Goal: Task Accomplishment & Management: Complete application form

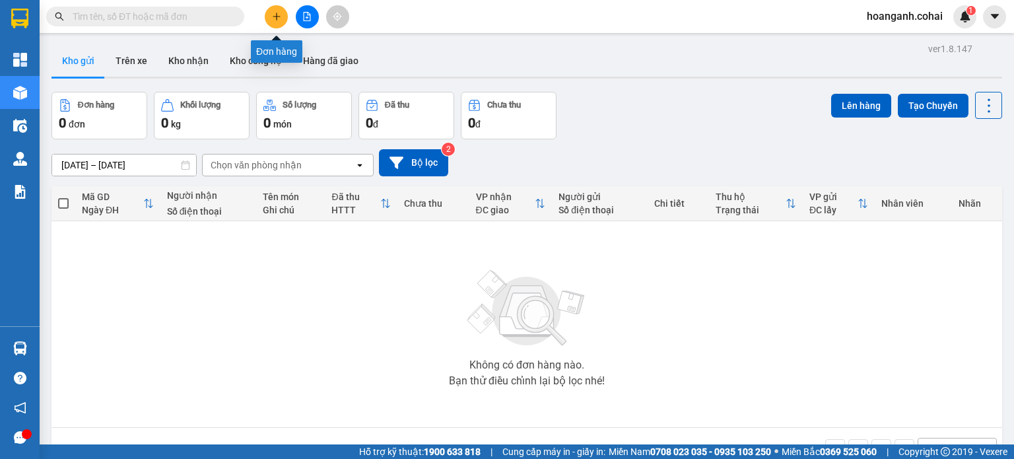
click at [273, 15] on icon "plus" at bounding box center [276, 16] width 9 height 9
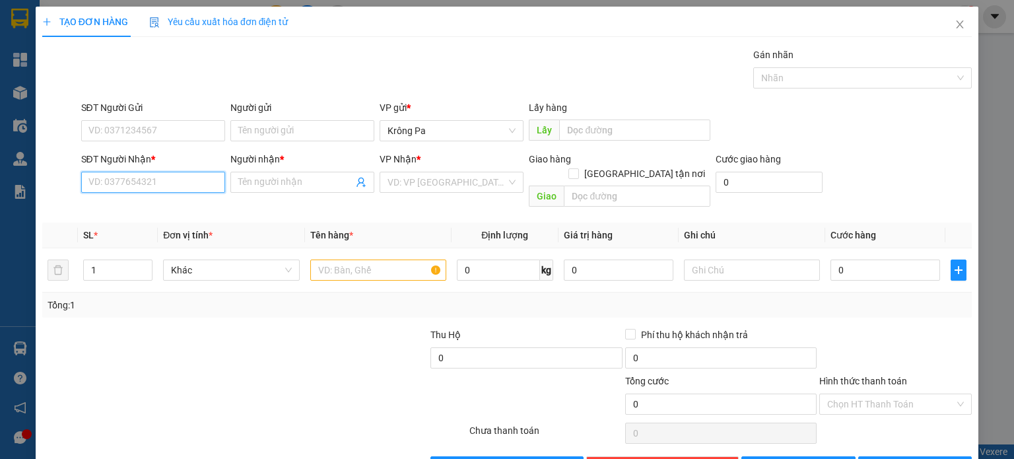
click at [170, 181] on input "SĐT Người Nhận *" at bounding box center [153, 182] width 144 height 21
type input "0933916939"
click at [302, 184] on input "Người nhận *" at bounding box center [295, 182] width 115 height 15
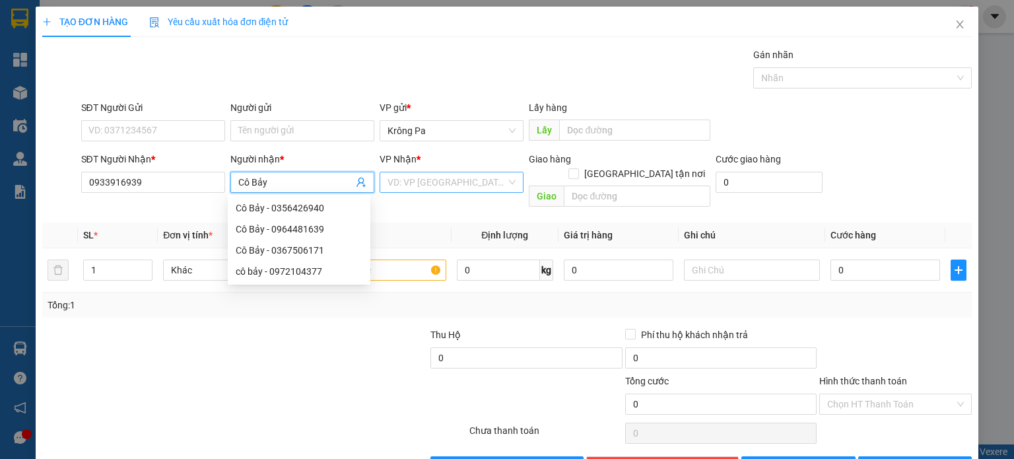
type input "Cô Bảy"
click at [449, 185] on input "search" at bounding box center [446, 182] width 119 height 20
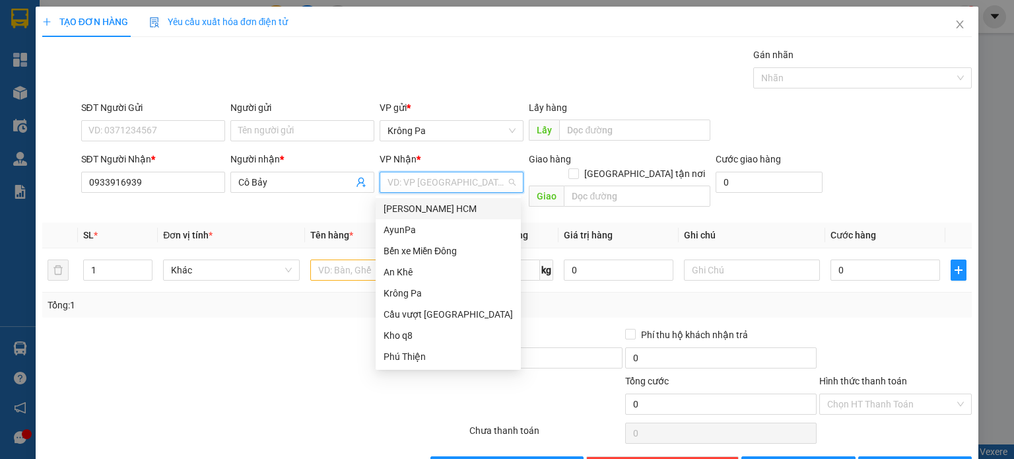
click at [447, 203] on div "[PERSON_NAME] HCM" at bounding box center [447, 208] width 129 height 15
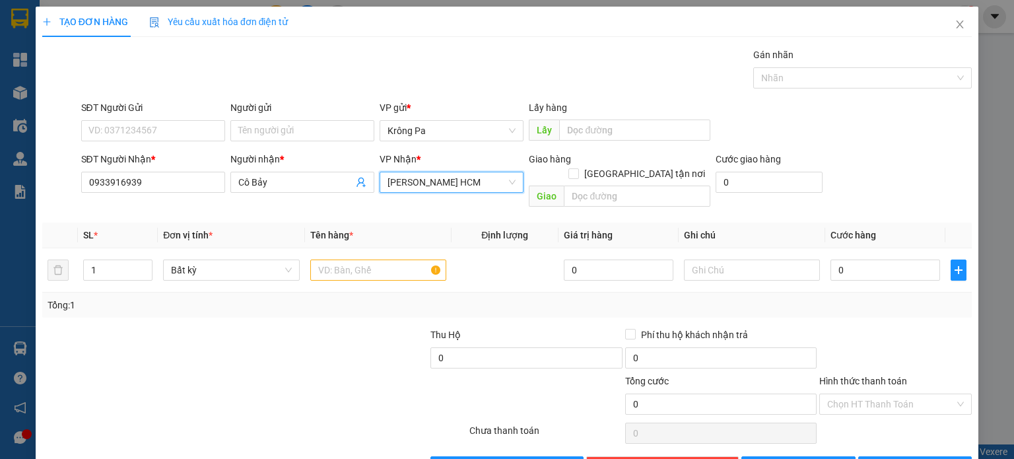
click at [498, 180] on span "[PERSON_NAME] HCM" at bounding box center [451, 182] width 128 height 20
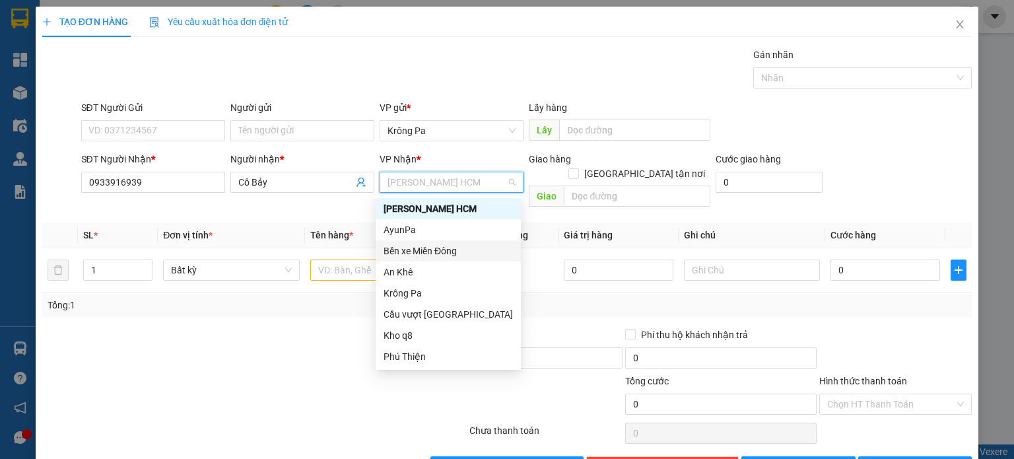
click at [468, 255] on div "Bến xe Miền Đông" at bounding box center [447, 250] width 129 height 15
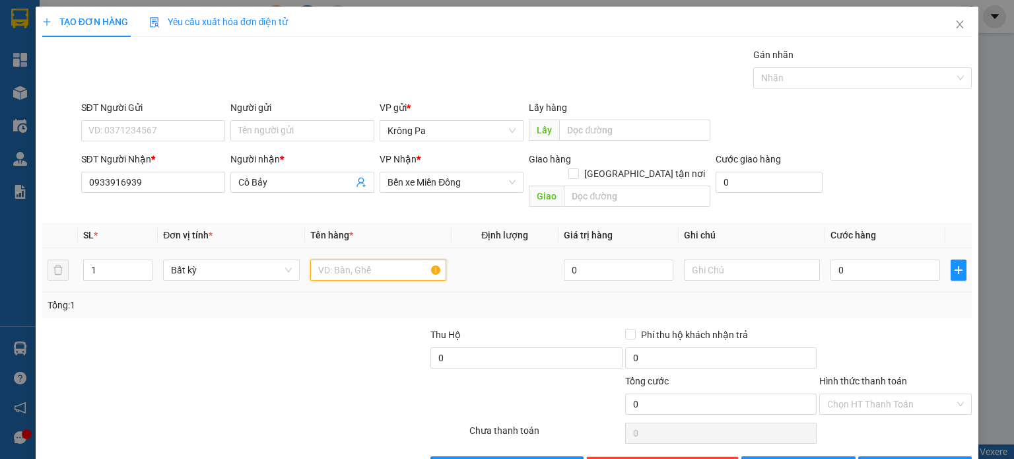
click at [357, 259] on input "text" at bounding box center [378, 269] width 136 height 21
type input "1 TX"
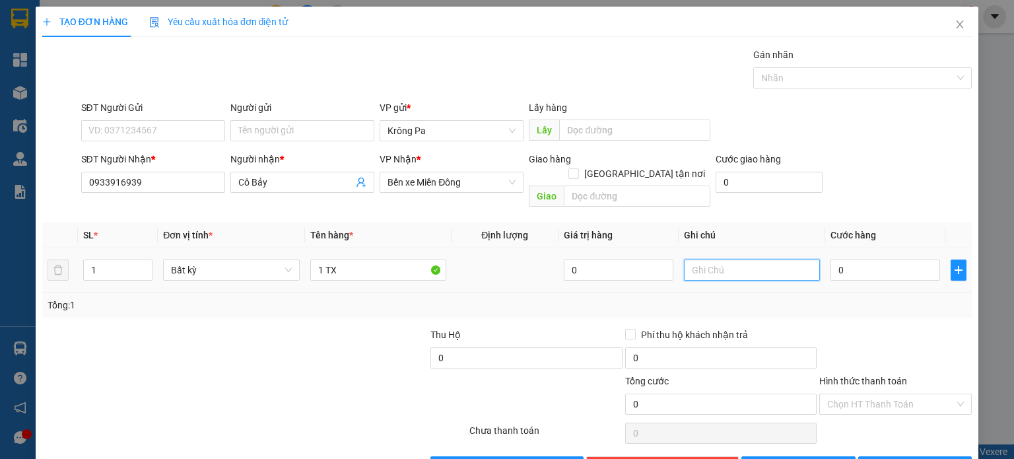
drag, startPoint x: 702, startPoint y: 263, endPoint x: 695, endPoint y: 229, distance: 34.9
click at [699, 259] on input "text" at bounding box center [752, 269] width 136 height 21
type input "BOOK GRAP GIÙM"
click at [866, 259] on input "0" at bounding box center [885, 269] width 110 height 21
type input "5"
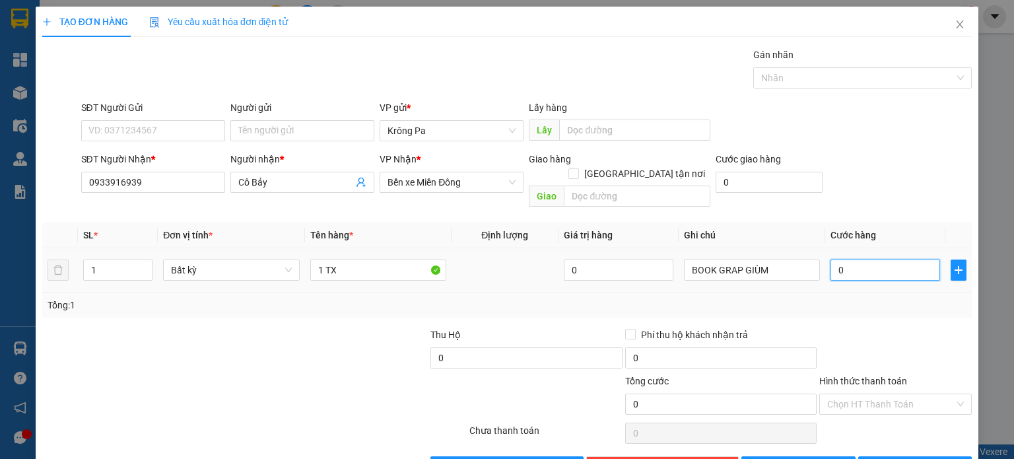
type input "5"
type input "50"
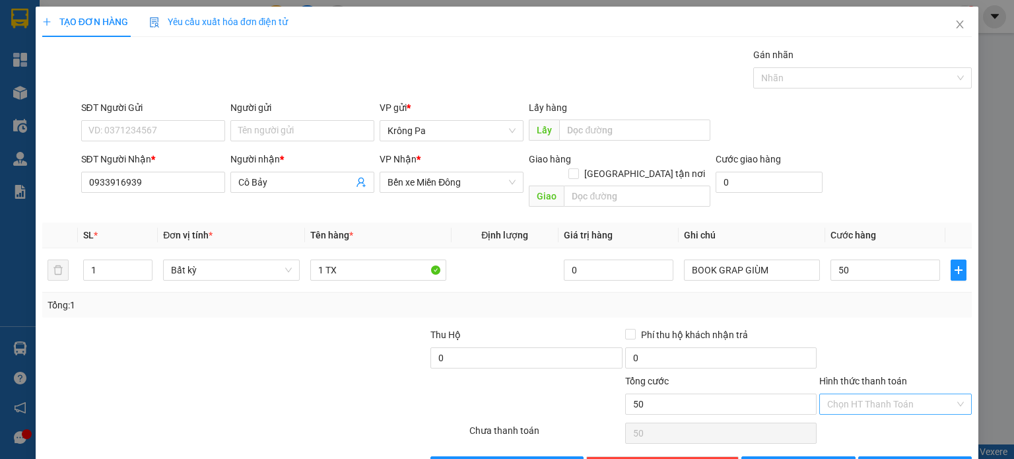
type input "50.000"
click at [853, 394] on input "Hình thức thanh toán" at bounding box center [890, 404] width 127 height 20
click at [841, 414] on div "Tại văn phòng" at bounding box center [886, 414] width 135 height 15
type input "0"
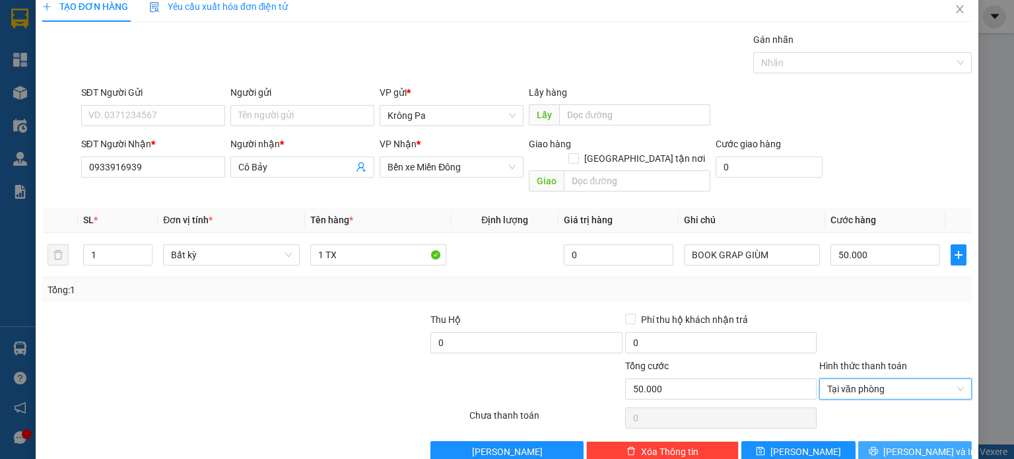
scroll to position [28, 0]
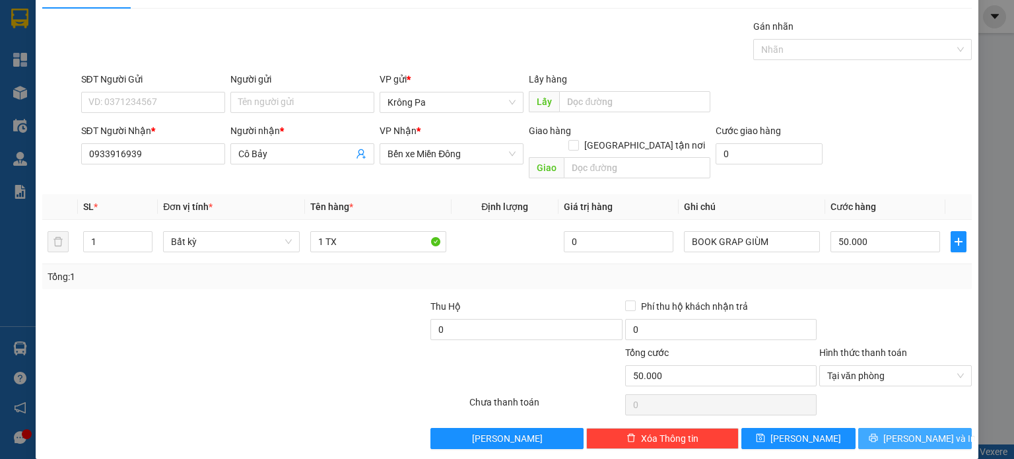
click at [877, 434] on icon "printer" at bounding box center [872, 438] width 9 height 9
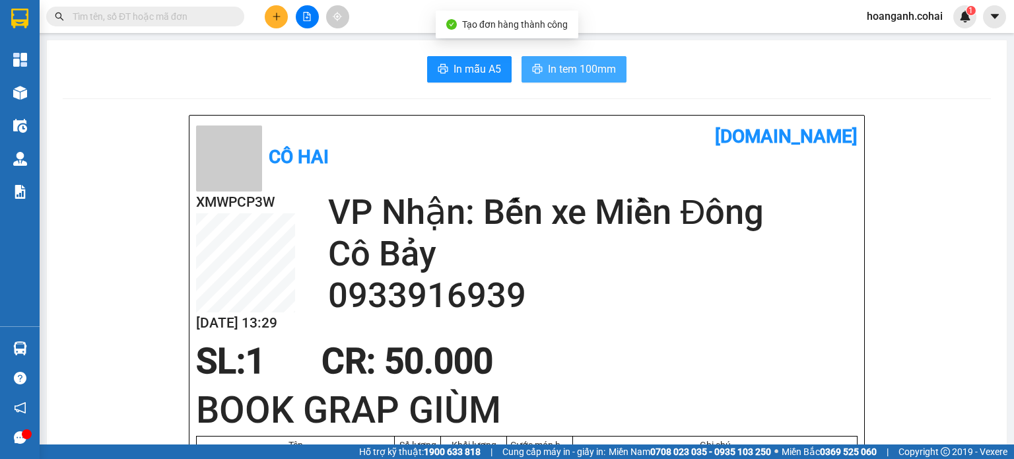
click at [572, 73] on span "In tem 100mm" at bounding box center [582, 69] width 68 height 16
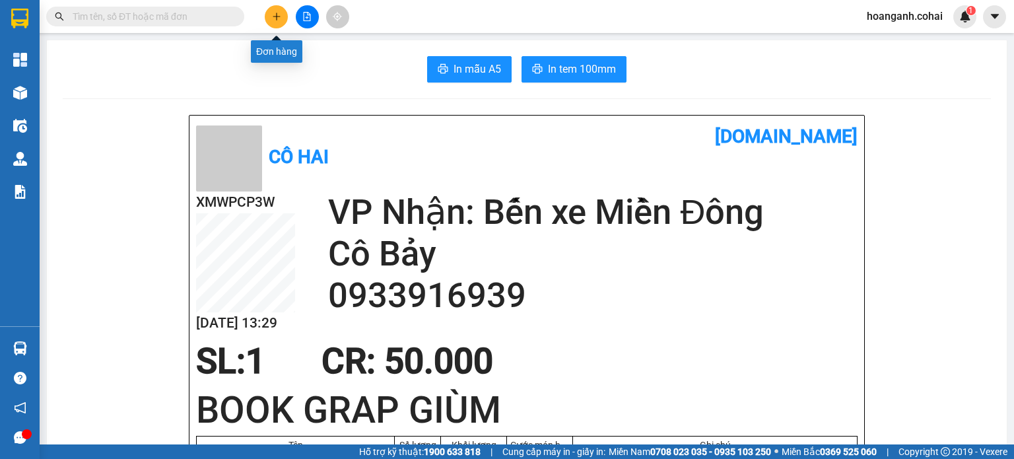
click at [278, 12] on icon "plus" at bounding box center [276, 16] width 9 height 9
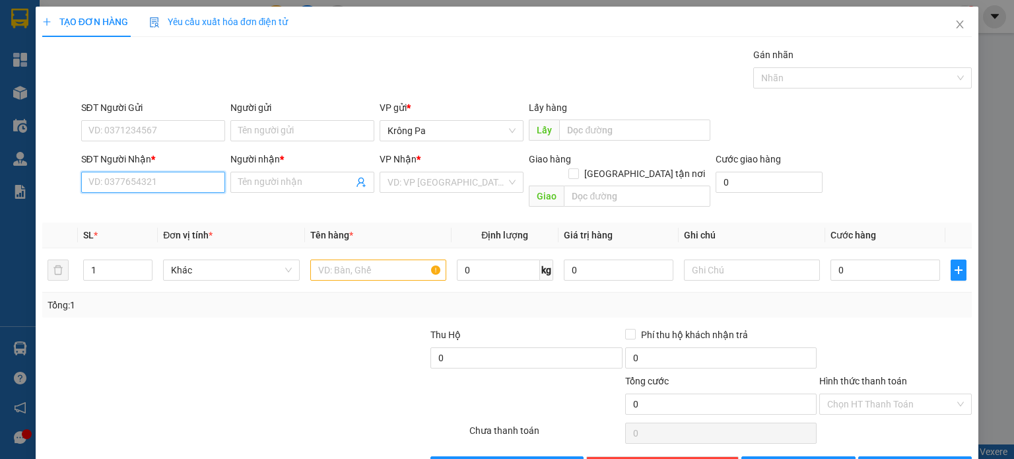
click at [210, 183] on input "SĐT Người Nhận *" at bounding box center [153, 182] width 144 height 21
click at [167, 205] on div "0399868574 - mợp" at bounding box center [151, 208] width 127 height 15
type input "0399868574"
type input "mợp"
type input "0399868574"
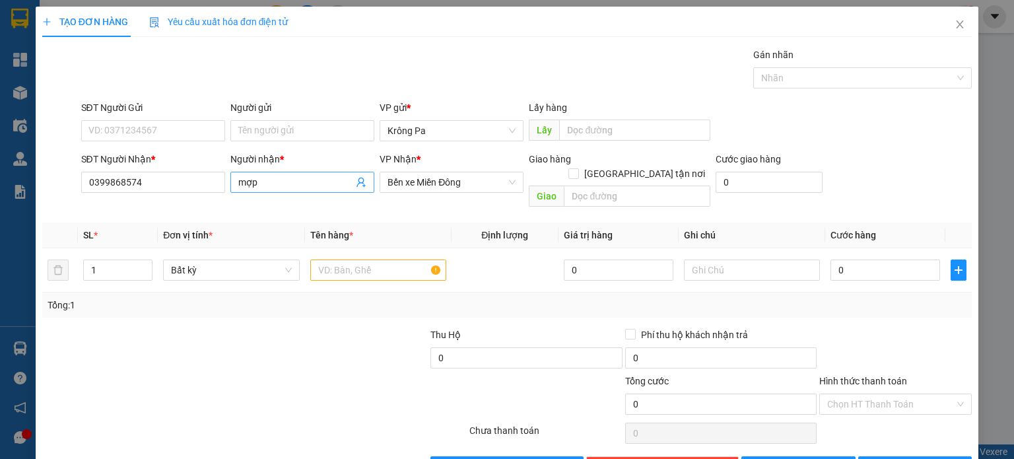
click at [241, 187] on input "mợp" at bounding box center [295, 182] width 115 height 15
type input "Mợp"
click at [612, 185] on input "text" at bounding box center [637, 195] width 146 height 21
type input "BV 512 GIƯỜNG"
click at [362, 259] on input "text" at bounding box center [378, 269] width 136 height 21
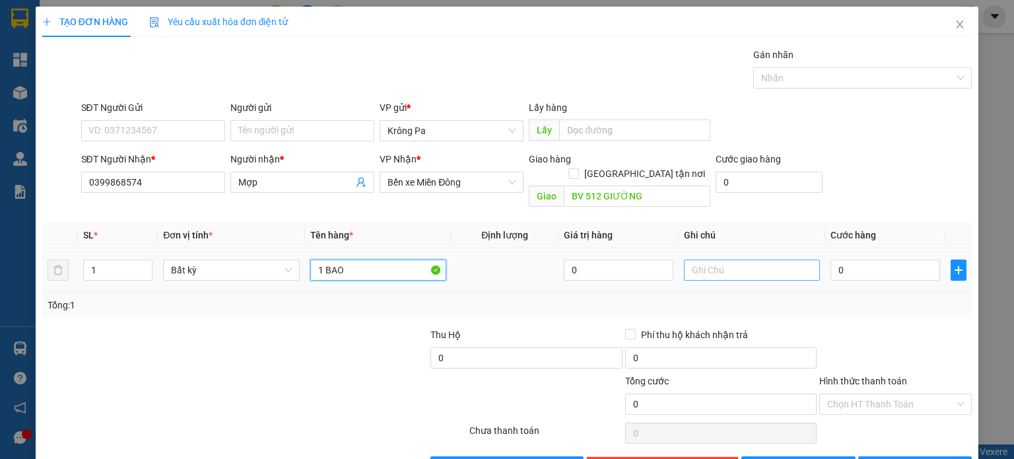
type input "1 BAO"
click at [713, 263] on input "text" at bounding box center [752, 269] width 136 height 21
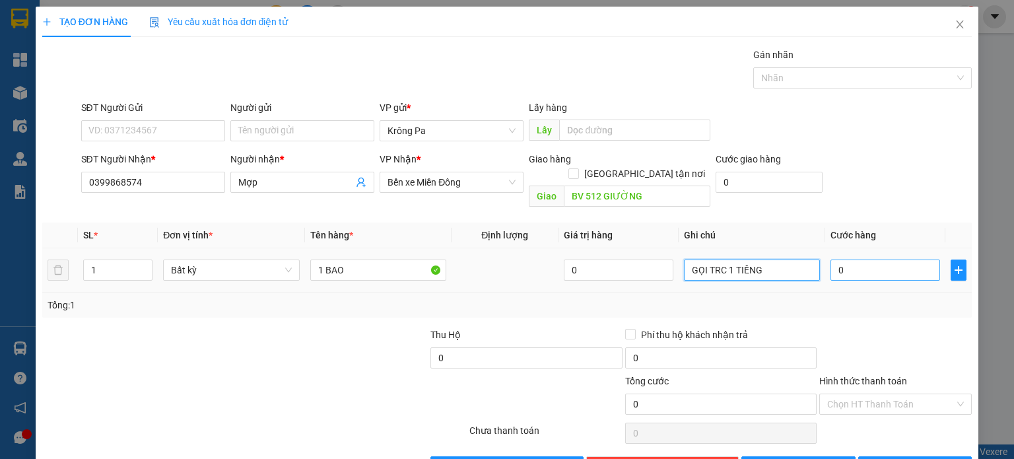
type input "GỌI TRC 1 TIẾNG"
click at [886, 259] on input "0" at bounding box center [885, 269] width 110 height 21
type input "7"
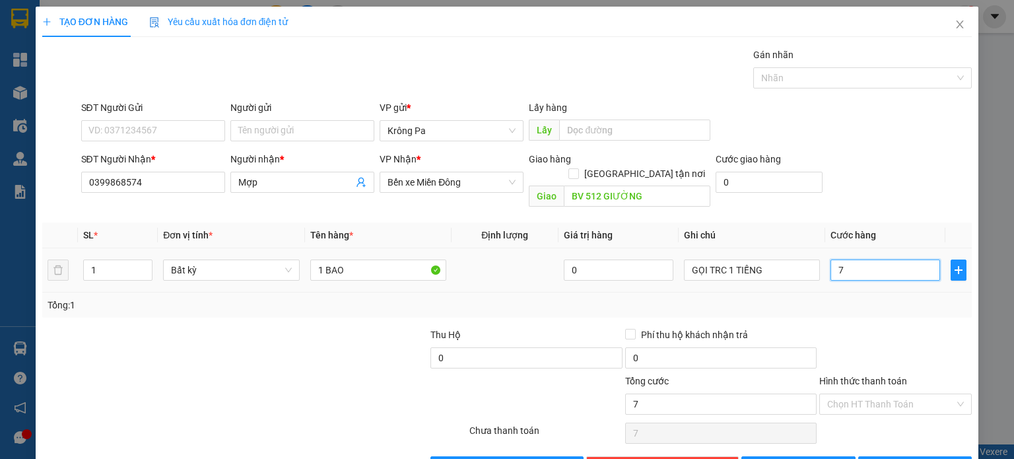
type input "70"
type input "70.000"
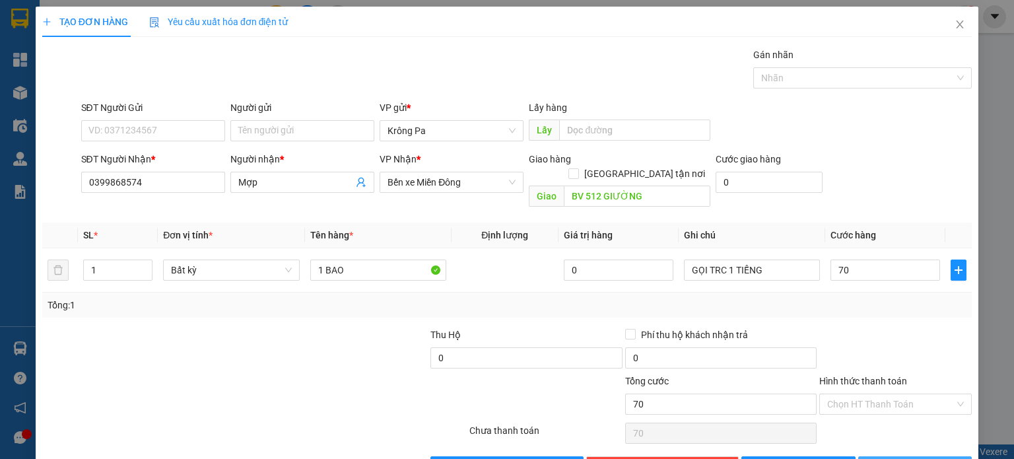
type input "70.000"
click at [932, 456] on button "[PERSON_NAME] và In" at bounding box center [915, 466] width 114 height 21
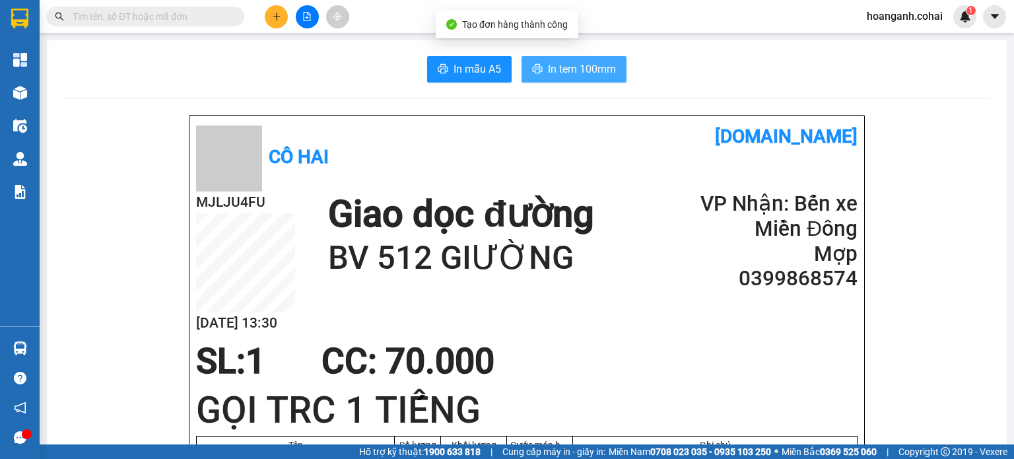
click at [573, 62] on span "In tem 100mm" at bounding box center [582, 69] width 68 height 16
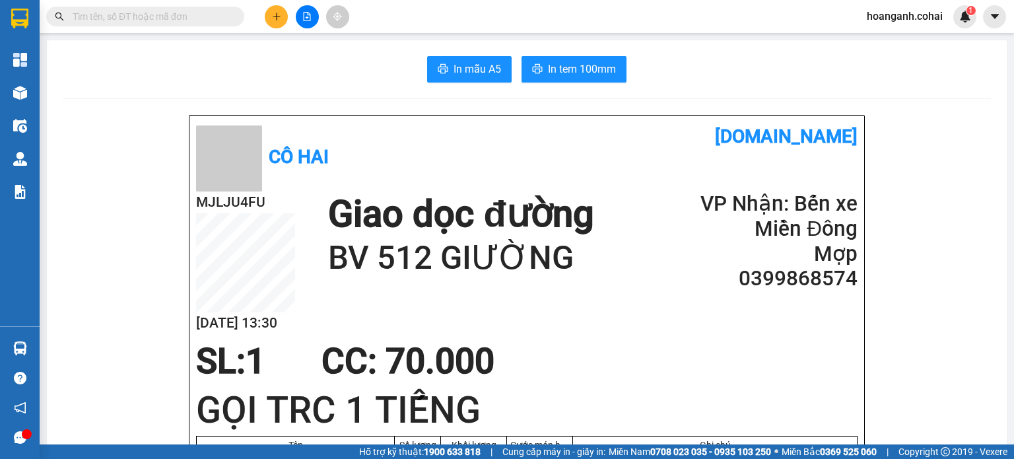
click at [309, 24] on button at bounding box center [307, 16] width 23 height 23
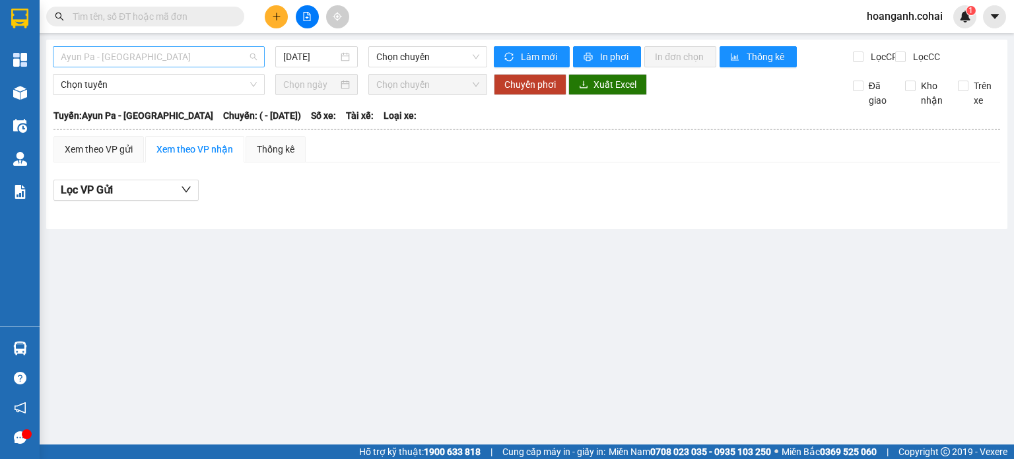
click at [234, 63] on span "Ayun Pa - [GEOGRAPHIC_DATA]" at bounding box center [159, 57] width 196 height 20
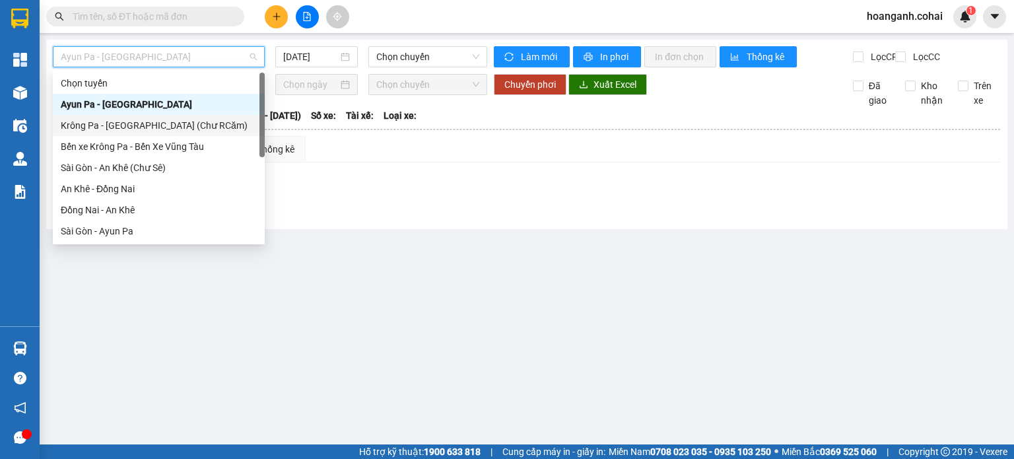
click at [154, 121] on div "Krông Pa - [GEOGRAPHIC_DATA] (Chư RCăm)" at bounding box center [159, 125] width 196 height 15
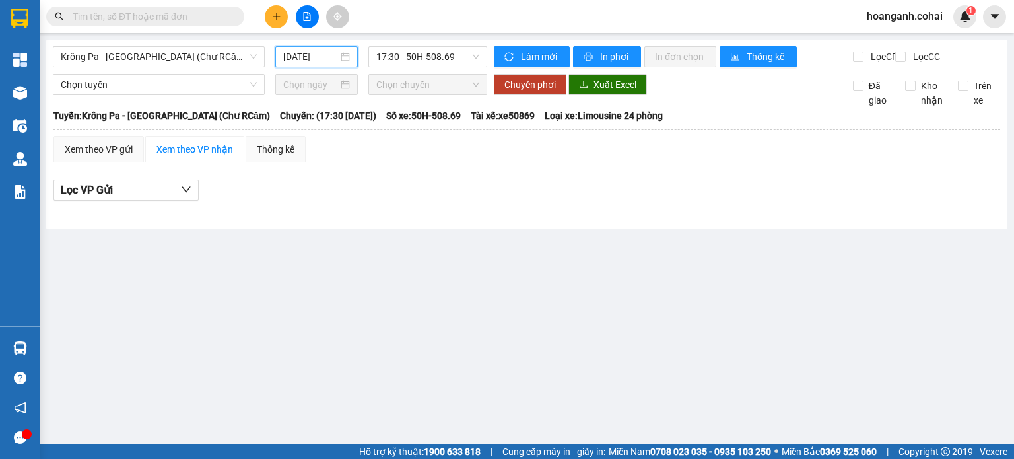
click at [322, 57] on input "[DATE]" at bounding box center [310, 56] width 54 height 15
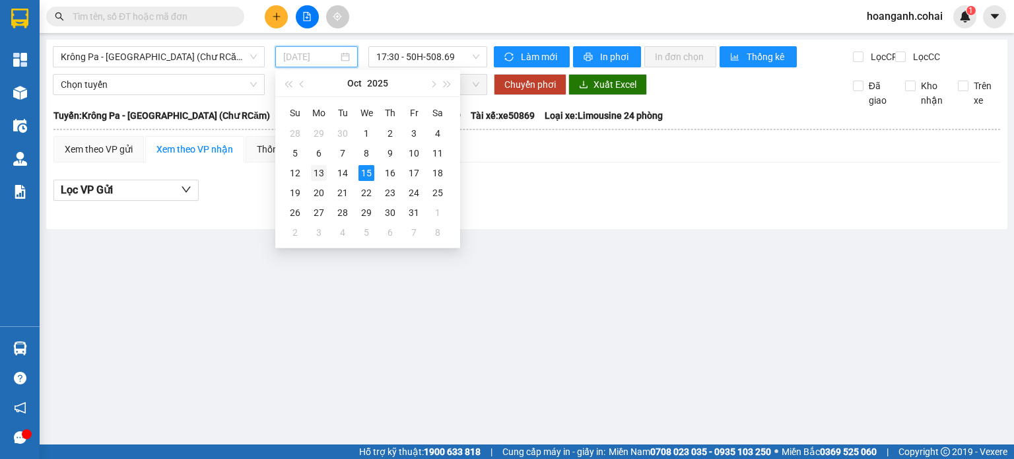
click at [319, 174] on div "13" at bounding box center [319, 173] width 16 height 16
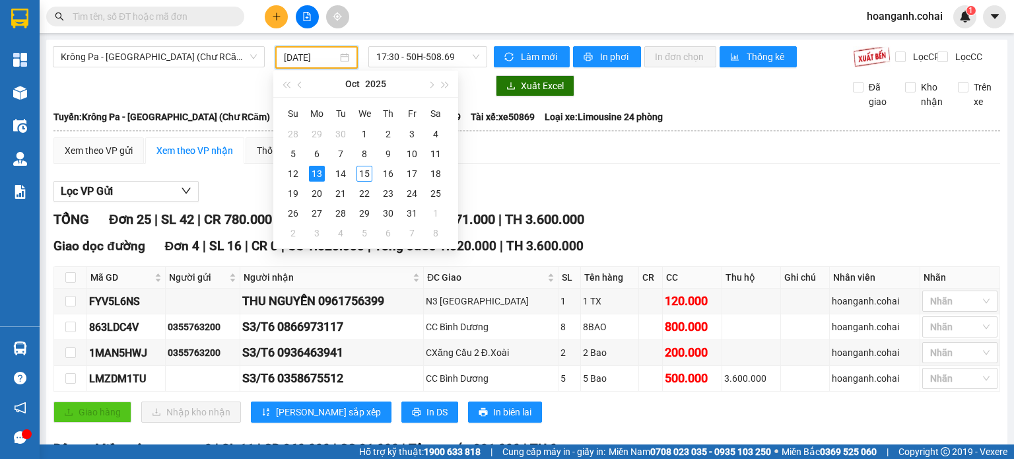
click at [302, 59] on input "[DATE]" at bounding box center [310, 57] width 53 height 15
click at [371, 171] on div "15" at bounding box center [364, 174] width 16 height 16
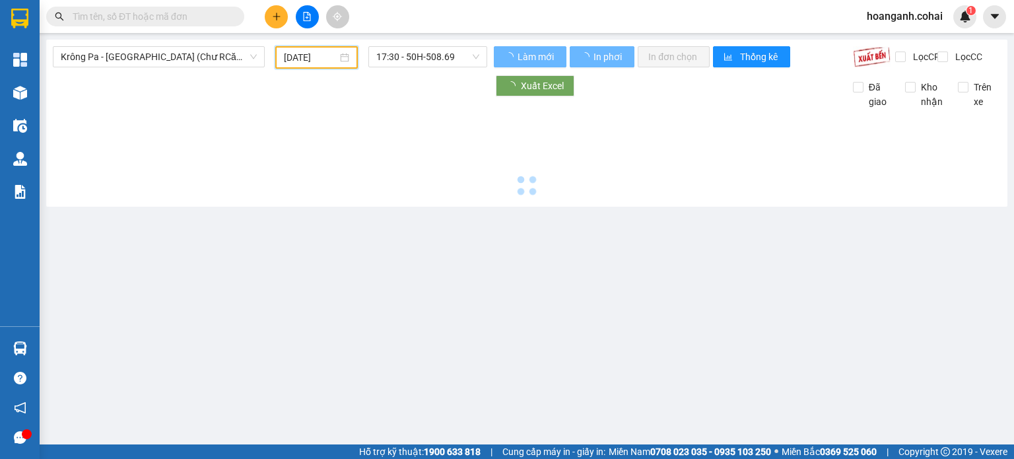
type input "[DATE]"
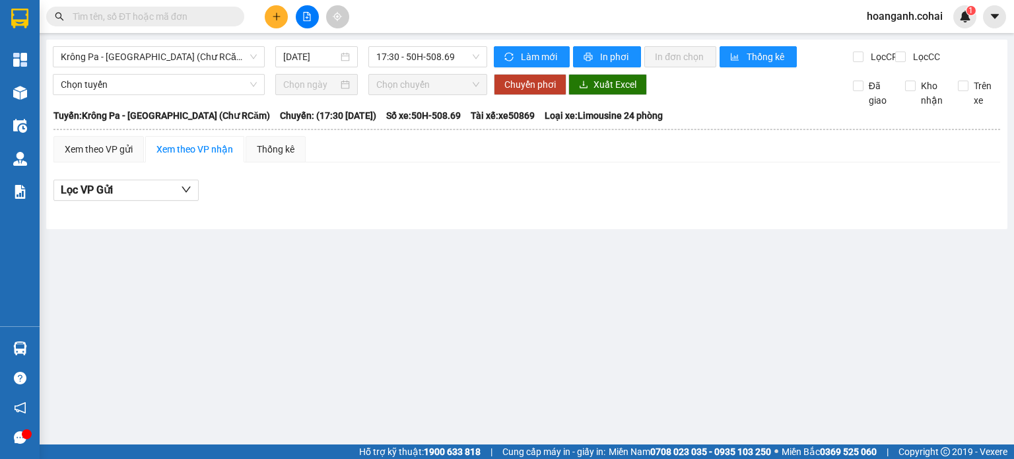
click at [282, 26] on div at bounding box center [306, 16] width 99 height 23
click at [274, 22] on button at bounding box center [276, 16] width 23 height 23
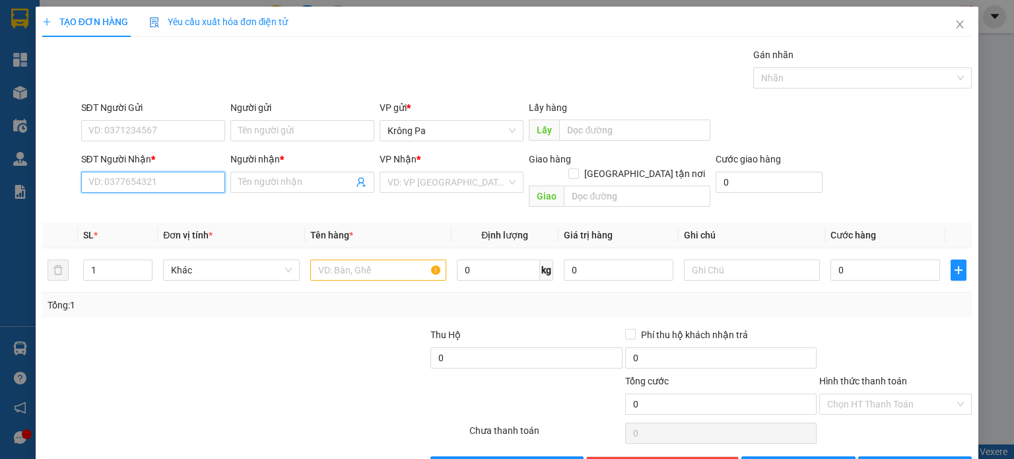
click at [164, 176] on input "SĐT Người Nhận *" at bounding box center [153, 182] width 144 height 21
click at [141, 211] on div "0355763200 - S2/T6" at bounding box center [151, 208] width 127 height 15
type input "0355763200"
type input "S2/T6"
type input "0355763200"
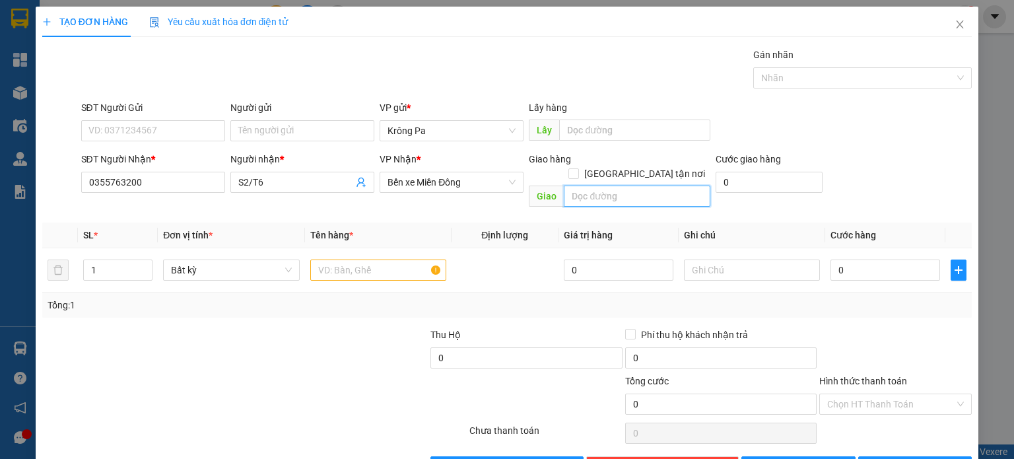
click at [619, 185] on input "text" at bounding box center [637, 195] width 146 height 21
type input "CC Bình Dương"
click at [107, 262] on input "1" at bounding box center [118, 270] width 68 height 20
type input "15"
drag, startPoint x: 337, startPoint y: 255, endPoint x: 365, endPoint y: 266, distance: 29.9
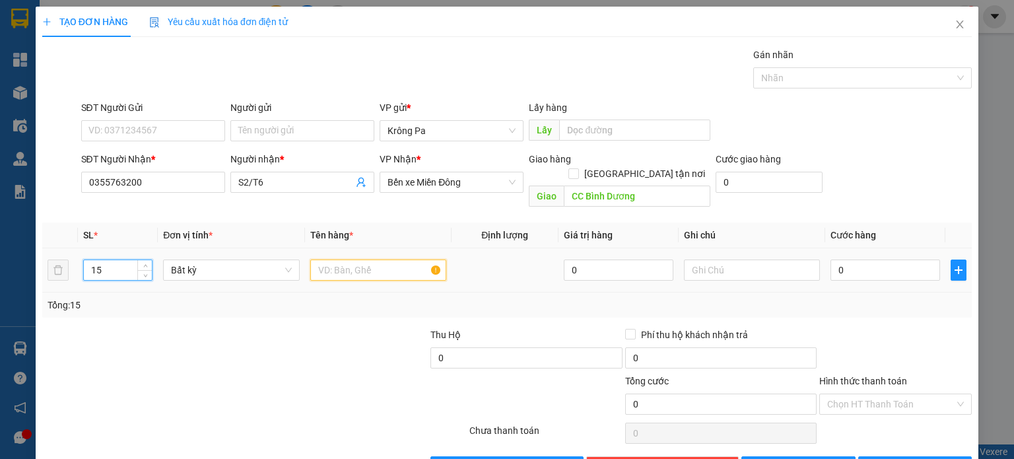
click at [346, 259] on input "text" at bounding box center [378, 269] width 136 height 21
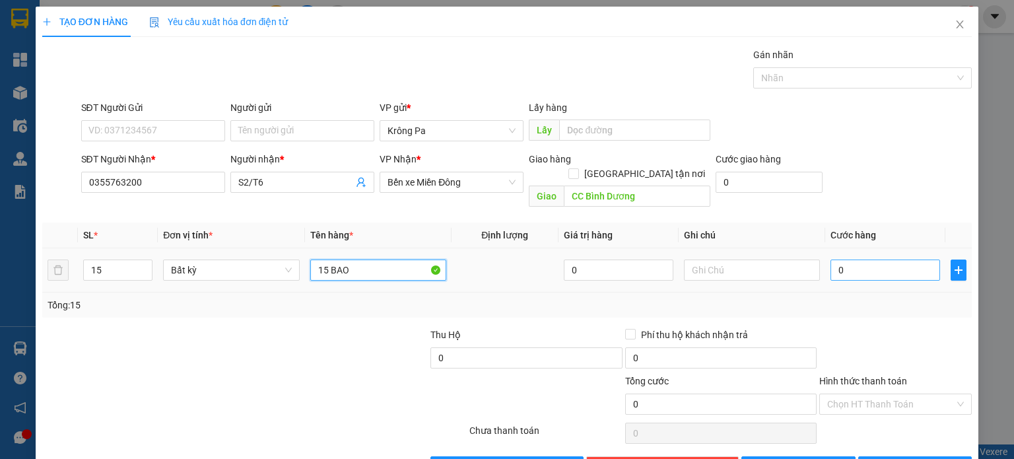
type input "15 BAO"
type input "1"
type input "15"
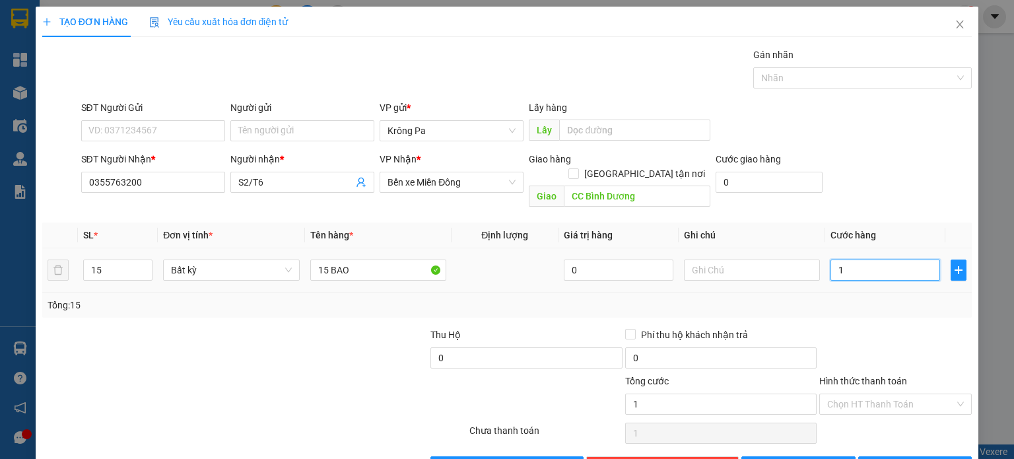
type input "15"
type input "150"
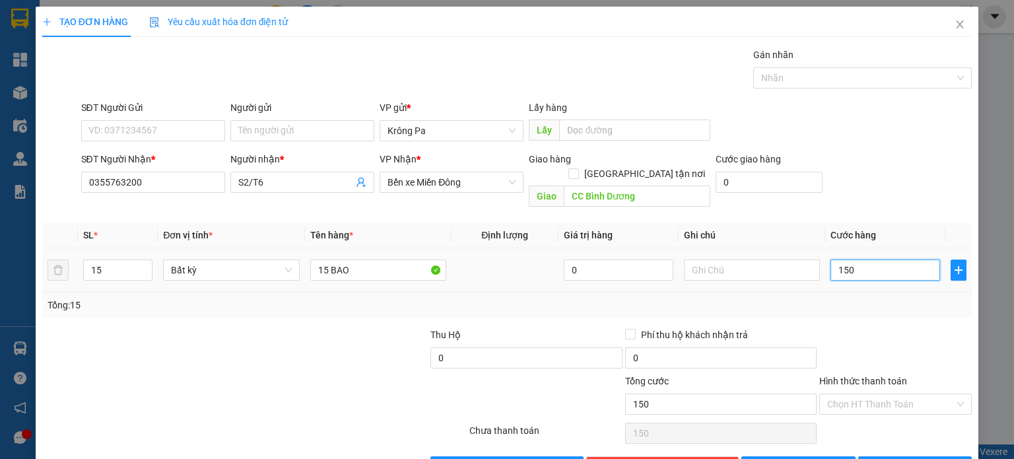
type input "1.500"
type input "1.500.000"
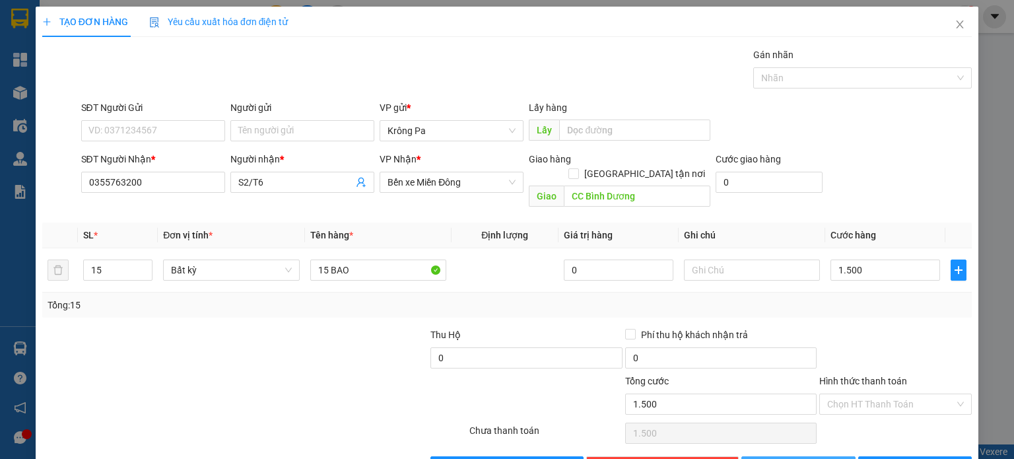
type input "1.500.000"
click at [806, 456] on button "[PERSON_NAME]" at bounding box center [798, 466] width 114 height 21
type input "1"
type input "0"
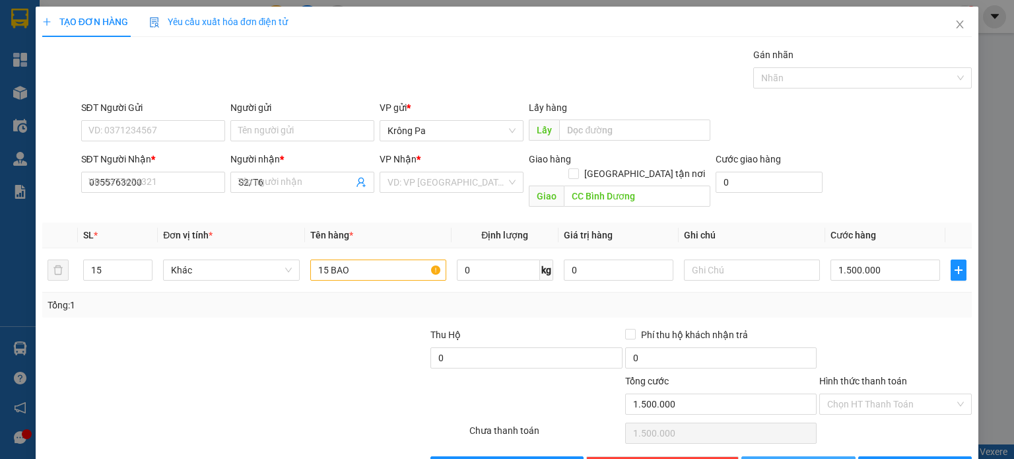
type input "0"
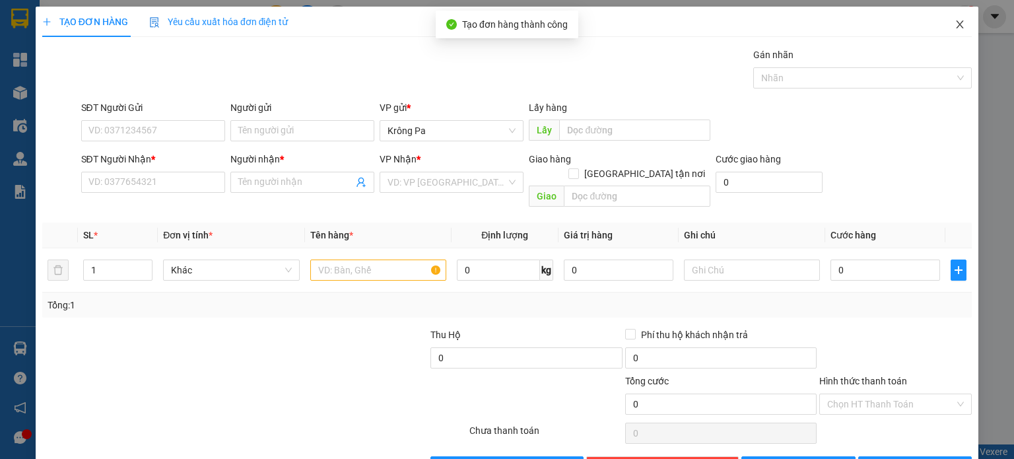
click at [955, 25] on span "Close" at bounding box center [959, 25] width 37 height 37
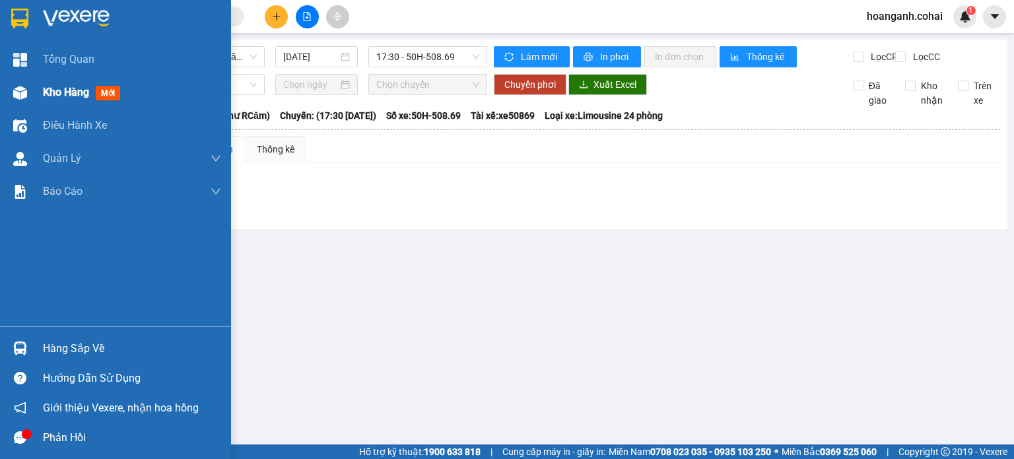
click at [59, 95] on span "Kho hàng" at bounding box center [66, 92] width 46 height 13
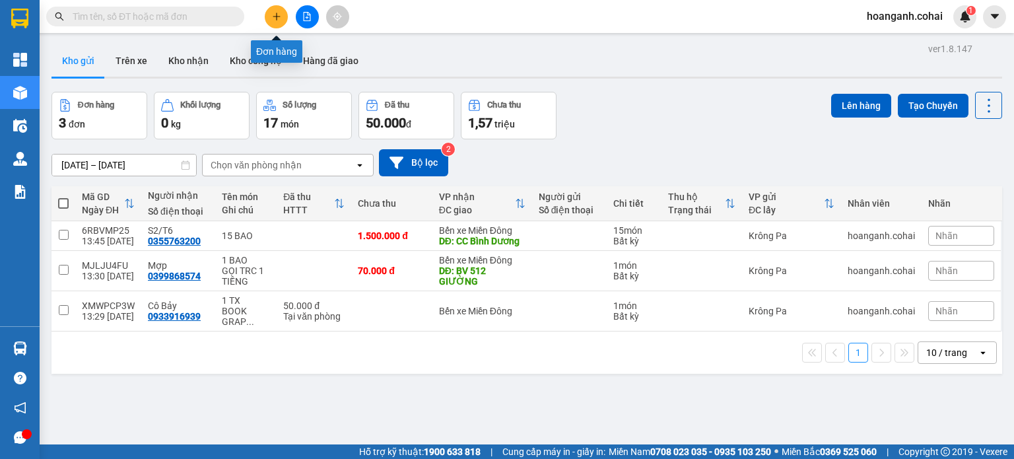
click at [276, 24] on button at bounding box center [276, 16] width 23 height 23
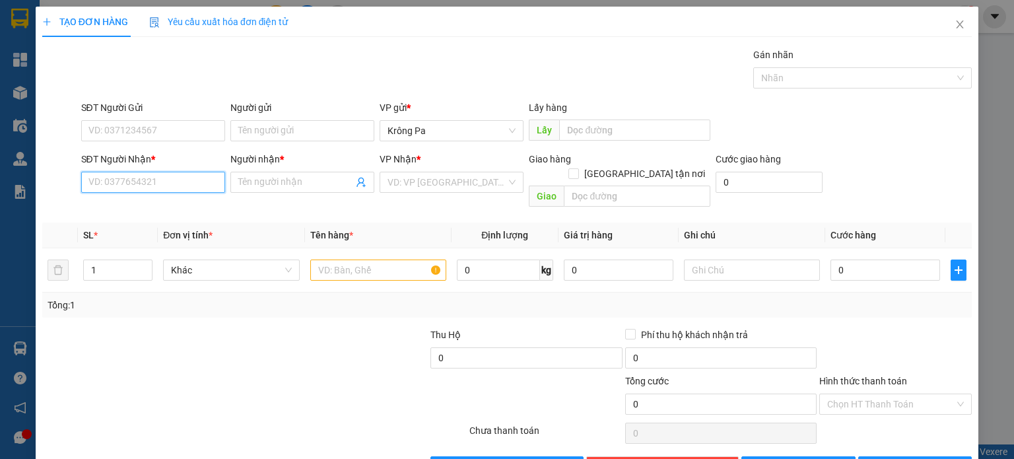
click at [192, 180] on input "SĐT Người Nhận *" at bounding box center [153, 182] width 144 height 21
click at [170, 210] on div "0969933977 - linh" at bounding box center [151, 208] width 127 height 15
type input "0969933977"
type input "linh"
type input "0969933977"
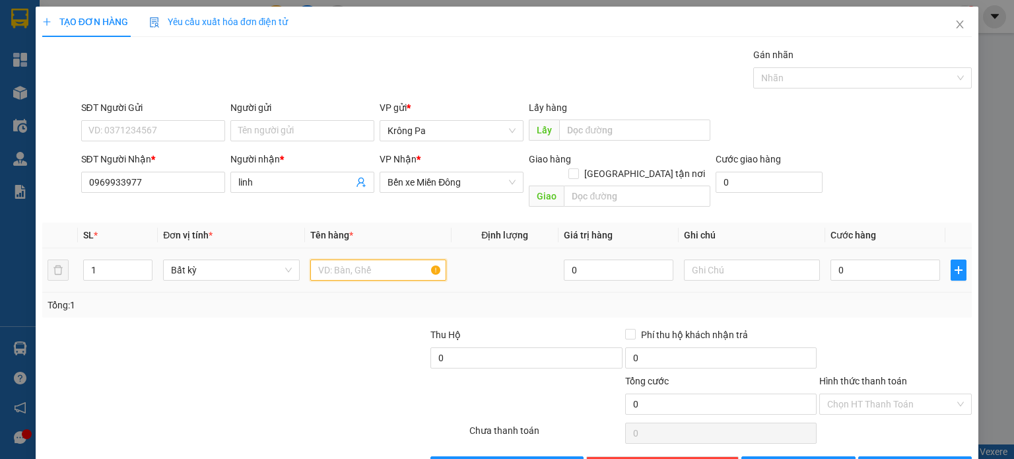
drag, startPoint x: 348, startPoint y: 255, endPoint x: 385, endPoint y: 249, distance: 37.4
click at [366, 259] on input "text" at bounding box center [378, 269] width 136 height 21
type input "1 TX"
click at [884, 259] on input "0" at bounding box center [885, 269] width 110 height 21
type input "5"
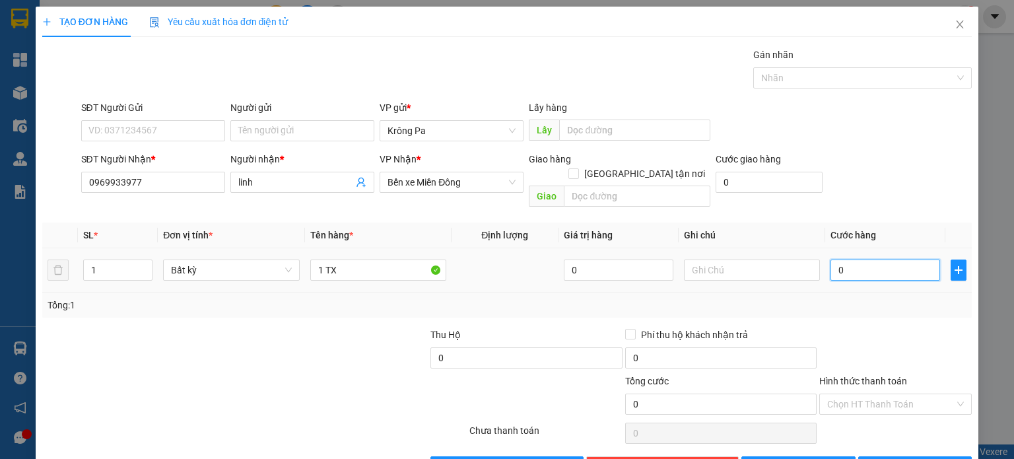
type input "5"
type input "50"
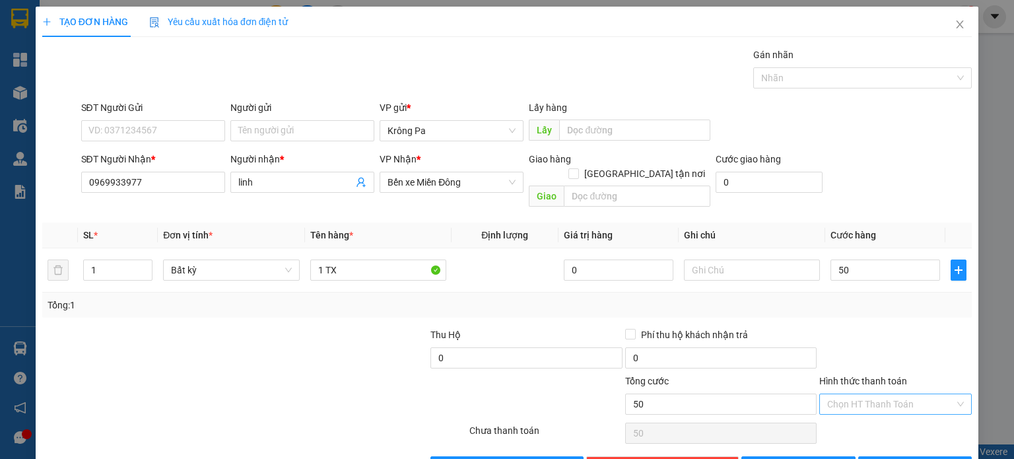
type input "50.000"
click at [889, 394] on input "Hình thức thanh toán" at bounding box center [890, 404] width 127 height 20
click at [878, 418] on div "Tại văn phòng" at bounding box center [886, 414] width 135 height 15
type input "0"
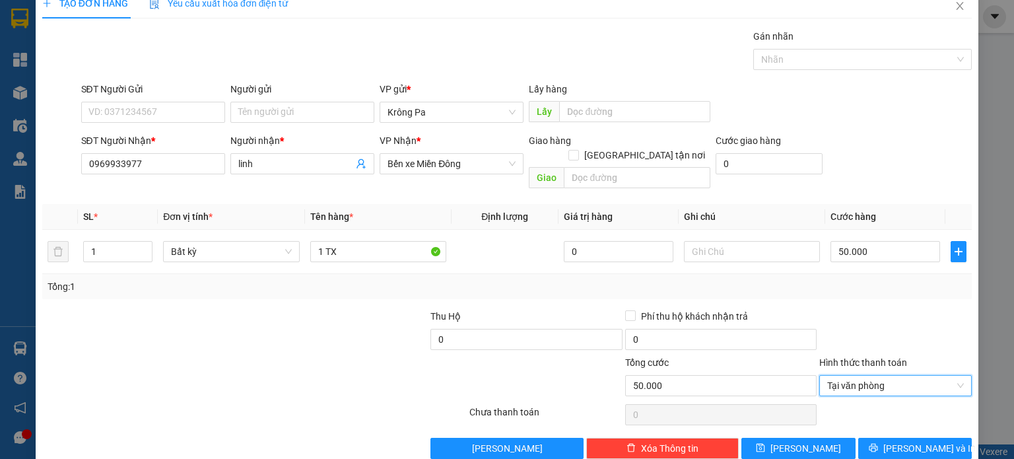
scroll to position [28, 0]
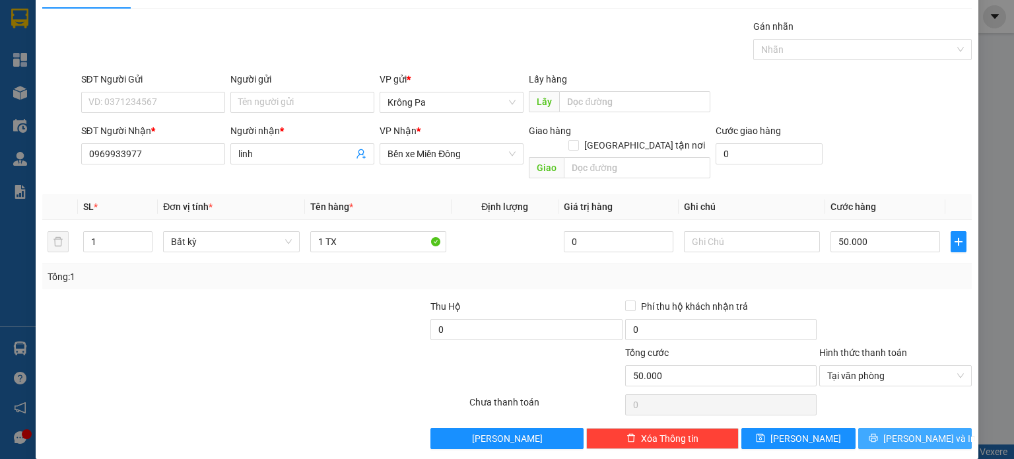
click at [878, 433] on icon "printer" at bounding box center [872, 437] width 9 height 9
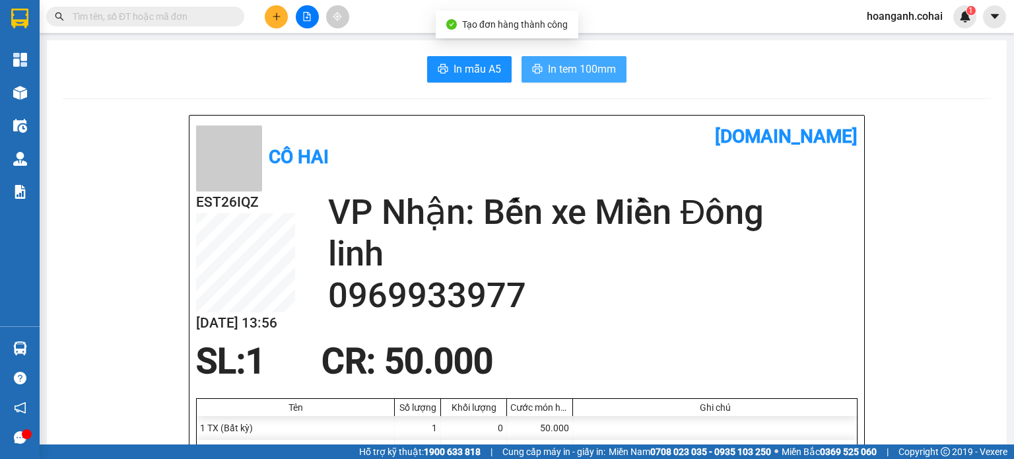
click at [598, 78] on button "In tem 100mm" at bounding box center [573, 69] width 105 height 26
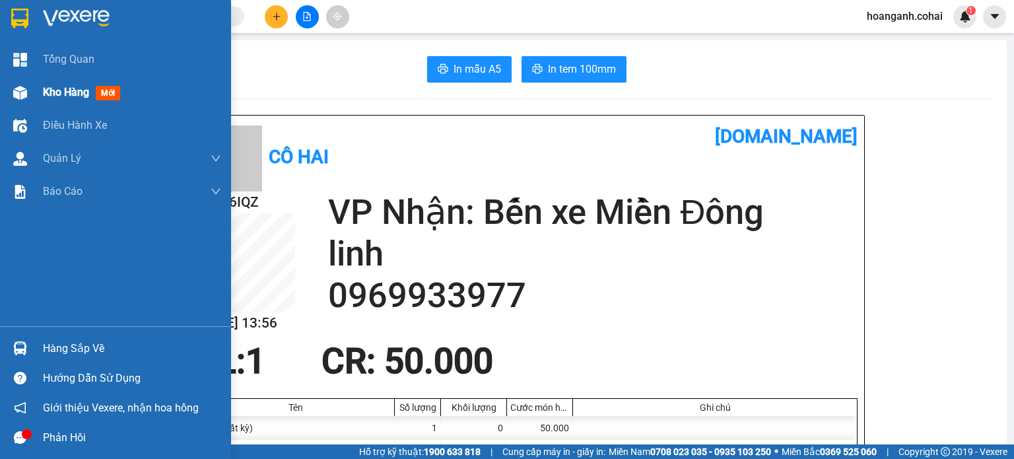
click at [51, 94] on span "Kho hàng" at bounding box center [66, 92] width 46 height 13
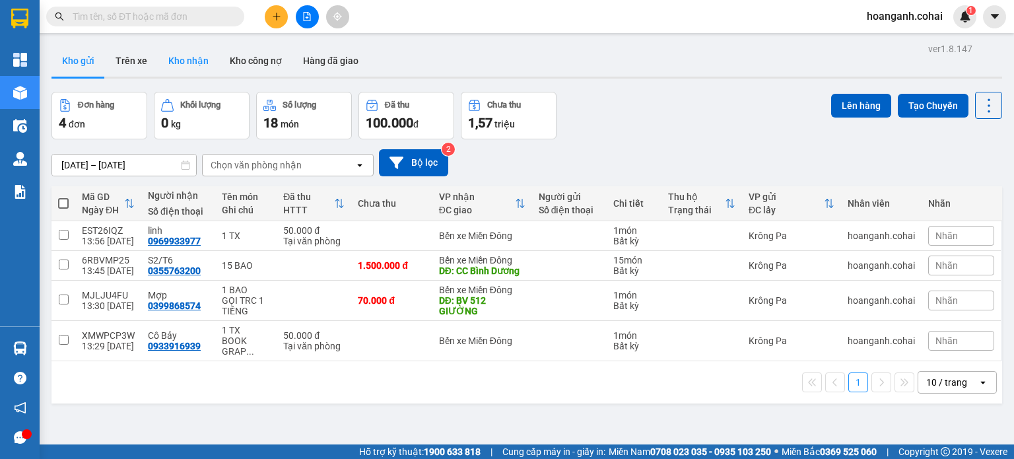
click at [187, 68] on button "Kho nhận" at bounding box center [188, 61] width 61 height 32
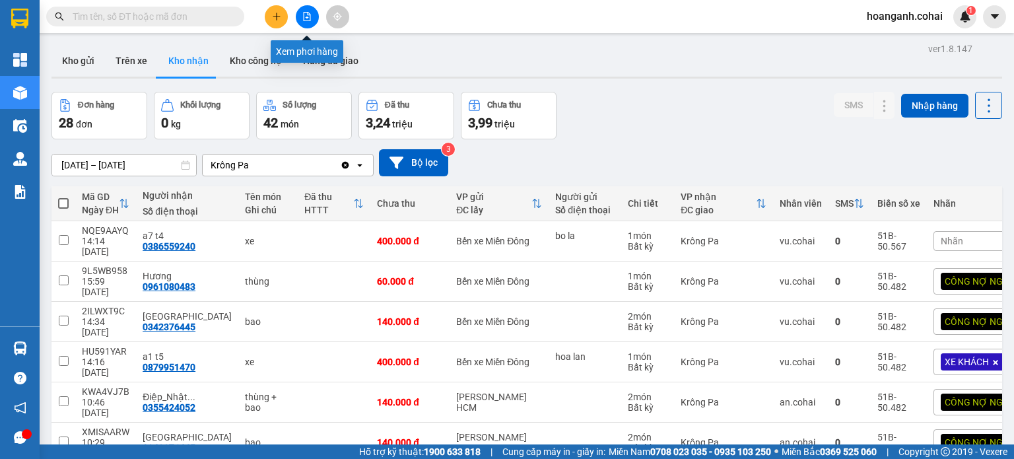
click at [306, 18] on icon "file-add" at bounding box center [307, 16] width 7 height 9
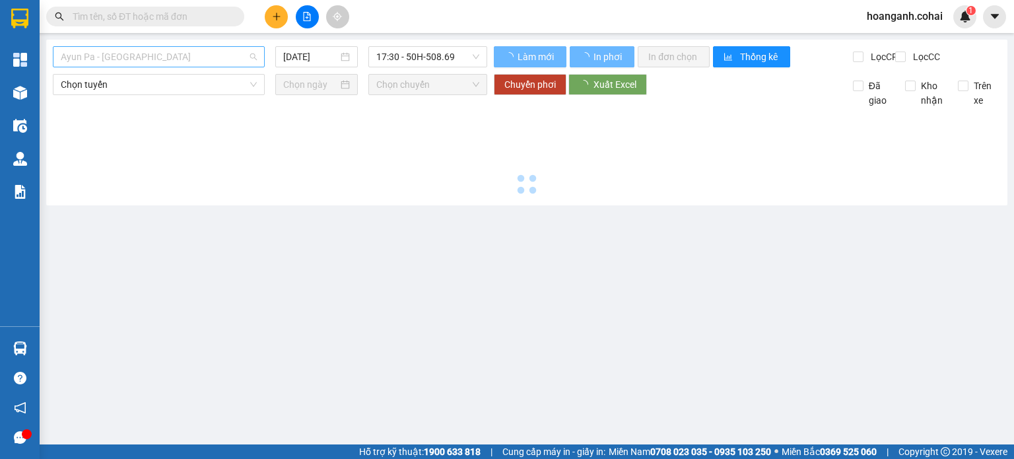
click at [145, 67] on div "Ayun Pa - [GEOGRAPHIC_DATA]" at bounding box center [159, 56] width 212 height 21
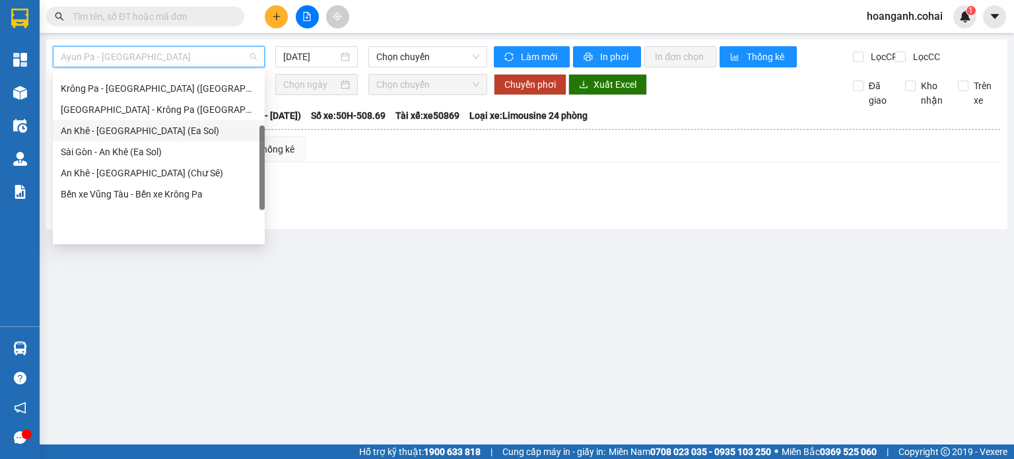
scroll to position [53, 0]
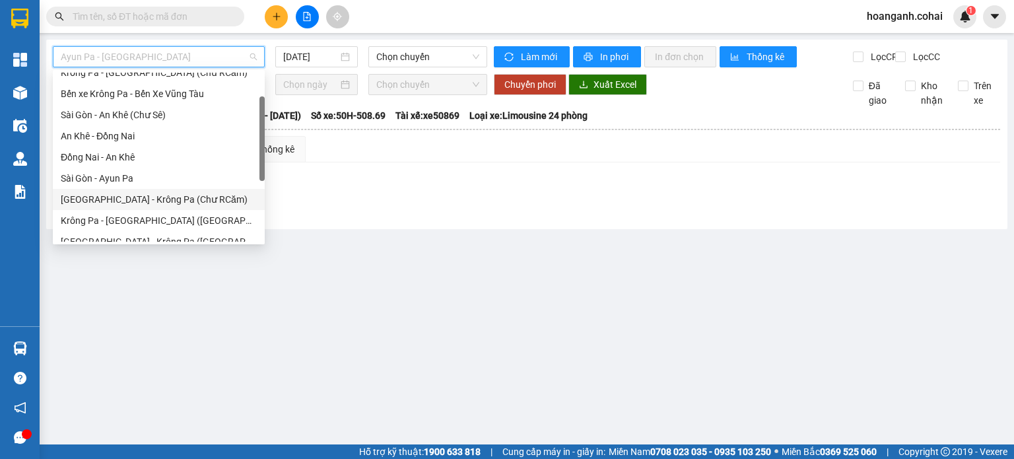
click at [161, 199] on div "[GEOGRAPHIC_DATA] - Krông Pa (Chư RCăm)" at bounding box center [159, 199] width 196 height 15
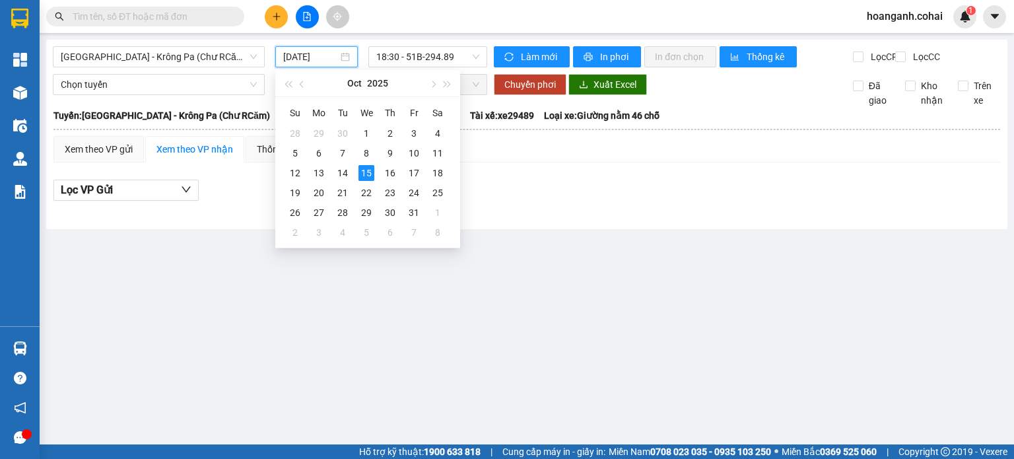
click at [310, 55] on input "[DATE]" at bounding box center [310, 56] width 54 height 15
click at [344, 171] on div "14" at bounding box center [343, 173] width 16 height 16
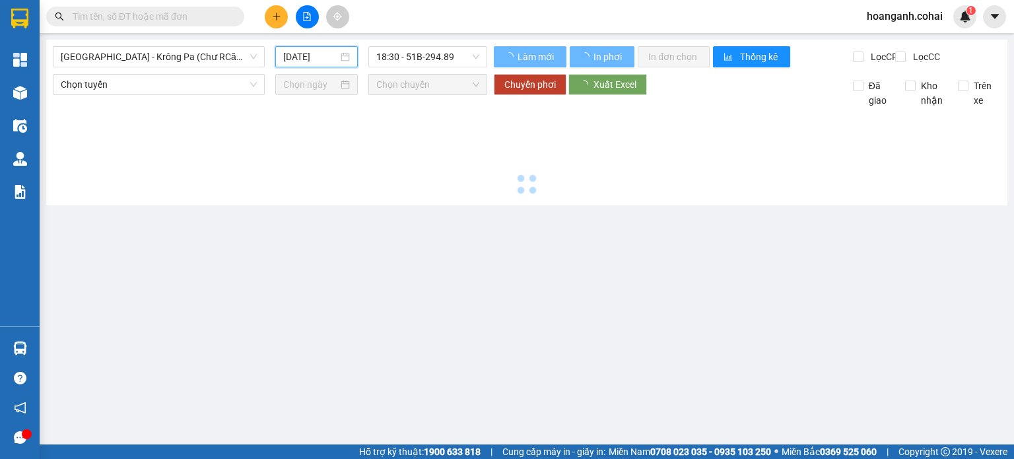
type input "[DATE]"
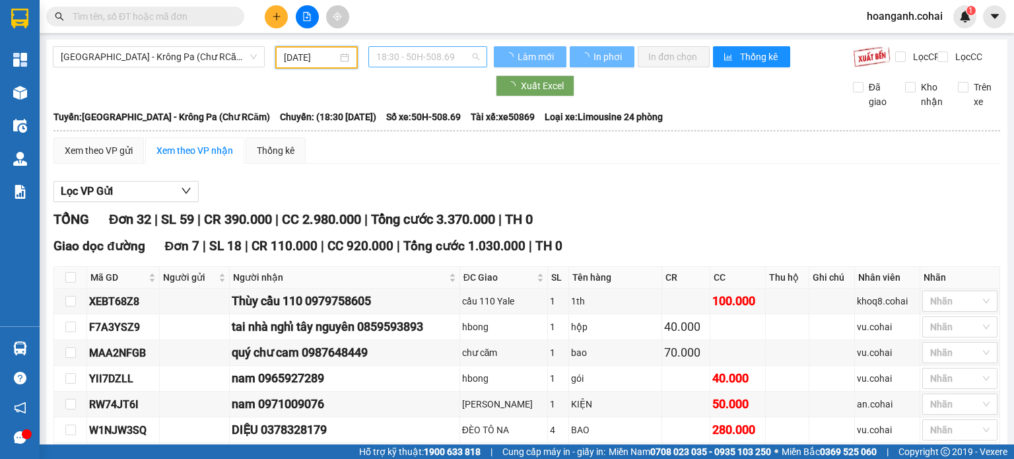
click at [465, 55] on span "18:30 - 50H-508.69" at bounding box center [428, 57] width 104 height 20
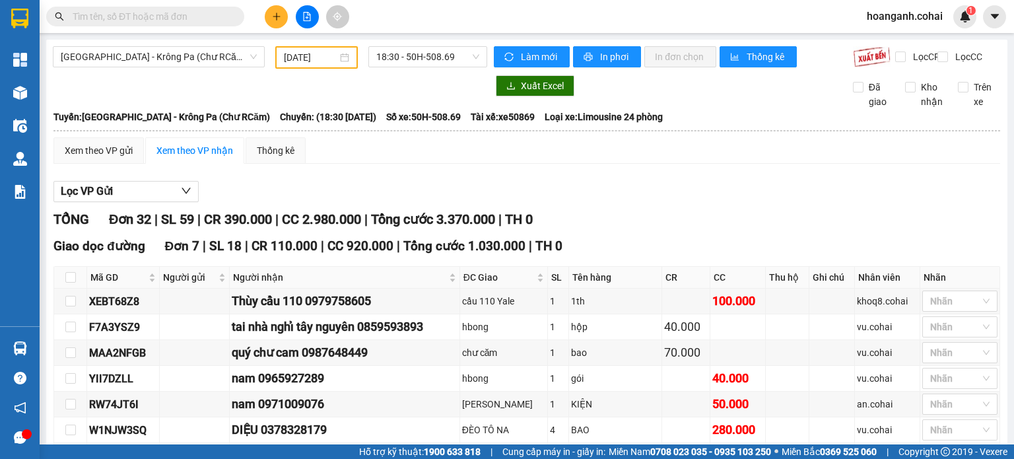
click at [603, 203] on div "Lọc VP Gửi" at bounding box center [526, 192] width 946 height 22
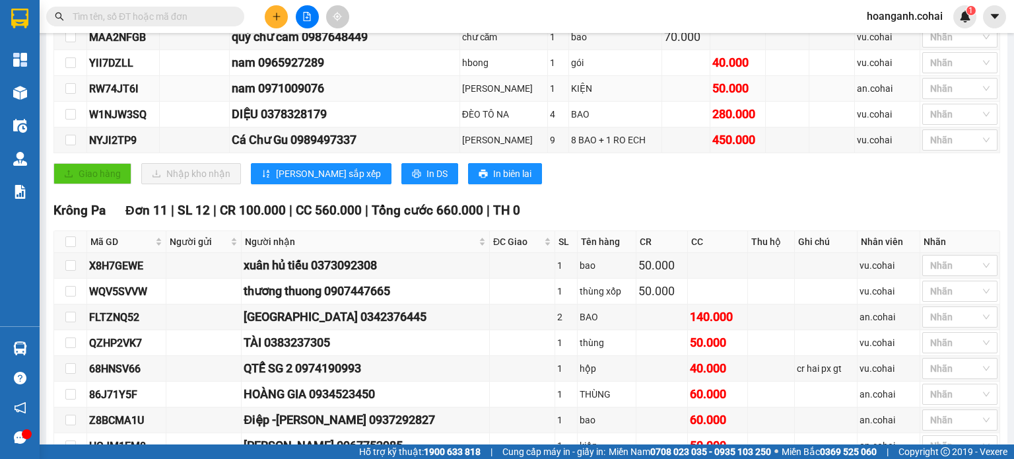
scroll to position [462, 0]
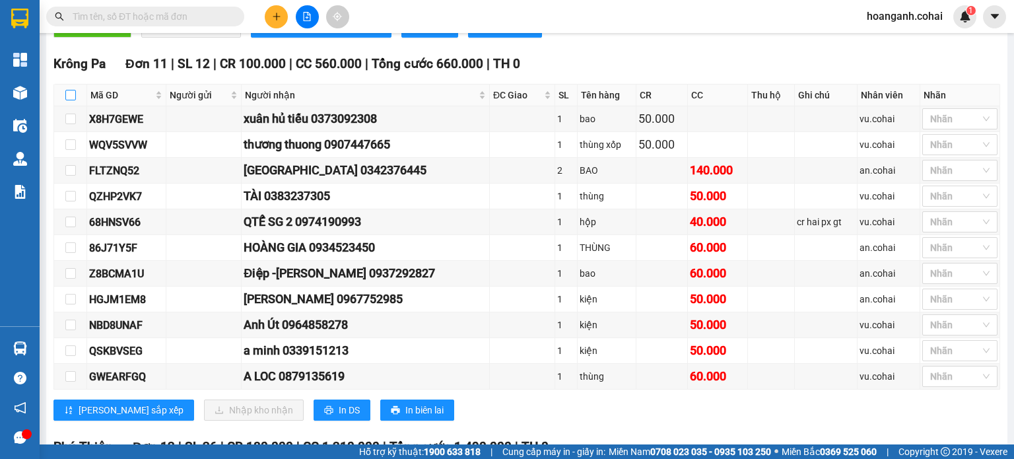
click at [71, 97] on input "checkbox" at bounding box center [70, 95] width 11 height 11
checkbox input "true"
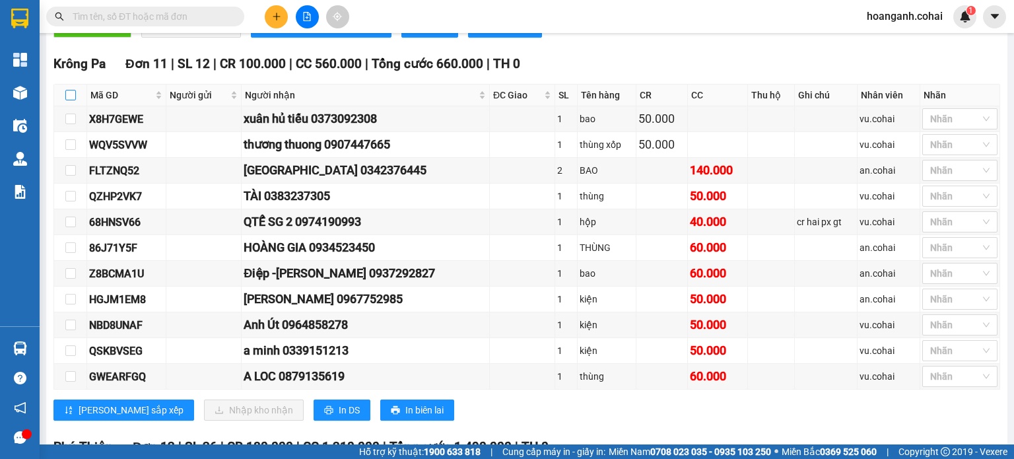
checkbox input "true"
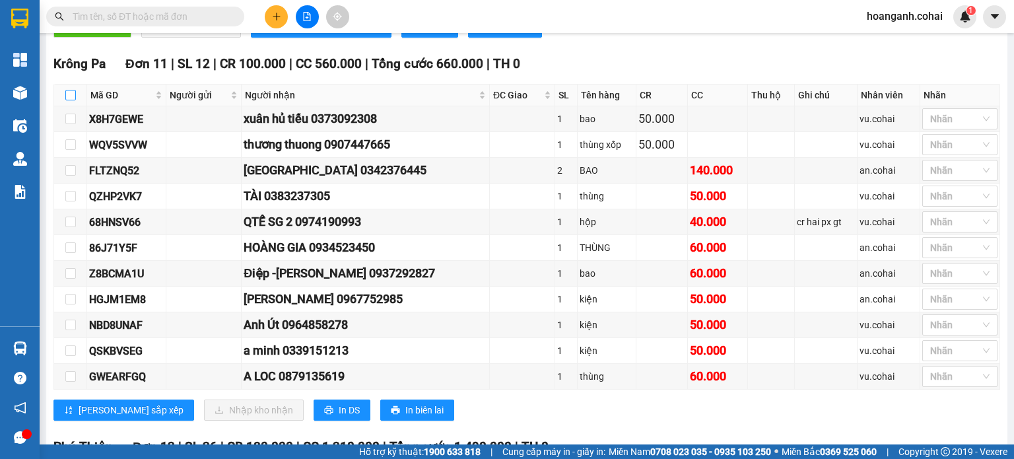
checkbox input "true"
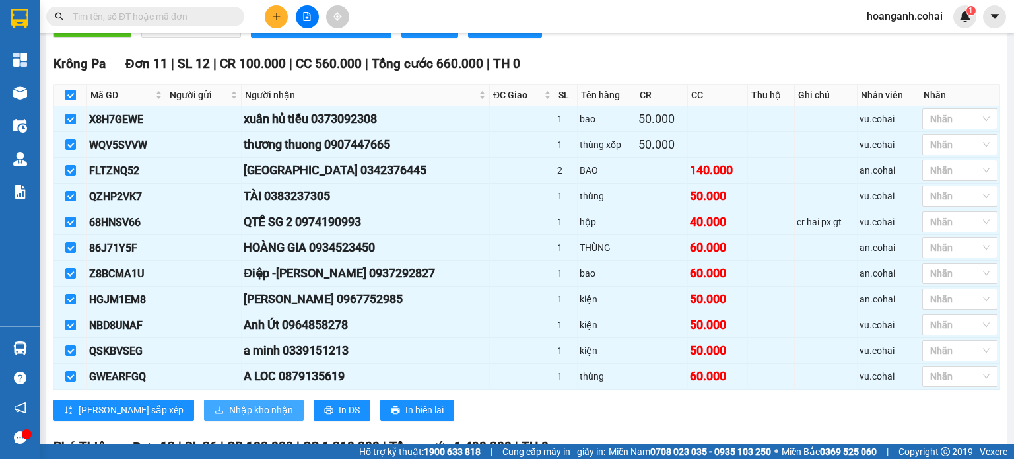
click at [229, 411] on span "Nhập kho nhận" at bounding box center [261, 410] width 64 height 15
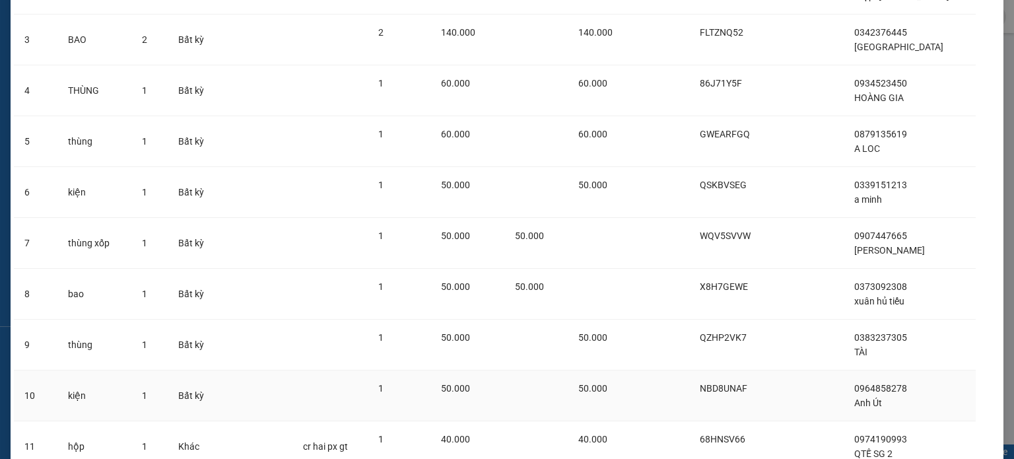
scroll to position [306, 0]
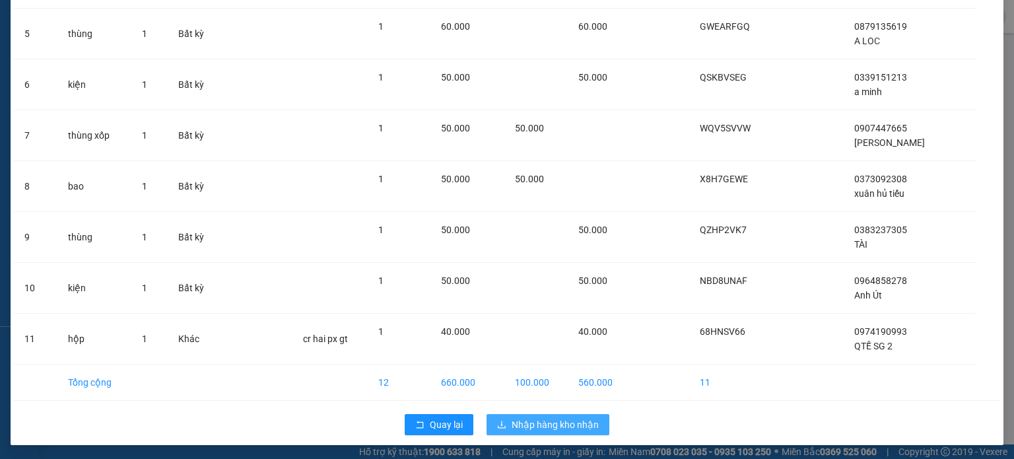
click at [573, 417] on span "Nhập hàng kho nhận" at bounding box center [554, 424] width 87 height 15
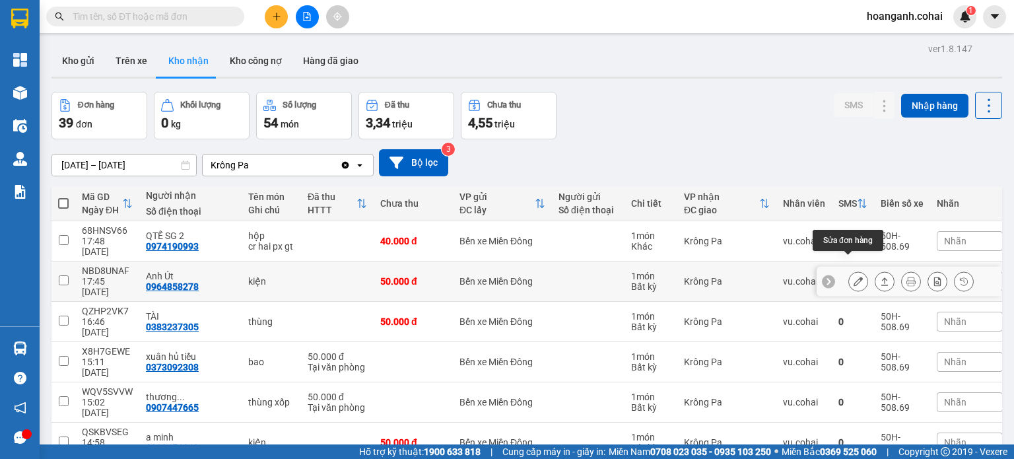
click at [853, 276] on icon at bounding box center [857, 280] width 9 height 9
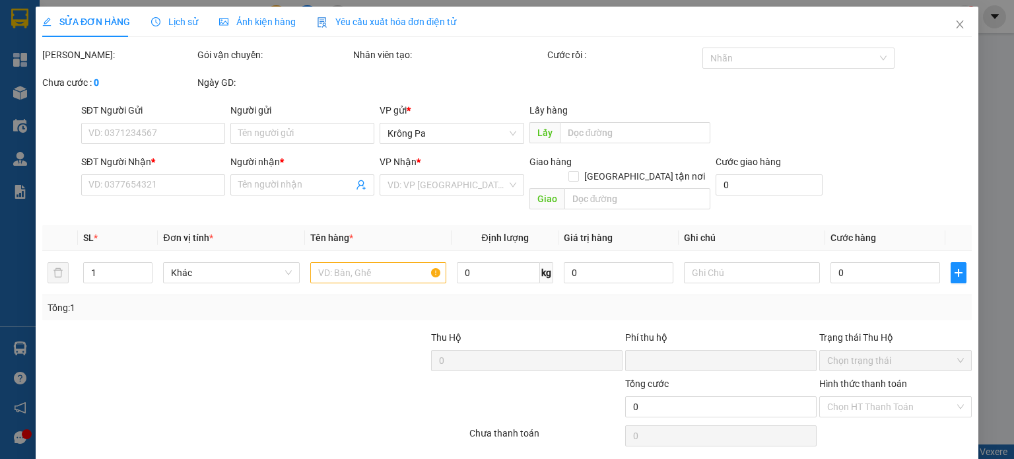
type input "0964858278"
type input "Anh Út"
type input "0"
type input "50.000"
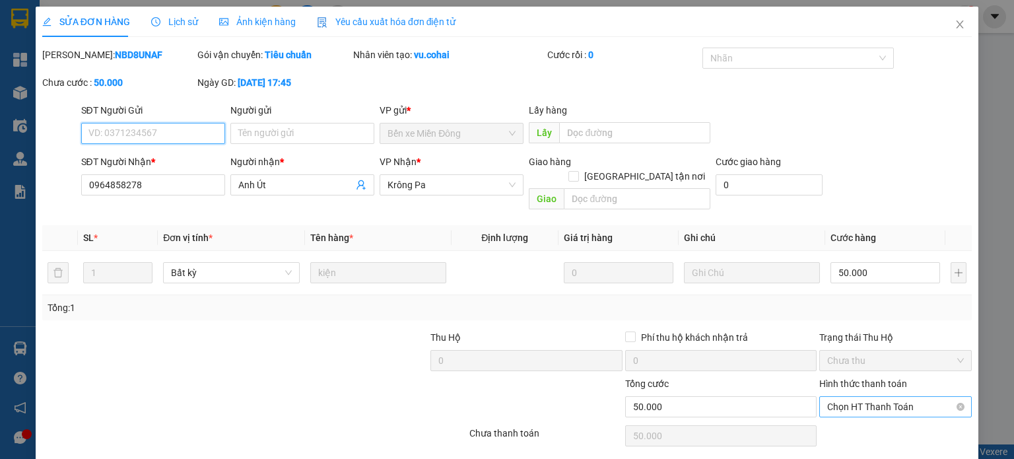
click at [885, 397] on span "Chọn HT Thanh Toán" at bounding box center [895, 407] width 137 height 20
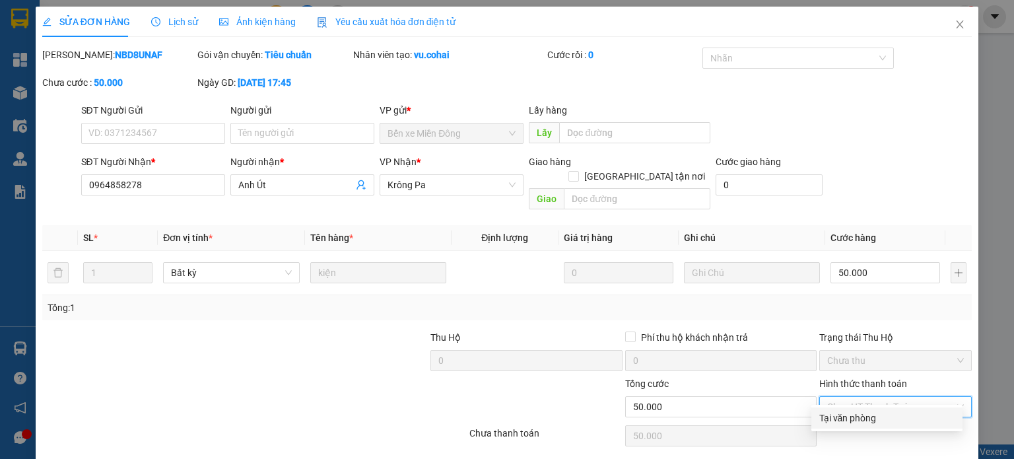
click at [830, 416] on div "Tại văn phòng" at bounding box center [886, 417] width 135 height 15
type input "0"
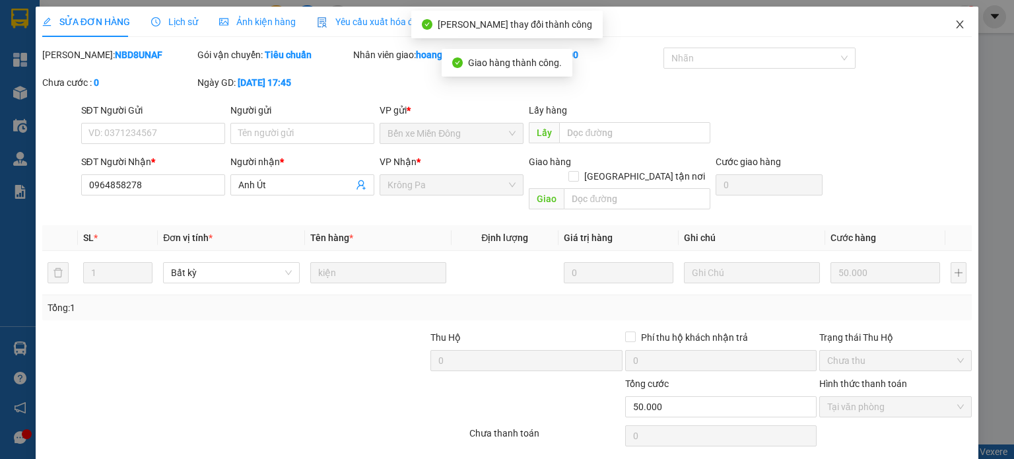
click at [956, 26] on icon "close" at bounding box center [959, 24] width 7 height 8
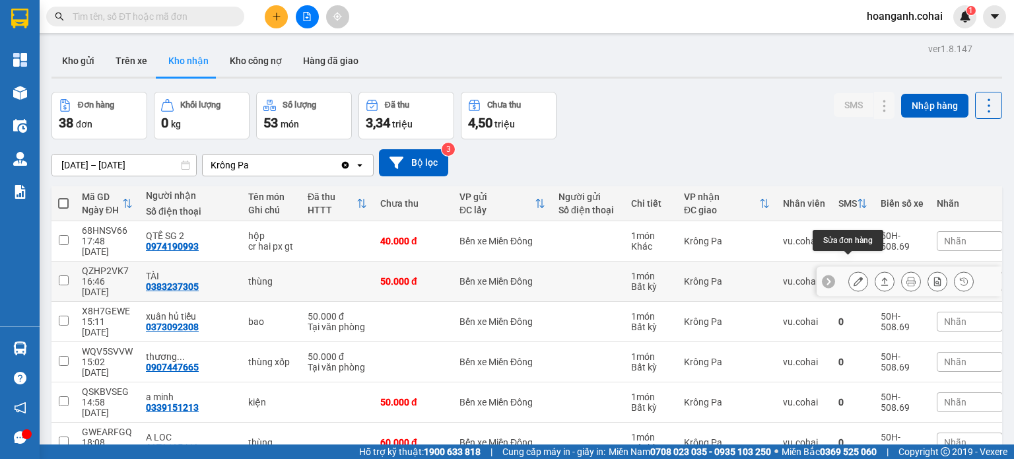
click at [853, 276] on icon at bounding box center [857, 280] width 9 height 9
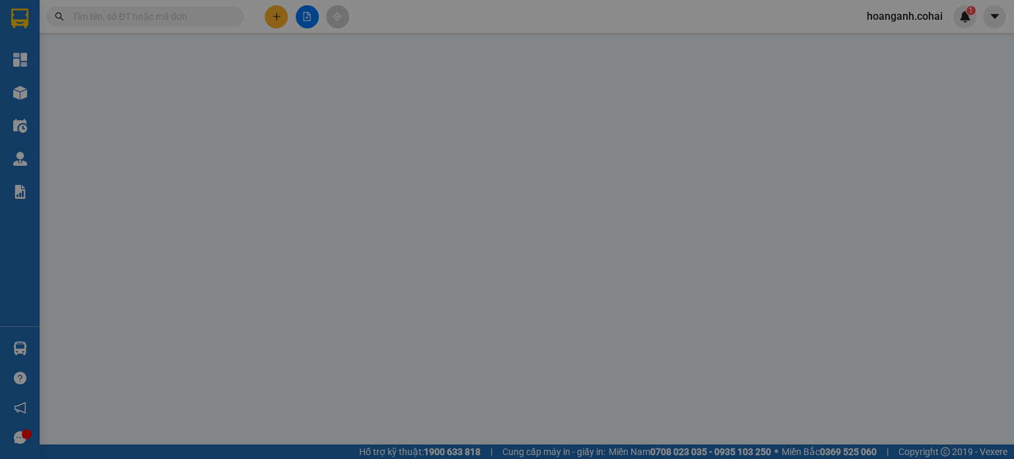
type input "0383237305"
type input "TÀI"
type input "0"
type input "50.000"
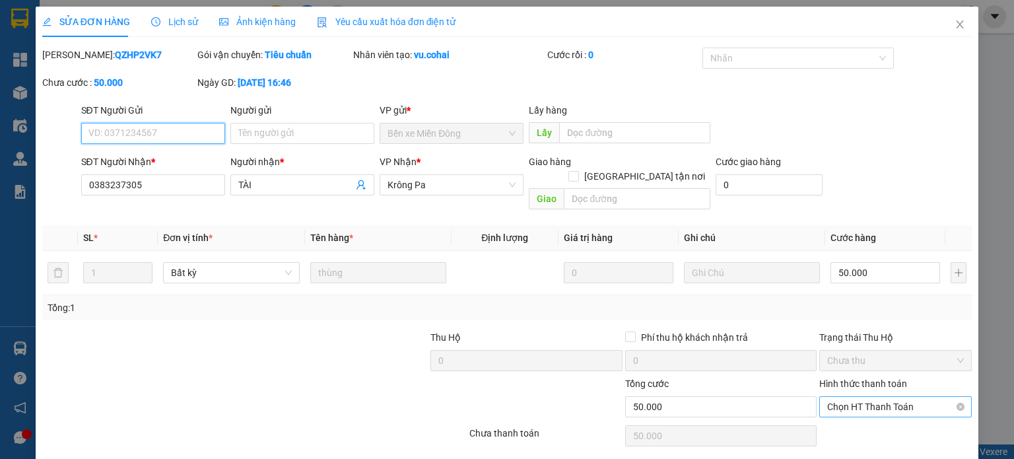
click at [868, 397] on span "Chọn HT Thanh Toán" at bounding box center [895, 407] width 137 height 20
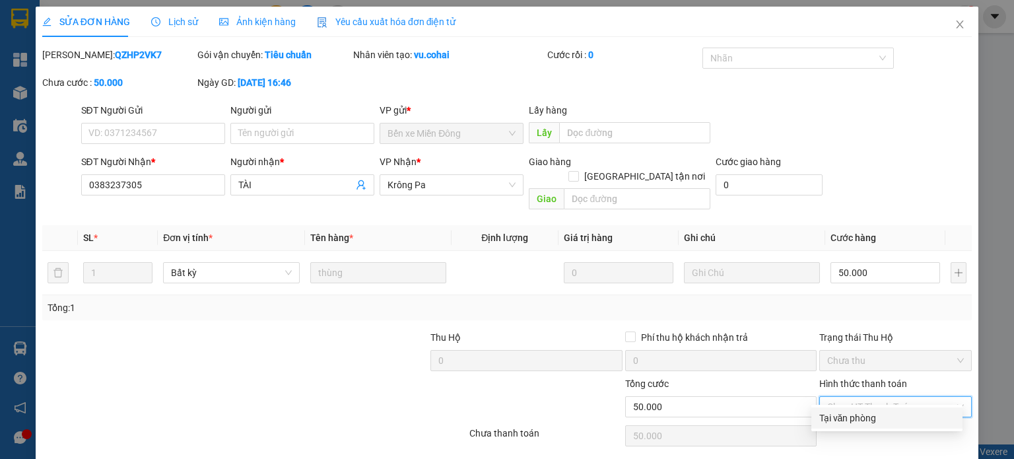
click at [847, 419] on div "Tại văn phòng" at bounding box center [886, 417] width 135 height 15
type input "0"
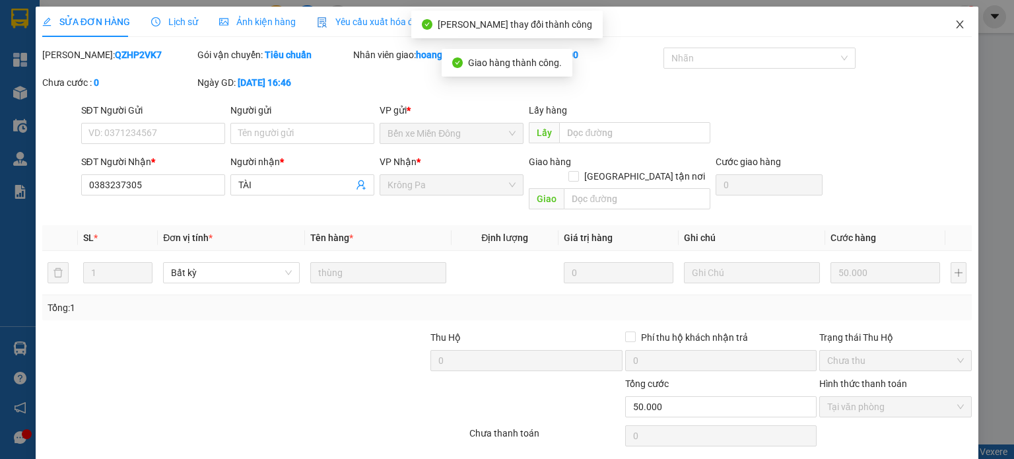
click at [954, 22] on icon "close" at bounding box center [959, 24] width 11 height 11
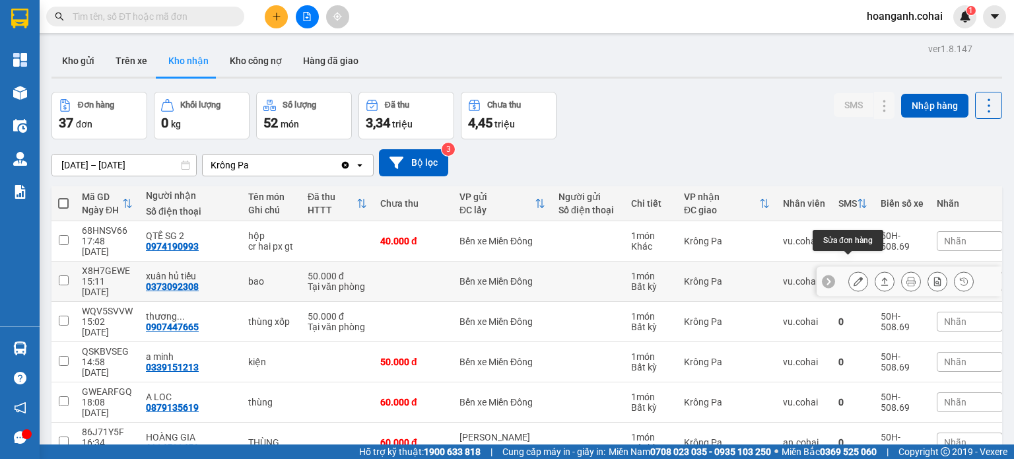
click at [853, 276] on icon at bounding box center [857, 280] width 9 height 9
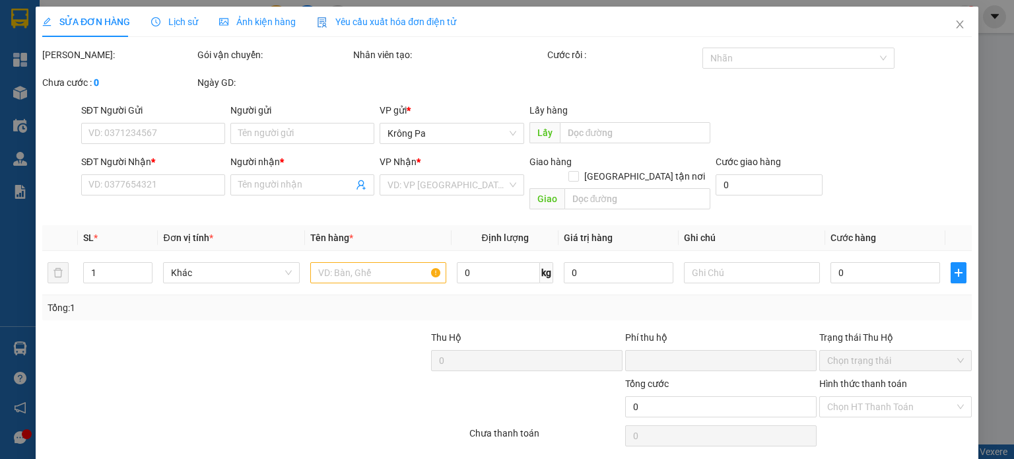
type input "0373092308"
type input "xuân hủ tiếu"
type input "0"
type input "50.000"
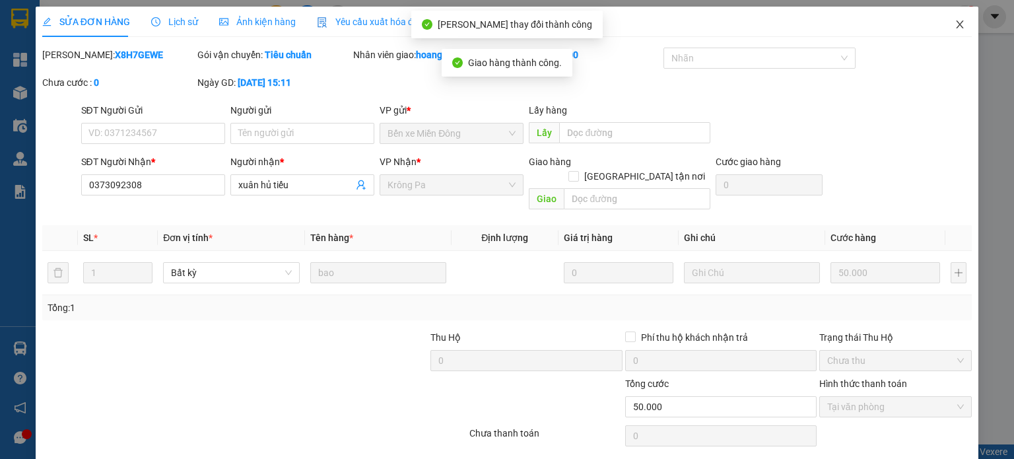
click at [954, 24] on icon "close" at bounding box center [959, 24] width 11 height 11
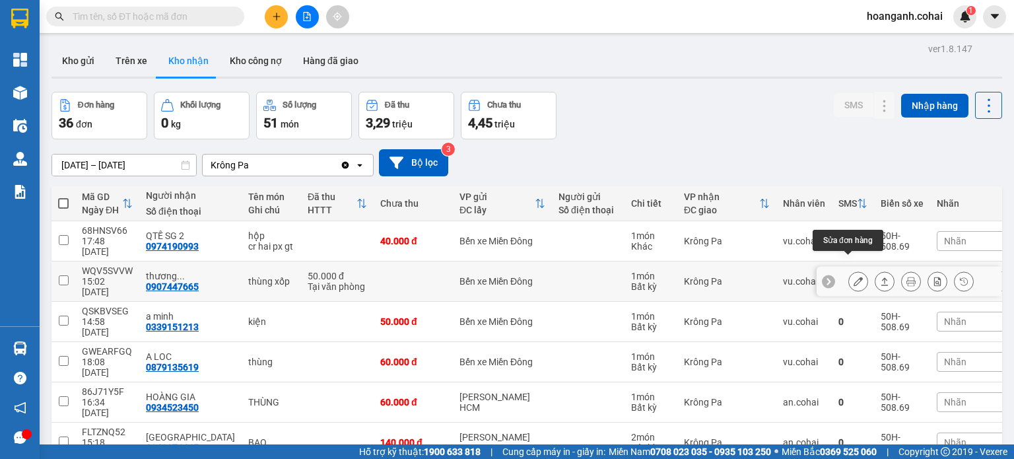
click at [853, 276] on icon at bounding box center [857, 280] width 9 height 9
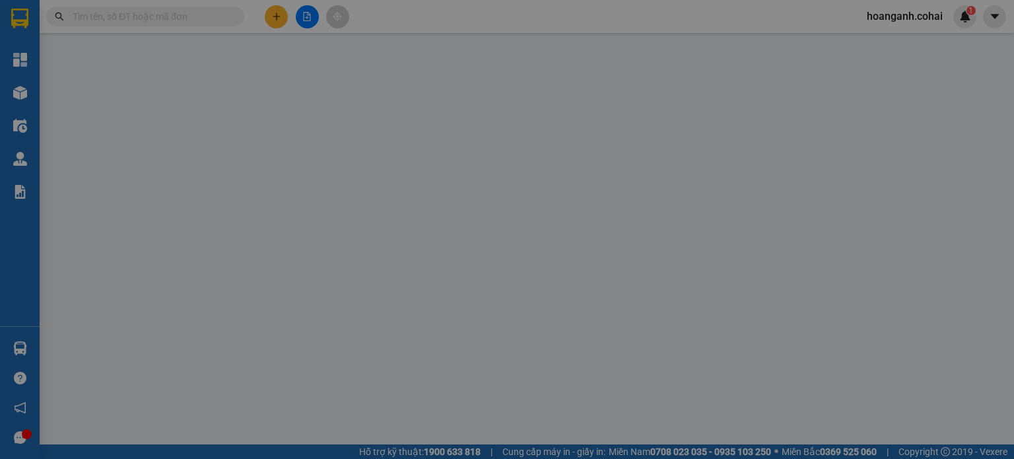
type input "0907447665"
type input "thương thuong"
type input "0"
type input "50.000"
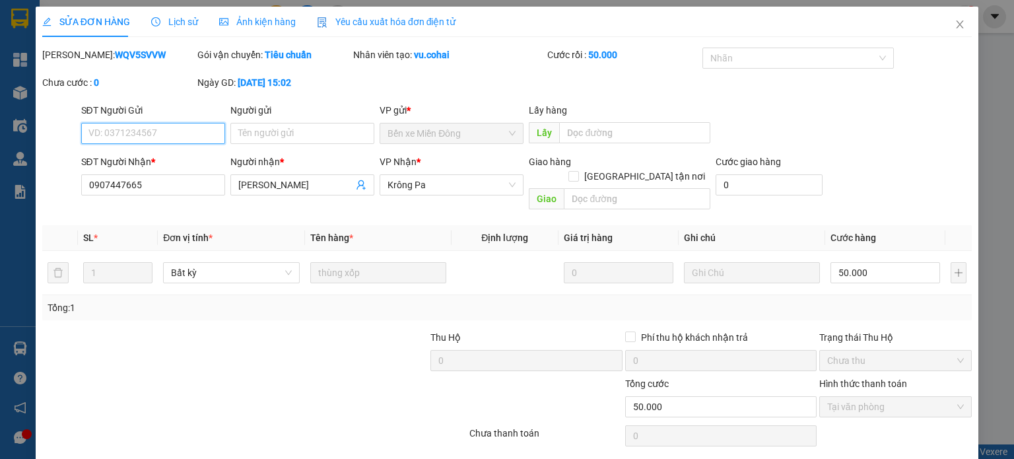
click at [903, 397] on span "Tại văn phòng" at bounding box center [895, 407] width 137 height 20
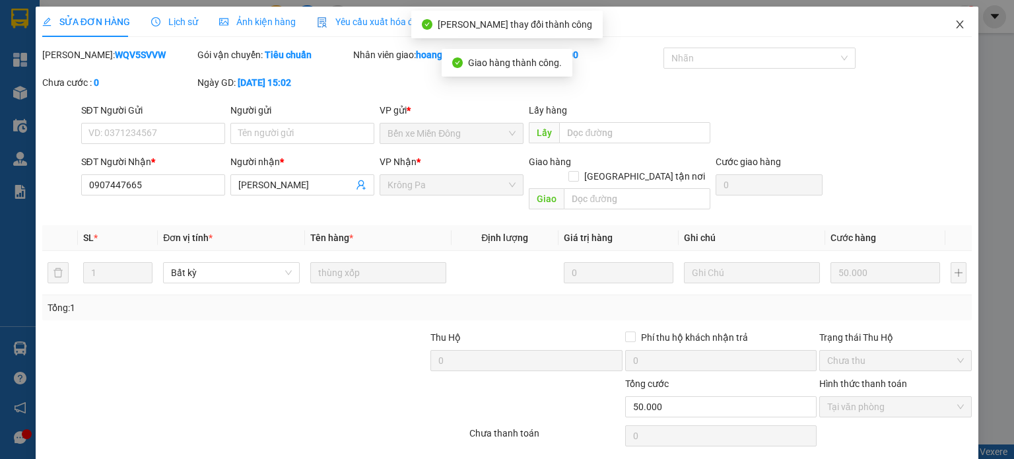
click at [956, 24] on icon "close" at bounding box center [959, 24] width 7 height 8
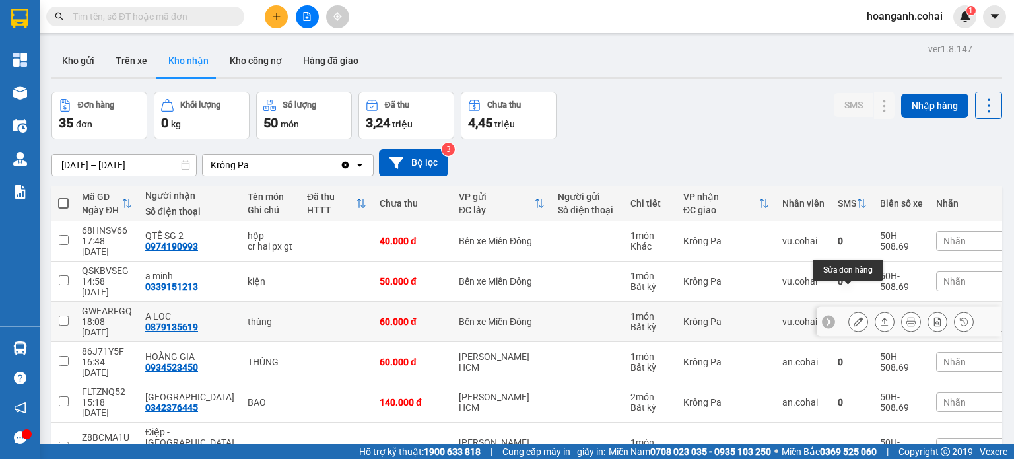
click at [853, 317] on icon at bounding box center [857, 321] width 9 height 9
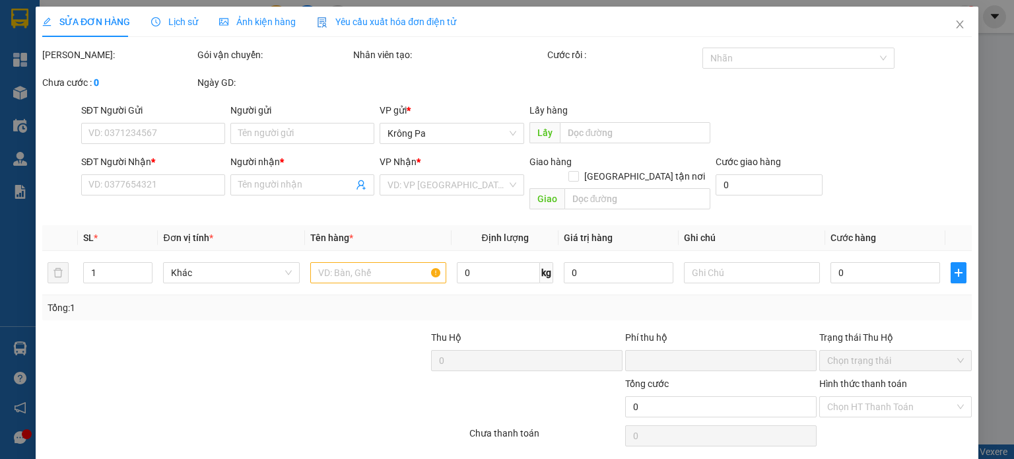
type input "0879135619"
type input "A LOC"
type input "0"
type input "60.000"
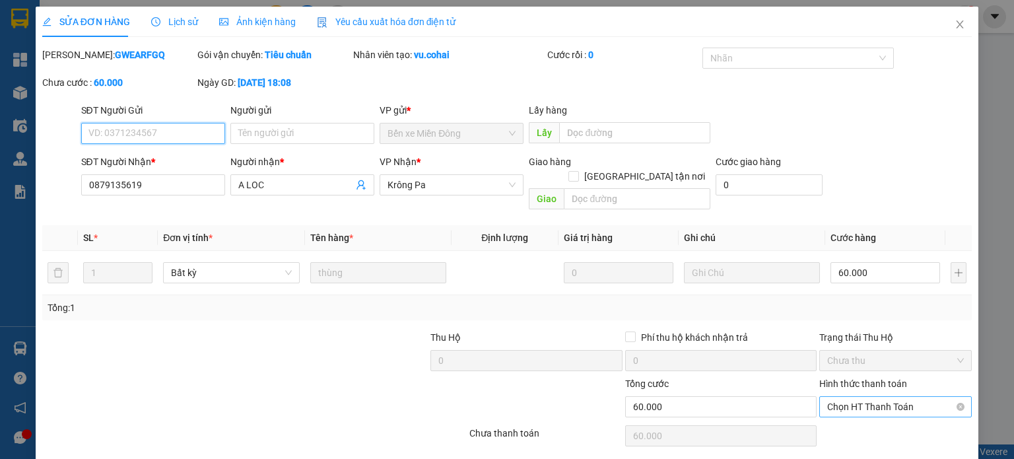
click at [882, 397] on span "Chọn HT Thanh Toán" at bounding box center [895, 407] width 137 height 20
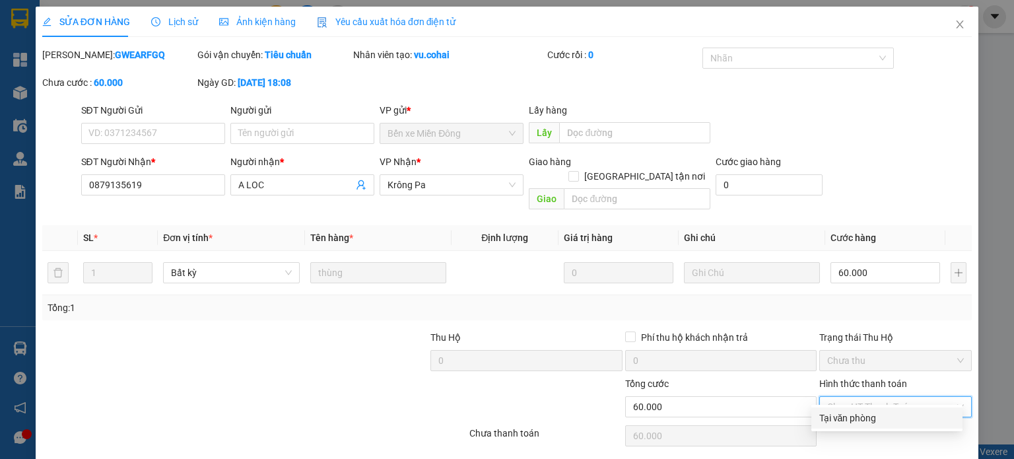
click at [842, 414] on div "Tại văn phòng" at bounding box center [886, 417] width 135 height 15
type input "0"
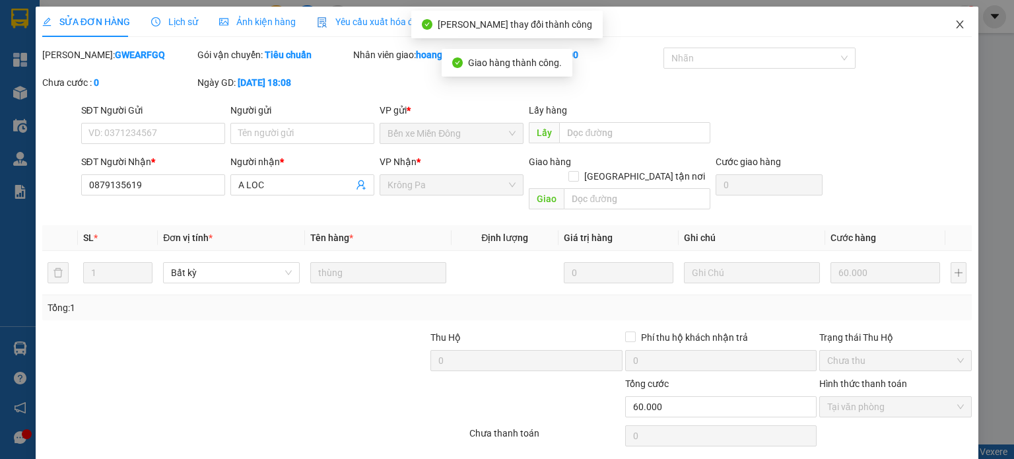
click at [943, 24] on span "Close" at bounding box center [959, 25] width 37 height 37
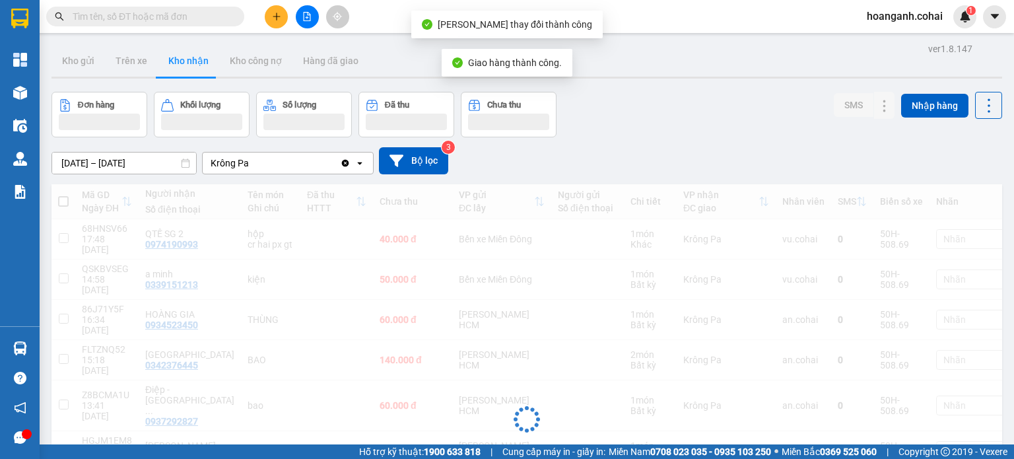
scroll to position [66, 0]
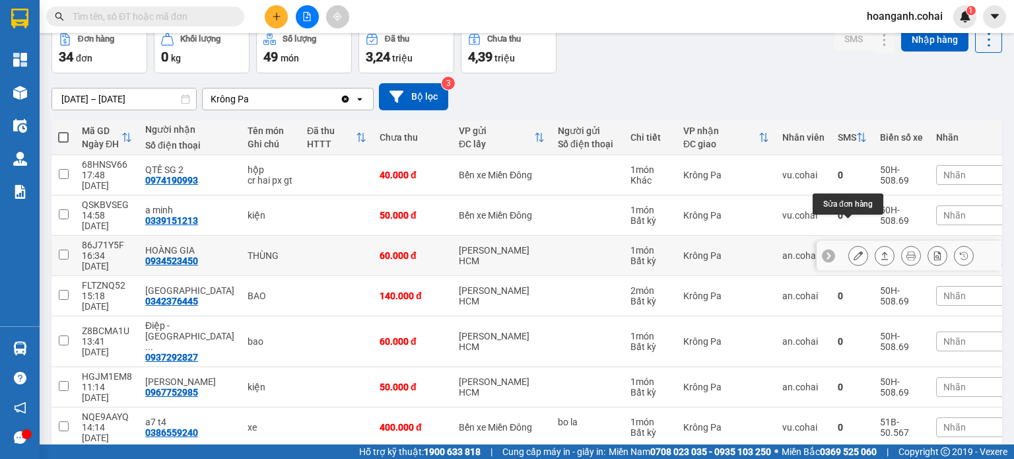
click at [853, 251] on icon at bounding box center [857, 255] width 9 height 9
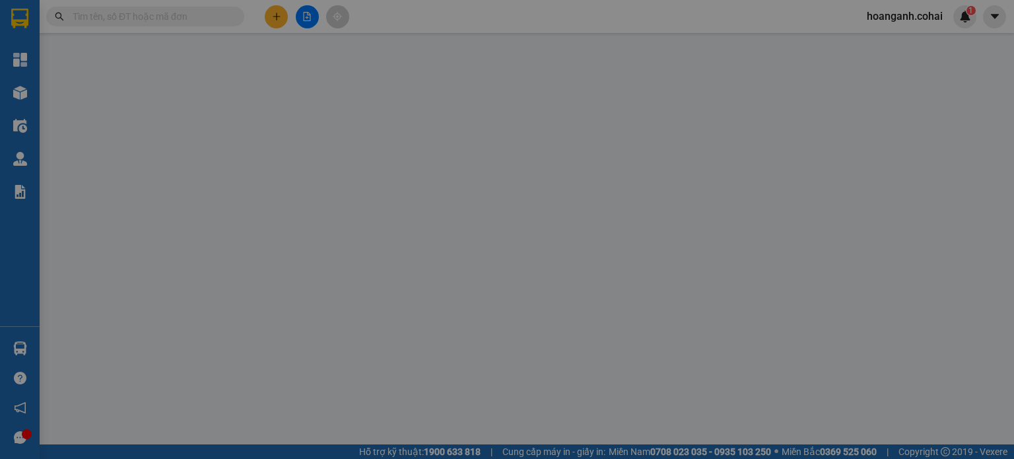
type input "0934523450"
type input "HOÀNG GIA"
type input "0"
type input "60.000"
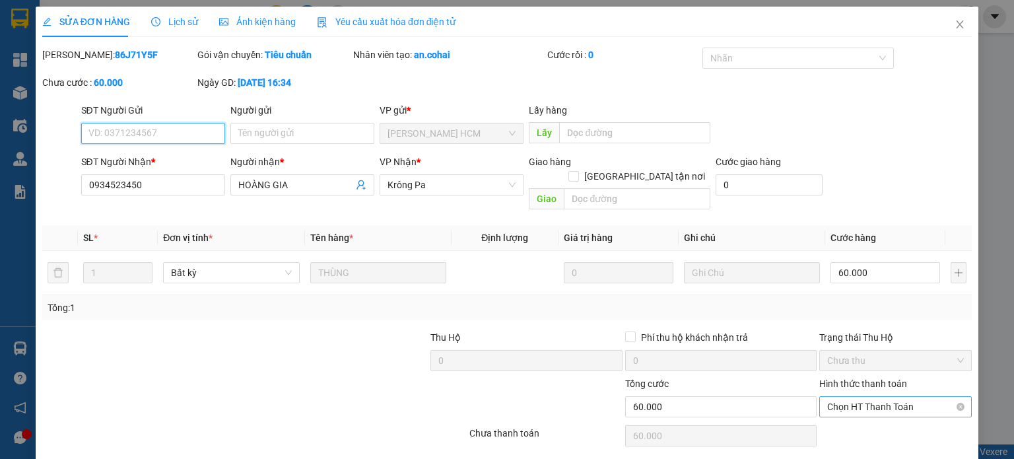
click at [841, 397] on span "Chọn HT Thanh Toán" at bounding box center [895, 407] width 137 height 20
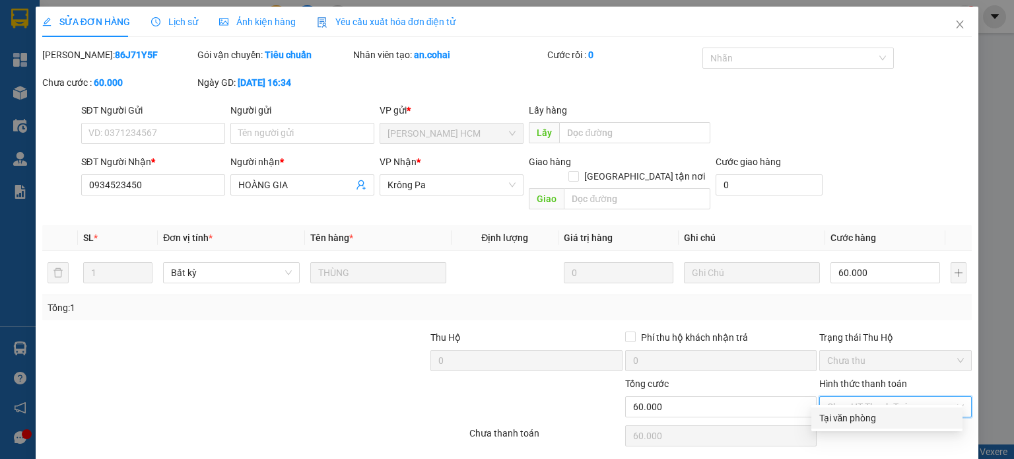
click at [835, 416] on div "Tại văn phòng" at bounding box center [886, 417] width 135 height 15
type input "0"
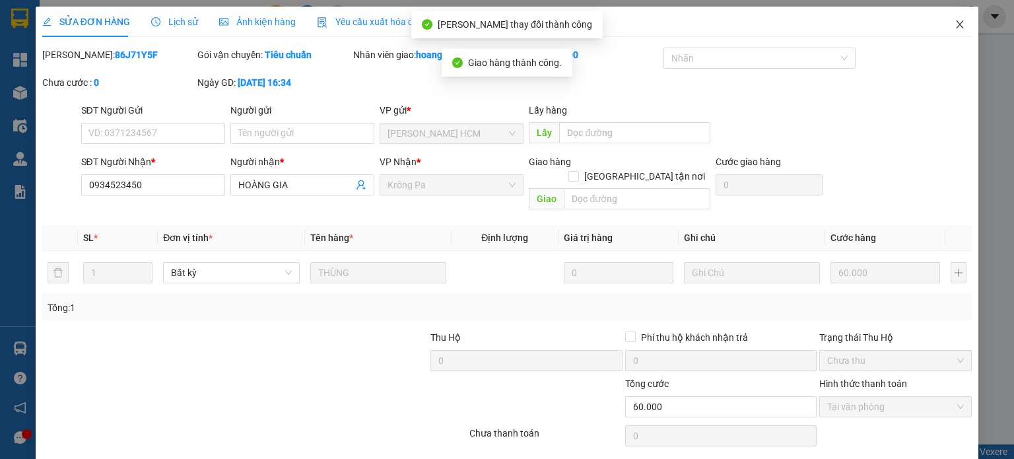
click at [954, 21] on icon "close" at bounding box center [959, 24] width 11 height 11
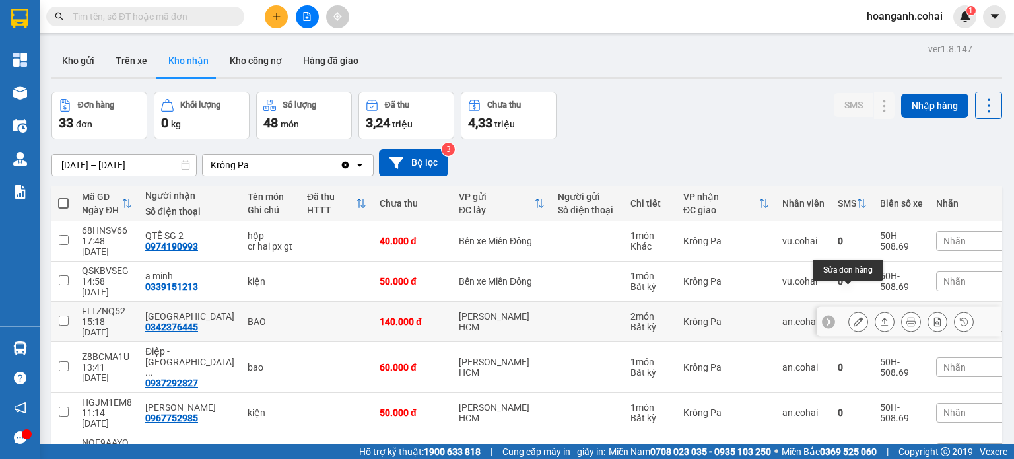
click at [853, 317] on icon at bounding box center [857, 321] width 9 height 9
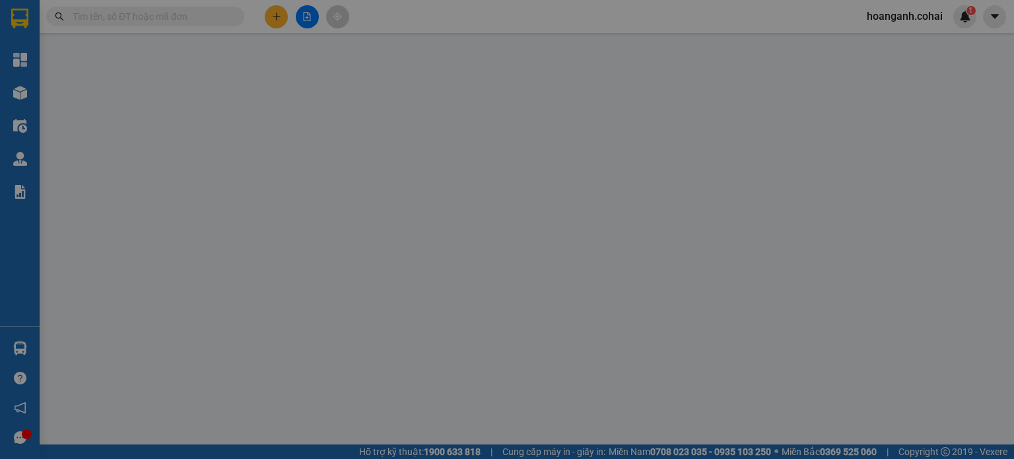
type input "0342376445"
type input "THÁI SƠN"
type input "0"
type input "140.000"
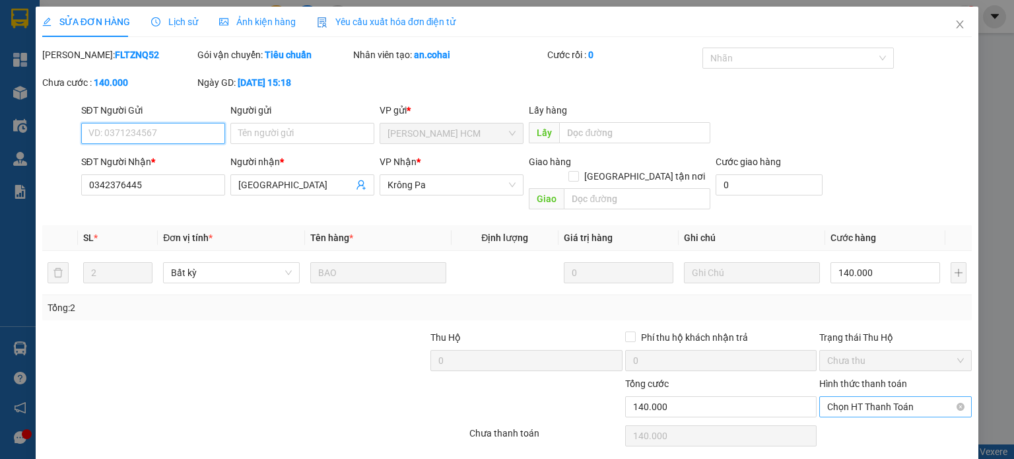
click at [876, 397] on span "Chọn HT Thanh Toán" at bounding box center [895, 407] width 137 height 20
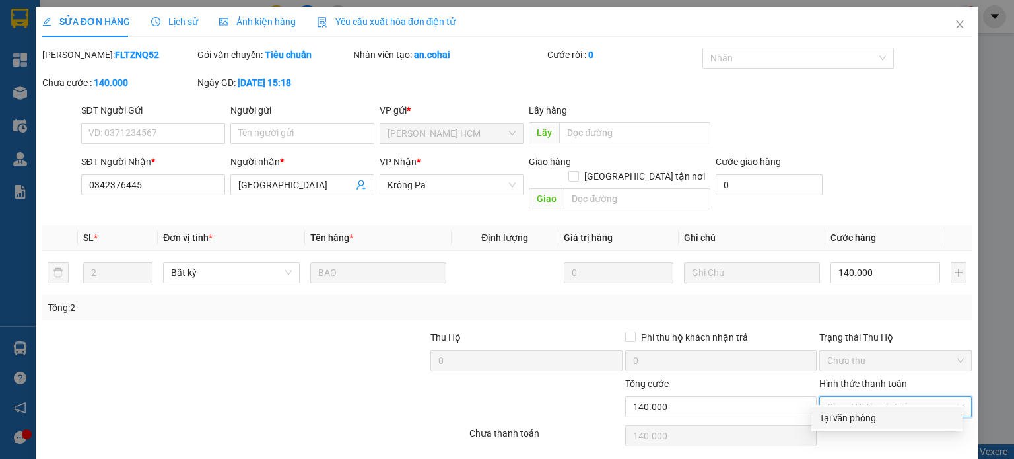
click at [847, 416] on div "Tại văn phòng" at bounding box center [886, 417] width 135 height 15
type input "0"
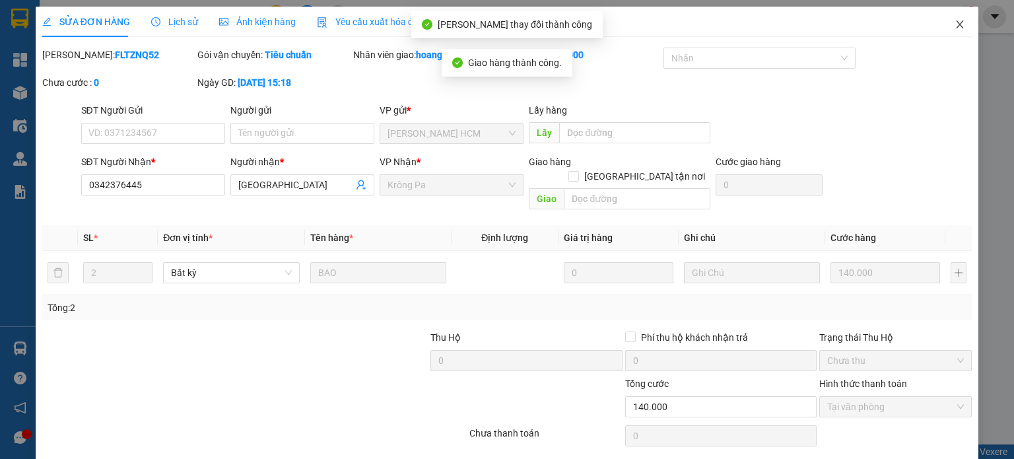
click at [955, 19] on span "Close" at bounding box center [959, 25] width 37 height 37
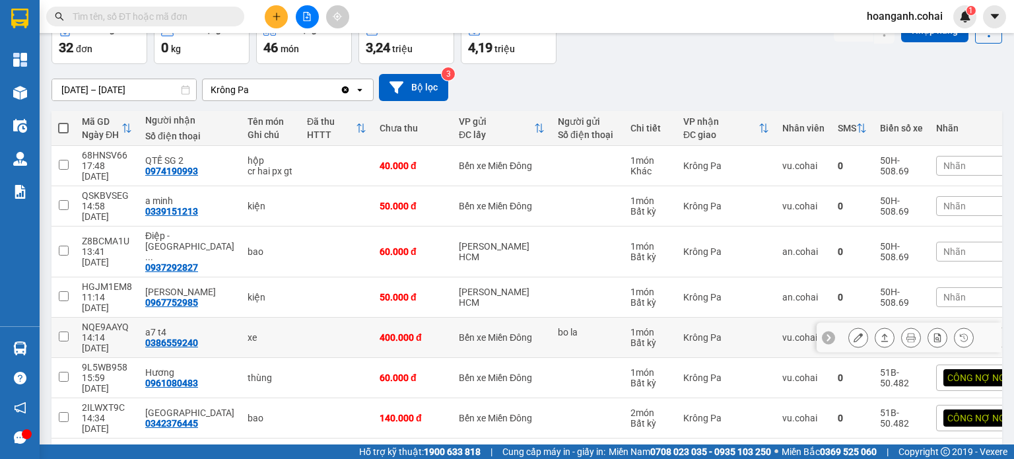
scroll to position [149, 0]
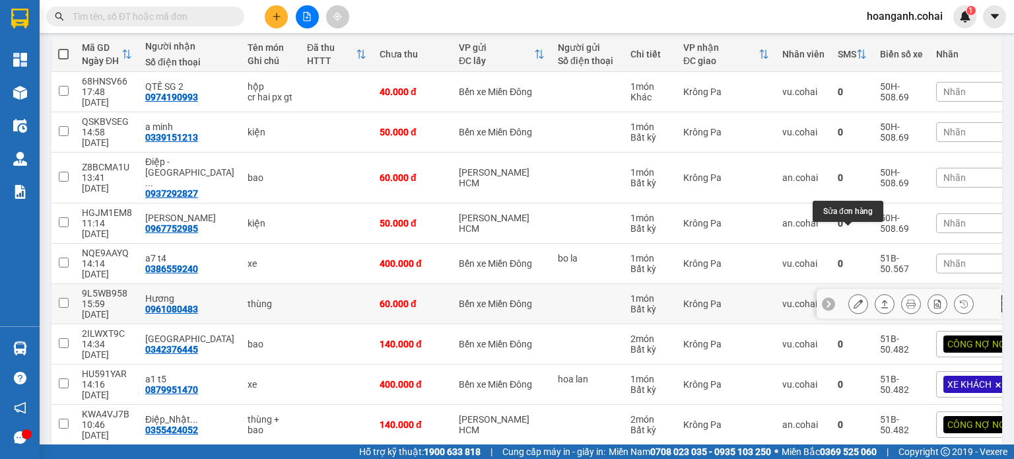
click at [853, 299] on icon at bounding box center [857, 303] width 9 height 9
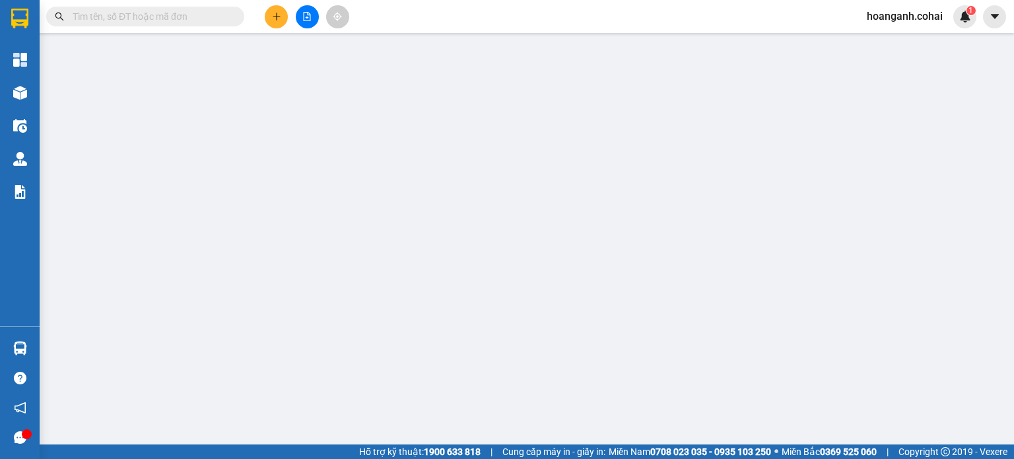
type input "0961080483"
type input "Hương"
type input "0"
type input "60.000"
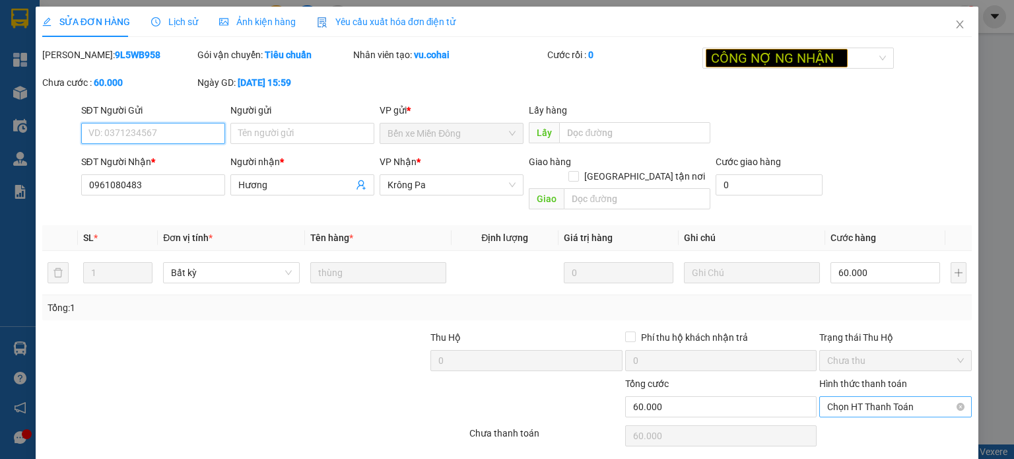
click at [900, 397] on span "Chọn HT Thanh Toán" at bounding box center [895, 407] width 137 height 20
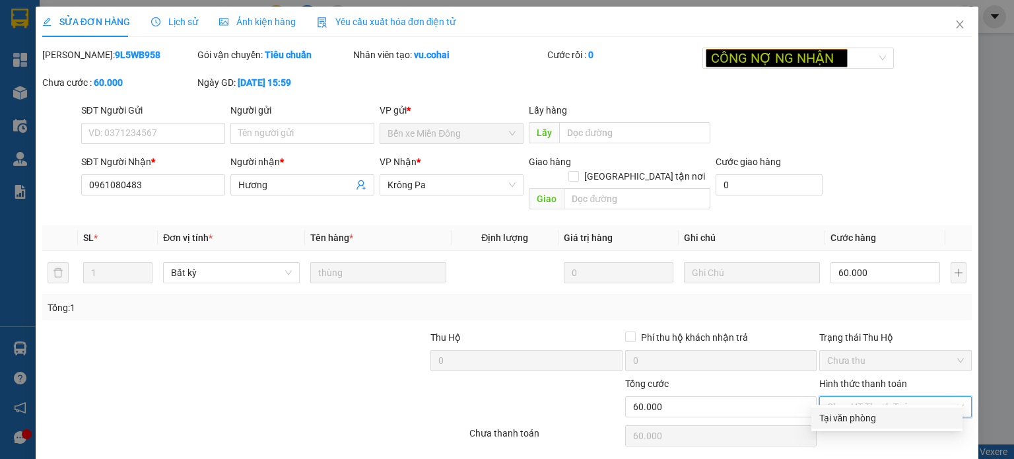
click at [850, 419] on div "Tại văn phòng" at bounding box center [886, 417] width 135 height 15
type input "0"
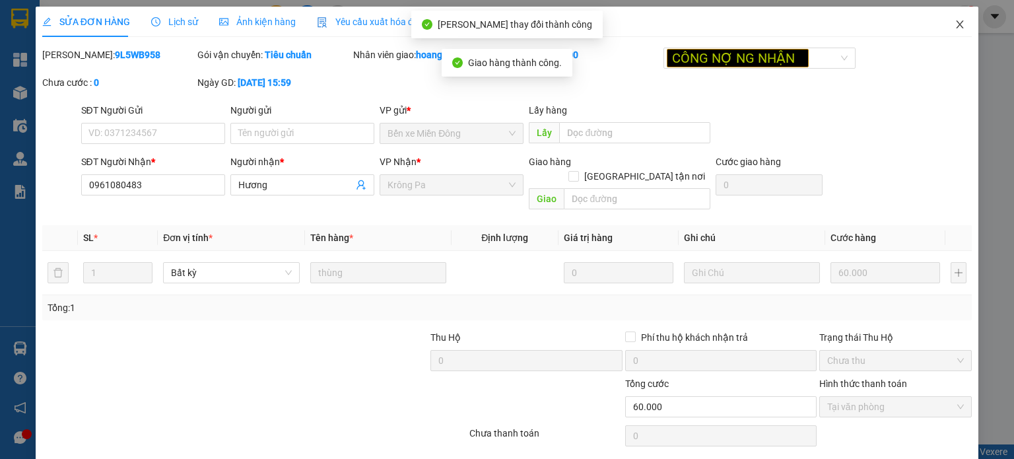
click at [954, 22] on icon "close" at bounding box center [959, 24] width 11 height 11
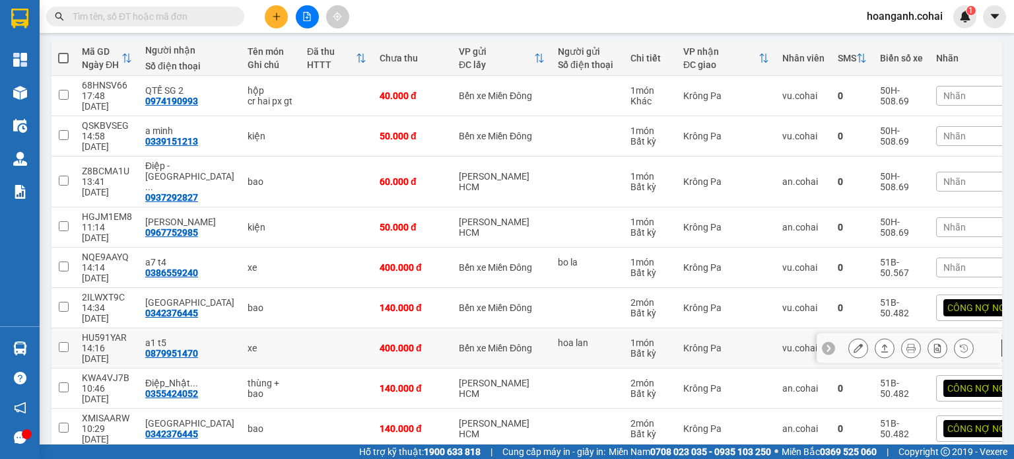
scroll to position [147, 0]
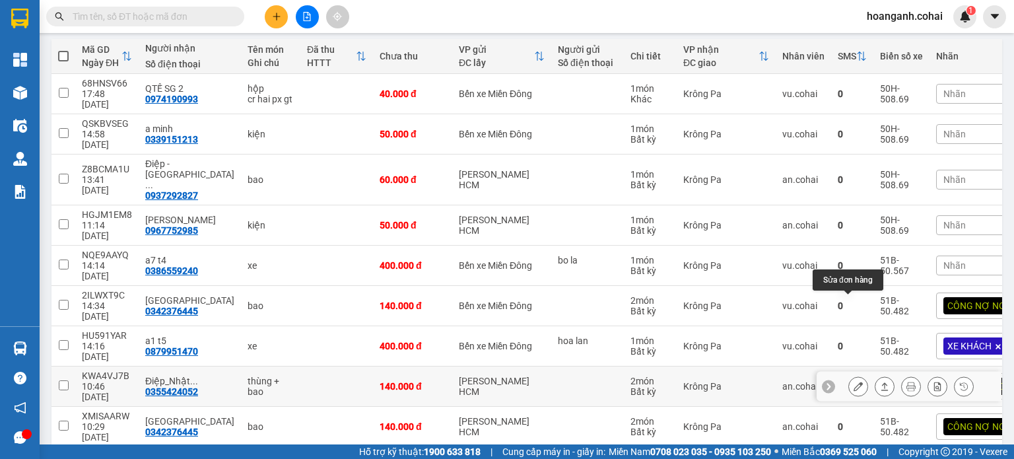
click at [853, 381] on icon at bounding box center [857, 385] width 9 height 9
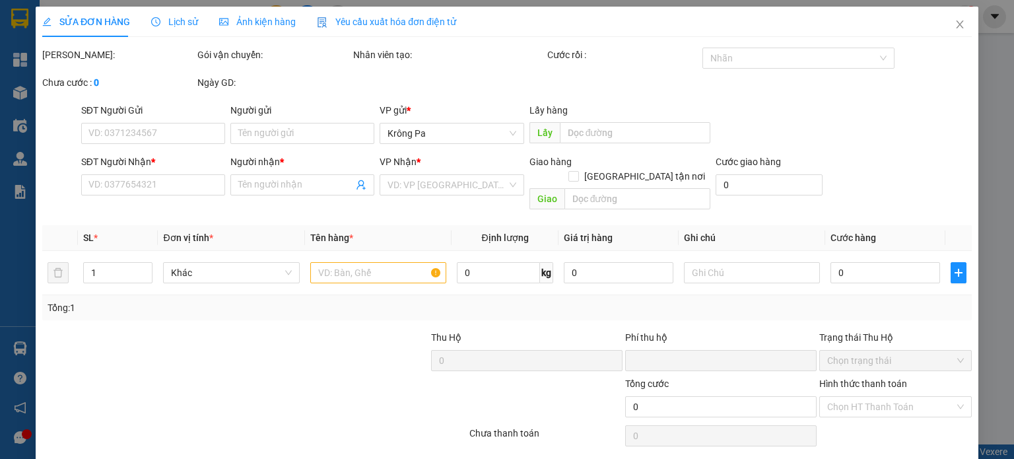
type input "0355424052"
type input "Điệp_Nhật Khang"
type input "0"
type input "140.000"
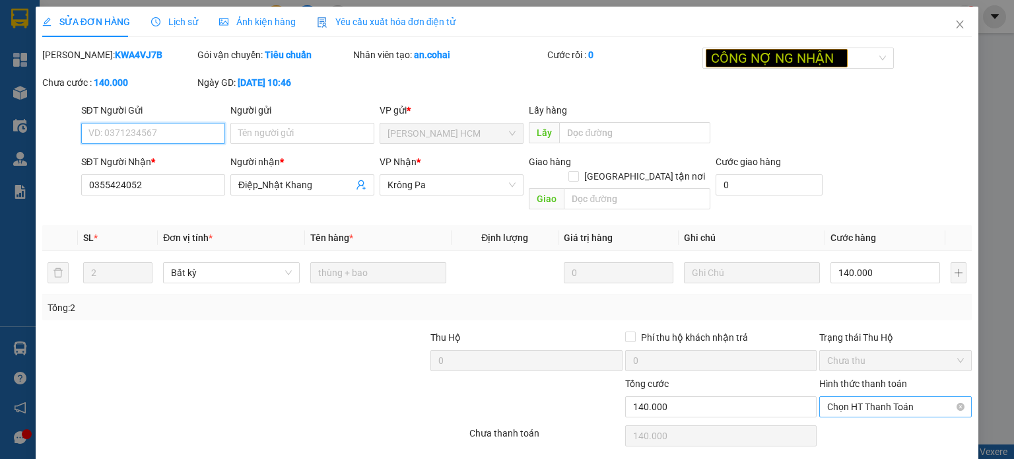
click at [868, 397] on span "Chọn HT Thanh Toán" at bounding box center [895, 407] width 137 height 20
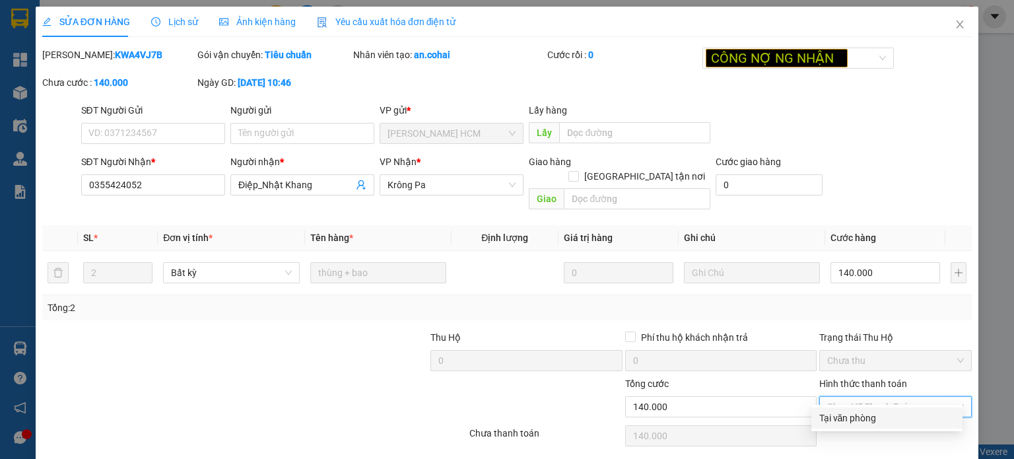
click at [827, 423] on div "Tại văn phòng" at bounding box center [886, 417] width 135 height 15
type input "0"
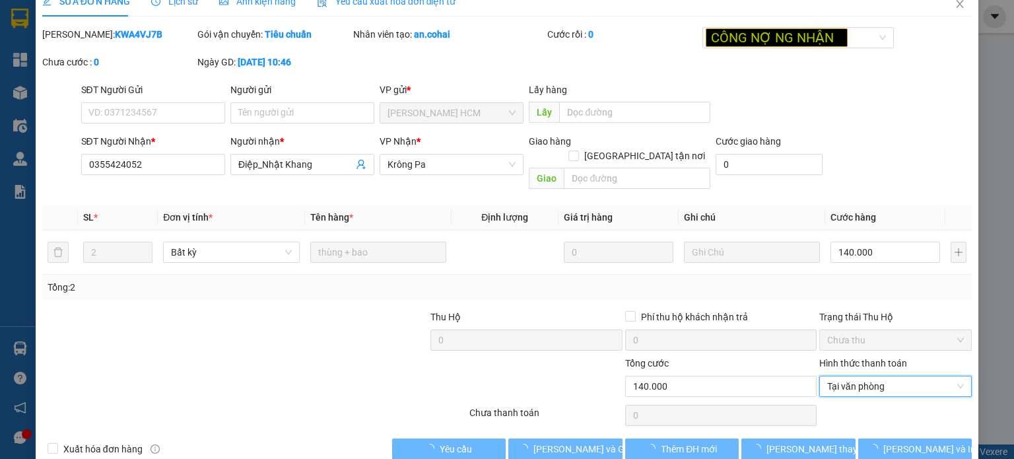
scroll to position [32, 0]
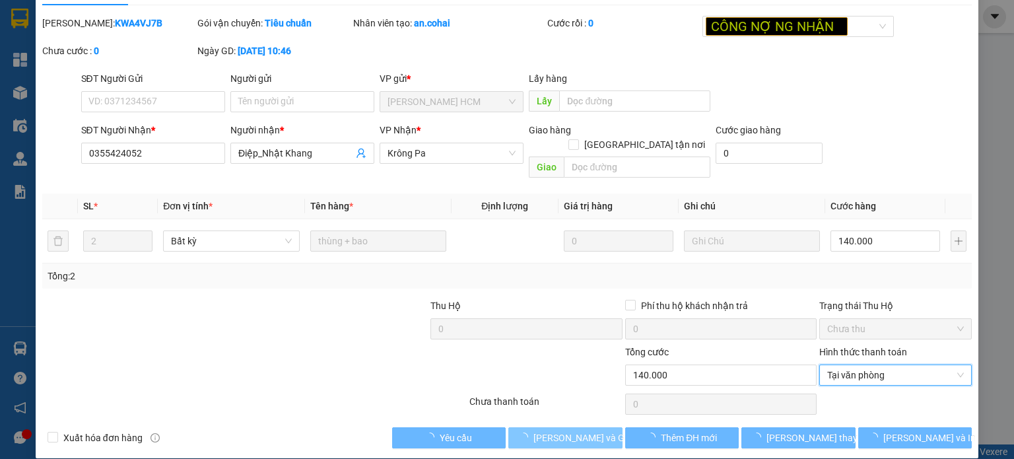
click at [571, 430] on span "Lưu và Giao hàng" at bounding box center [596, 437] width 127 height 15
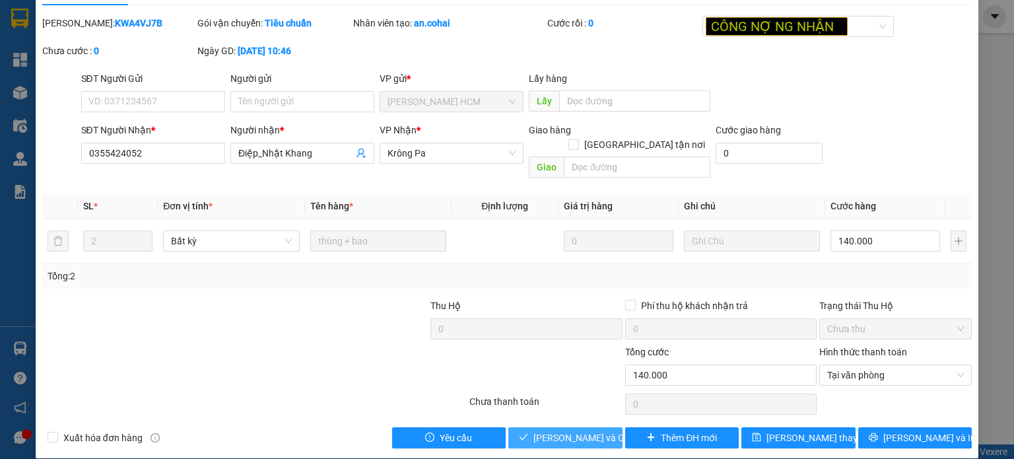
click at [567, 430] on span "Lưu và Giao hàng" at bounding box center [596, 437] width 127 height 15
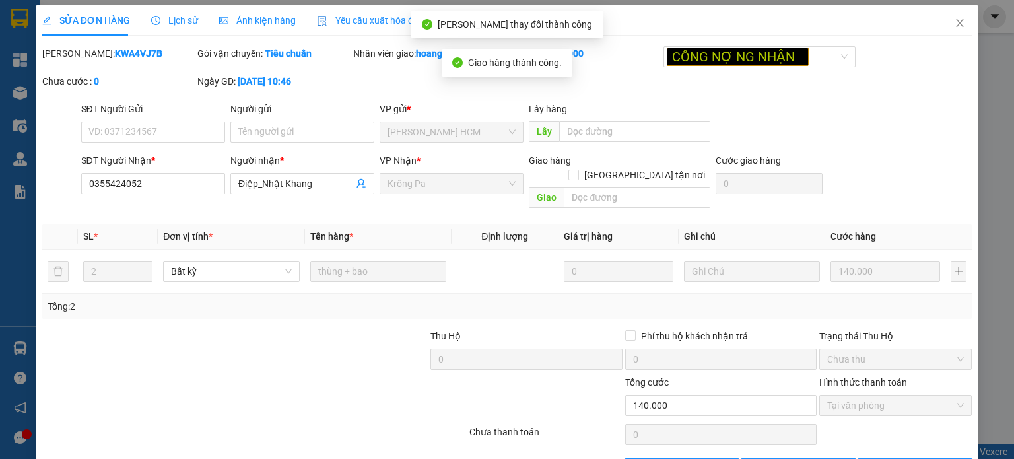
scroll to position [0, 0]
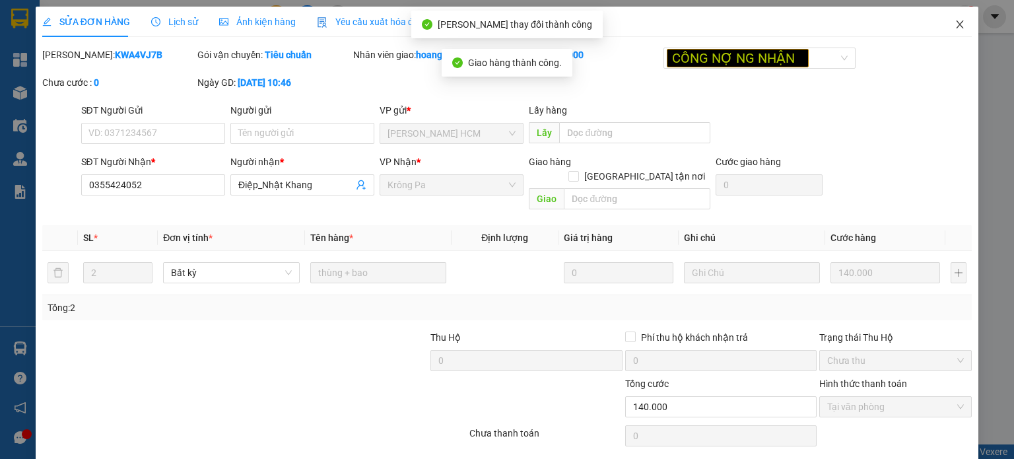
click at [956, 34] on span "Close" at bounding box center [959, 25] width 37 height 37
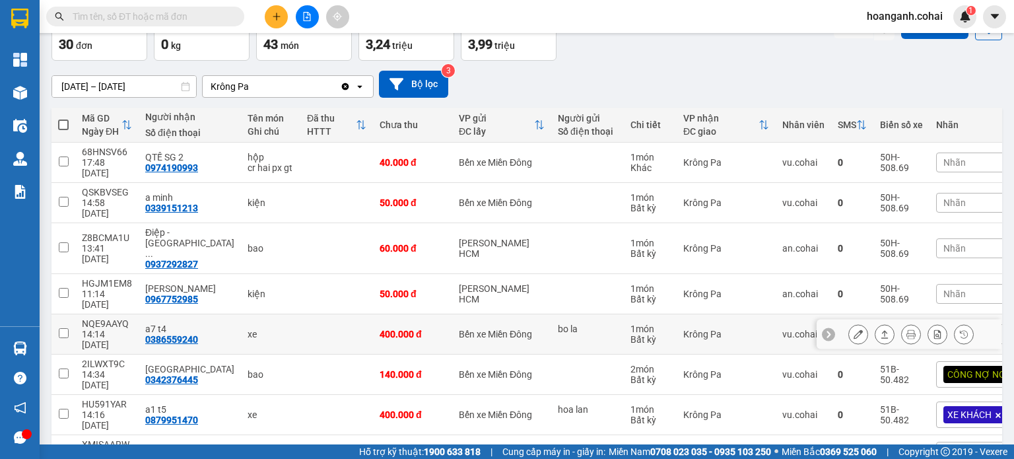
scroll to position [149, 0]
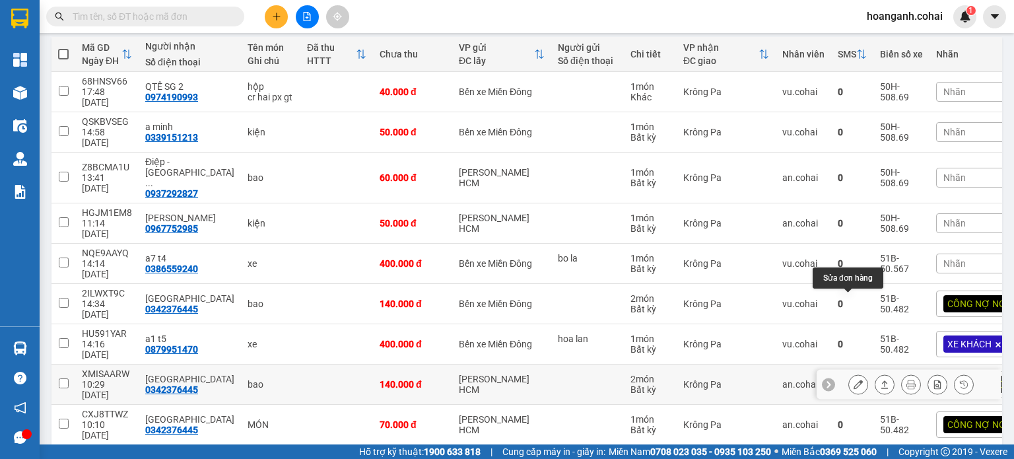
click at [853, 379] on icon at bounding box center [857, 383] width 9 height 9
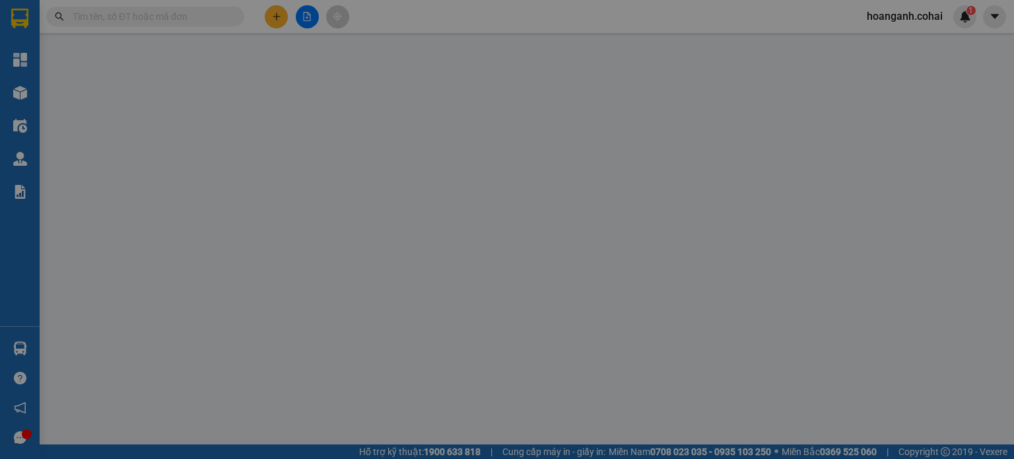
type input "0342376445"
type input "THÁI SƠN"
type input "0"
type input "140.000"
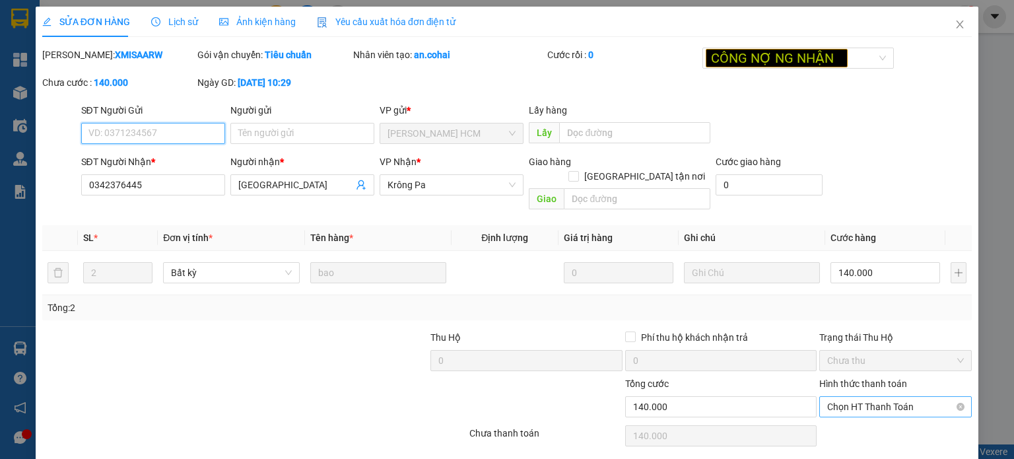
click at [897, 397] on span "Chọn HT Thanh Toán" at bounding box center [895, 407] width 137 height 20
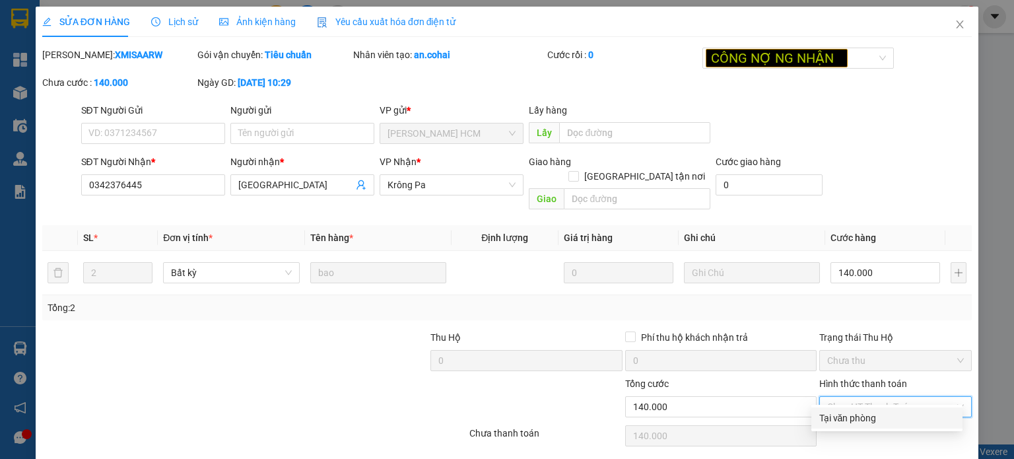
click at [847, 416] on div "Tại văn phòng" at bounding box center [886, 417] width 135 height 15
type input "0"
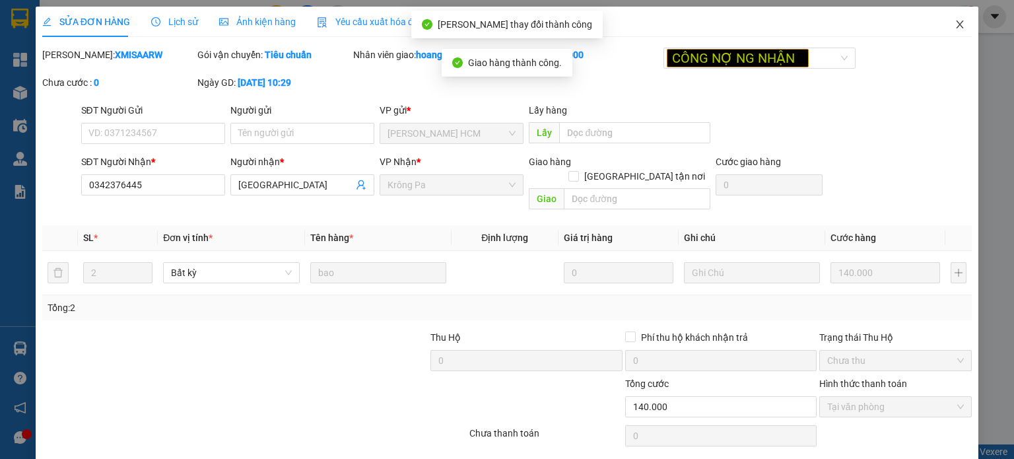
click at [954, 22] on icon "close" at bounding box center [959, 24] width 11 height 11
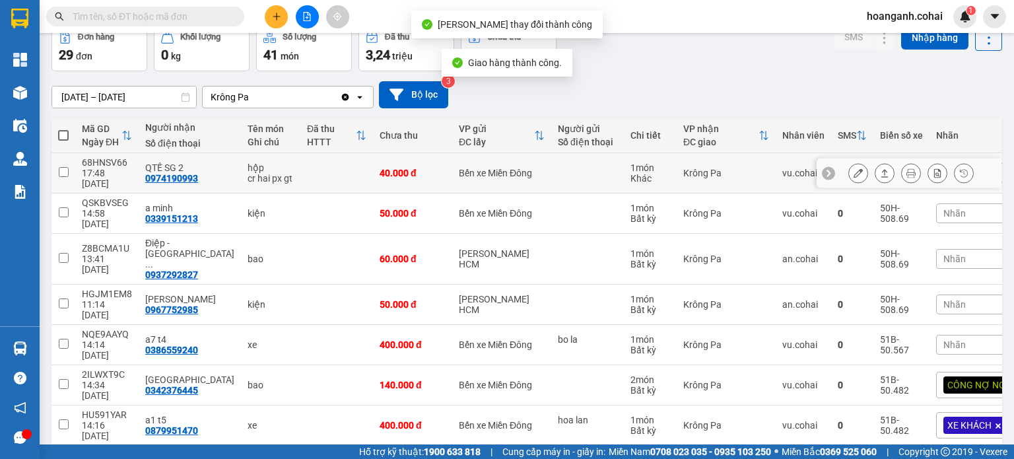
scroll to position [149, 0]
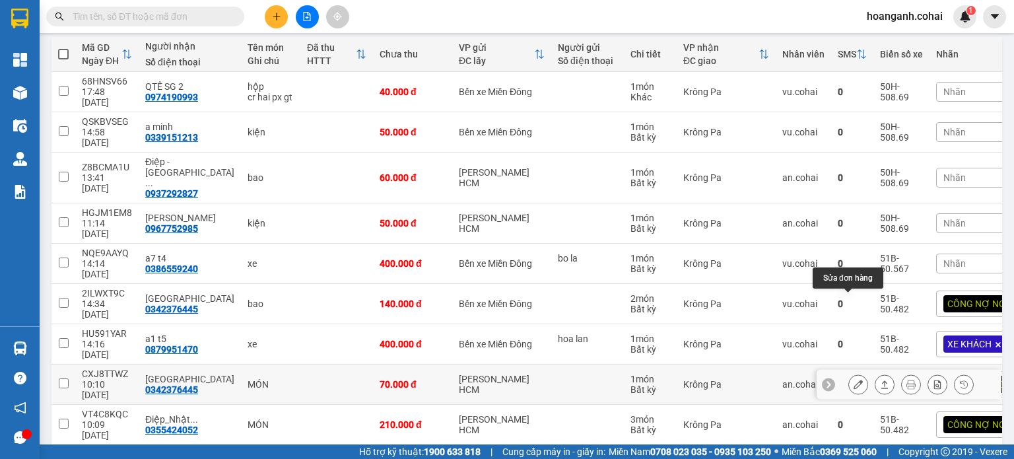
click at [853, 379] on icon at bounding box center [857, 383] width 9 height 9
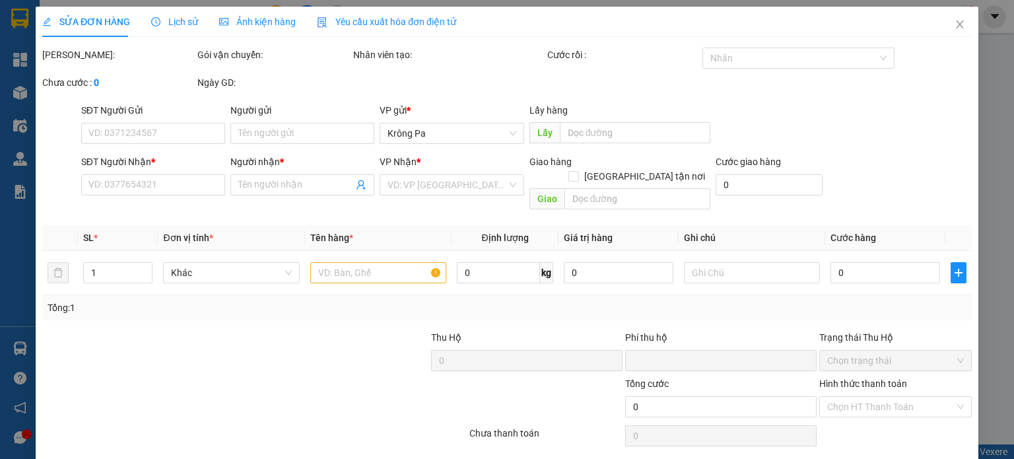
type input "0342376445"
type input "THÁI SƠN"
type input "0"
type input "70.000"
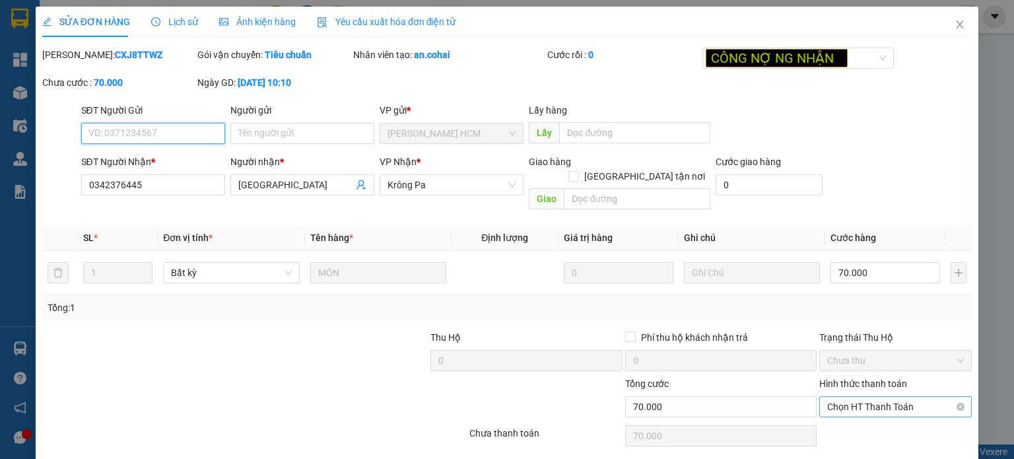
drag, startPoint x: 860, startPoint y: 387, endPoint x: 859, endPoint y: 379, distance: 8.0
click at [860, 397] on span "Chọn HT Thanh Toán" at bounding box center [895, 407] width 137 height 20
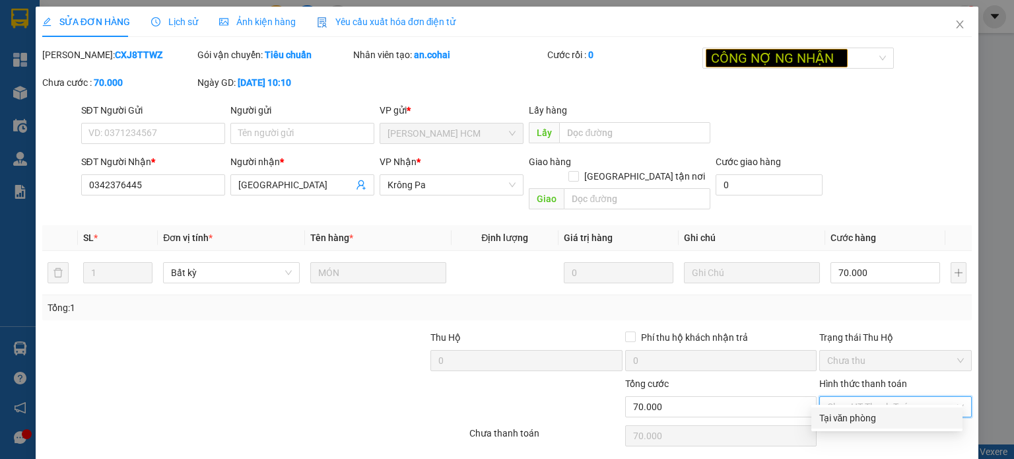
click at [850, 425] on div "Tại văn phòng" at bounding box center [886, 417] width 151 height 21
type input "0"
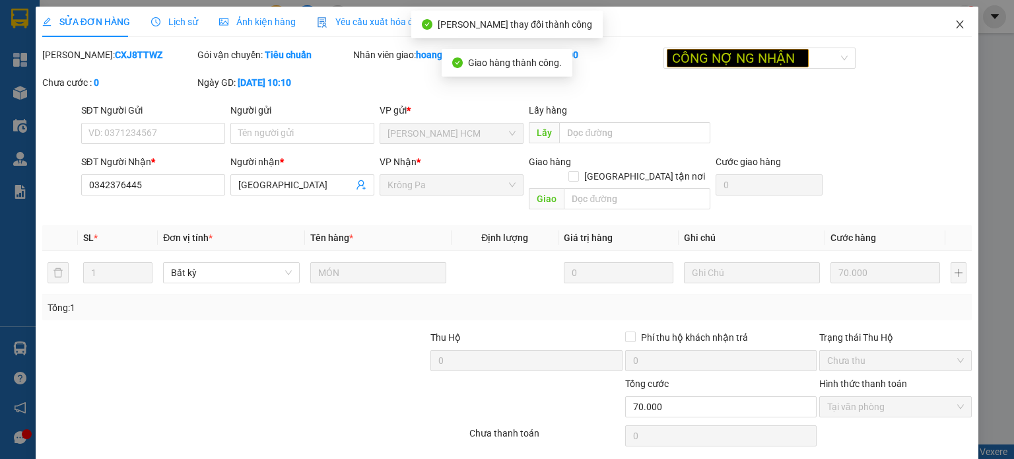
click at [956, 22] on icon "close" at bounding box center [959, 24] width 7 height 8
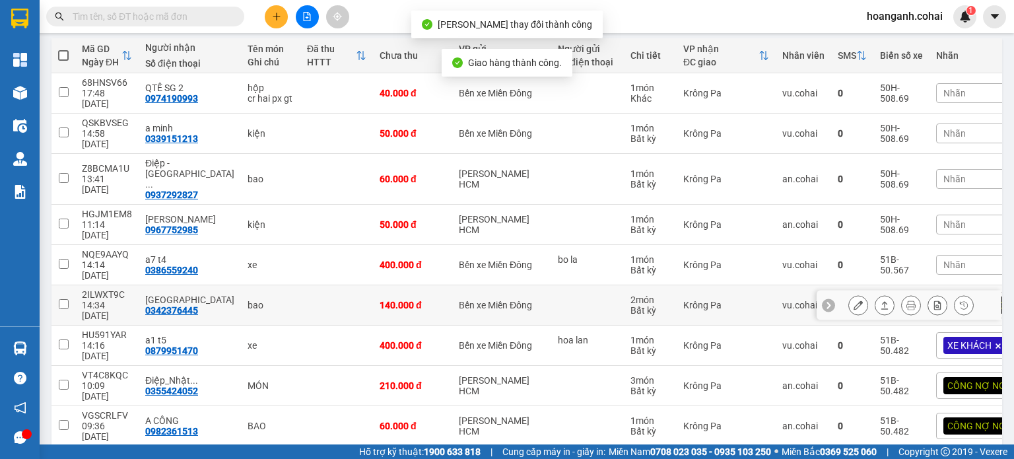
scroll to position [149, 0]
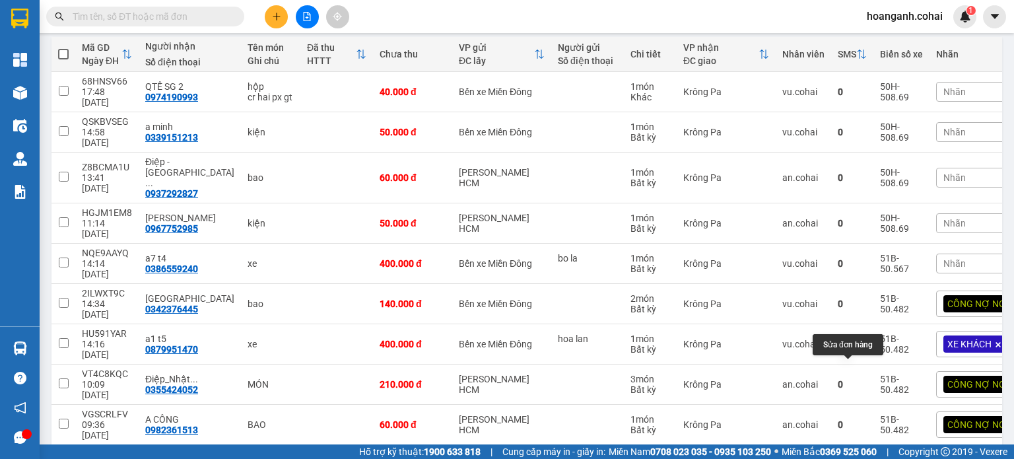
click at [853, 453] on button at bounding box center [858, 464] width 18 height 23
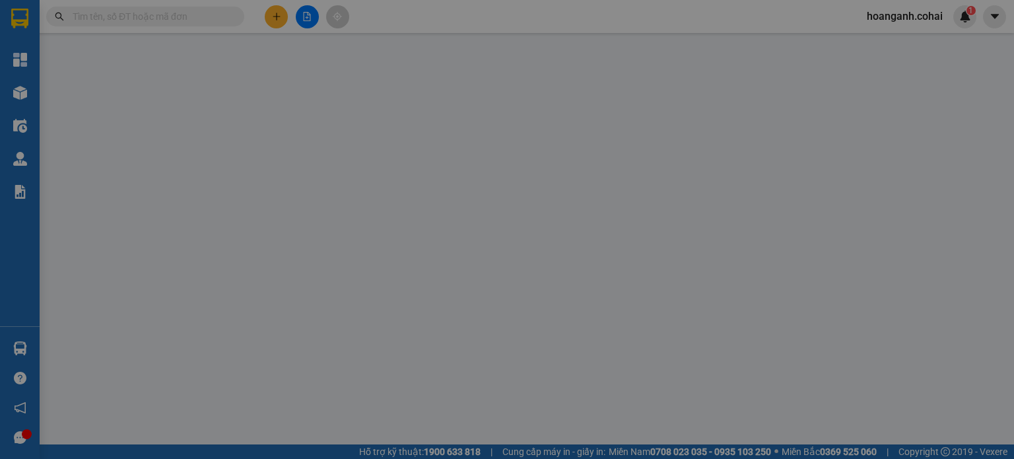
type input "0355424052"
type input "Điệp_Nhật Khang"
type input "0"
type input "140.000"
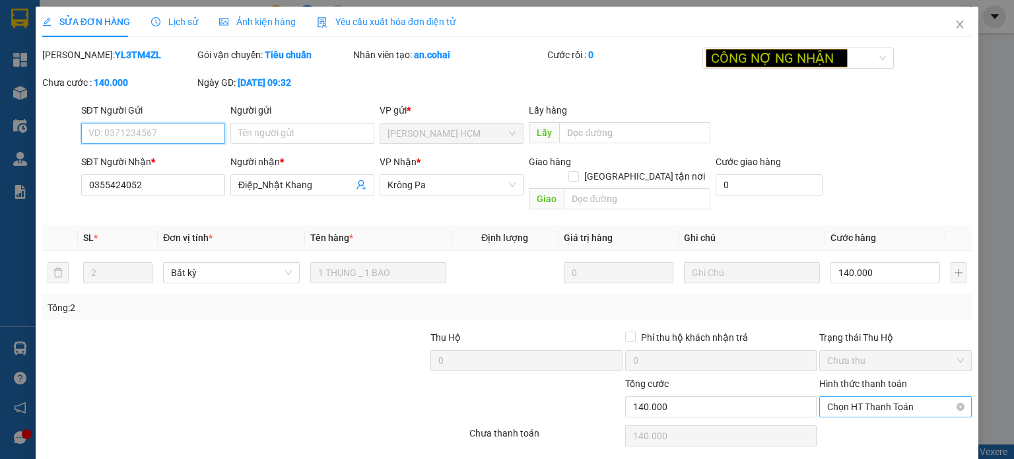
click at [890, 397] on span "Chọn HT Thanh Toán" at bounding box center [895, 407] width 137 height 20
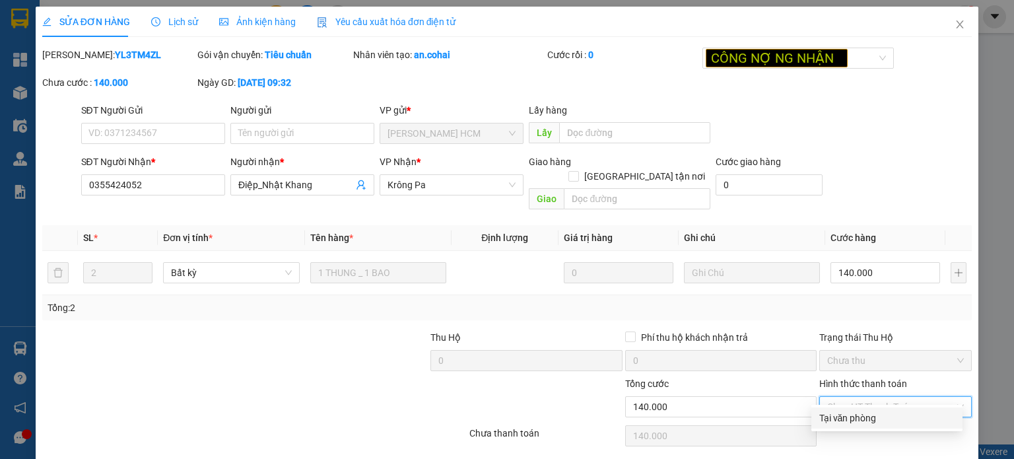
click at [839, 421] on div "Tại văn phòng" at bounding box center [886, 417] width 135 height 15
type input "0"
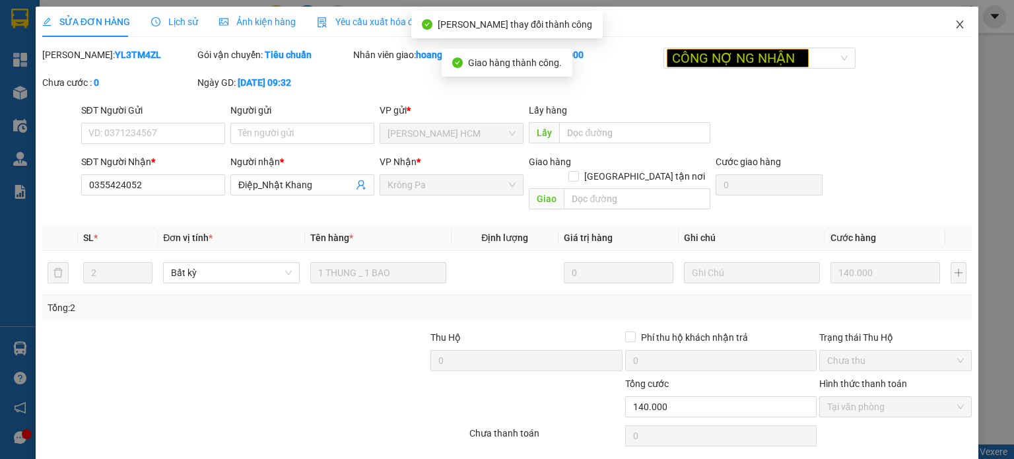
click at [942, 23] on span "Close" at bounding box center [959, 25] width 37 height 37
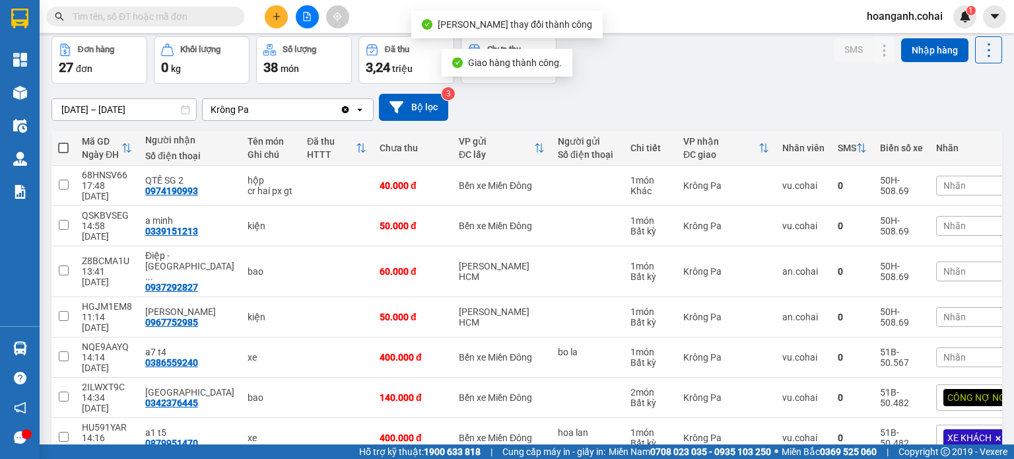
scroll to position [149, 0]
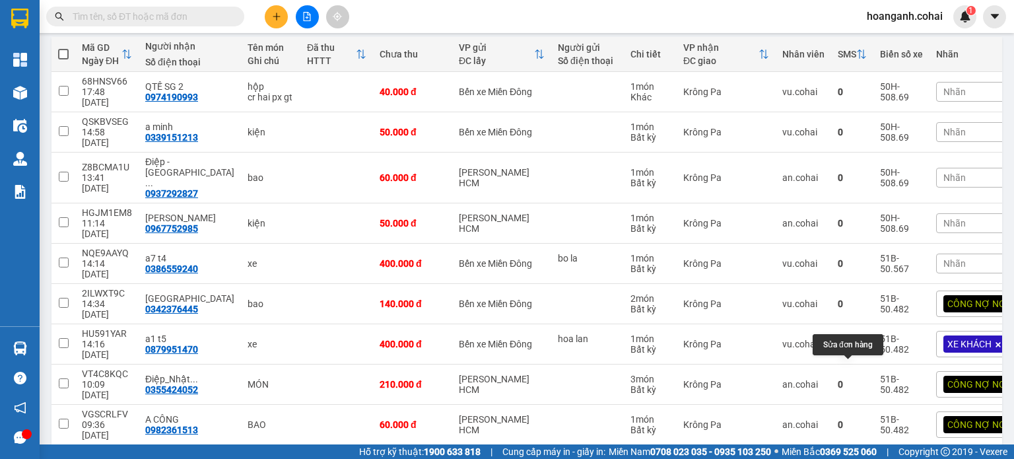
click at [853, 458] on icon at bounding box center [857, 464] width 9 height 9
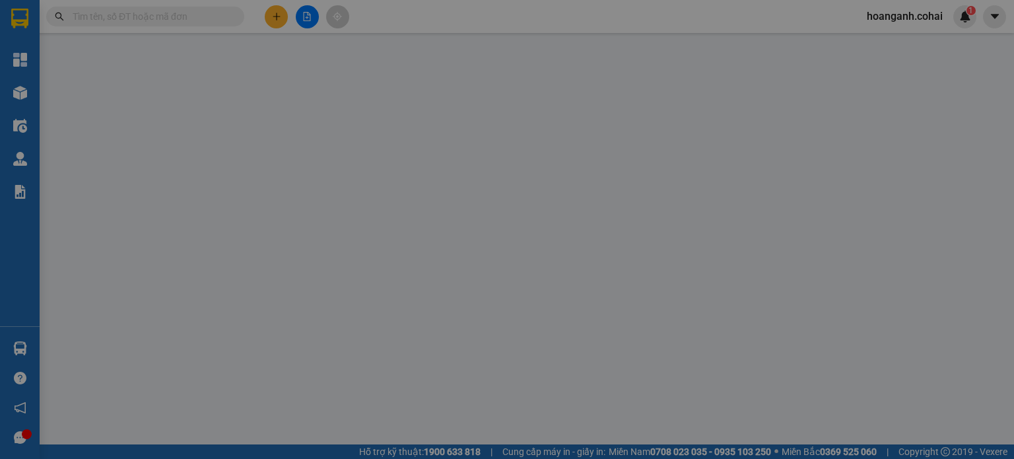
type input "0355424052"
type input "Điệp_Nhật Khang"
type input "0"
type input "140.000"
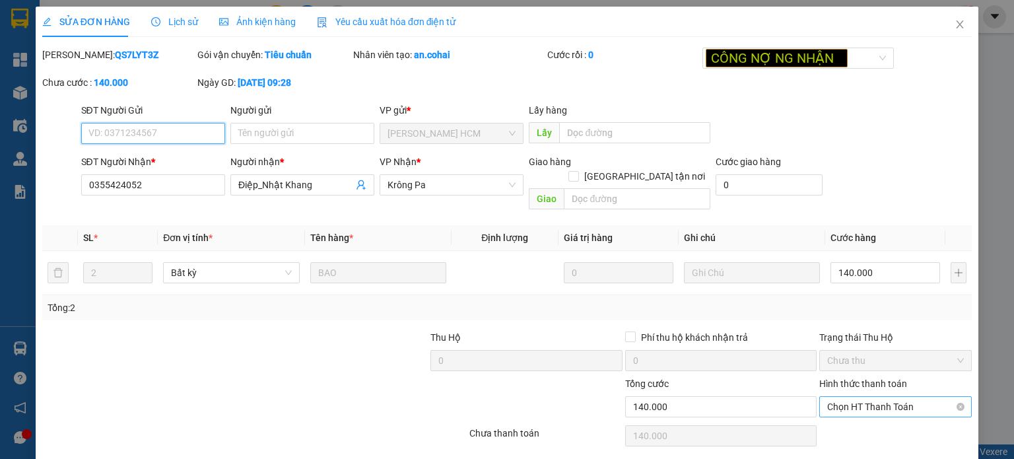
click at [916, 397] on span "Chọn HT Thanh Toán" at bounding box center [895, 407] width 137 height 20
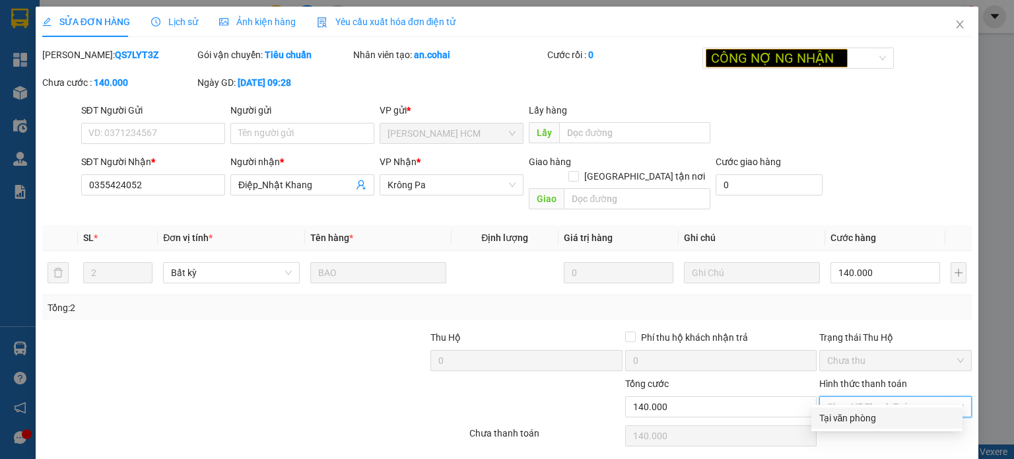
click at [879, 420] on div "Tại văn phòng" at bounding box center [886, 417] width 135 height 15
type input "0"
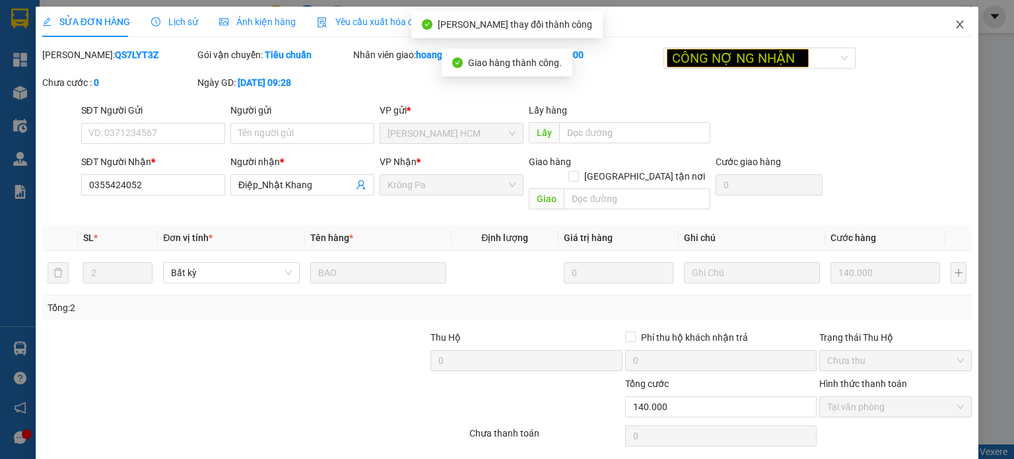
click at [964, 21] on span "Close" at bounding box center [959, 25] width 37 height 37
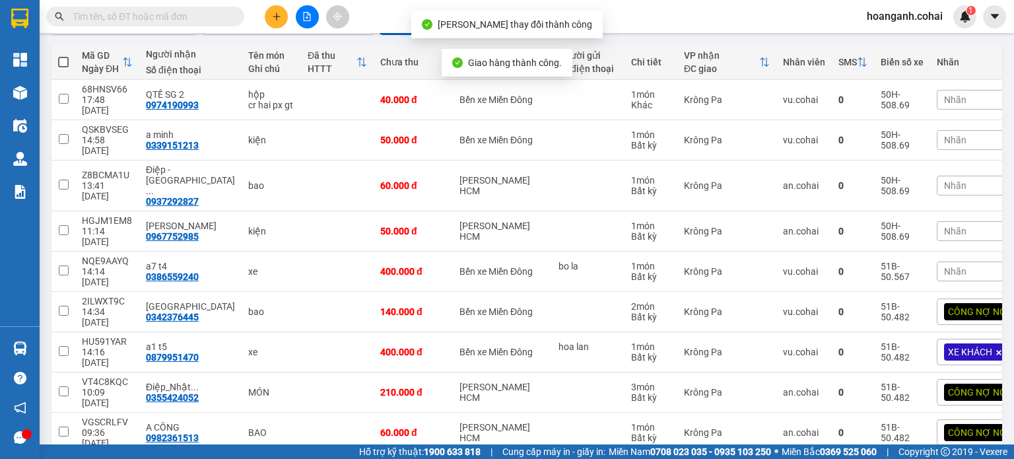
scroll to position [147, 0]
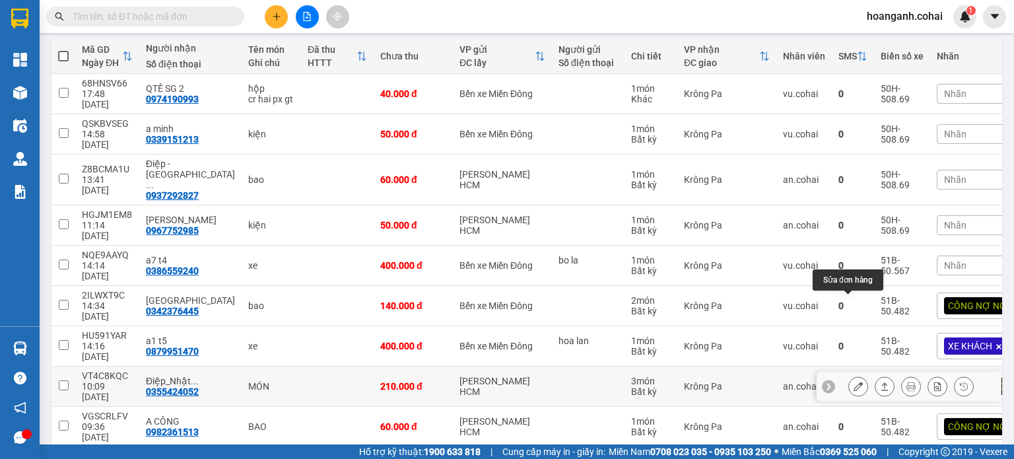
click at [853, 381] on icon at bounding box center [857, 385] width 9 height 9
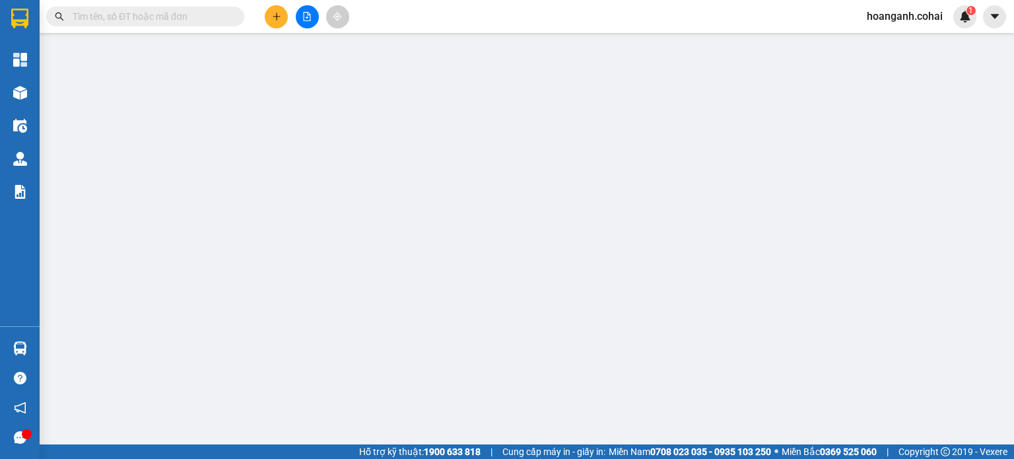
type input "0355424052"
type input "Điệp_Nhật Khang"
type input "0"
type input "210.000"
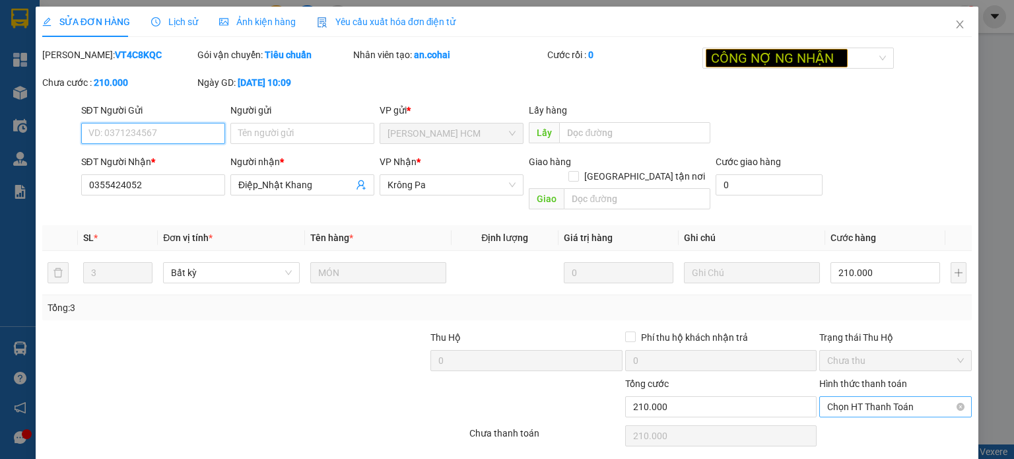
click at [897, 397] on span "Chọn HT Thanh Toán" at bounding box center [895, 407] width 137 height 20
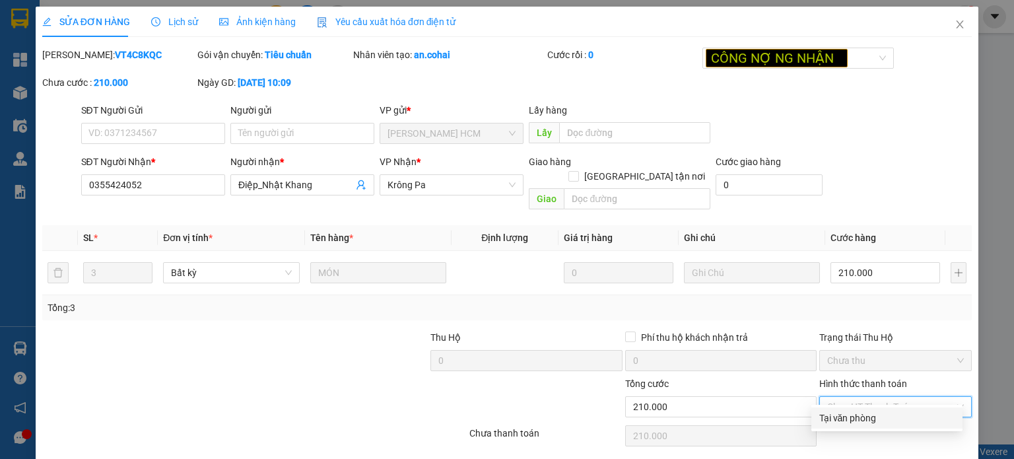
click at [860, 420] on div "Tại văn phòng" at bounding box center [886, 417] width 135 height 15
type input "0"
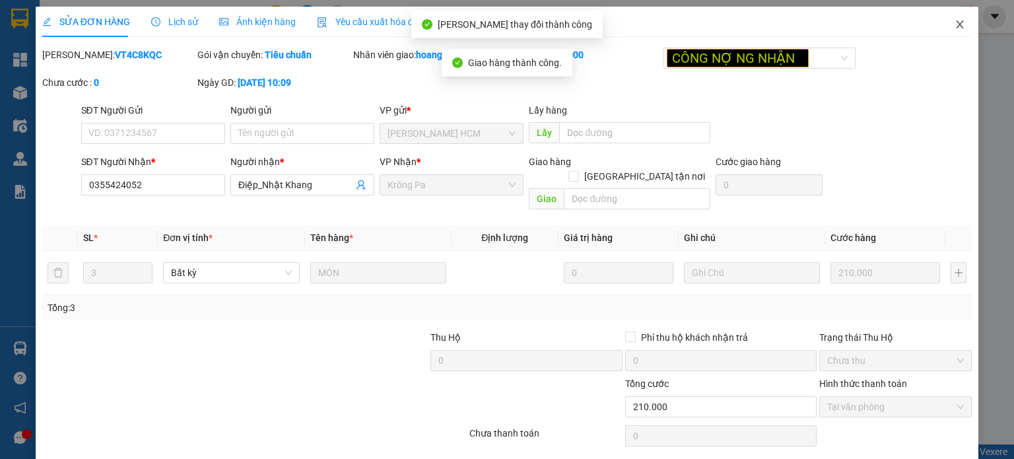
click at [941, 21] on span "Close" at bounding box center [959, 25] width 37 height 37
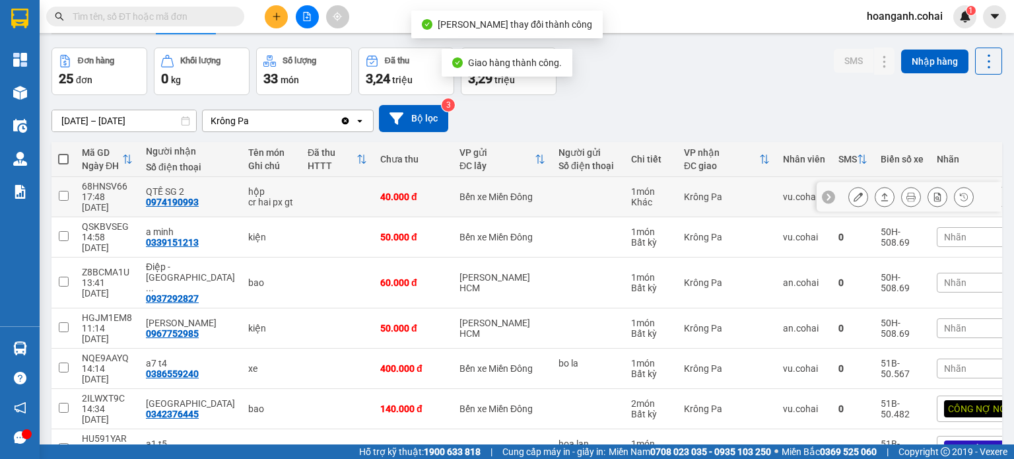
scroll to position [66, 0]
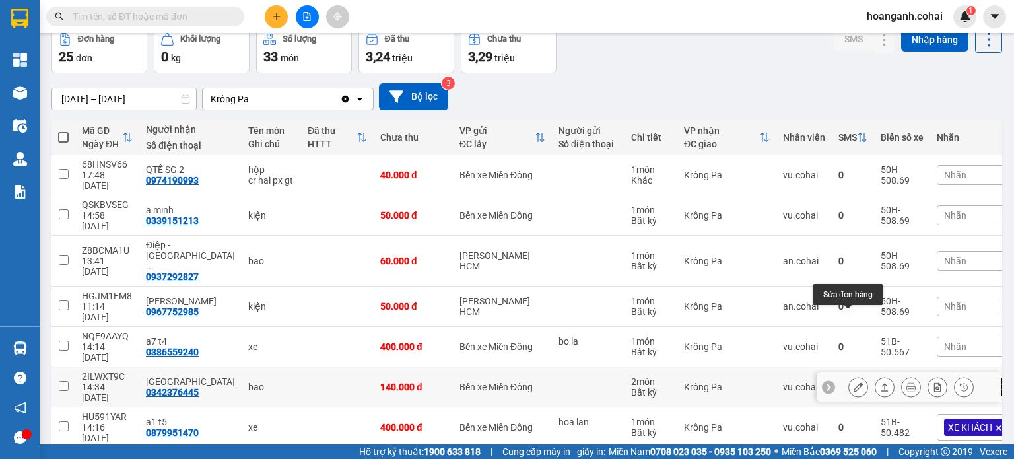
click at [853, 382] on icon at bounding box center [857, 386] width 9 height 9
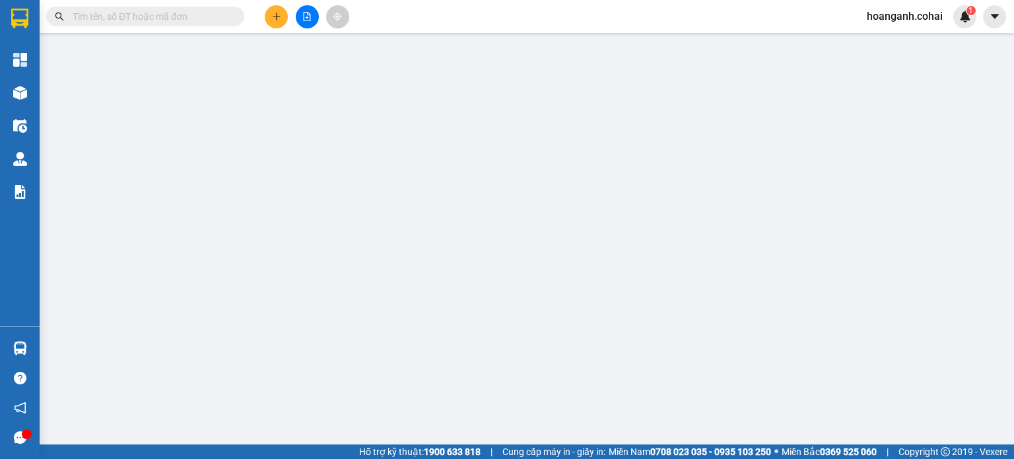
type input "0342376445"
type input "THÁI SƠN"
type input "0"
type input "140.000"
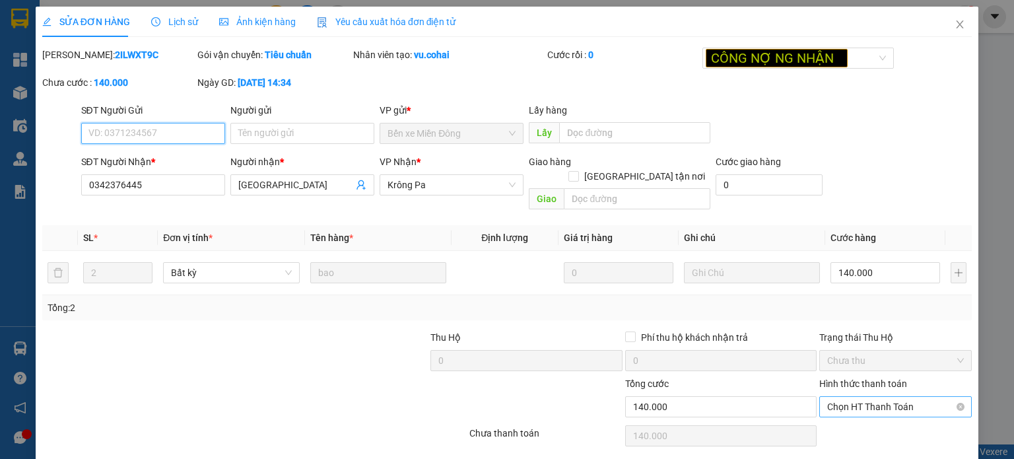
scroll to position [24, 0]
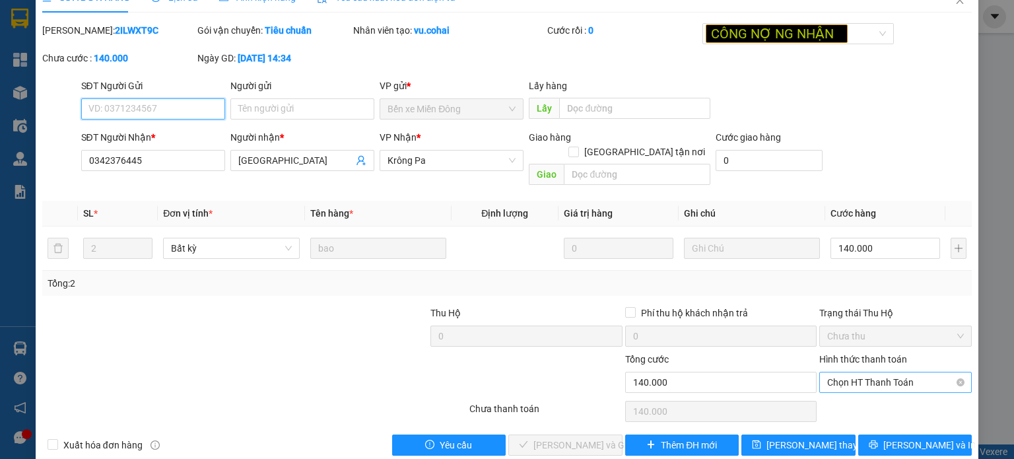
drag, startPoint x: 891, startPoint y: 371, endPoint x: 874, endPoint y: 378, distance: 18.6
click at [891, 372] on span "Chọn HT Thanh Toán" at bounding box center [895, 382] width 137 height 20
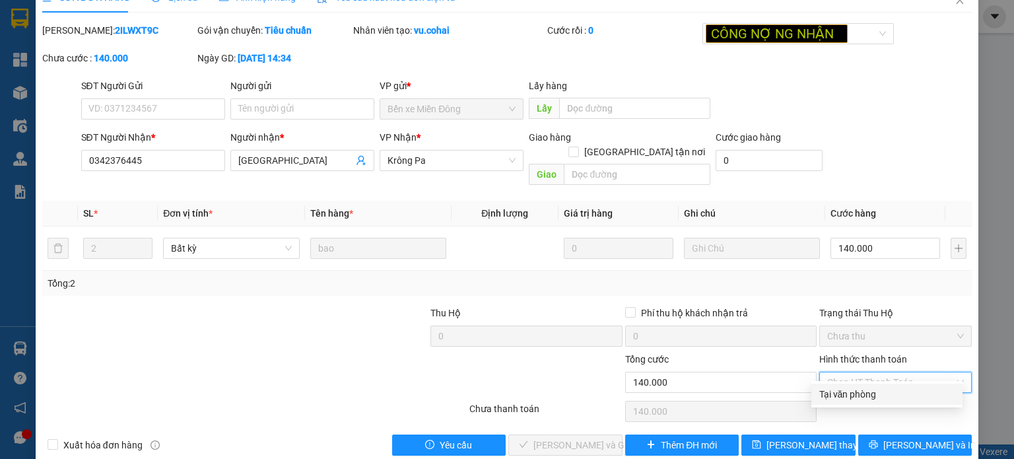
drag, startPoint x: 849, startPoint y: 397, endPoint x: 787, endPoint y: 401, distance: 62.2
click at [849, 397] on div "Tại văn phòng" at bounding box center [886, 394] width 135 height 15
type input "0"
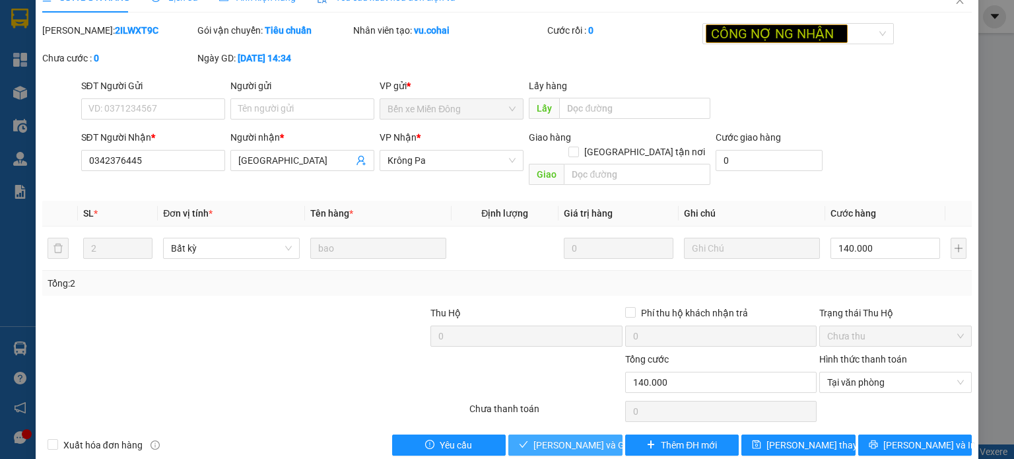
click at [590, 437] on span "Lưu và Giao hàng" at bounding box center [596, 444] width 127 height 15
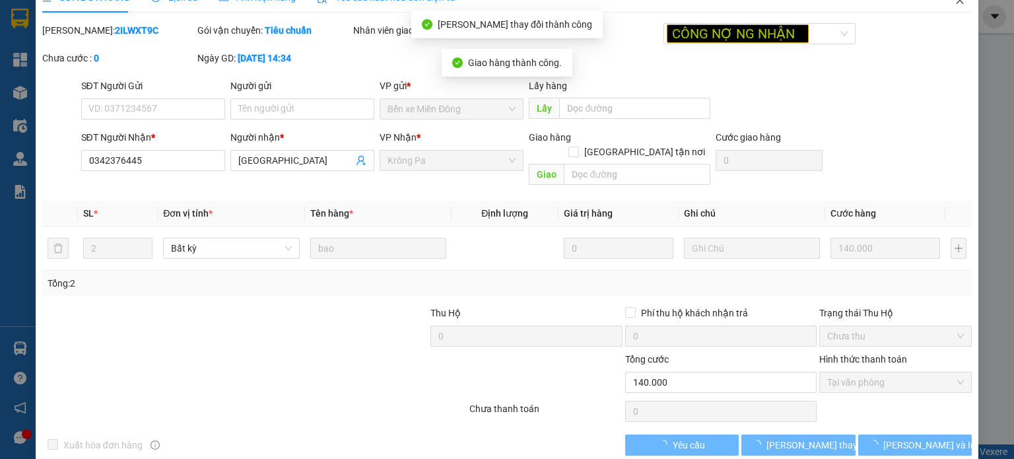
scroll to position [0, 0]
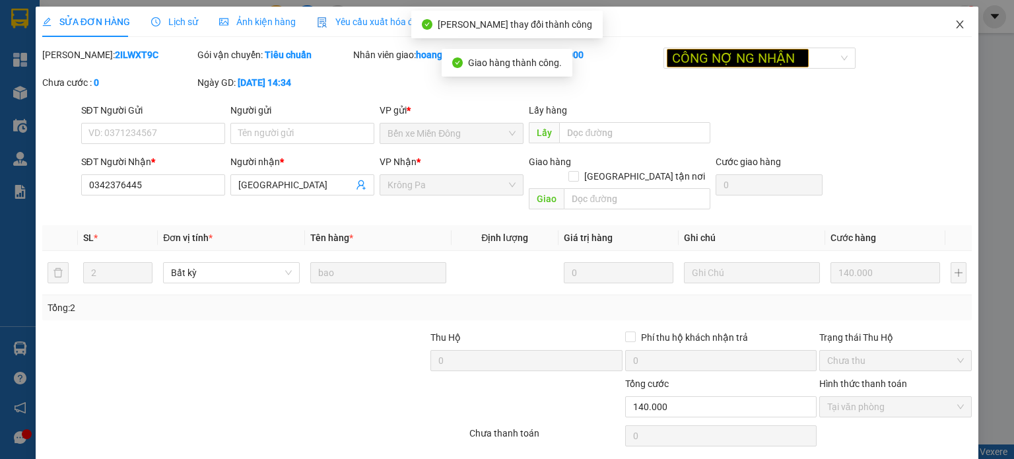
click at [953, 16] on span "Close" at bounding box center [959, 25] width 37 height 37
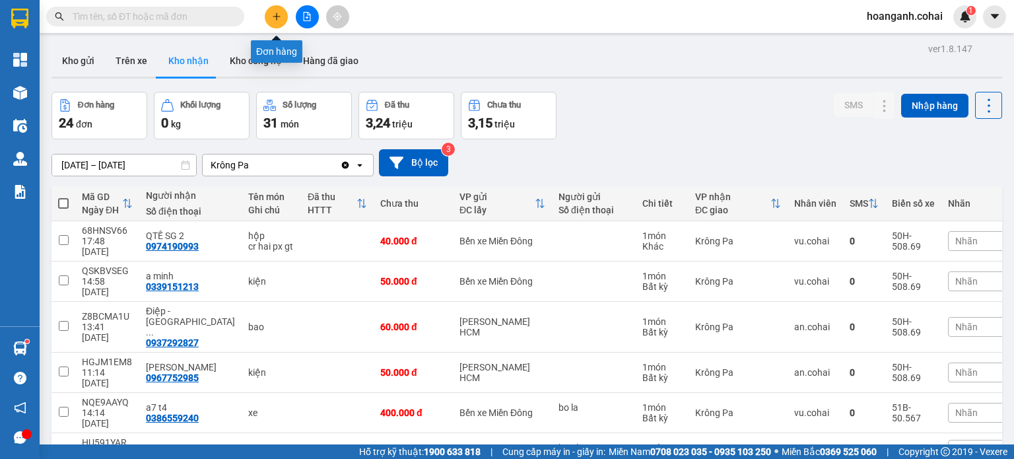
click at [278, 20] on icon "plus" at bounding box center [276, 16] width 9 height 9
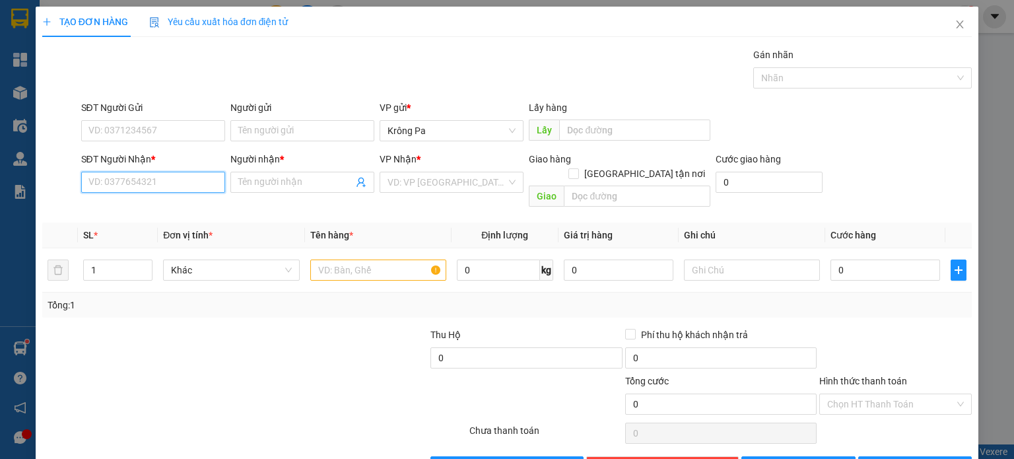
click at [169, 174] on input "SĐT Người Nhận *" at bounding box center [153, 182] width 144 height 21
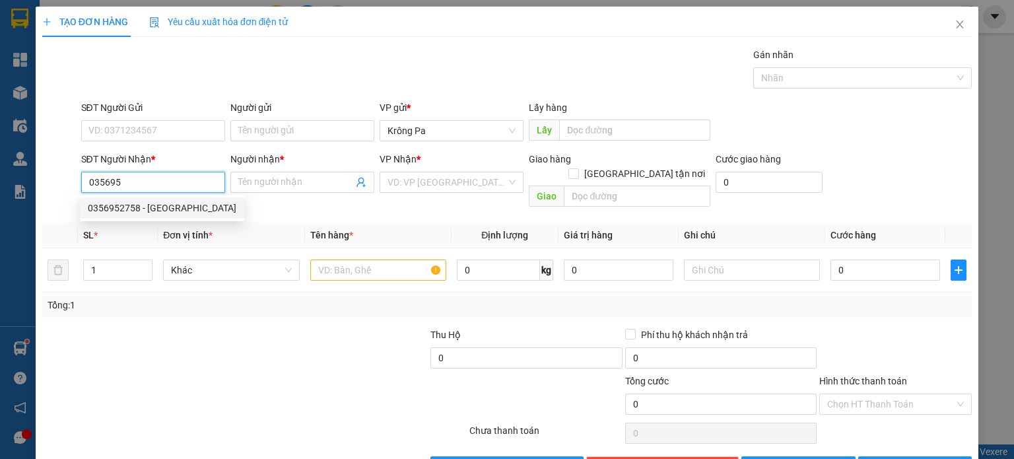
click at [116, 210] on div "0356952758 - Đức" at bounding box center [162, 208] width 148 height 15
type input "0356952758"
type input "Đức"
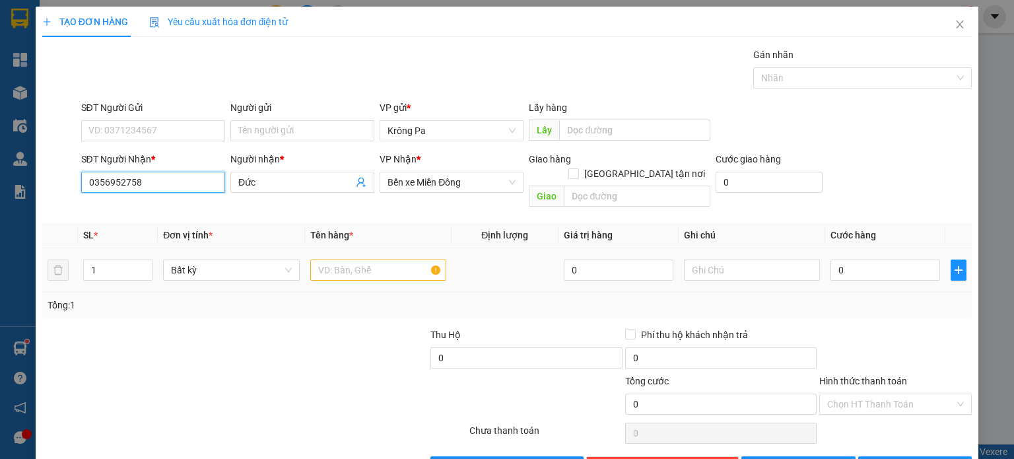
type input "0356952758"
drag, startPoint x: 358, startPoint y: 250, endPoint x: 361, endPoint y: 232, distance: 18.0
click at [360, 257] on div at bounding box center [378, 270] width 136 height 26
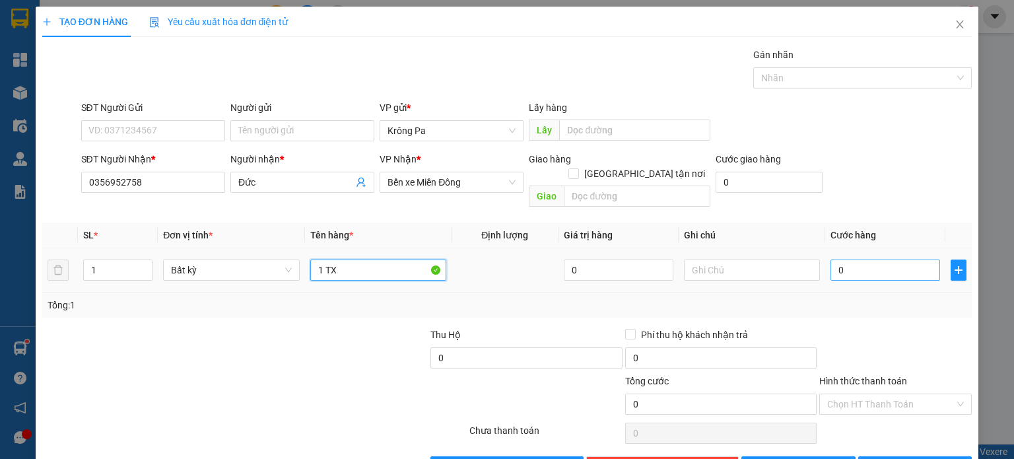
type input "1 TX"
type input "5"
type input "50"
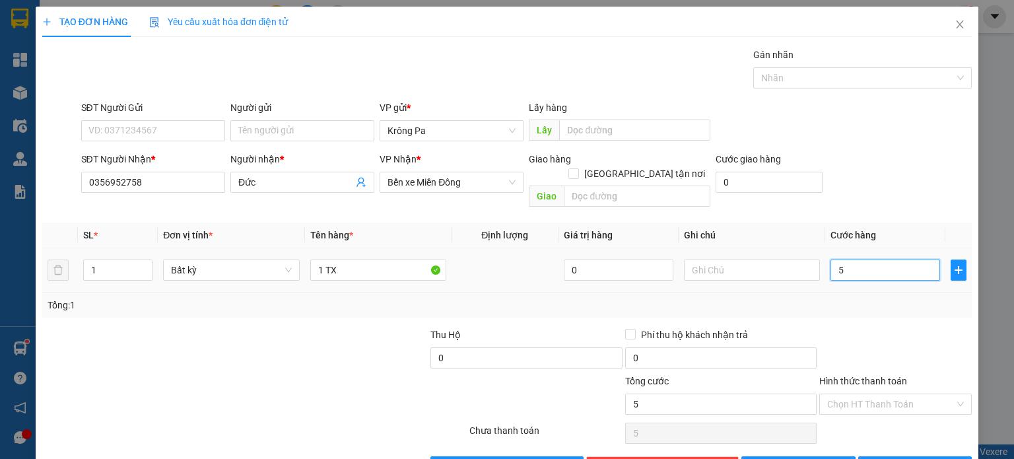
type input "50"
type input "50.000"
click at [860, 394] on input "Hình thức thanh toán" at bounding box center [890, 404] width 127 height 20
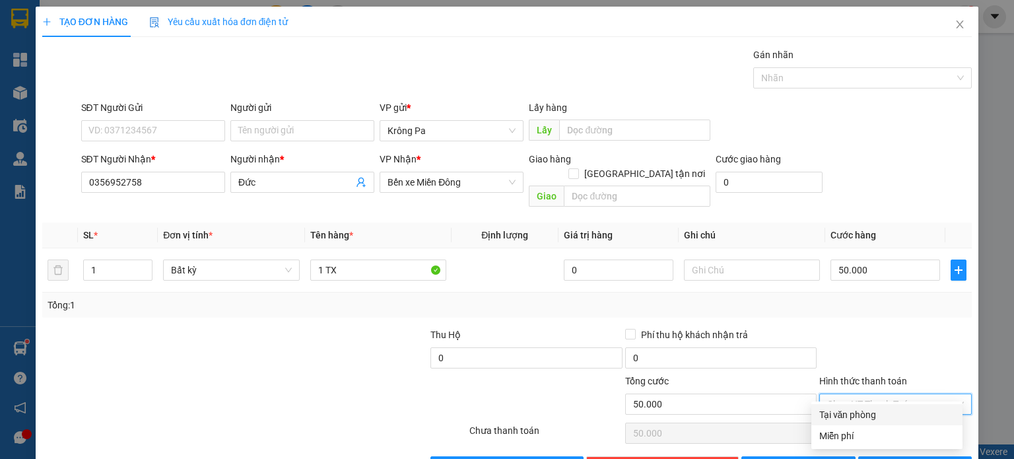
click at [853, 419] on div "Tại văn phòng" at bounding box center [886, 414] width 135 height 15
type input "0"
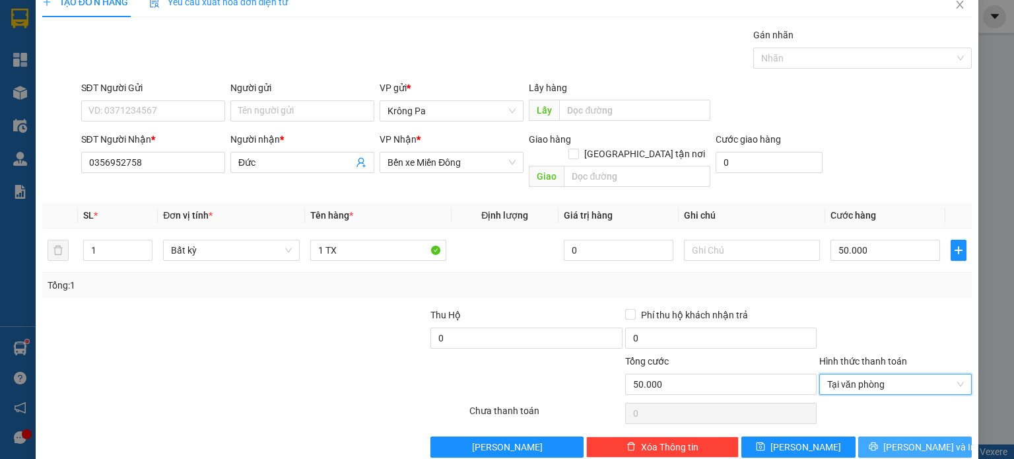
scroll to position [28, 0]
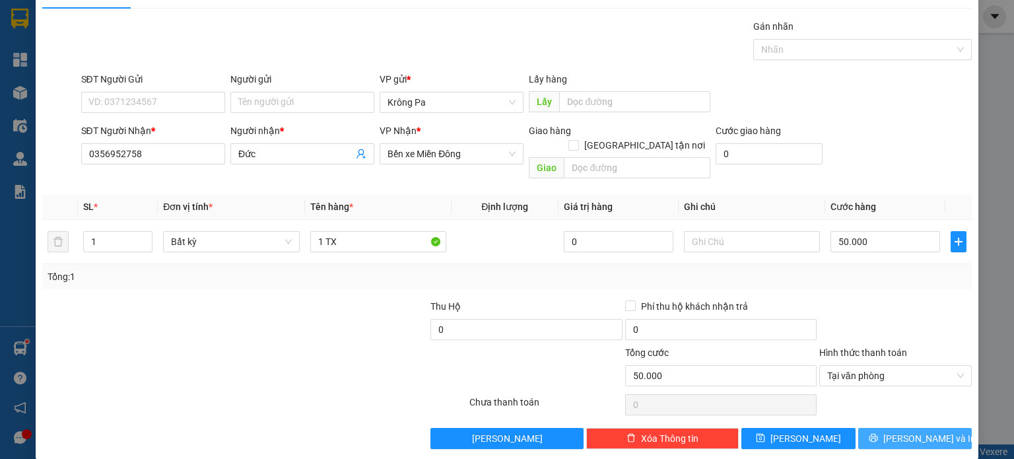
click at [873, 428] on button "[PERSON_NAME] và In" at bounding box center [915, 438] width 114 height 21
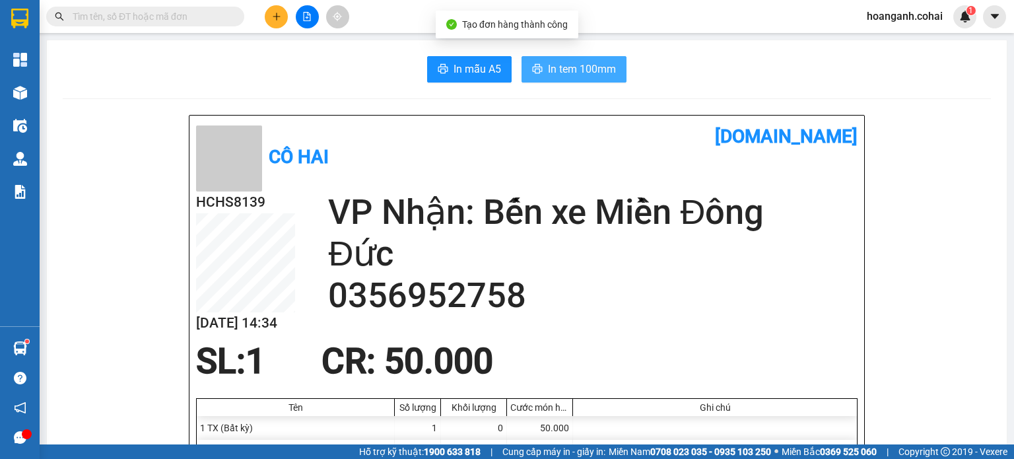
click at [591, 71] on span "In tem 100mm" at bounding box center [582, 69] width 68 height 16
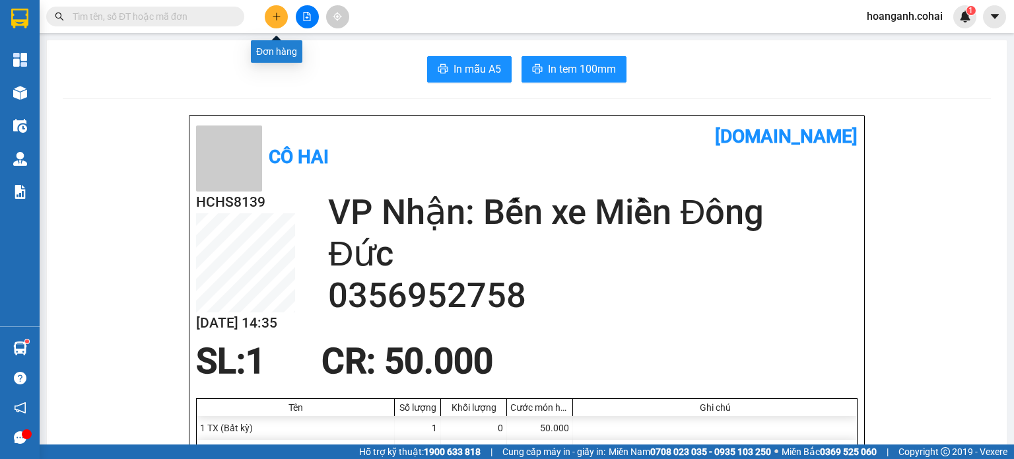
click at [282, 18] on button at bounding box center [276, 16] width 23 height 23
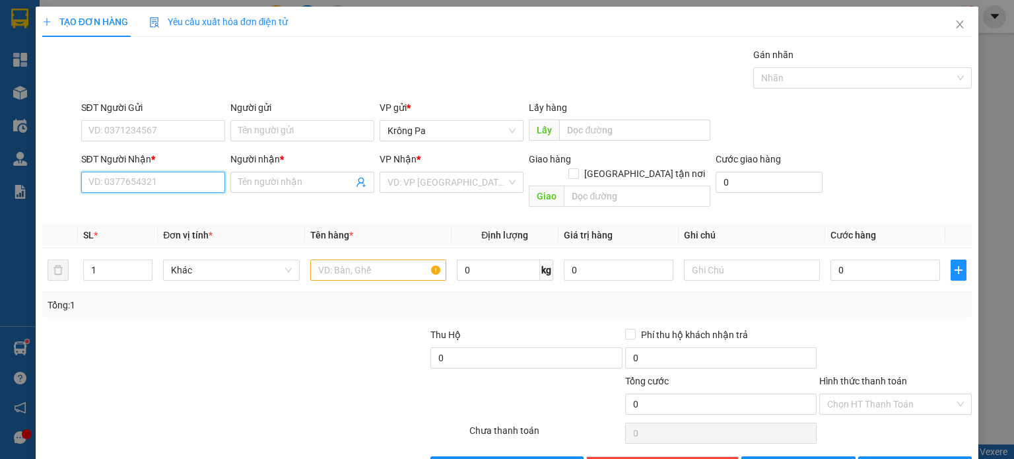
click at [179, 184] on input "SĐT Người Nhận *" at bounding box center [153, 182] width 144 height 21
click at [156, 234] on div "0359609565 - Dũng" at bounding box center [151, 229] width 127 height 15
type input "0359609565"
type input "Dũng"
type input "0359609565"
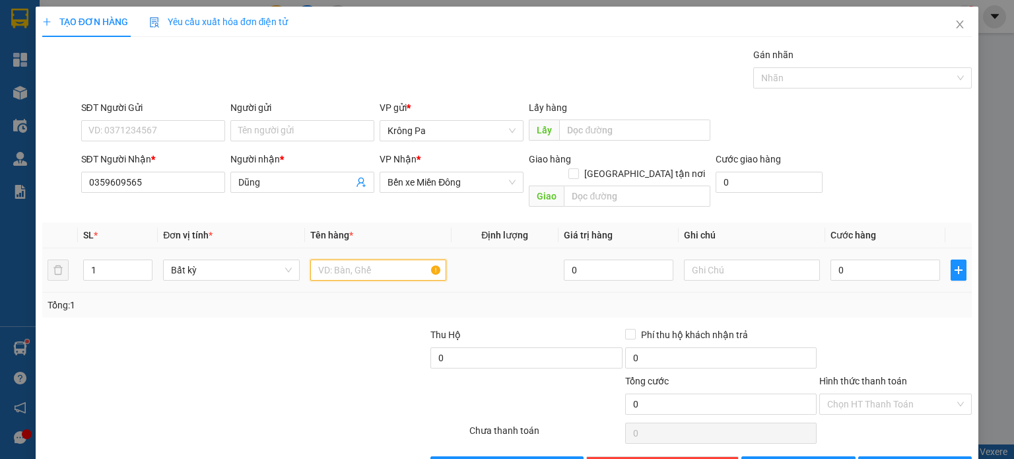
click at [366, 259] on input "text" at bounding box center [378, 269] width 136 height 21
type input "1 TX"
click at [876, 259] on input "0" at bounding box center [885, 269] width 110 height 21
type input "7"
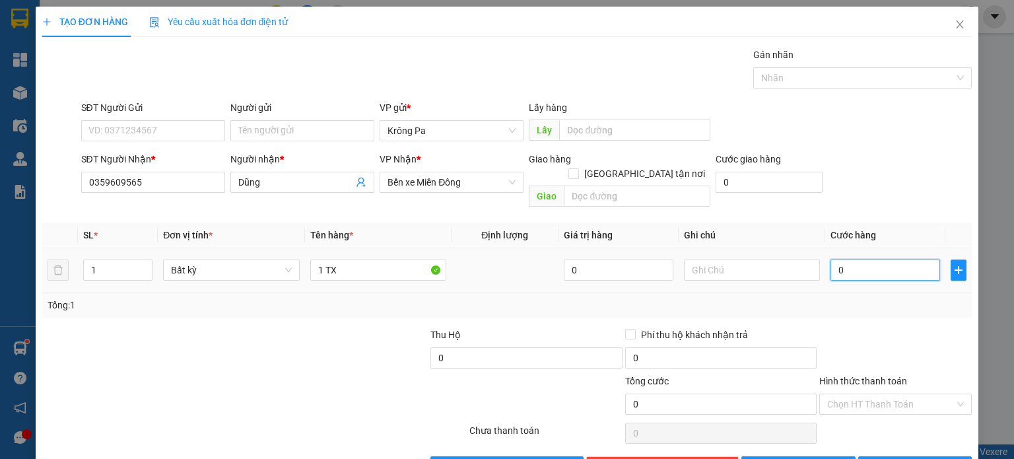
type input "7"
type input "70"
type input "70.000"
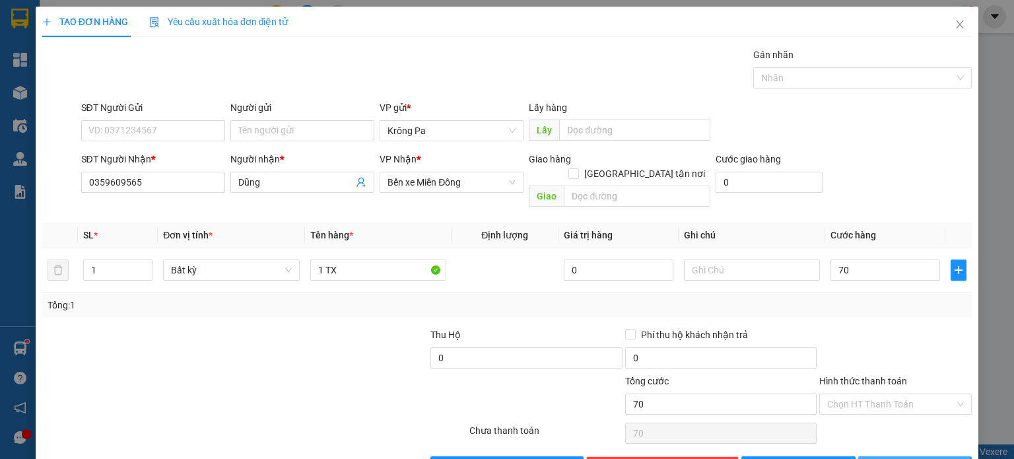
type input "70.000"
click at [899, 458] on span "[PERSON_NAME] và In" at bounding box center [929, 466] width 92 height 15
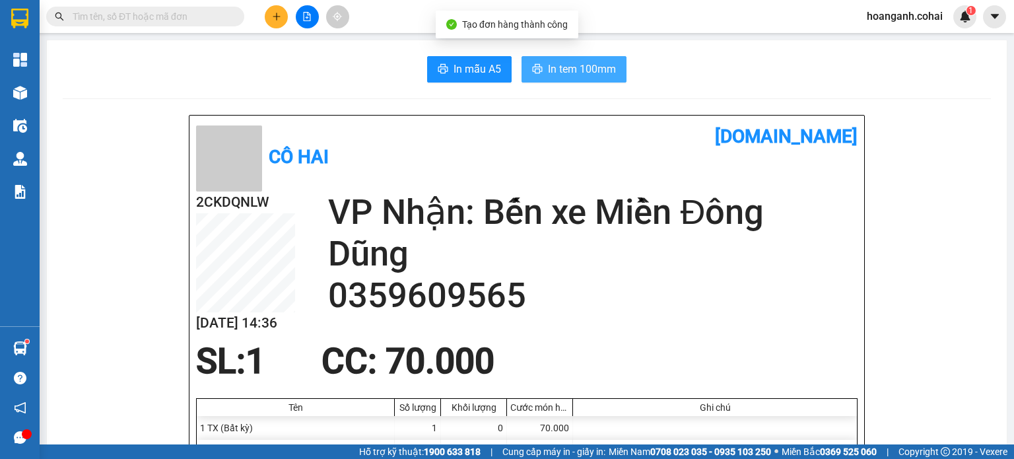
click at [569, 76] on span "In tem 100mm" at bounding box center [582, 69] width 68 height 16
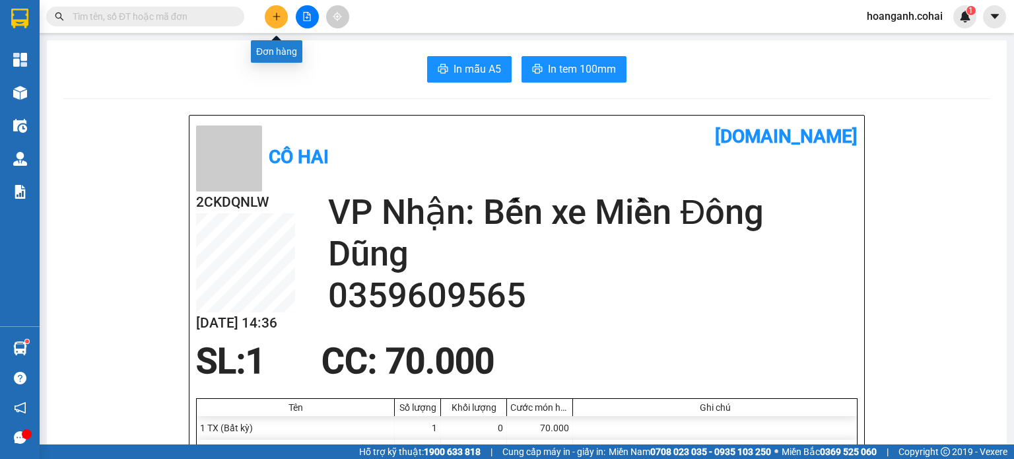
click at [278, 16] on icon "plus" at bounding box center [276, 16] width 7 height 1
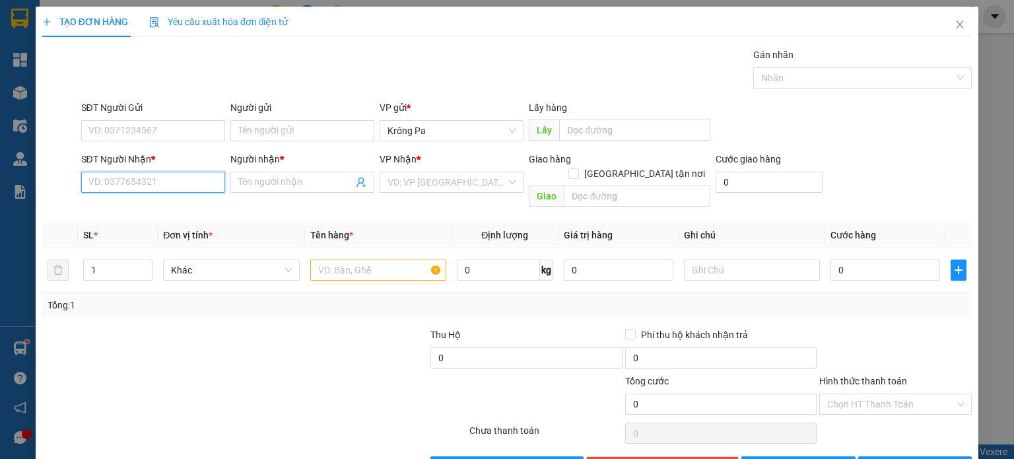
click at [172, 185] on input "SĐT Người Nhận *" at bounding box center [153, 182] width 144 height 21
type input "0902398838"
click at [282, 185] on input "Người nhận *" at bounding box center [295, 182] width 115 height 15
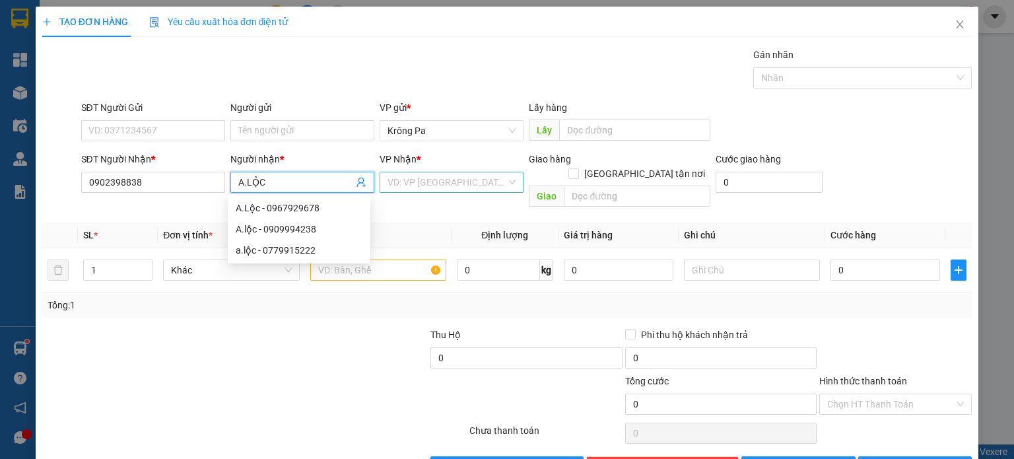
type input "A.LỘC"
click at [476, 176] on input "search" at bounding box center [446, 182] width 119 height 20
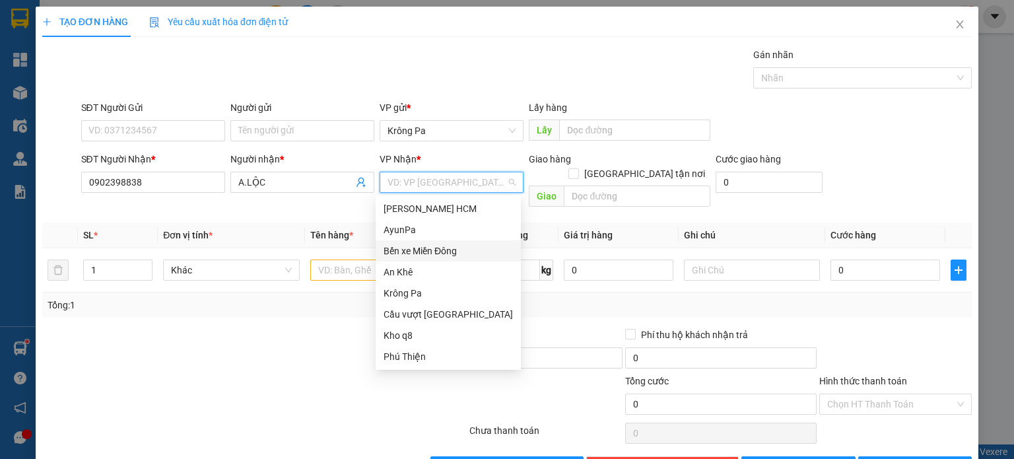
click at [452, 259] on div "Bến xe Miền Đông" at bounding box center [447, 250] width 145 height 21
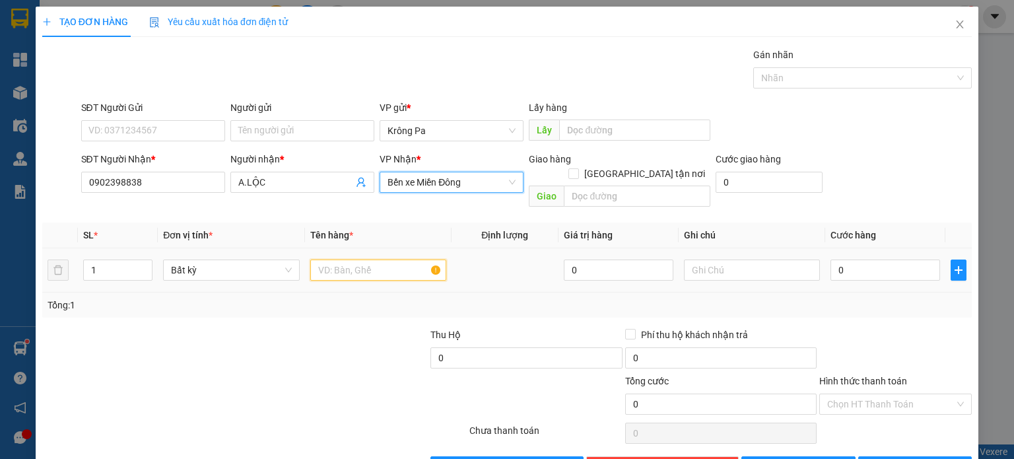
drag, startPoint x: 379, startPoint y: 251, endPoint x: 404, endPoint y: 242, distance: 27.0
click at [390, 259] on input "text" at bounding box center [378, 269] width 136 height 21
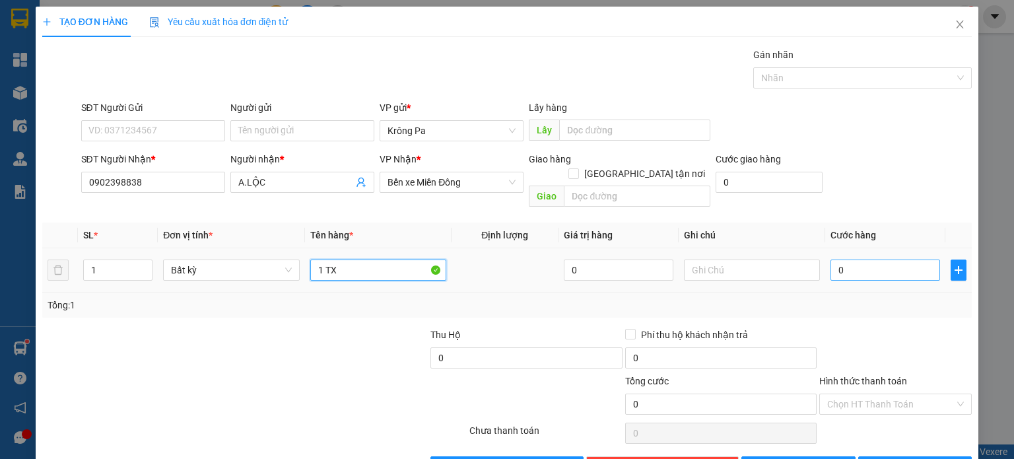
type input "1 TX"
click at [863, 259] on input "0" at bounding box center [885, 269] width 110 height 21
type input "5"
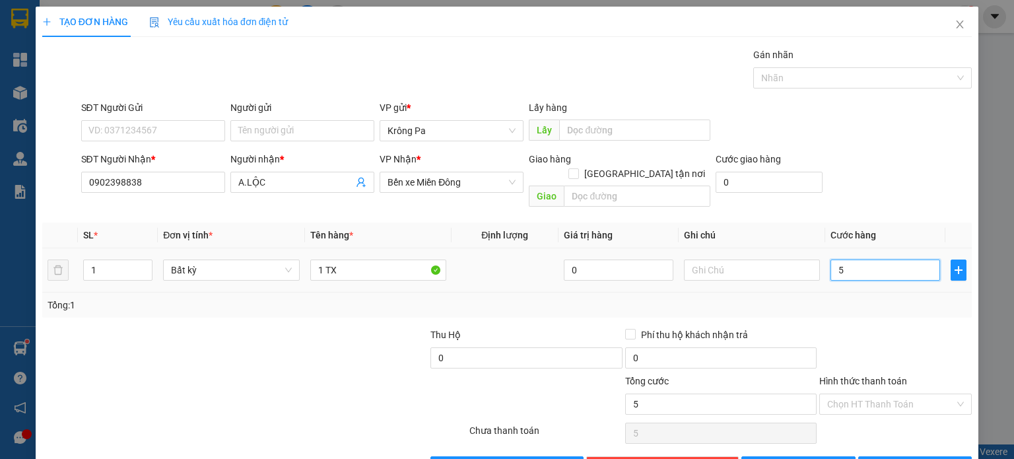
type input "50"
type input "50.000"
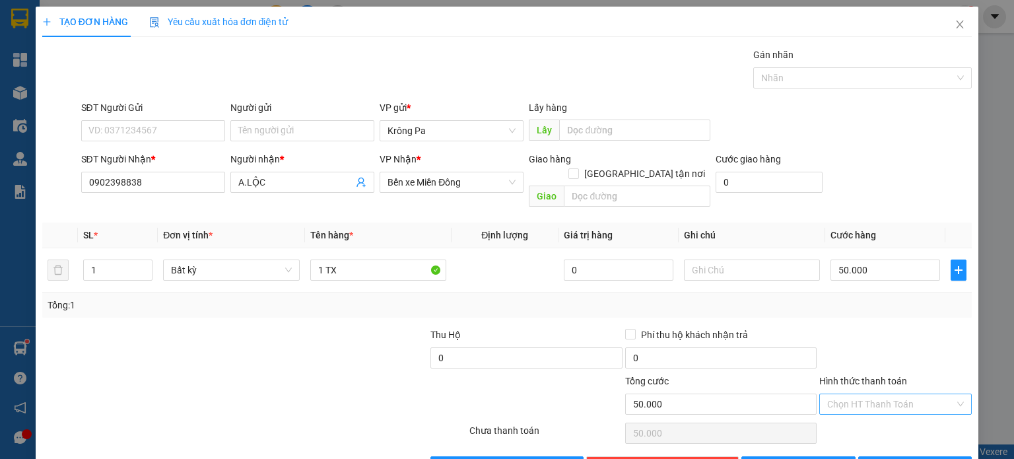
click at [864, 396] on input "Hình thức thanh toán" at bounding box center [890, 404] width 127 height 20
click at [860, 414] on div "Tại văn phòng" at bounding box center [886, 414] width 135 height 15
type input "0"
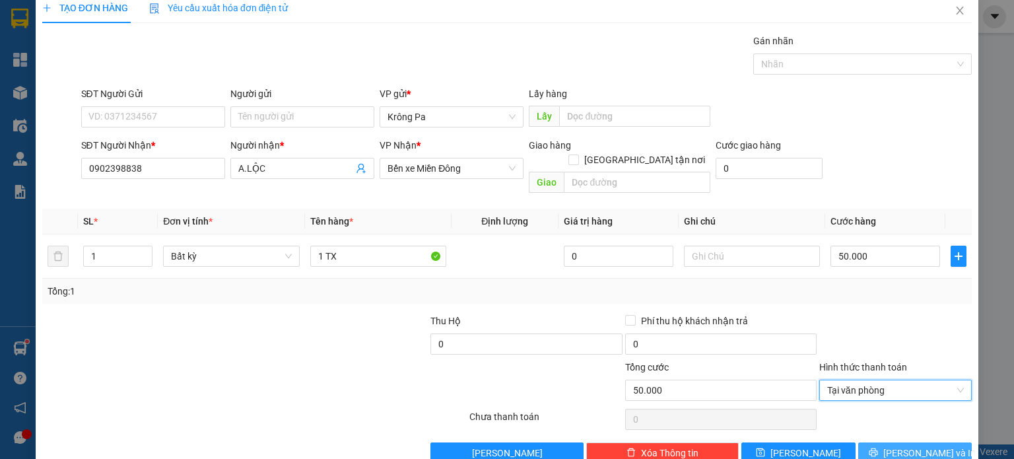
scroll to position [28, 0]
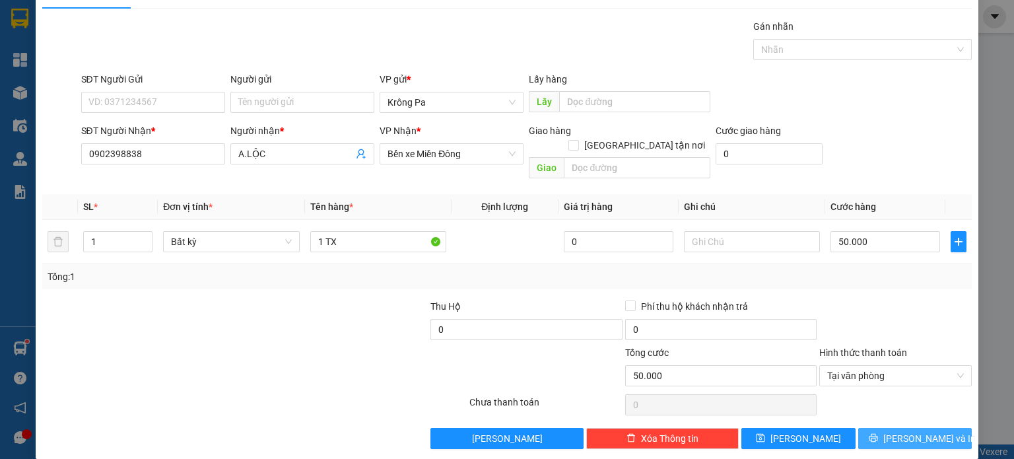
click at [893, 428] on button "[PERSON_NAME] và In" at bounding box center [915, 438] width 114 height 21
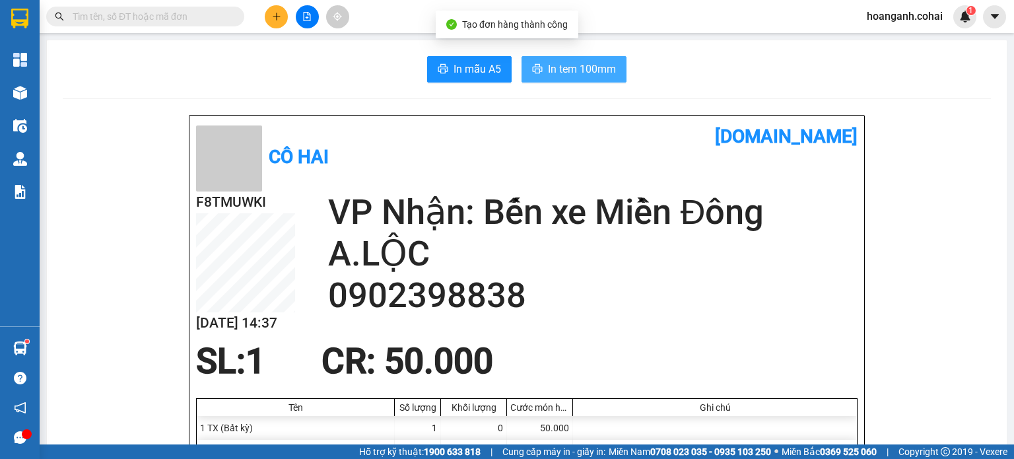
click at [579, 73] on span "In tem 100mm" at bounding box center [582, 69] width 68 height 16
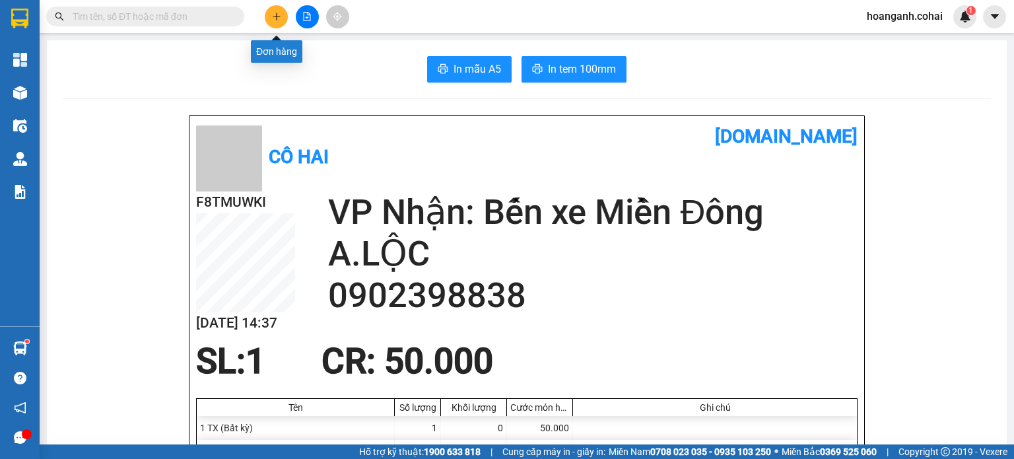
click at [273, 18] on icon "plus" at bounding box center [276, 16] width 9 height 9
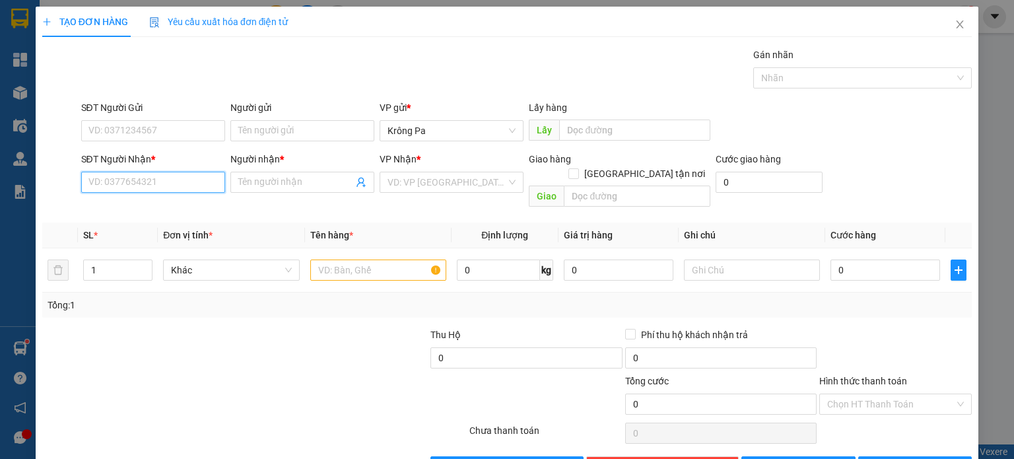
click at [200, 184] on input "SĐT Người Nhận *" at bounding box center [153, 182] width 144 height 21
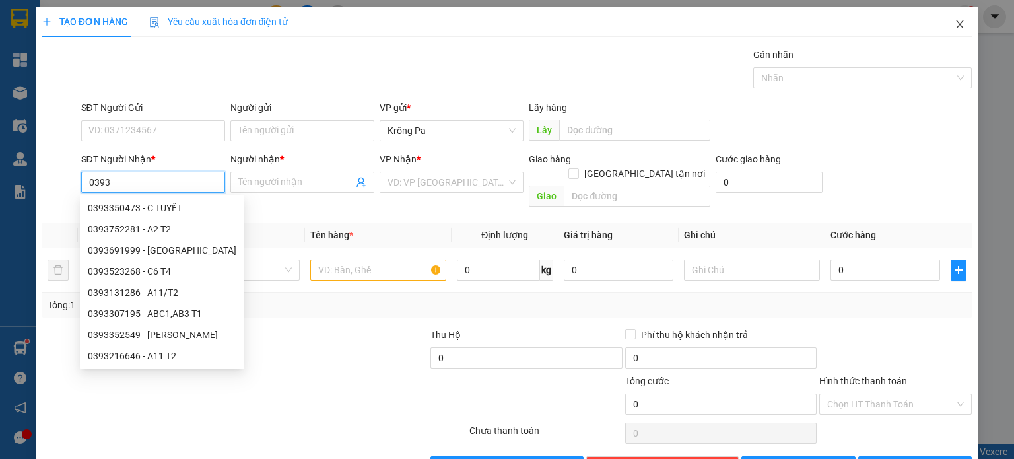
type input "0393"
click at [954, 26] on icon "close" at bounding box center [959, 24] width 11 height 11
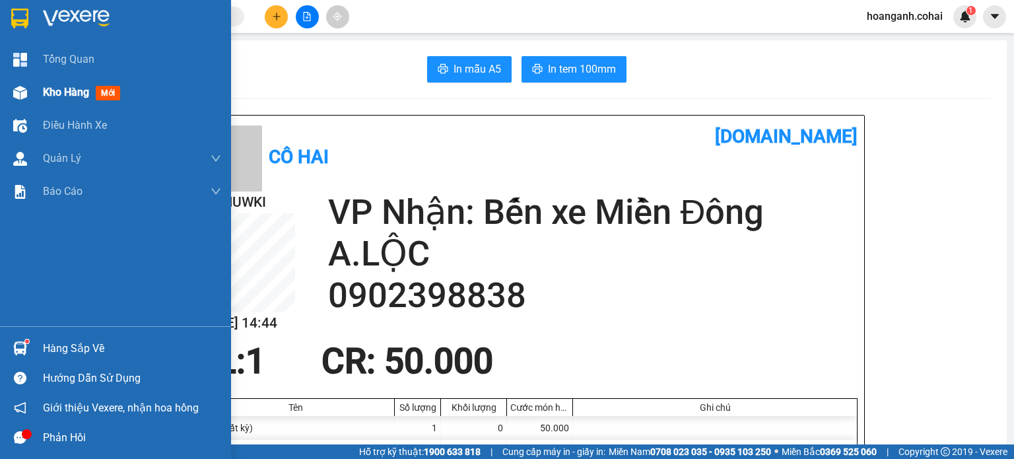
click at [37, 92] on div "Kho hàng mới" at bounding box center [115, 92] width 231 height 33
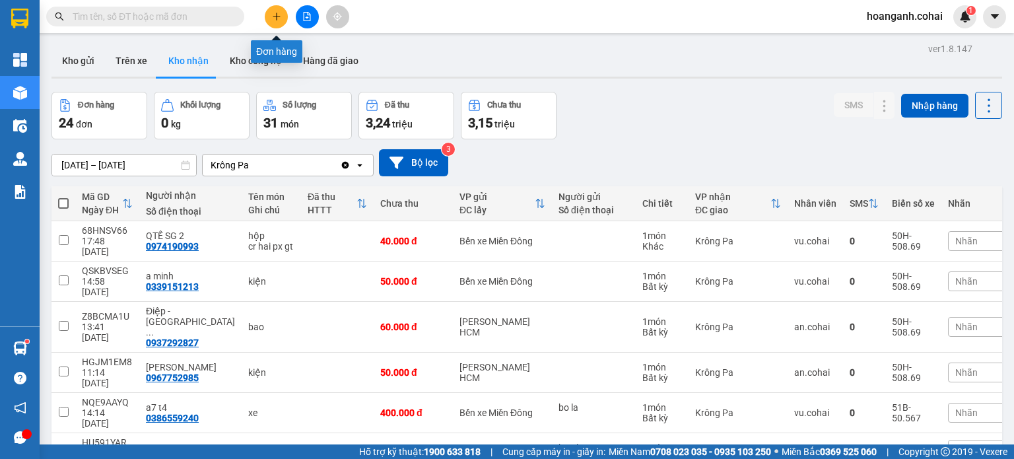
click at [280, 19] on icon "plus" at bounding box center [276, 16] width 9 height 9
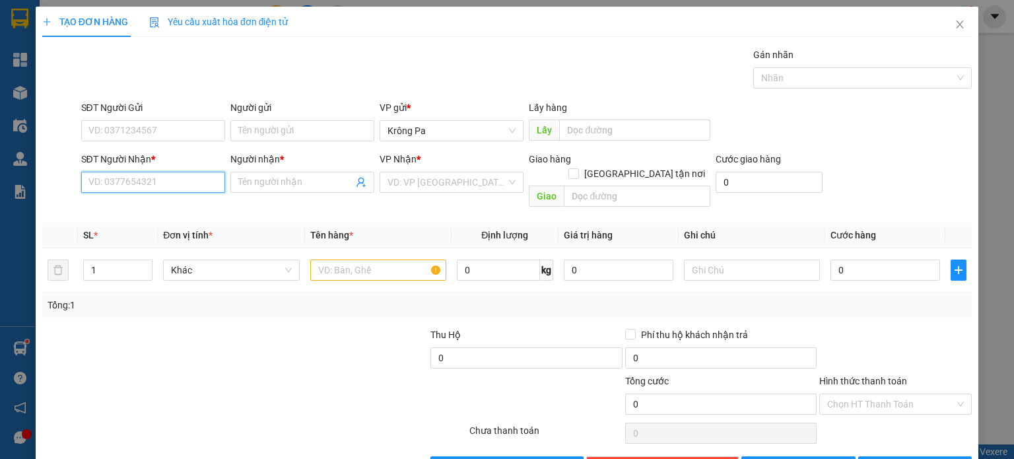
click at [172, 191] on input "SĐT Người Nhận *" at bounding box center [153, 182] width 144 height 21
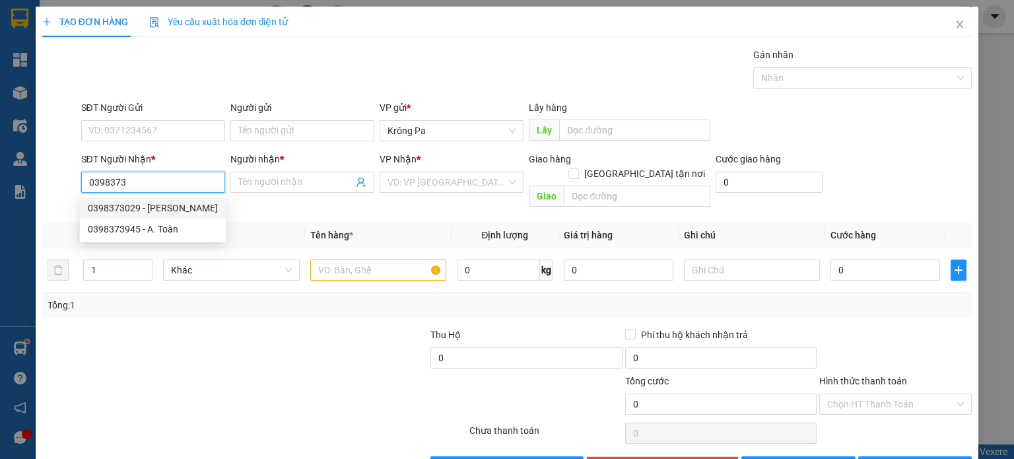
click at [179, 204] on div "0398373029 - KHÁNH" at bounding box center [153, 208] width 130 height 15
type input "0398373029"
type input "KHÁNH"
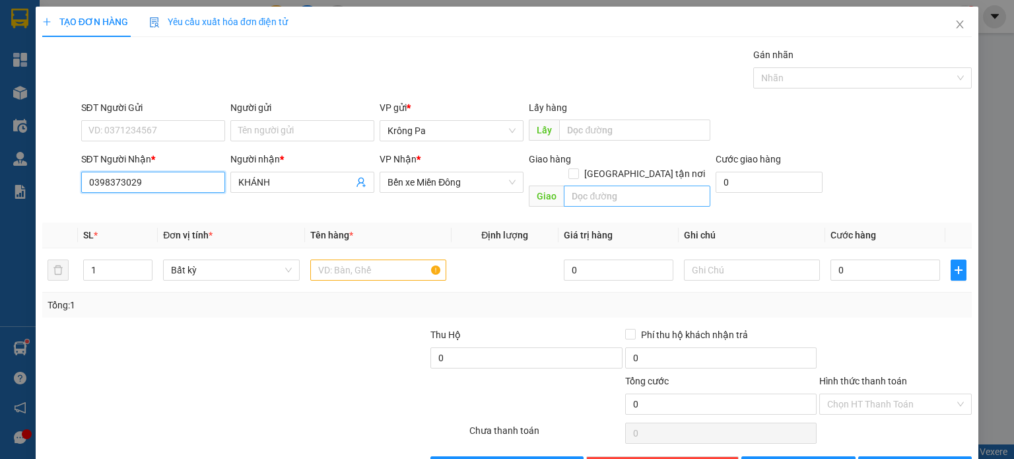
type input "0398373029"
click at [634, 189] on input "text" at bounding box center [637, 195] width 146 height 21
drag, startPoint x: 385, startPoint y: 263, endPoint x: 383, endPoint y: 192, distance: 71.3
click at [384, 263] on input "text" at bounding box center [378, 269] width 136 height 21
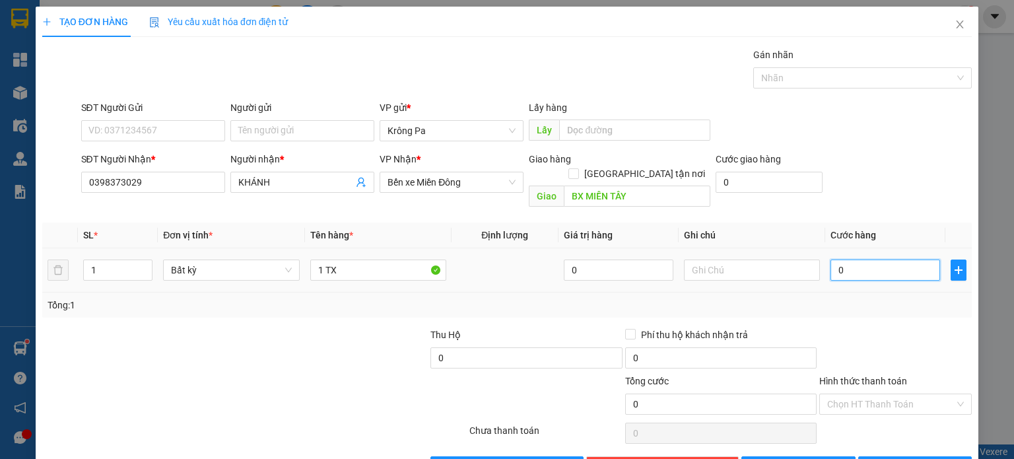
drag, startPoint x: 886, startPoint y: 255, endPoint x: 907, endPoint y: 242, distance: 24.9
click at [886, 259] on input "0" at bounding box center [885, 269] width 110 height 21
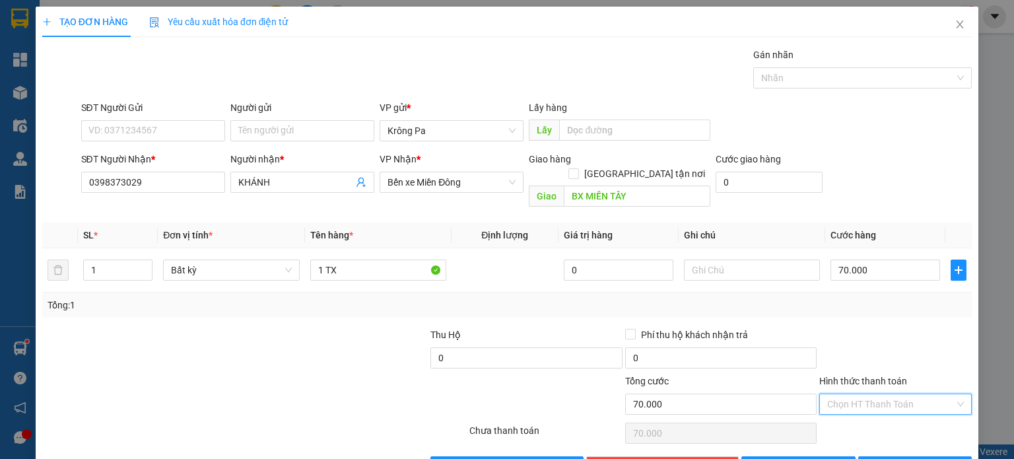
click at [864, 394] on input "Hình thức thanh toán" at bounding box center [890, 404] width 127 height 20
click at [858, 420] on div "Tại văn phòng" at bounding box center [886, 414] width 135 height 15
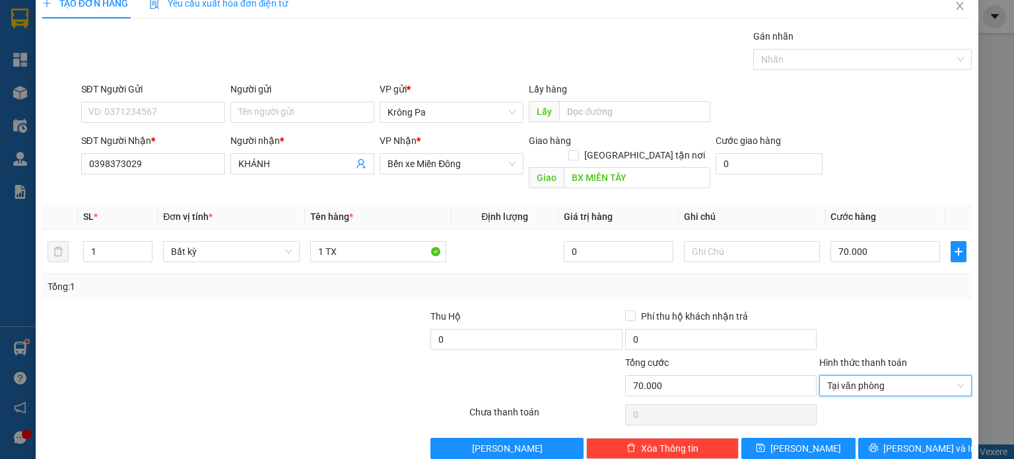
scroll to position [28, 0]
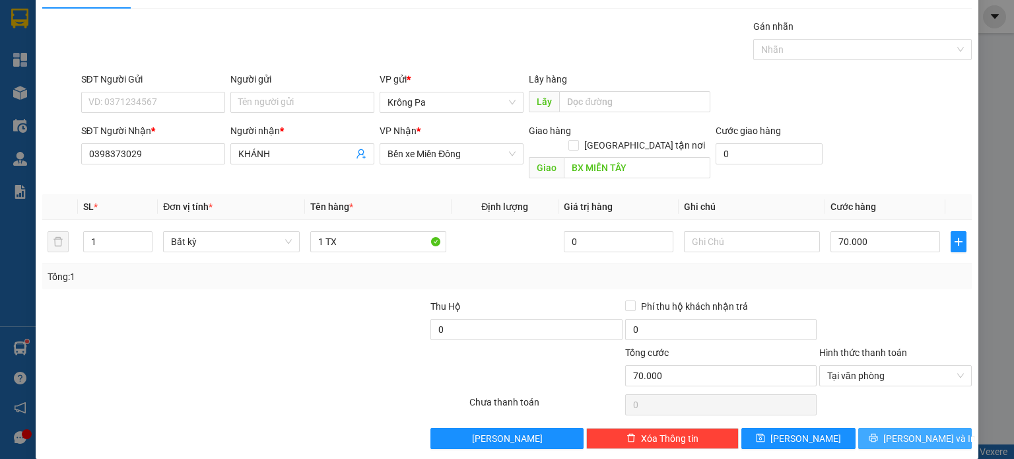
click at [917, 431] on span "[PERSON_NAME] và In" at bounding box center [929, 438] width 92 height 15
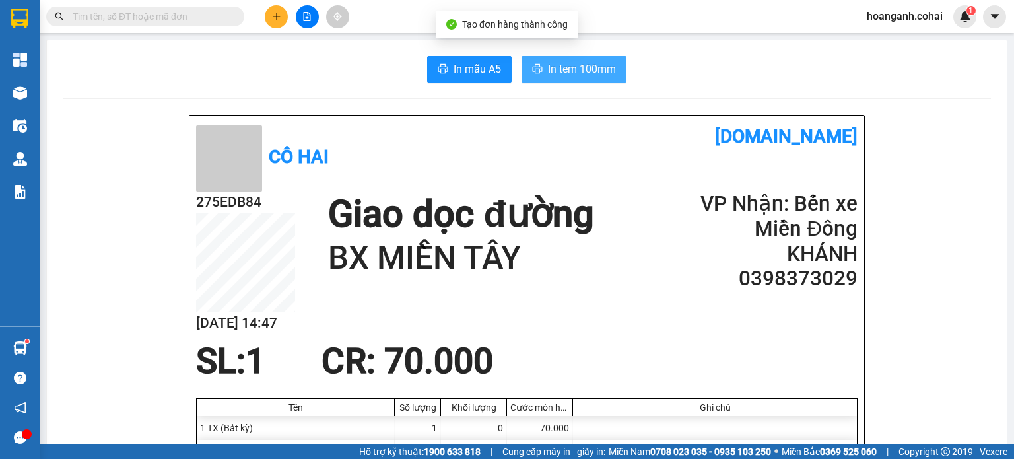
click at [558, 75] on span "In tem 100mm" at bounding box center [582, 69] width 68 height 16
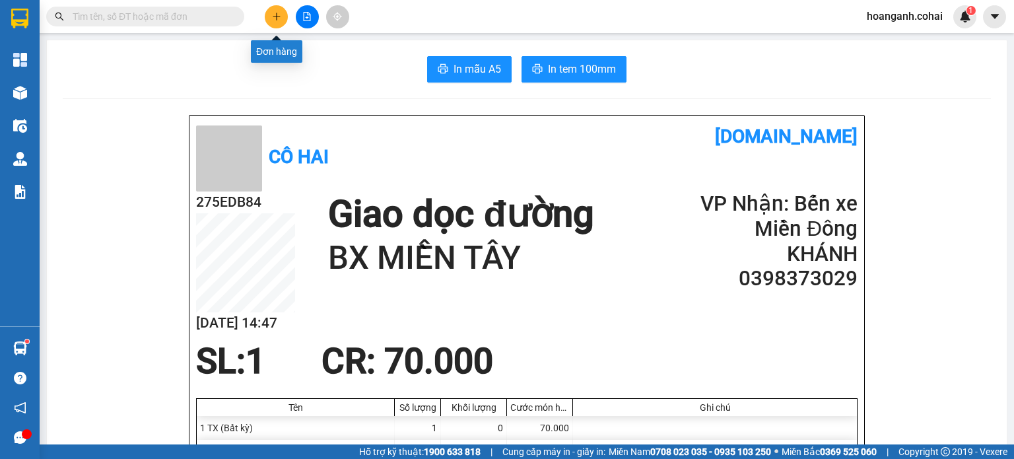
click at [275, 20] on icon "plus" at bounding box center [276, 16] width 9 height 9
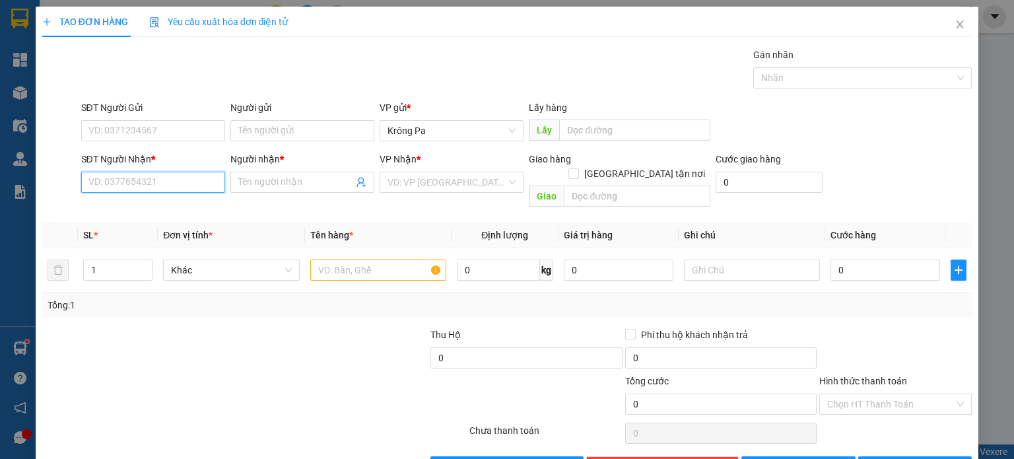
drag, startPoint x: 179, startPoint y: 183, endPoint x: 196, endPoint y: 185, distance: 16.5
click at [183, 183] on input "SĐT Người Nhận *" at bounding box center [153, 182] width 144 height 21
click at [171, 218] on div "0344743274 - TOÁN" at bounding box center [151, 207] width 143 height 21
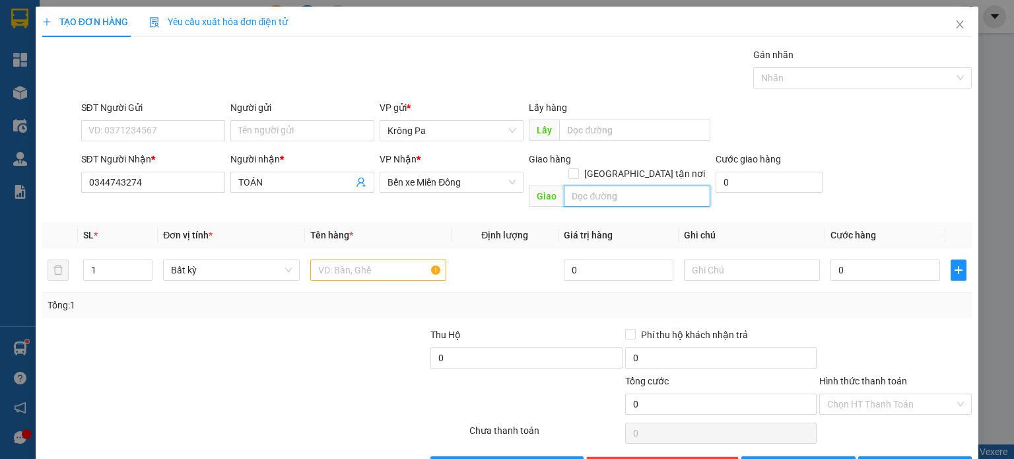
click at [583, 189] on input "text" at bounding box center [637, 195] width 146 height 21
click at [368, 259] on input "text" at bounding box center [378, 269] width 136 height 21
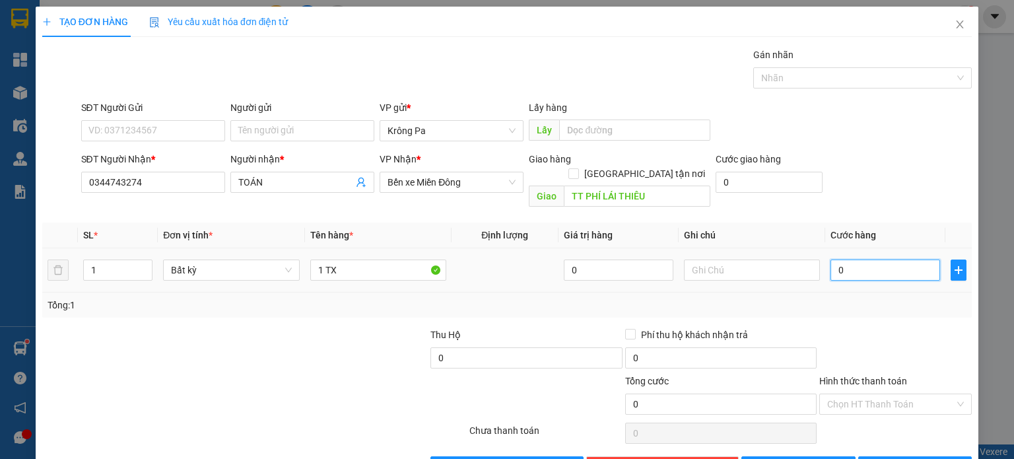
click at [855, 259] on input "0" at bounding box center [885, 269] width 110 height 21
click at [911, 394] on input "Hình thức thanh toán" at bounding box center [890, 404] width 127 height 20
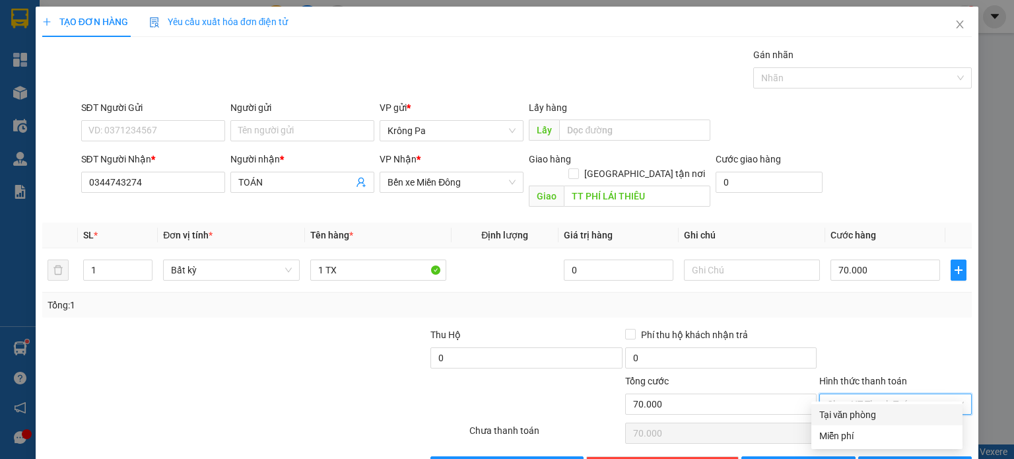
click at [884, 415] on div "Tại văn phòng" at bounding box center [886, 414] width 135 height 15
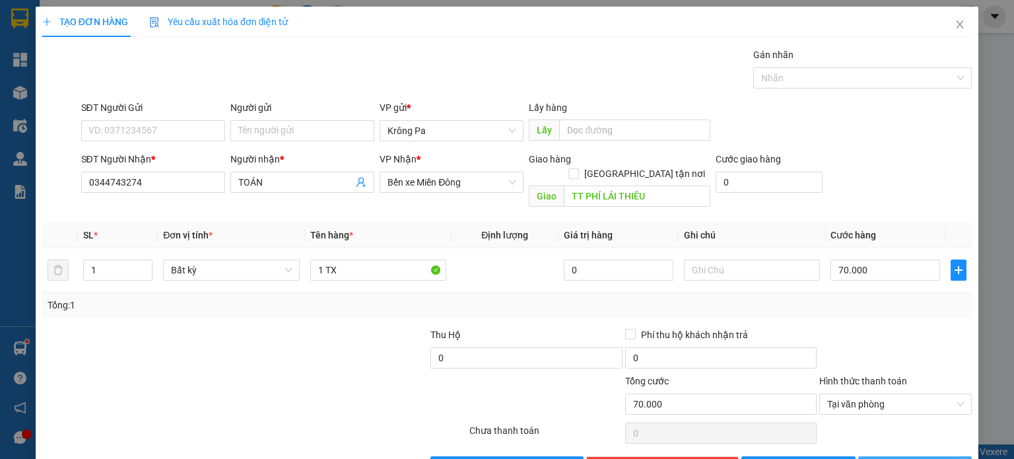
click at [915, 458] on span "[PERSON_NAME] và In" at bounding box center [929, 466] width 92 height 15
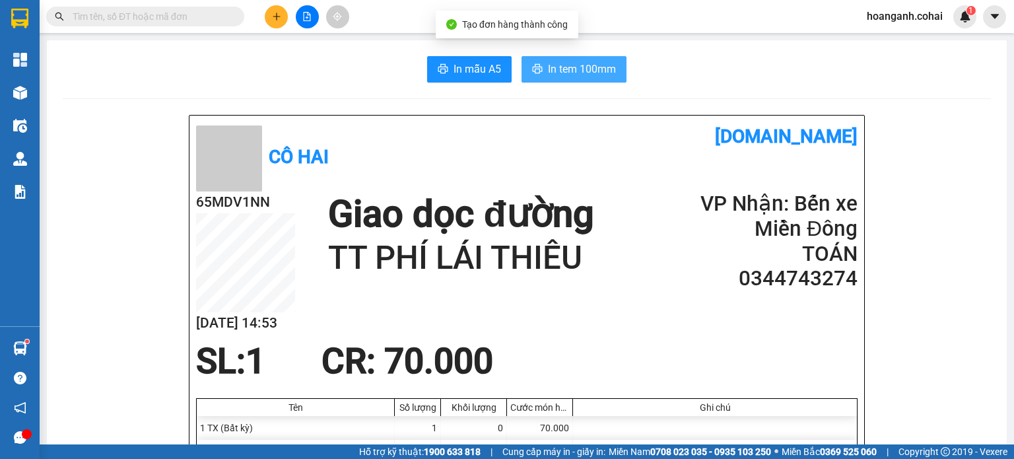
click at [540, 71] on button "In tem 100mm" at bounding box center [573, 69] width 105 height 26
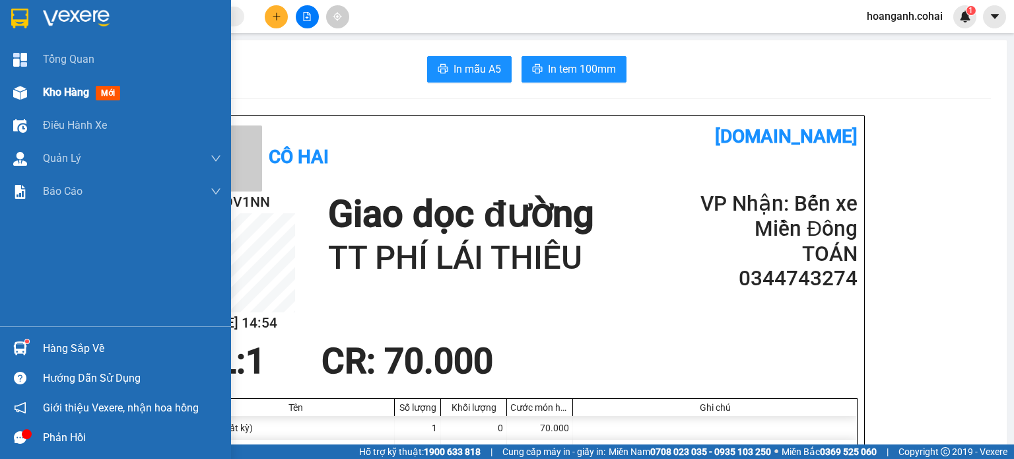
click at [63, 99] on div "Kho hàng mới" at bounding box center [84, 92] width 82 height 16
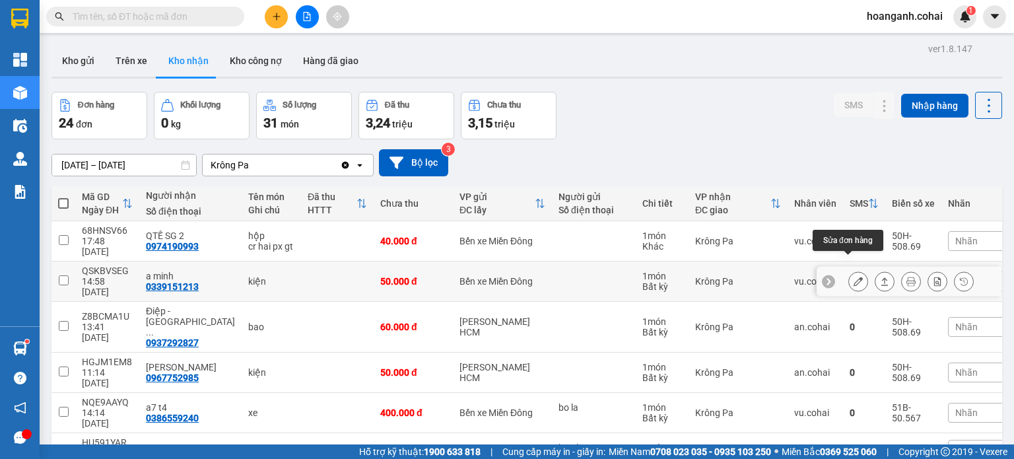
click at [853, 276] on icon at bounding box center [857, 280] width 9 height 9
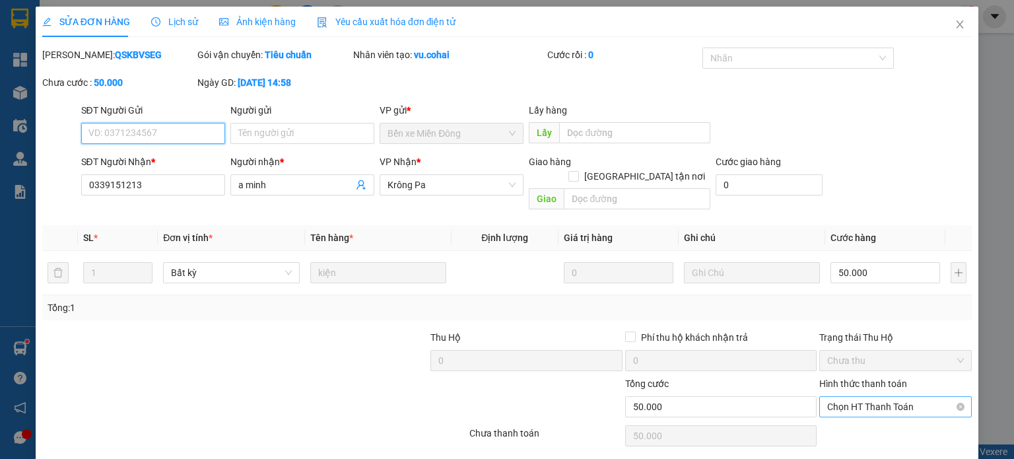
click at [887, 397] on span "Chọn HT Thanh Toán" at bounding box center [895, 407] width 137 height 20
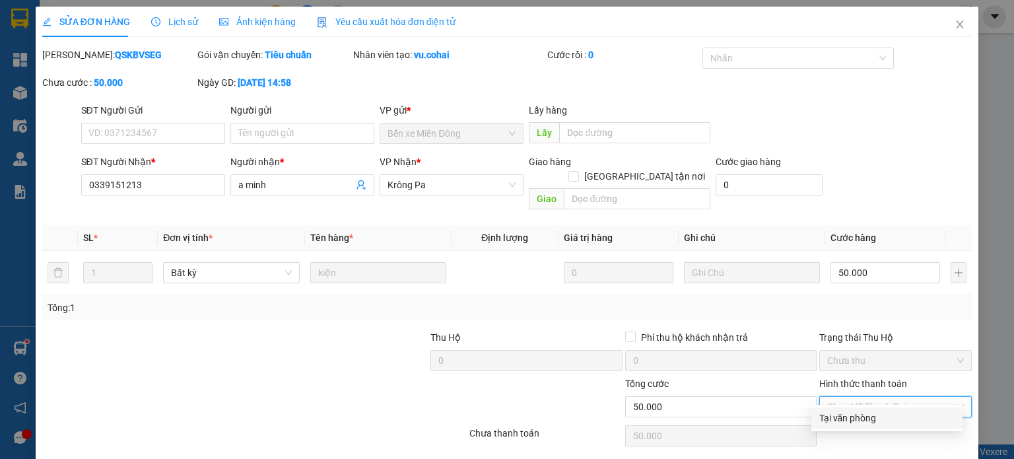
click at [860, 414] on div "Tại văn phòng" at bounding box center [886, 417] width 135 height 15
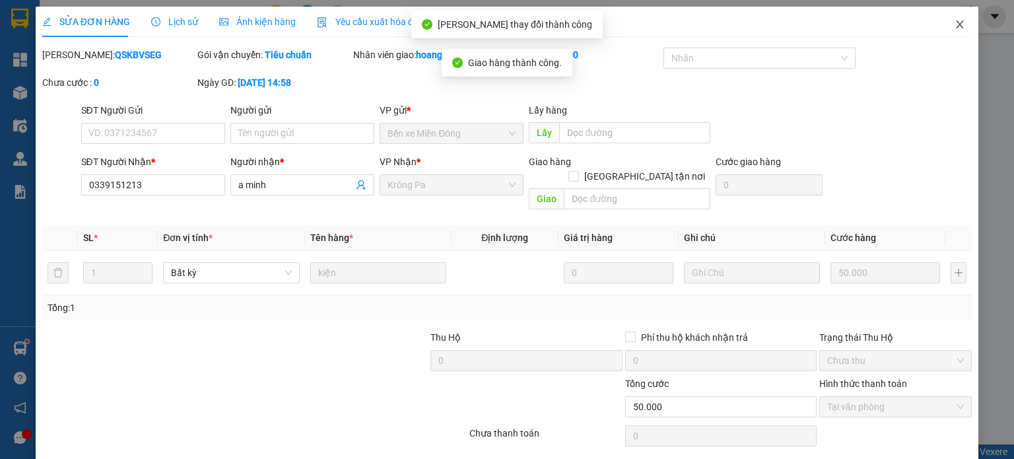
click at [954, 28] on icon "close" at bounding box center [959, 24] width 11 height 11
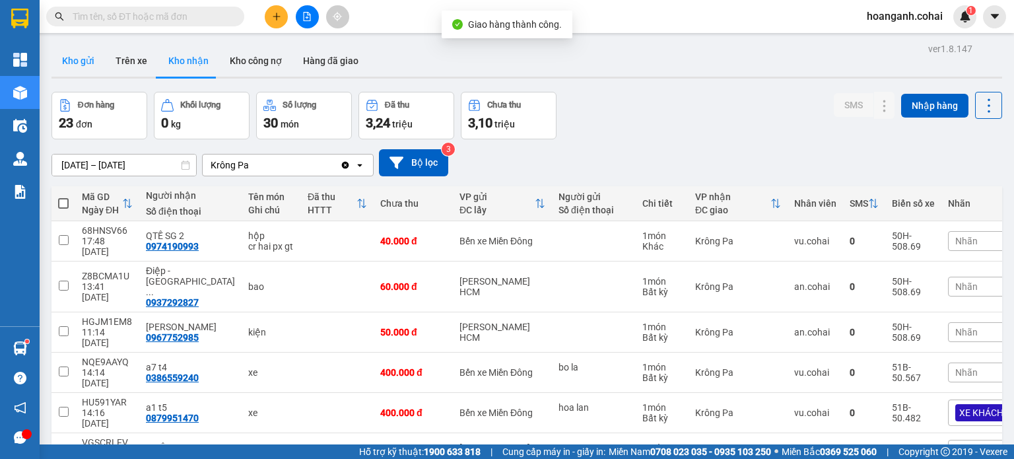
click at [87, 71] on button "Kho gửi" at bounding box center [77, 61] width 53 height 32
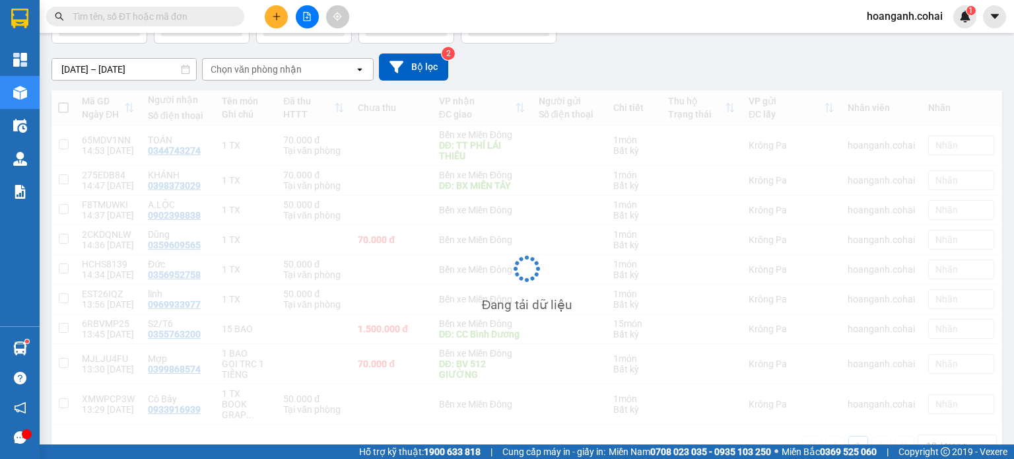
scroll to position [125, 0]
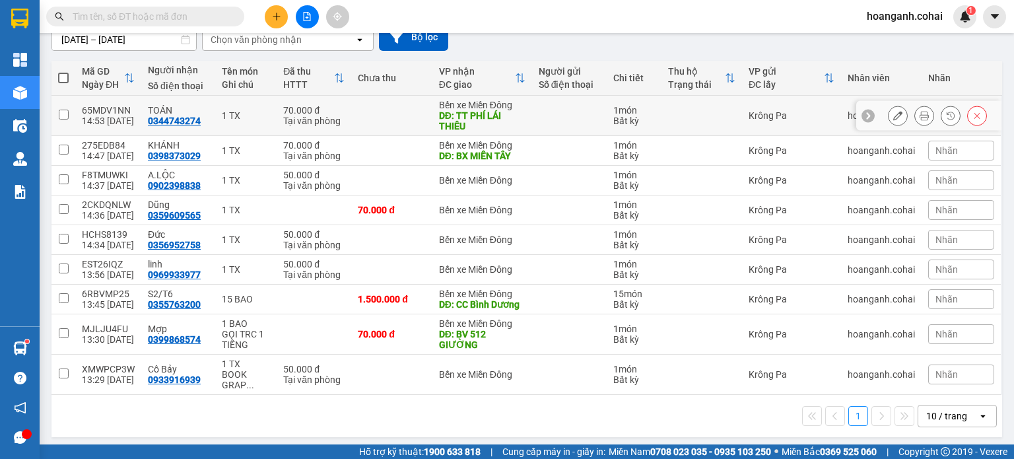
click at [59, 110] on input "checkbox" at bounding box center [64, 115] width 10 height 10
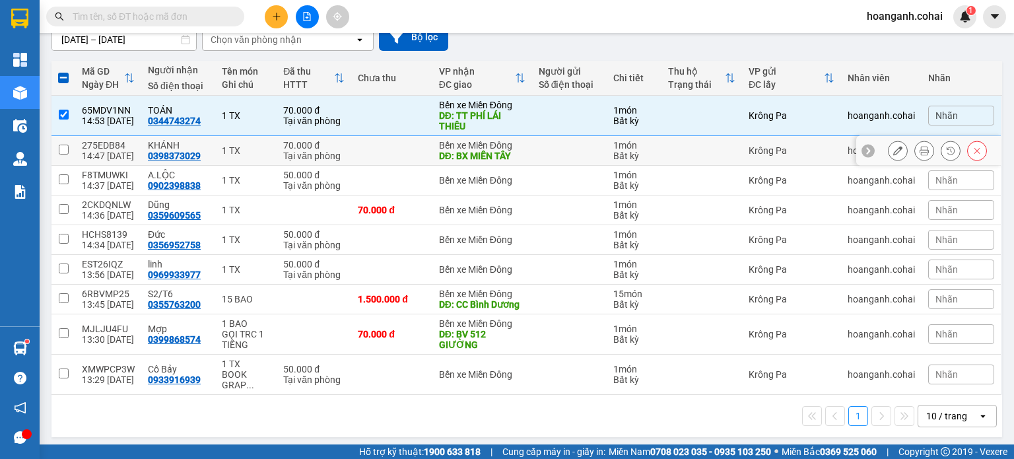
click at [66, 151] on input "checkbox" at bounding box center [64, 150] width 10 height 10
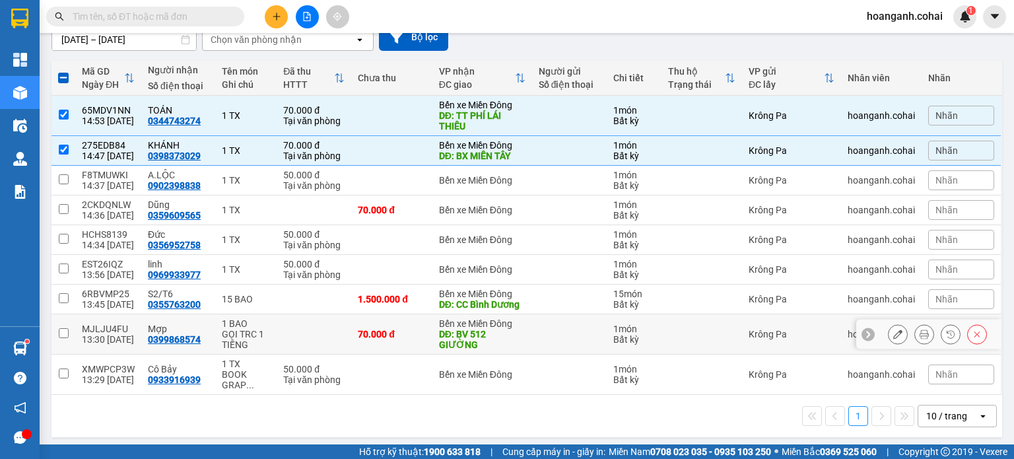
click at [65, 333] on input "checkbox" at bounding box center [64, 333] width 10 height 10
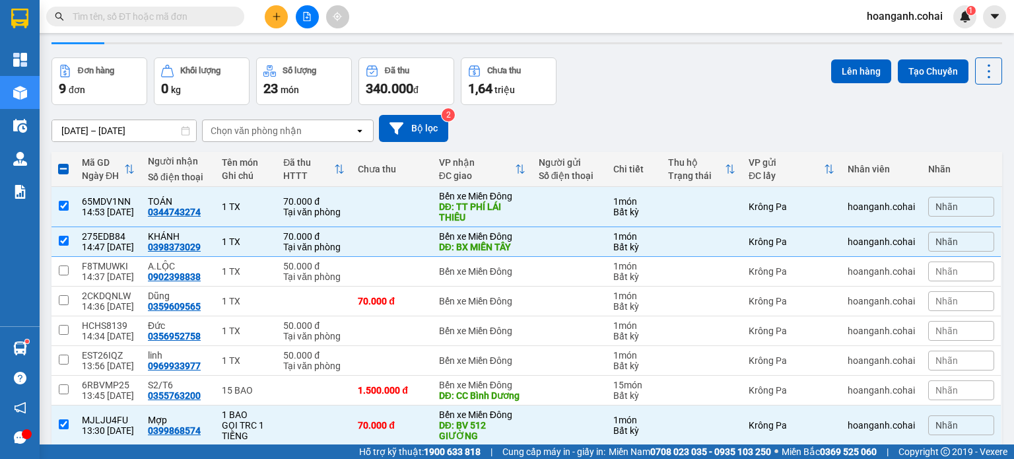
scroll to position [0, 0]
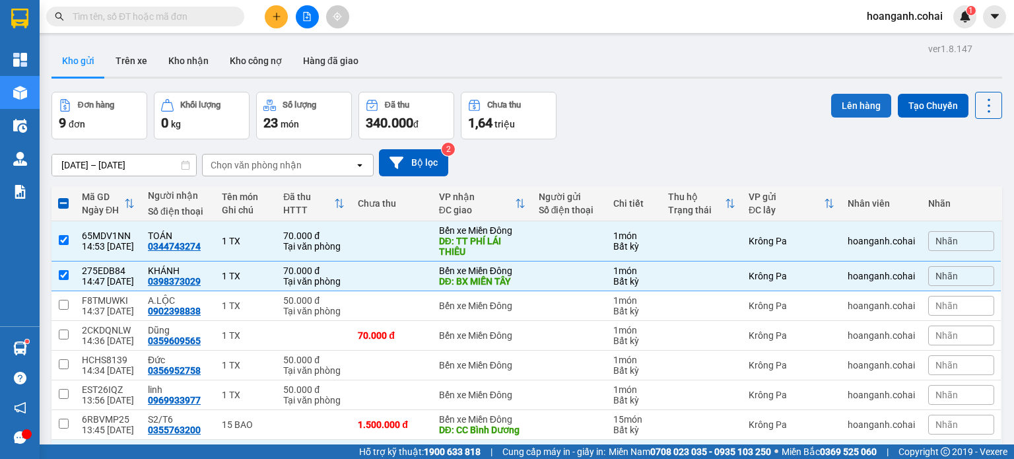
click at [856, 110] on button "Lên hàng" at bounding box center [861, 106] width 60 height 24
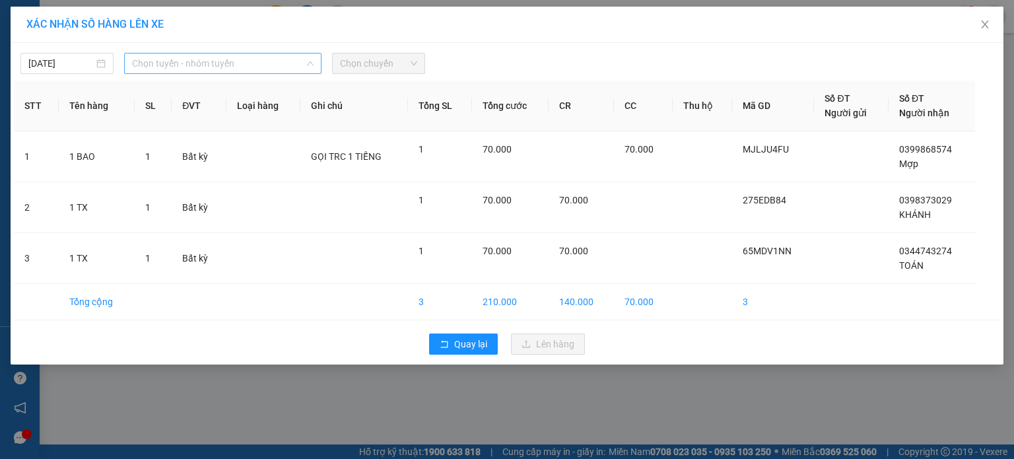
click at [293, 69] on span "Chọn tuyến - nhóm tuyến" at bounding box center [222, 63] width 181 height 20
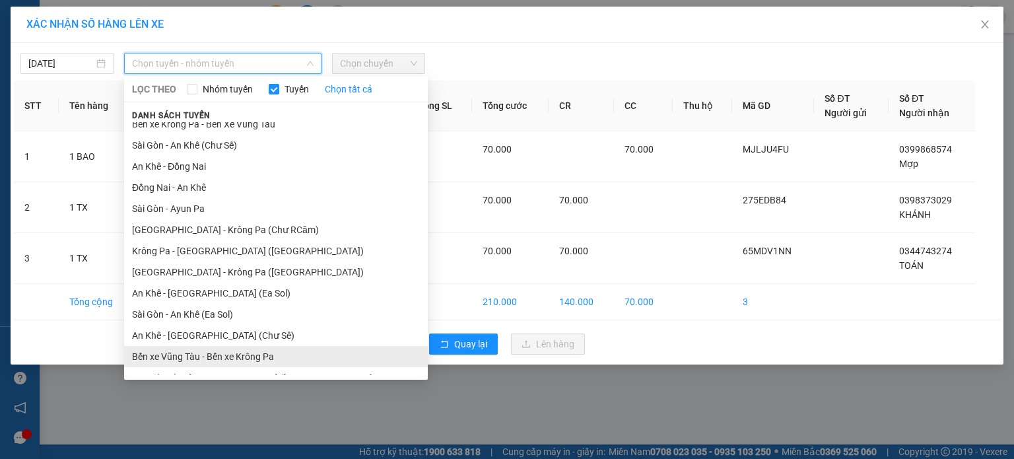
scroll to position [85, 0]
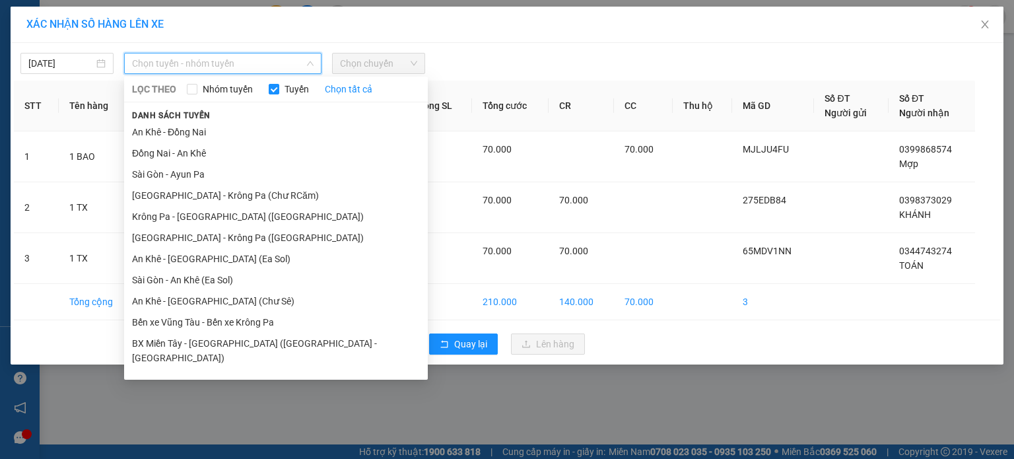
click at [233, 368] on li "BX Krông Pa - BX Miền Tây ([PERSON_NAME] - [PERSON_NAME][GEOGRAPHIC_DATA])" at bounding box center [276, 386] width 304 height 36
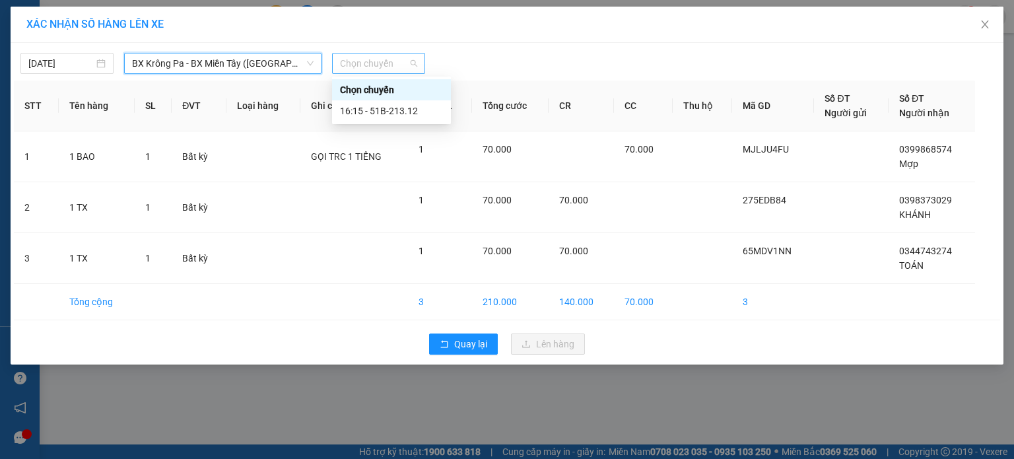
click at [407, 63] on span "Chọn chuyến" at bounding box center [378, 63] width 77 height 20
click at [406, 112] on div "16:15 - 51B-213.12" at bounding box center [391, 111] width 103 height 15
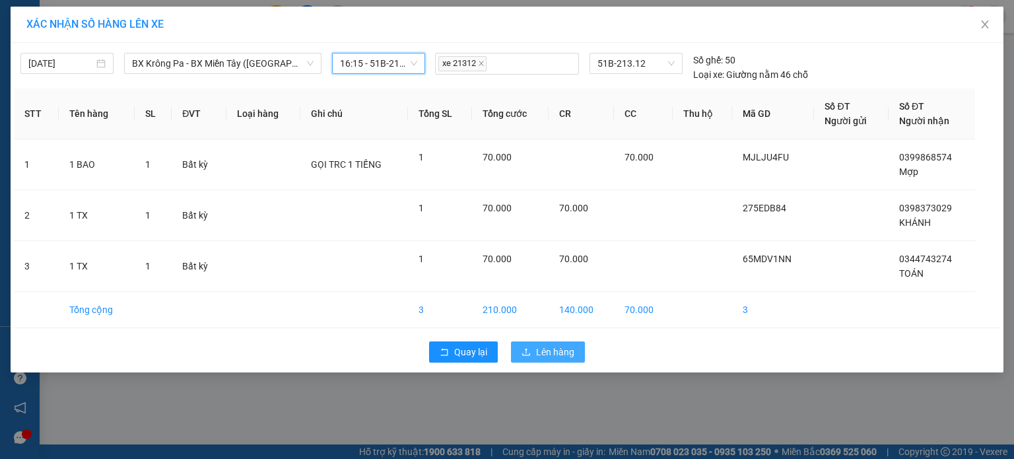
click at [548, 349] on span "Lên hàng" at bounding box center [555, 351] width 38 height 15
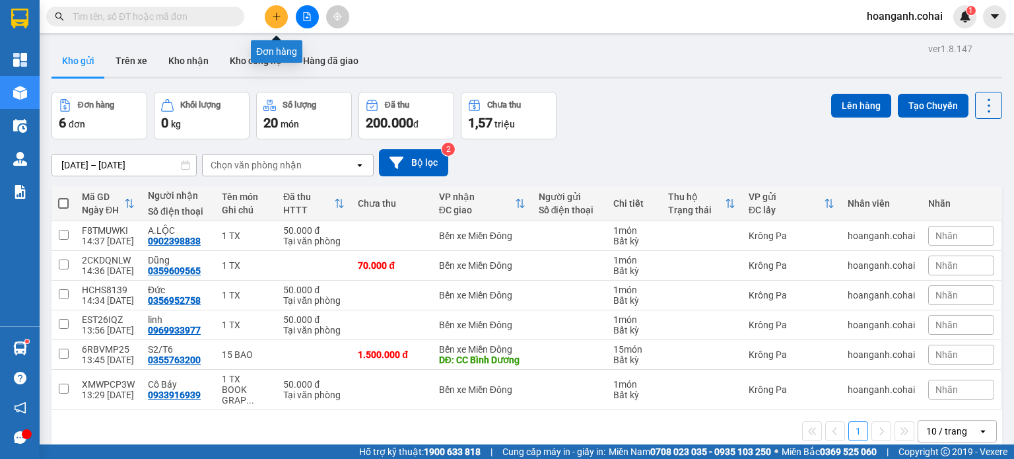
click at [276, 17] on icon "plus" at bounding box center [276, 16] width 1 height 7
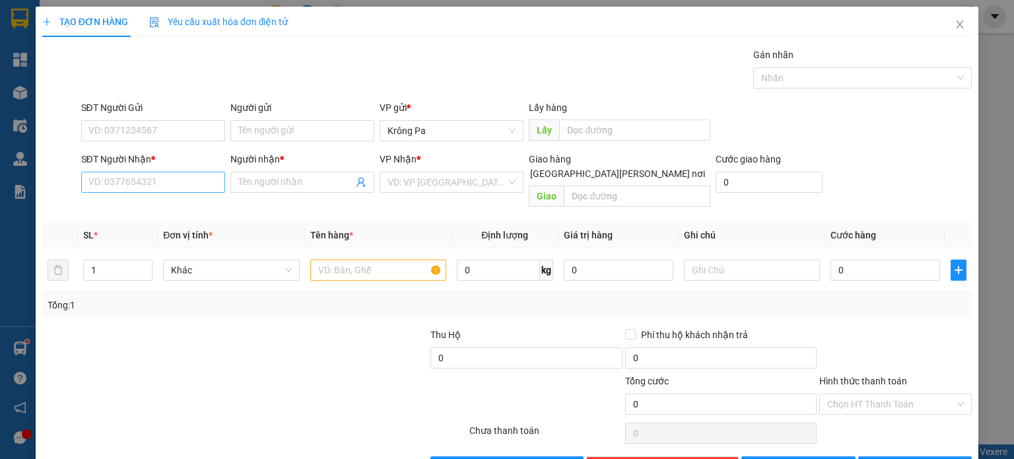
drag, startPoint x: 182, startPoint y: 193, endPoint x: 179, endPoint y: 183, distance: 10.2
click at [179, 187] on div "SĐT Người Nhận * VD: 0377654321" at bounding box center [153, 175] width 144 height 46
click at [190, 191] on input "SĐT Người Nhận *" at bounding box center [153, 182] width 144 height 21
click at [186, 189] on input "SĐT Người Nhận *" at bounding box center [153, 182] width 144 height 21
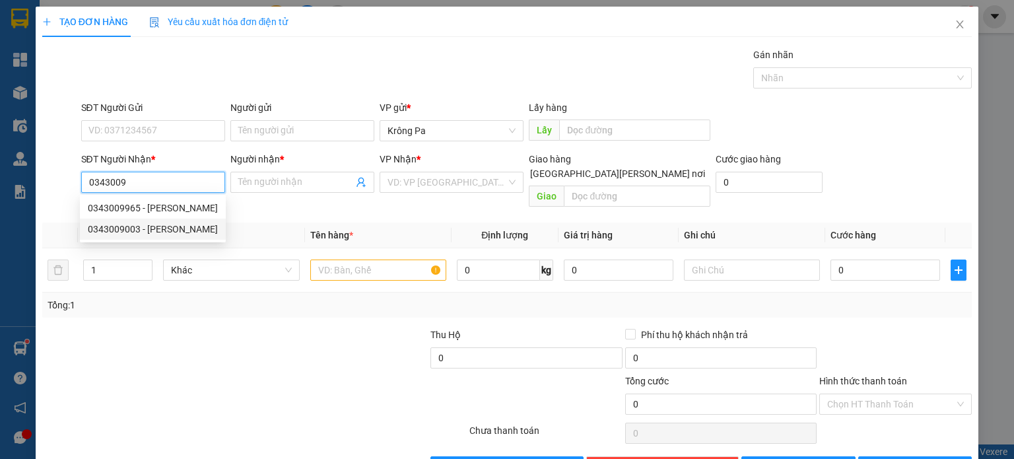
click at [174, 218] on div "0343009003 - [PERSON_NAME]" at bounding box center [153, 228] width 146 height 21
type input "0343009003"
type input "[PERSON_NAME]"
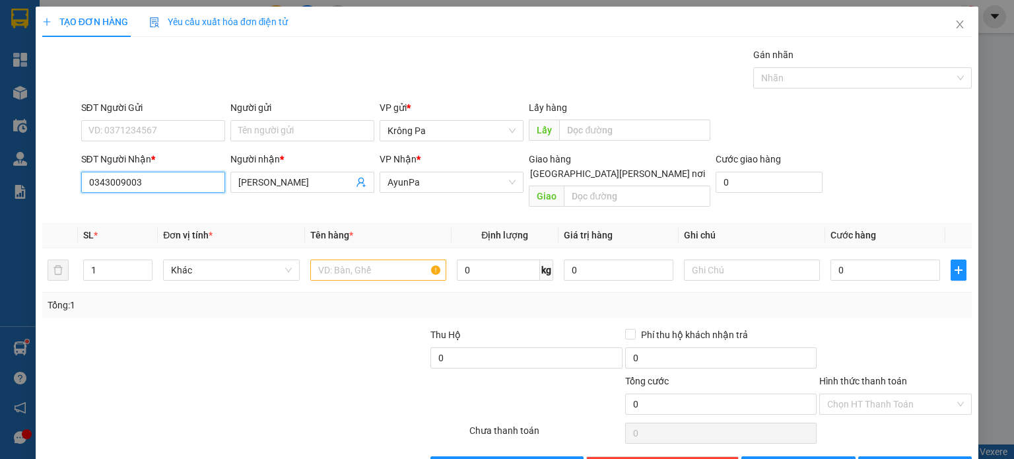
click at [196, 187] on input "0343009003" at bounding box center [153, 182] width 144 height 21
type input "0"
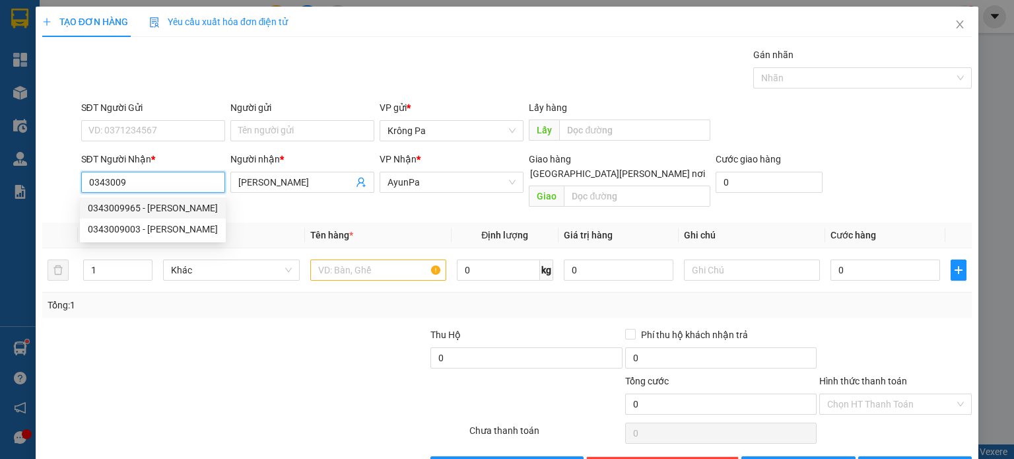
click at [150, 212] on div "0343009965 - [PERSON_NAME]" at bounding box center [153, 208] width 130 height 15
type input "0343009965"
type input "Hiếu"
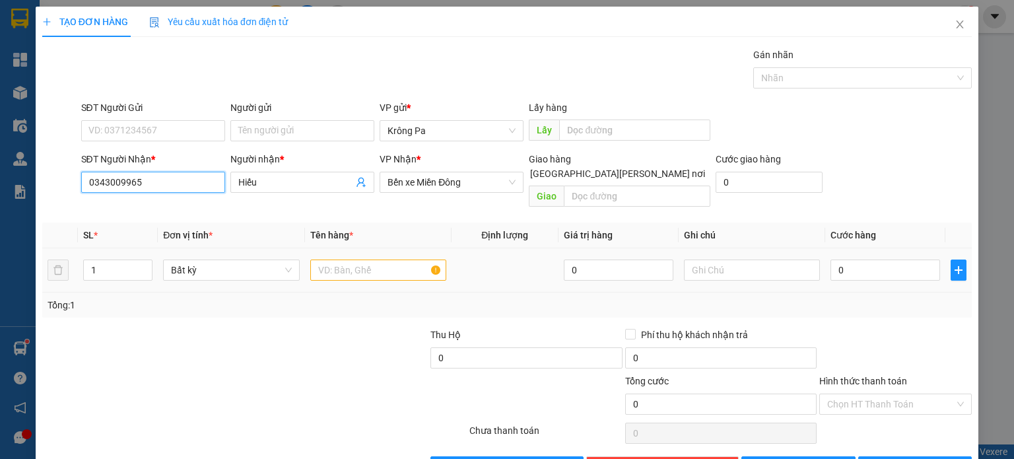
type input "0343009965"
click at [345, 259] on input "text" at bounding box center [378, 269] width 136 height 21
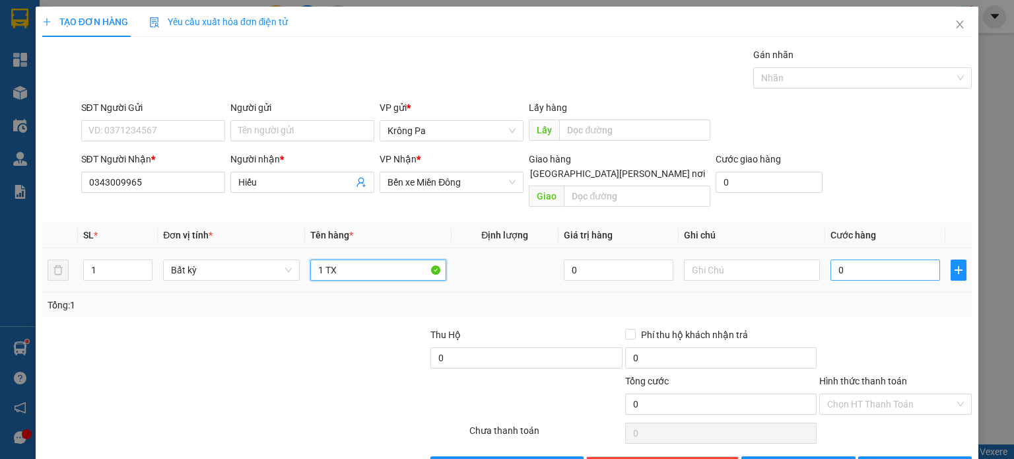
type input "1 TX"
click at [879, 259] on input "0" at bounding box center [885, 269] width 110 height 21
type input "1"
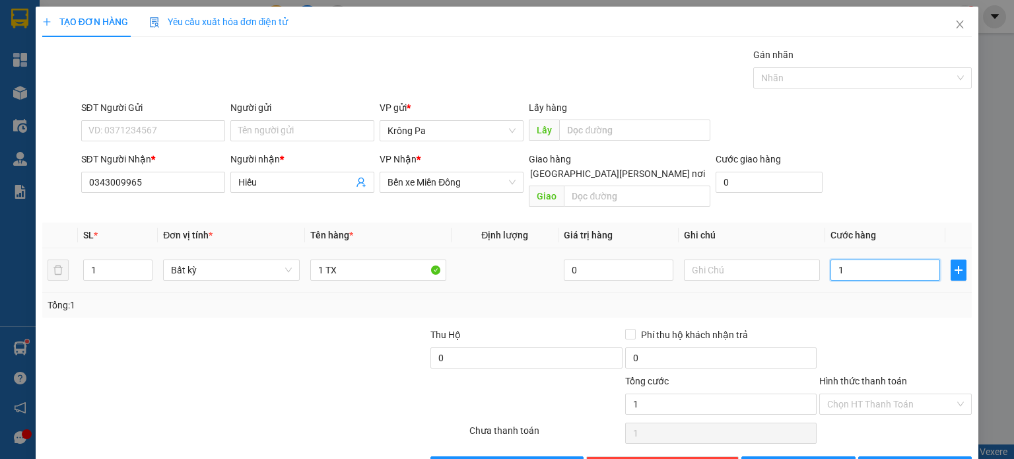
type input "10"
type input "100"
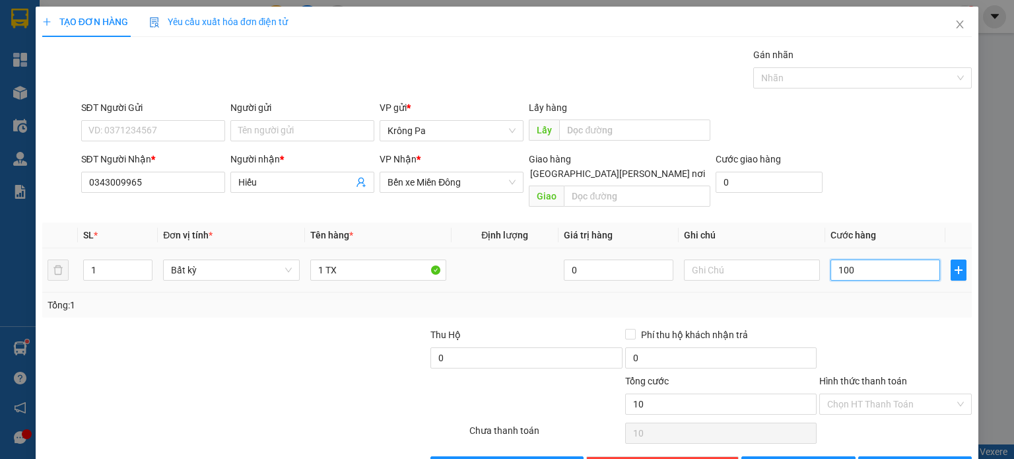
type input "100"
type input "100.000"
click at [871, 394] on input "Hình thức thanh toán" at bounding box center [890, 404] width 127 height 20
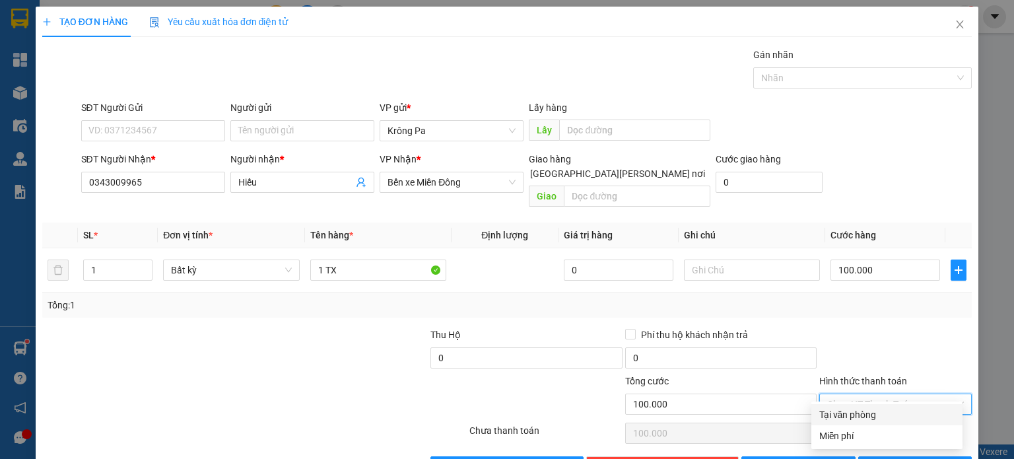
click at [859, 417] on div "Tại văn phòng" at bounding box center [886, 414] width 135 height 15
type input "0"
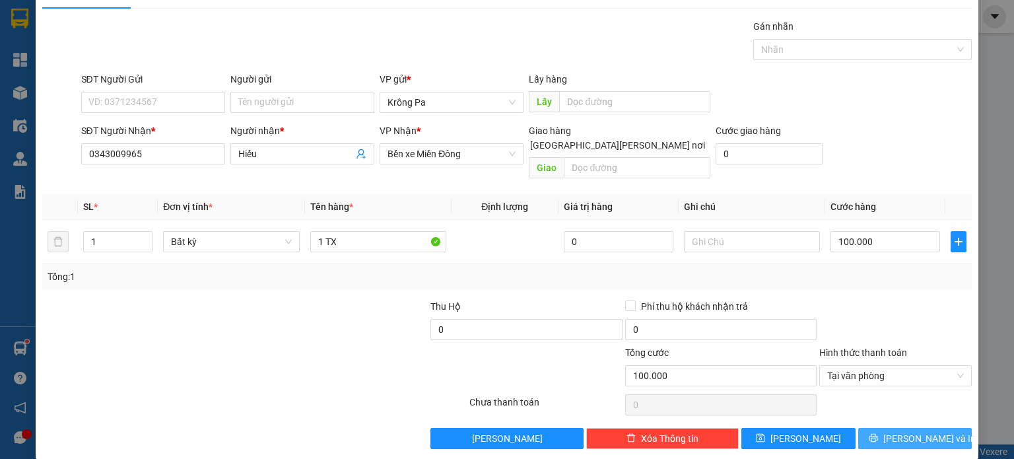
click at [901, 431] on span "[PERSON_NAME] và In" at bounding box center [929, 438] width 92 height 15
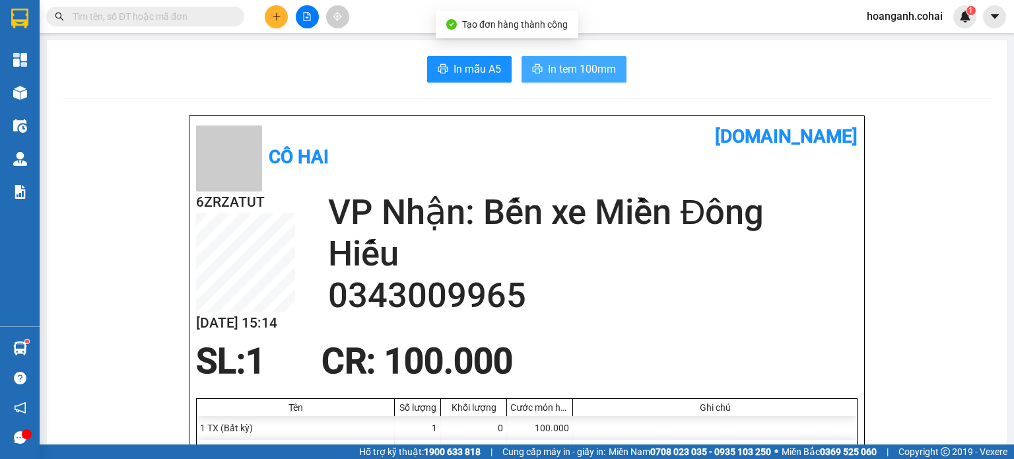
click at [579, 71] on span "In tem 100mm" at bounding box center [582, 69] width 68 height 16
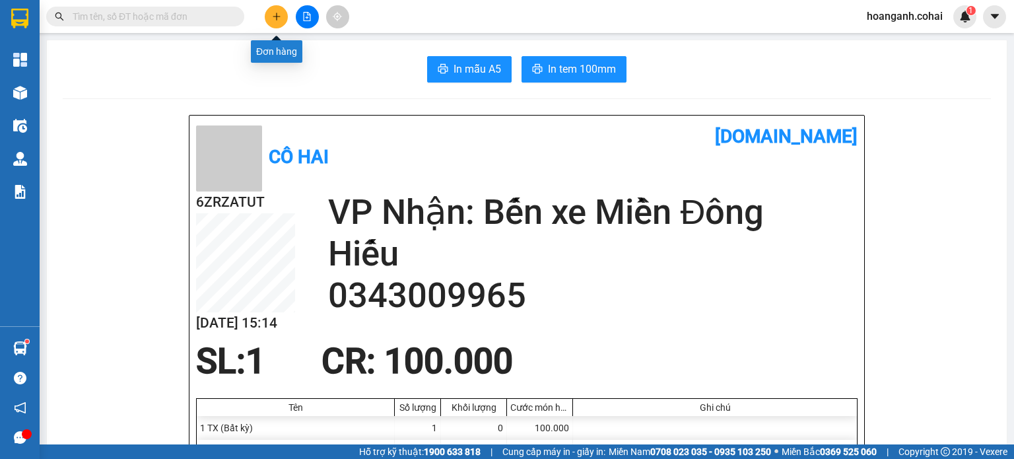
click at [276, 16] on icon "plus" at bounding box center [276, 16] width 7 height 1
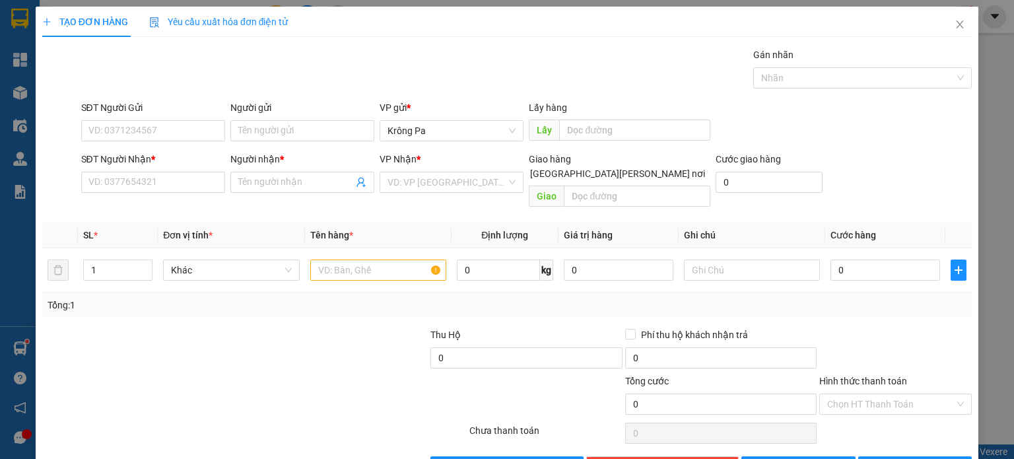
click at [135, 167] on div "SĐT Người Nhận *" at bounding box center [153, 162] width 144 height 20
click at [137, 179] on input "SĐT Người Nhận *" at bounding box center [153, 182] width 144 height 21
type input "0336566258"
click at [309, 185] on input "Người nhận *" at bounding box center [295, 182] width 115 height 15
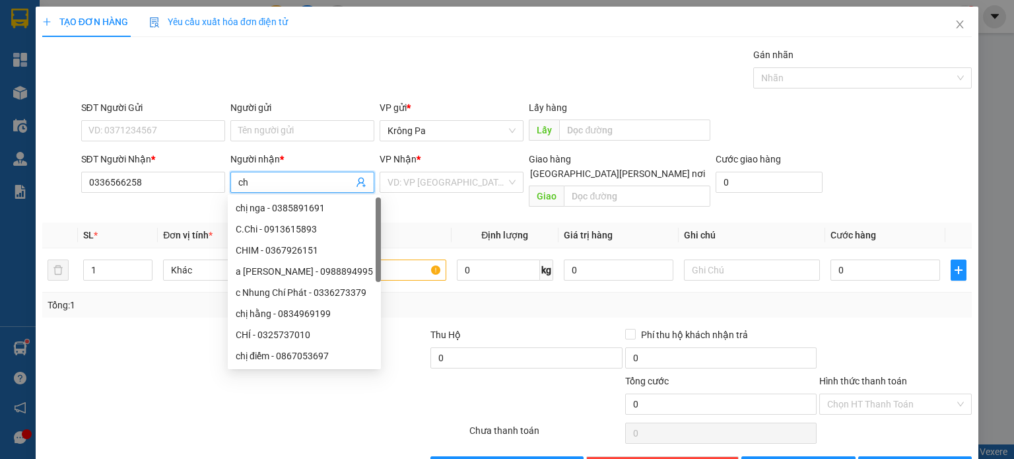
type input "c"
type input "CHÍNH"
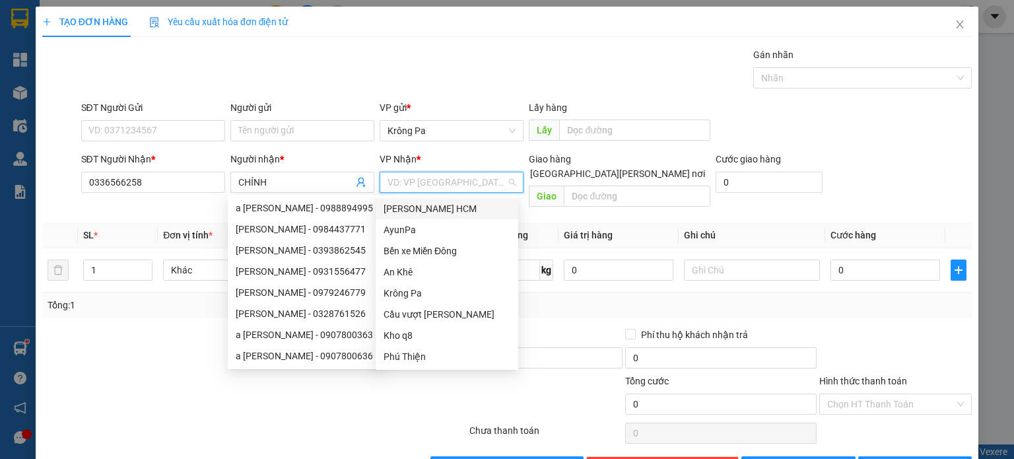
click at [480, 181] on input "search" at bounding box center [446, 182] width 119 height 20
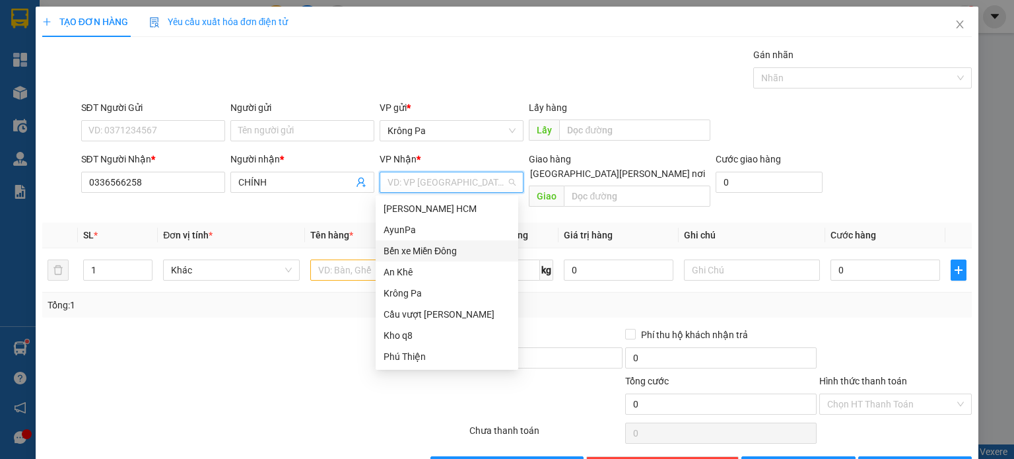
click at [470, 247] on div "Bến xe Miền Đông" at bounding box center [446, 250] width 127 height 15
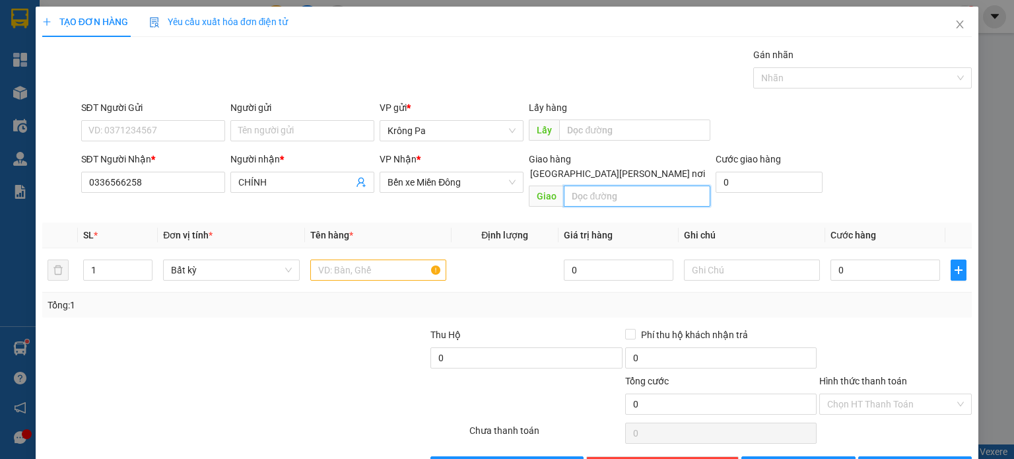
click at [653, 188] on input "text" at bounding box center [637, 195] width 146 height 21
drag, startPoint x: 335, startPoint y: 255, endPoint x: 342, endPoint y: 248, distance: 10.7
click at [342, 259] on input "text" at bounding box center [378, 269] width 136 height 21
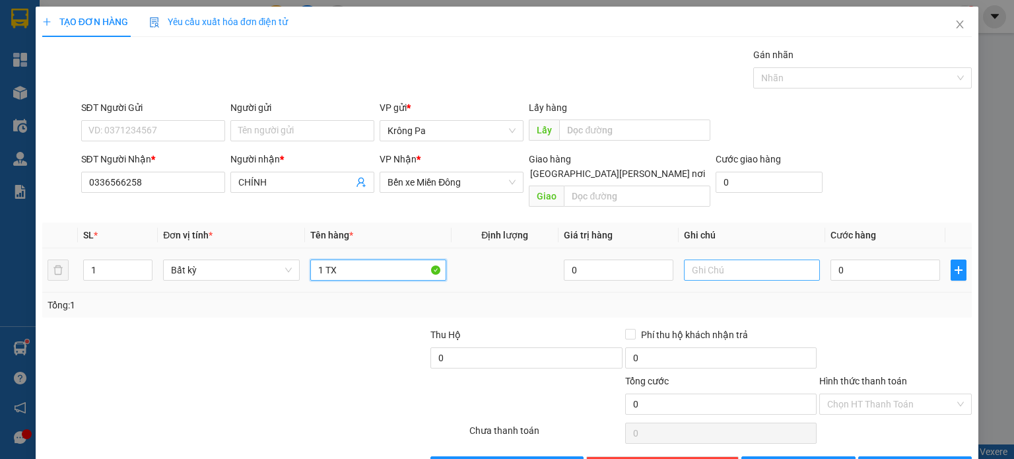
type input "1 TX"
drag, startPoint x: 728, startPoint y: 252, endPoint x: 766, endPoint y: 182, distance: 79.7
click at [734, 257] on div at bounding box center [752, 270] width 136 height 26
type input "BOOK GRAP GIÙM"
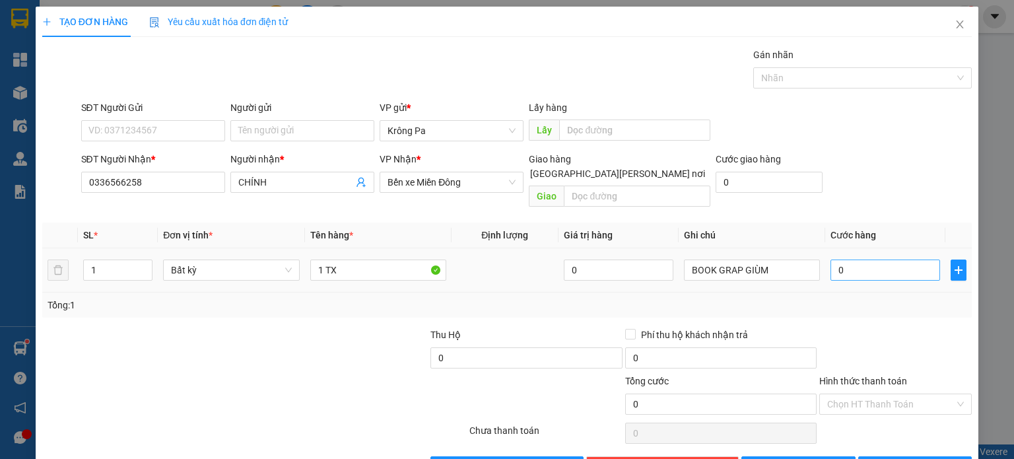
click at [857, 262] on div "0" at bounding box center [885, 270] width 110 height 26
drag, startPoint x: 858, startPoint y: 261, endPoint x: 876, endPoint y: 249, distance: 20.5
click at [859, 259] on input "0" at bounding box center [885, 269] width 110 height 21
drag, startPoint x: 839, startPoint y: 391, endPoint x: 839, endPoint y: 400, distance: 9.2
click at [840, 394] on input "Hình thức thanh toán" at bounding box center [890, 404] width 127 height 20
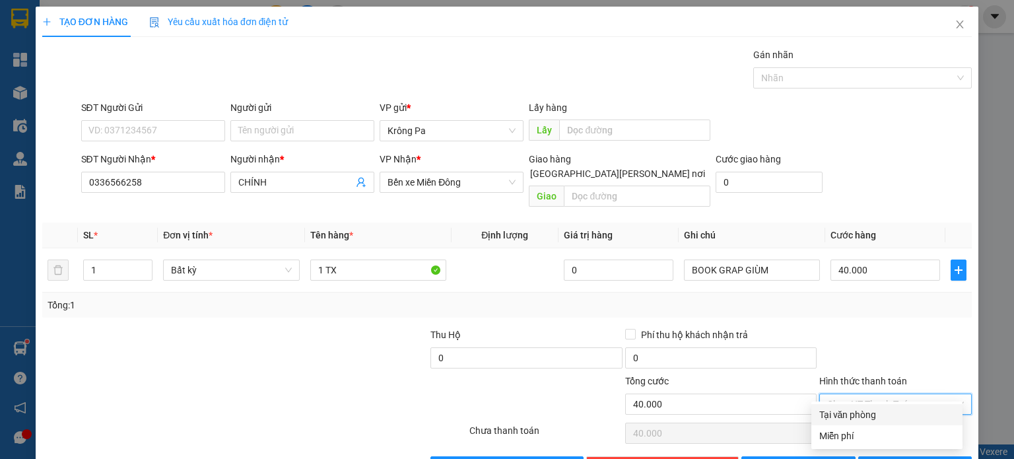
click at [839, 404] on div "Tại văn phòng" at bounding box center [886, 414] width 151 height 21
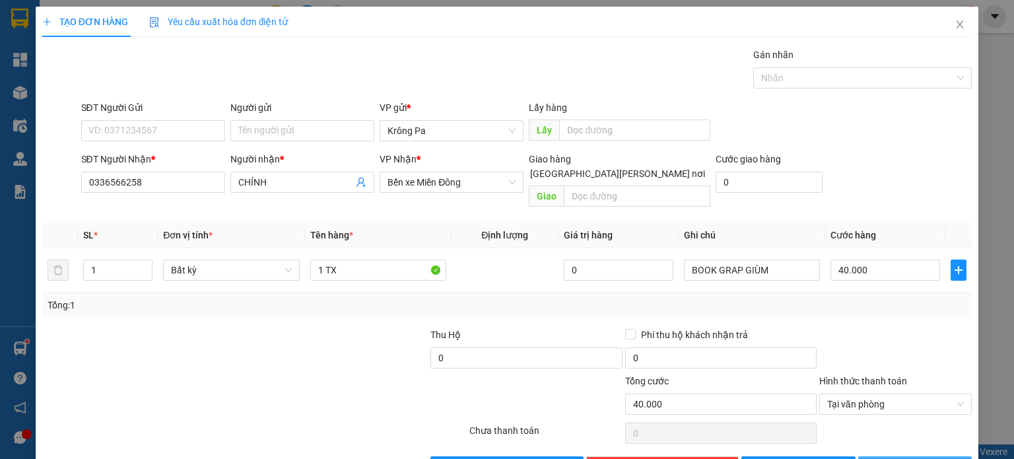
click at [878, 458] on icon "printer" at bounding box center [872, 465] width 9 height 9
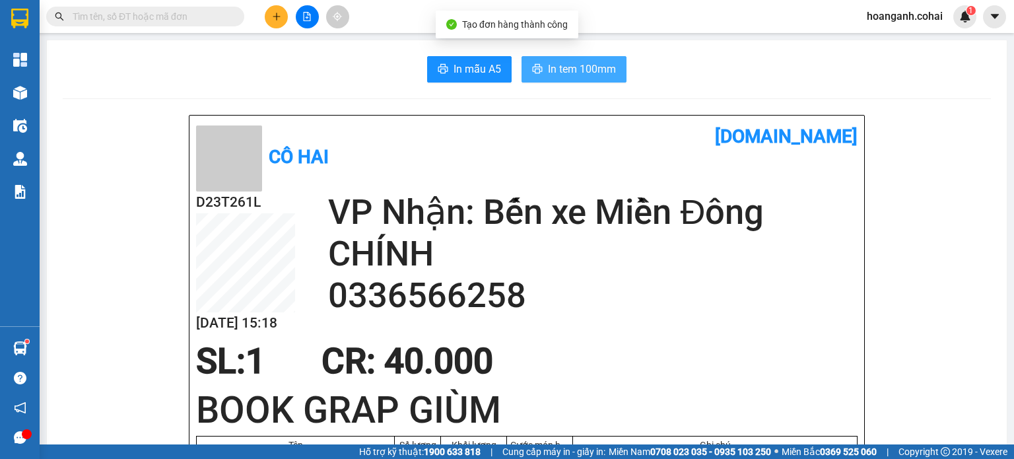
click at [552, 68] on span "In tem 100mm" at bounding box center [582, 69] width 68 height 16
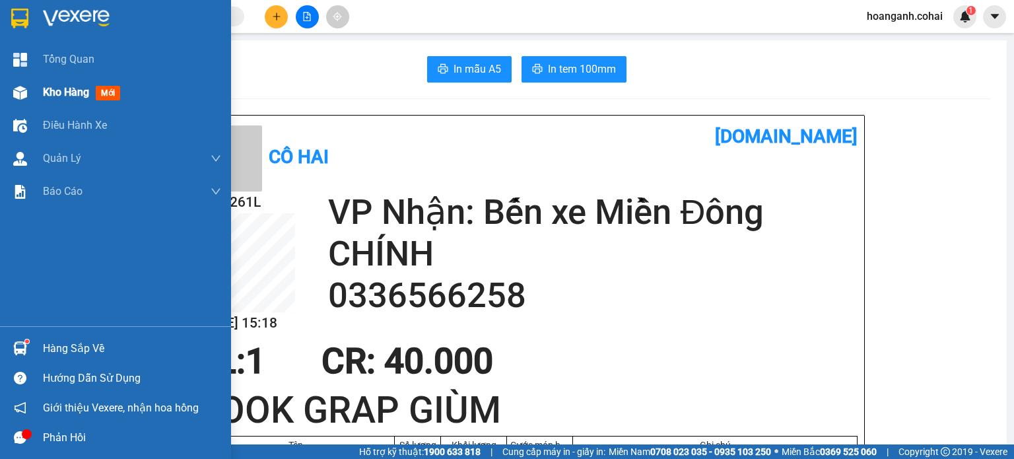
click at [39, 89] on div "Kho hàng mới" at bounding box center [115, 92] width 231 height 33
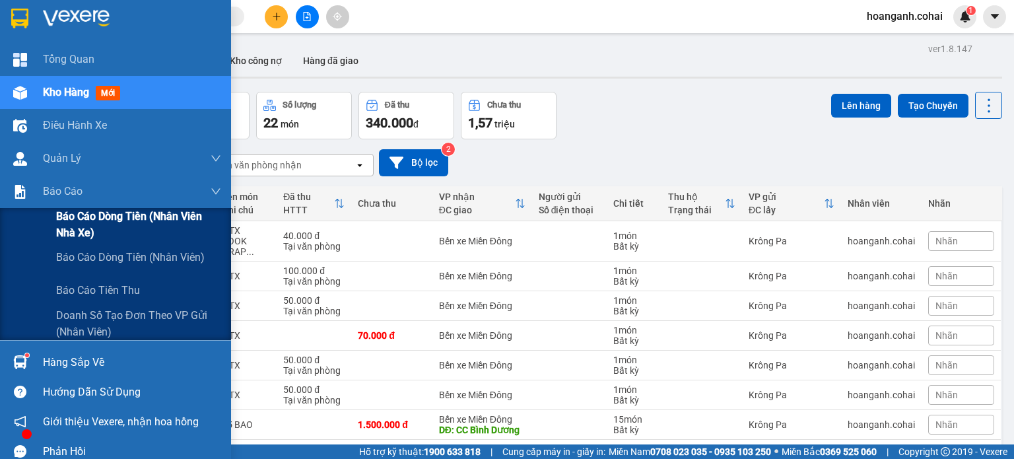
click at [81, 230] on span "Báo cáo dòng tiền (Nhân viên Nhà xe)" at bounding box center [138, 224] width 165 height 33
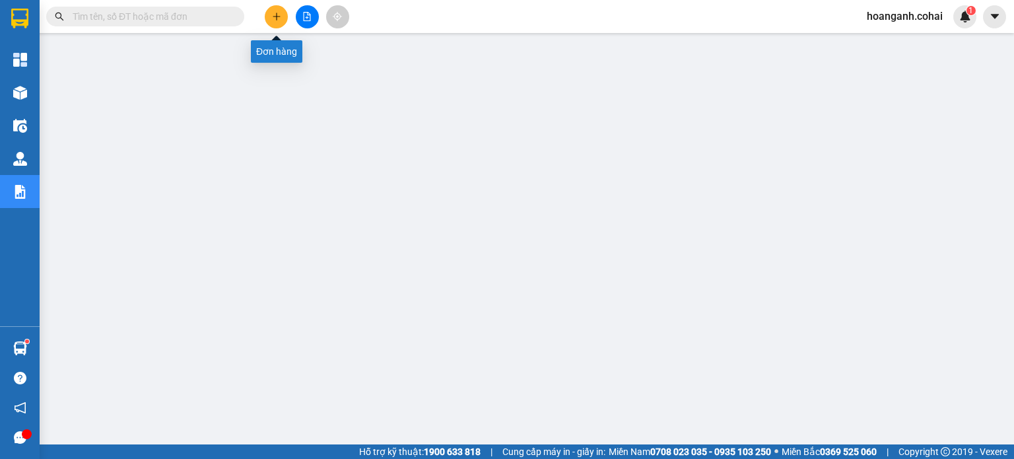
click at [272, 23] on button at bounding box center [276, 16] width 23 height 23
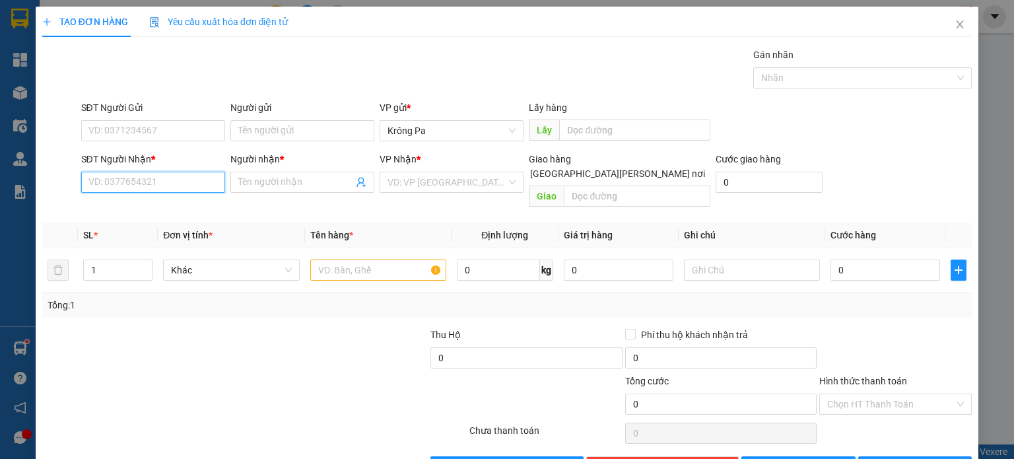
click at [177, 187] on input "SĐT Người Nhận *" at bounding box center [153, 182] width 144 height 21
click at [117, 205] on div "0329584395 - b5 t6" at bounding box center [151, 208] width 127 height 15
type input "0329584395"
type input "b5 t6"
type input "0329584395"
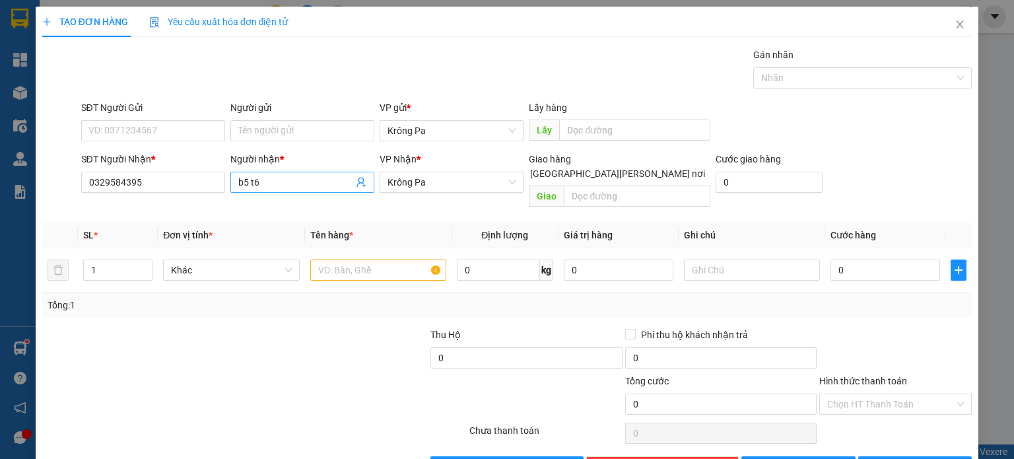
click at [296, 181] on input "b5 t6" at bounding box center [295, 182] width 115 height 15
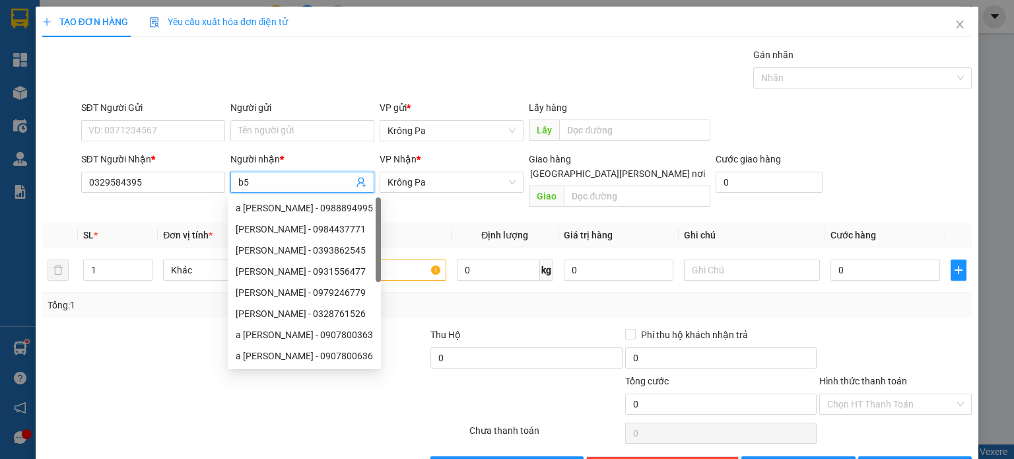
type input "b"
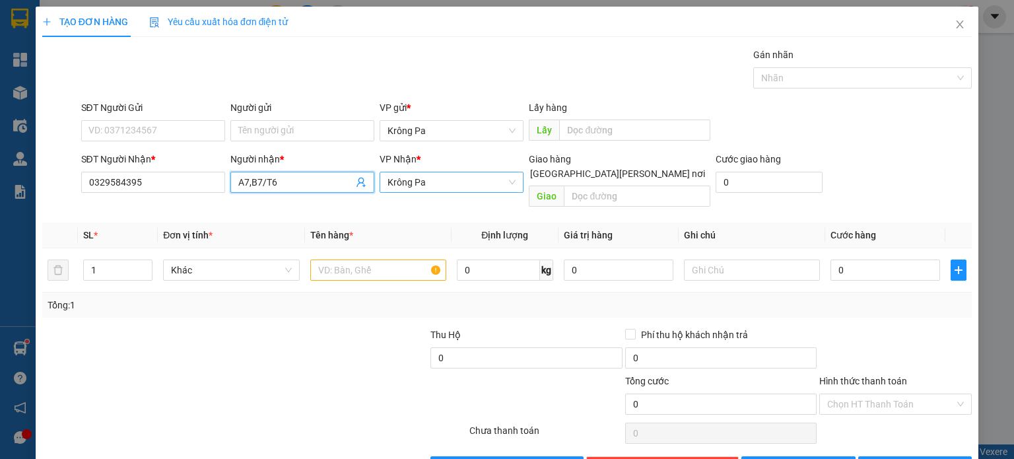
click at [448, 176] on span "Krông Pa" at bounding box center [451, 182] width 128 height 20
type input "A7,B7/T6"
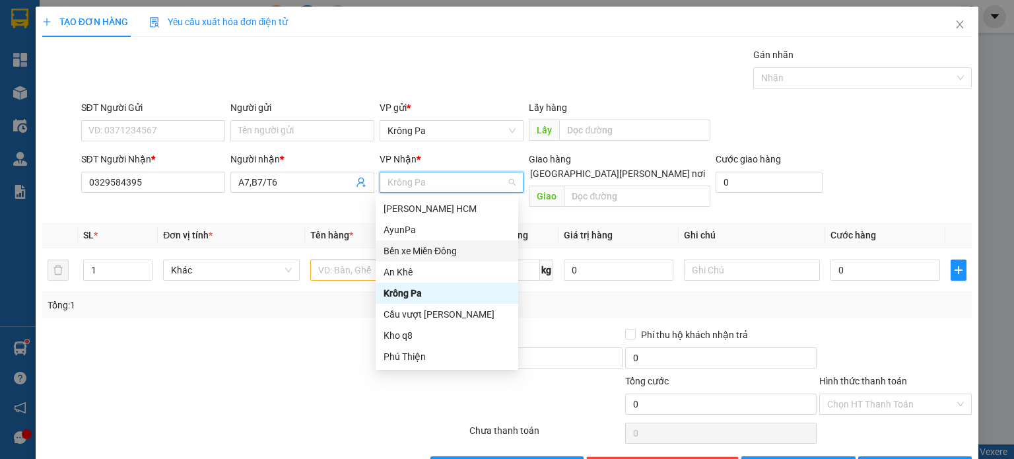
click at [452, 245] on div "Bến xe Miền Đông" at bounding box center [446, 250] width 127 height 15
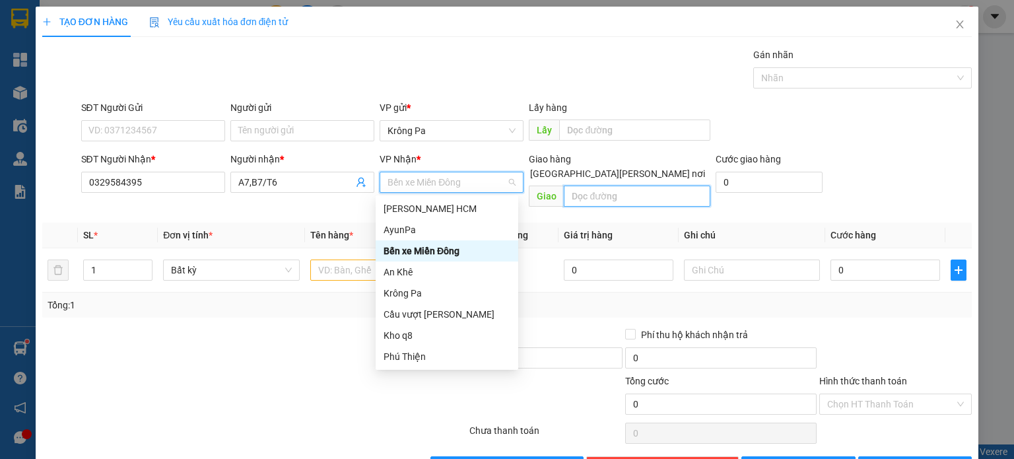
click at [585, 185] on input "text" at bounding box center [637, 195] width 146 height 21
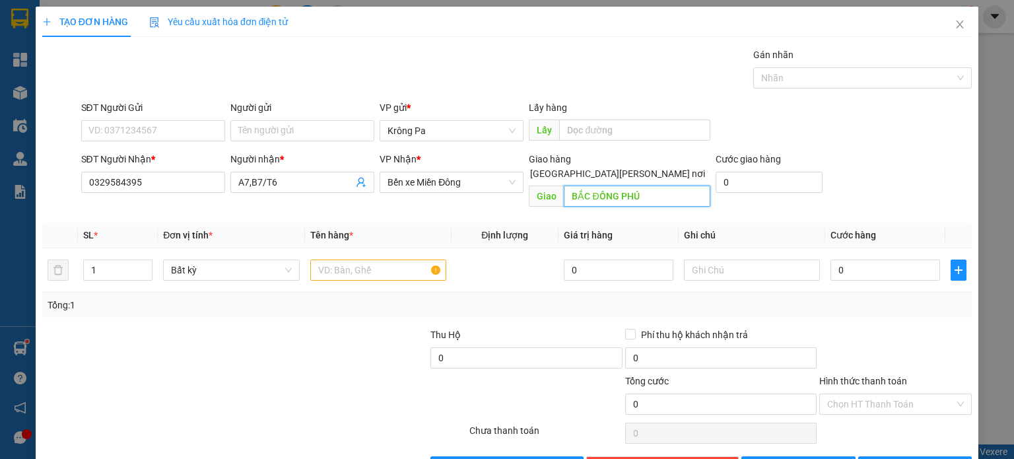
type input "BẮC ĐỒNG PHÚ"
drag, startPoint x: 331, startPoint y: 256, endPoint x: 338, endPoint y: 251, distance: 8.6
click at [334, 259] on input "text" at bounding box center [378, 269] width 136 height 21
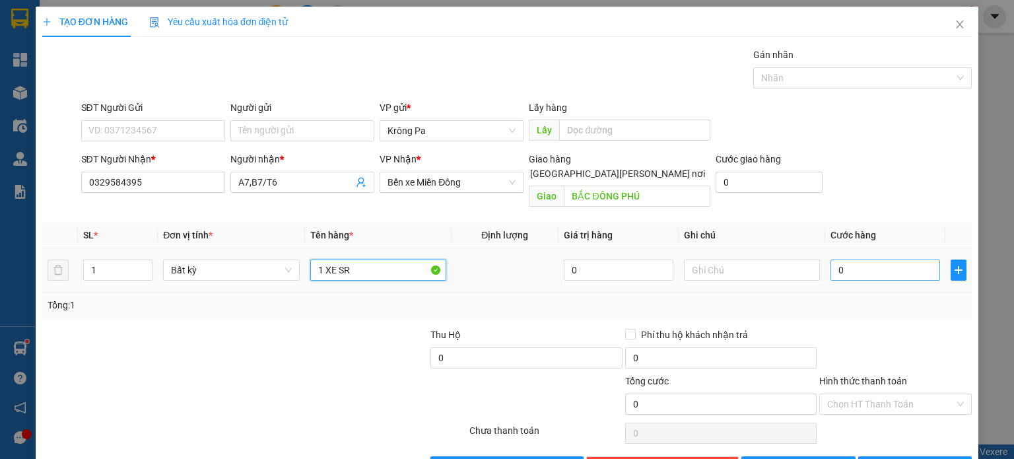
type input "1 XE SR"
click at [842, 259] on input "0" at bounding box center [885, 269] width 110 height 21
type input "4"
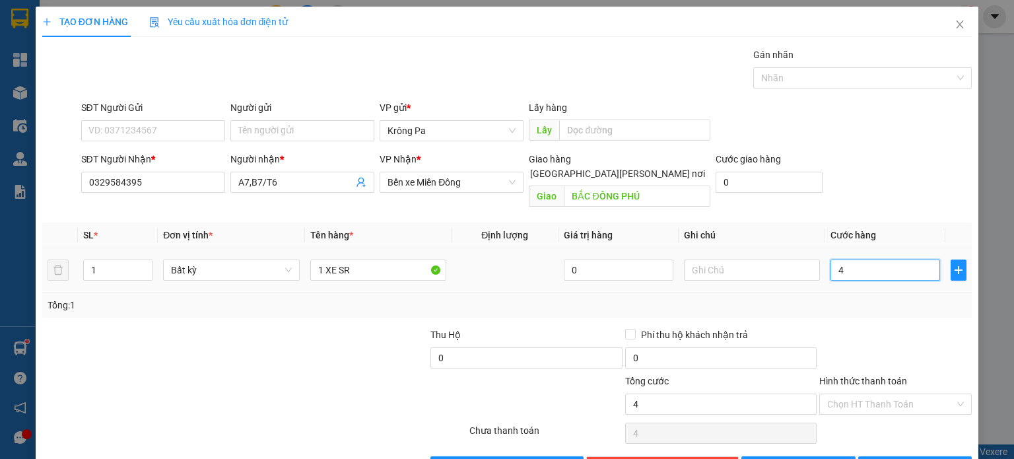
type input "40"
type input "400"
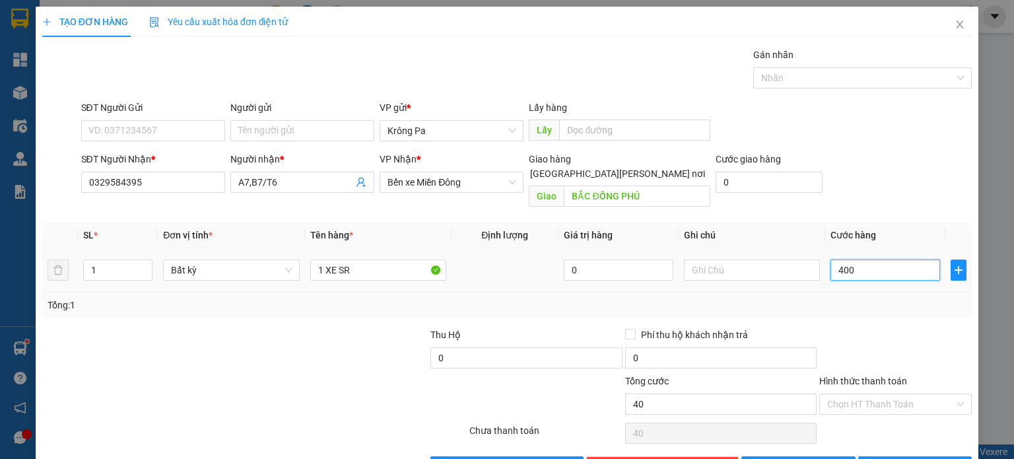
type input "400"
type input "400.000"
click at [823, 456] on button "[PERSON_NAME]" at bounding box center [798, 466] width 114 height 21
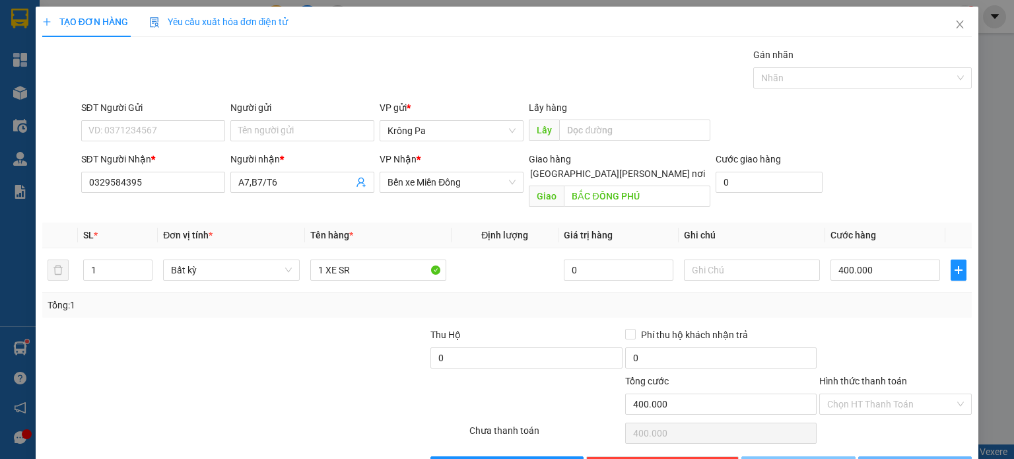
type input "0"
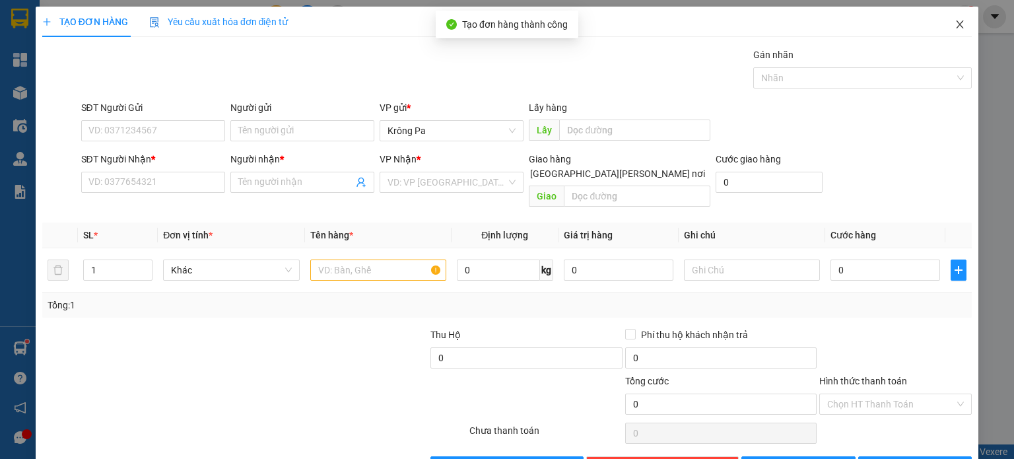
click at [954, 20] on icon "close" at bounding box center [959, 24] width 11 height 11
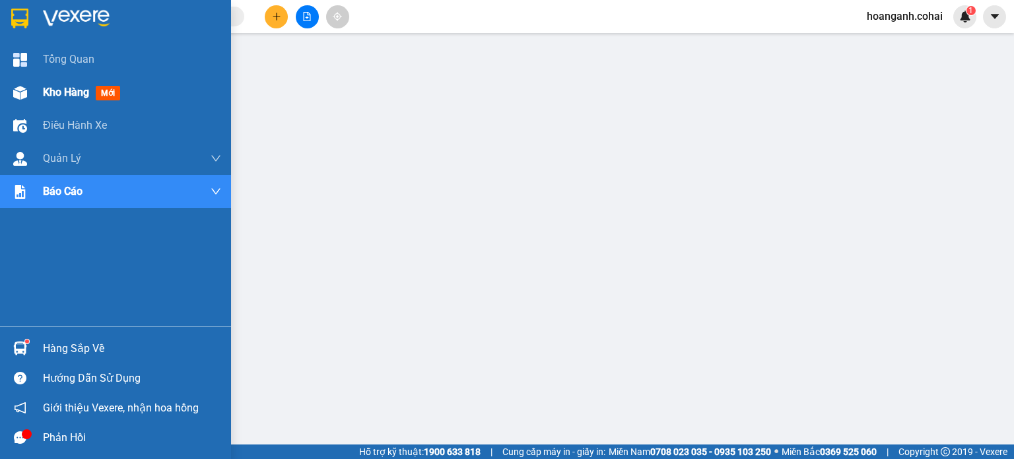
click at [38, 92] on div "Kho hàng mới" at bounding box center [115, 92] width 231 height 33
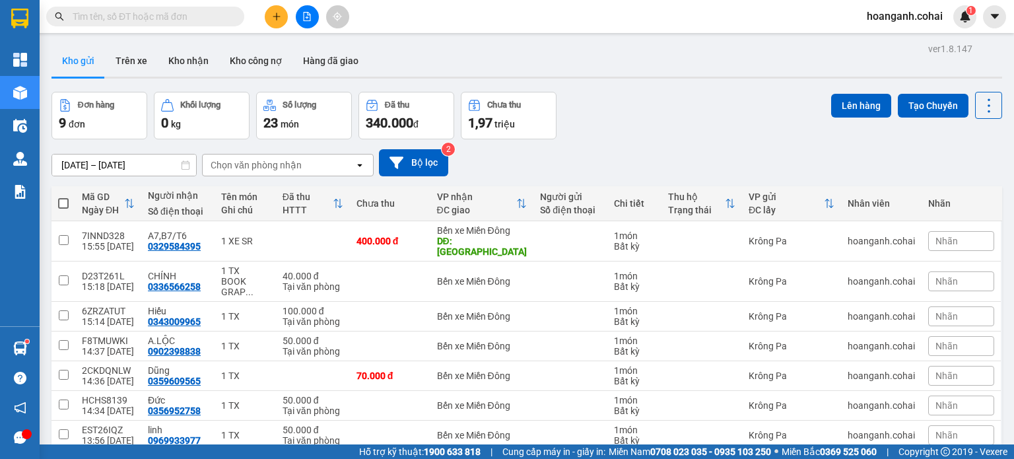
click at [58, 186] on th at bounding box center [63, 203] width 24 height 35
click at [64, 198] on span at bounding box center [63, 203] width 11 height 11
click at [63, 197] on input "checkbox" at bounding box center [63, 197] width 0 height 0
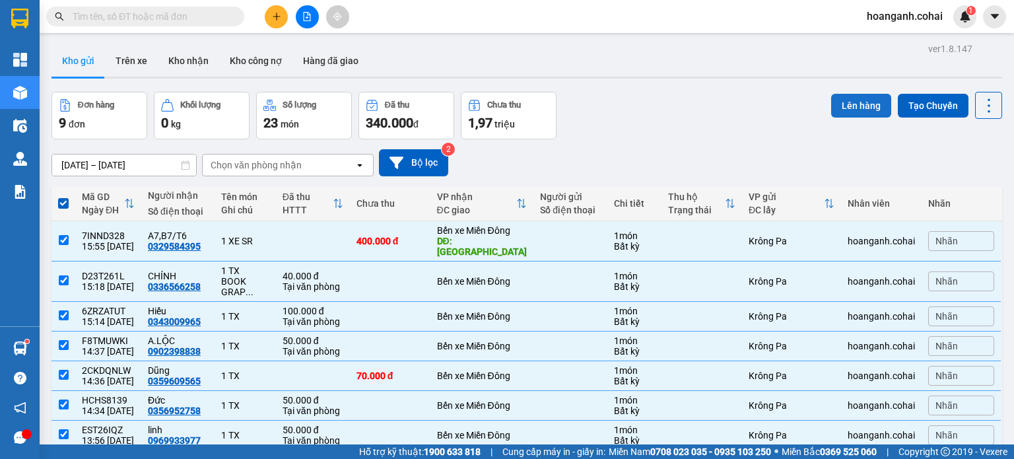
click at [871, 102] on button "Lên hàng" at bounding box center [861, 106] width 60 height 24
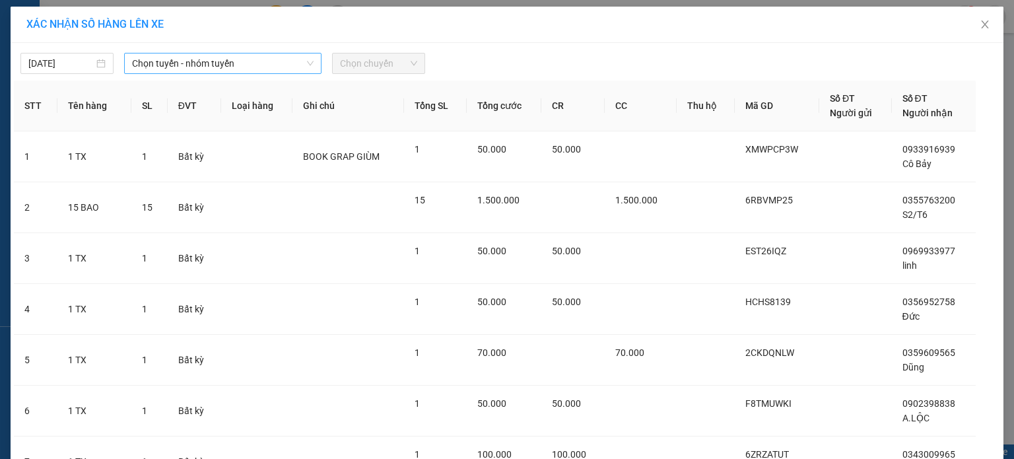
click at [261, 66] on span "Chọn tuyến - nhóm tuyến" at bounding box center [222, 63] width 181 height 20
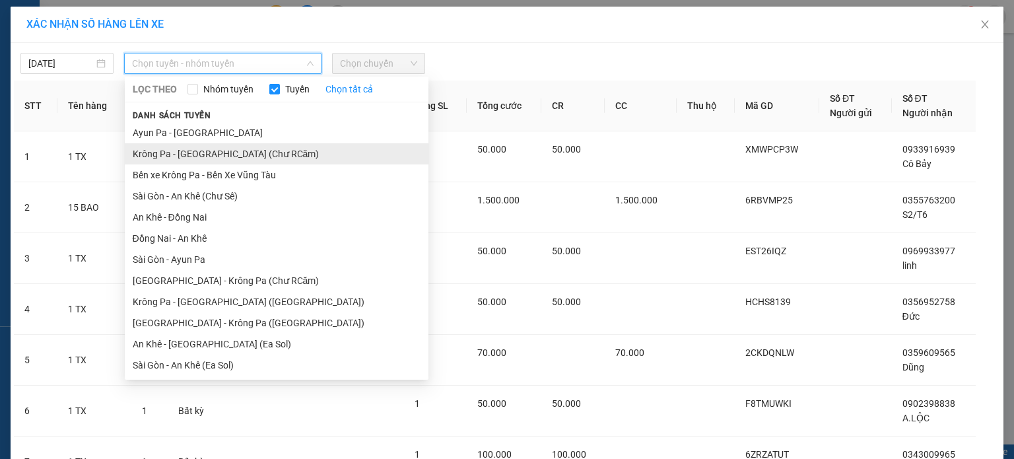
click at [240, 153] on li "Krông Pa - [GEOGRAPHIC_DATA] (Chư RCăm)" at bounding box center [277, 153] width 304 height 21
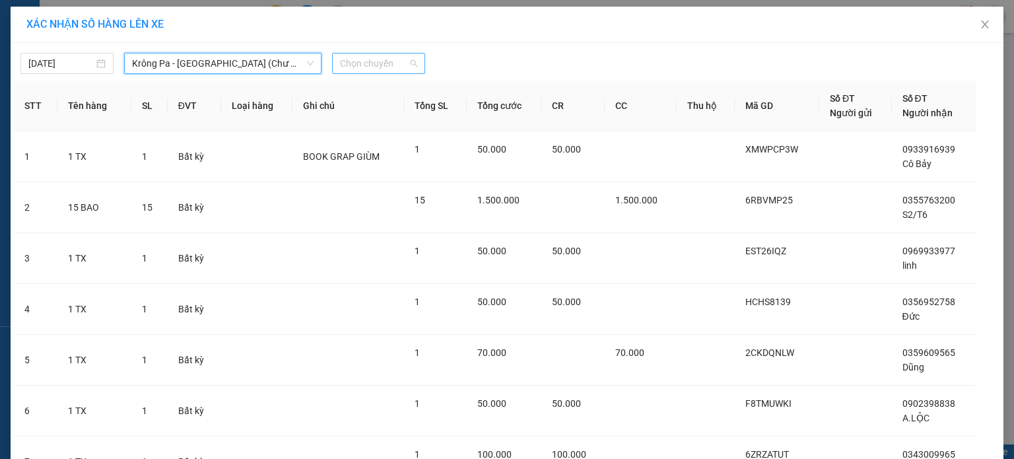
click at [401, 64] on span "Chọn chuyến" at bounding box center [378, 63] width 77 height 20
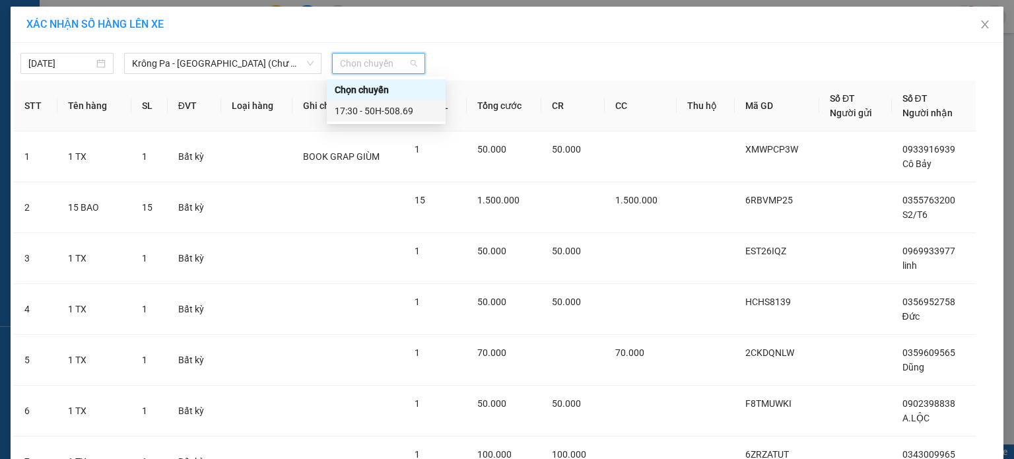
click at [385, 114] on div "17:30 - 50H-508.69" at bounding box center [386, 111] width 103 height 15
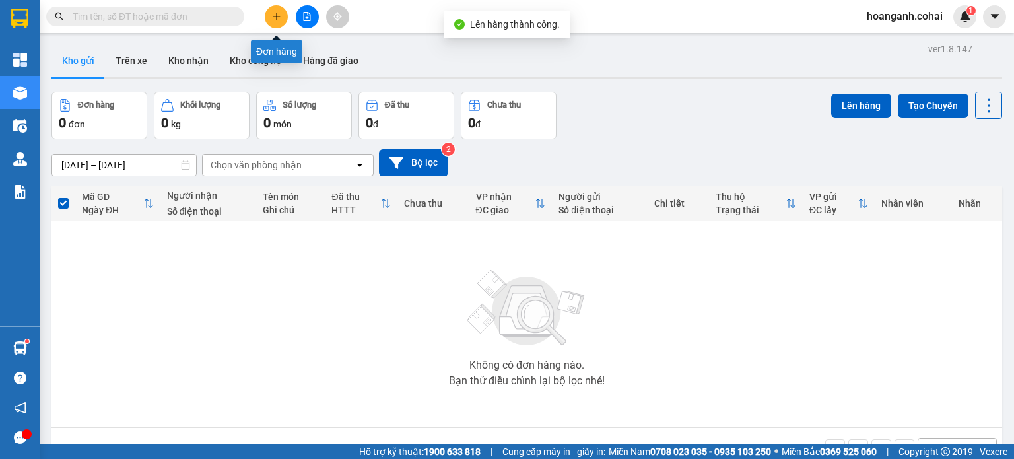
click at [275, 17] on icon "plus" at bounding box center [276, 16] width 9 height 9
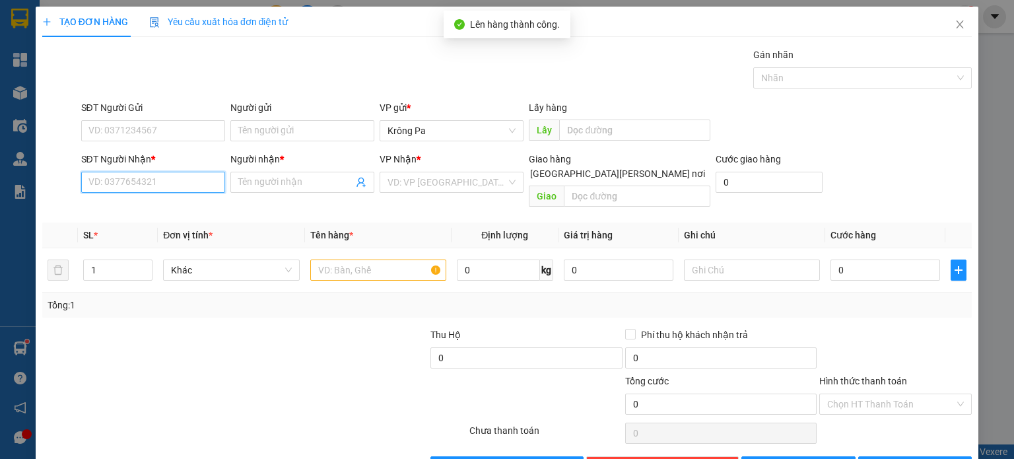
click at [196, 181] on input "SĐT Người Nhận *" at bounding box center [153, 182] width 144 height 21
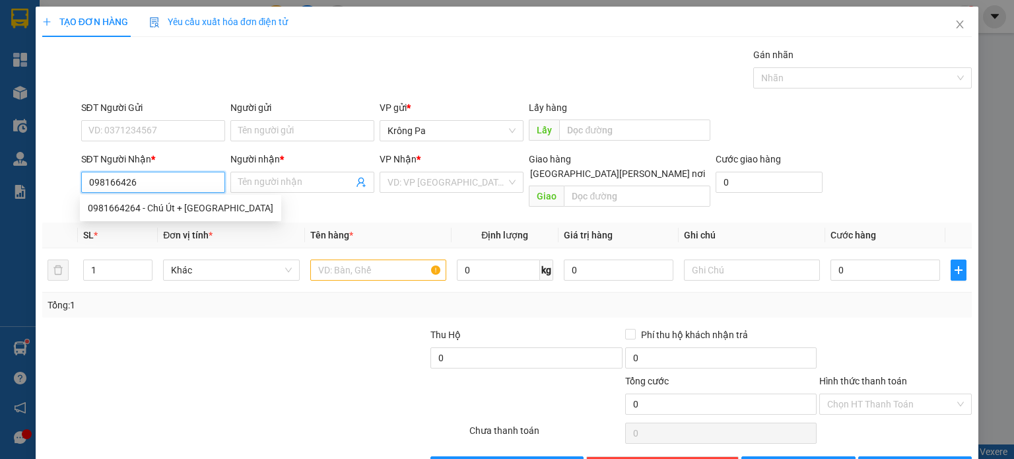
type input "0981664264"
click at [138, 212] on div "0981664264 - Chú Út + [GEOGRAPHIC_DATA]" at bounding box center [180, 208] width 185 height 15
type input "Chú Út + Cô Hà"
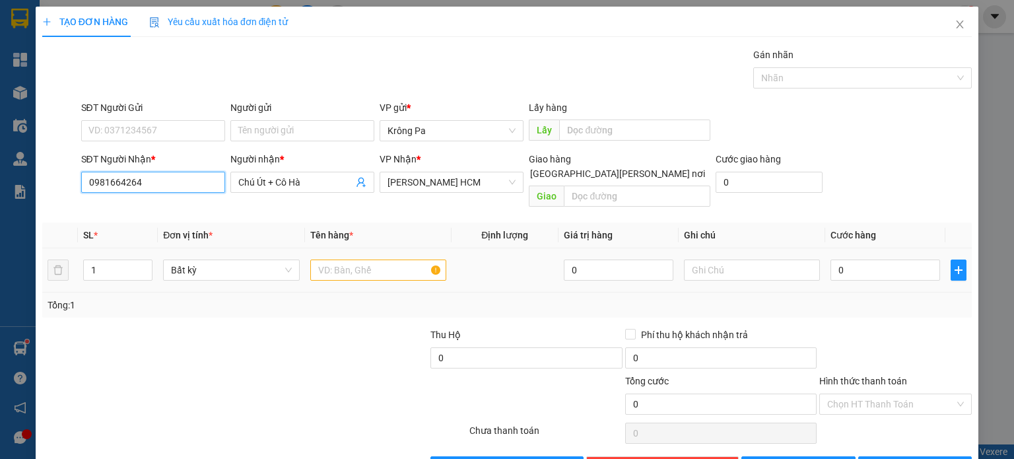
type input "0981664264"
drag, startPoint x: 333, startPoint y: 257, endPoint x: 375, endPoint y: 286, distance: 50.9
click at [343, 259] on input "text" at bounding box center [378, 269] width 136 height 21
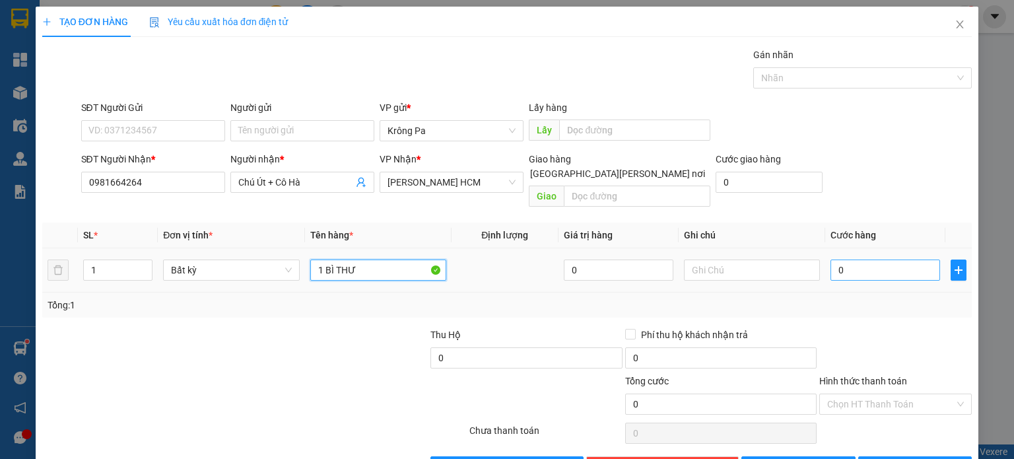
type input "1 BÌ THƯ"
click at [899, 259] on input "0" at bounding box center [885, 269] width 110 height 21
click at [897, 259] on input "0" at bounding box center [885, 269] width 110 height 21
click at [880, 394] on input "Hình thức thanh toán" at bounding box center [890, 404] width 127 height 20
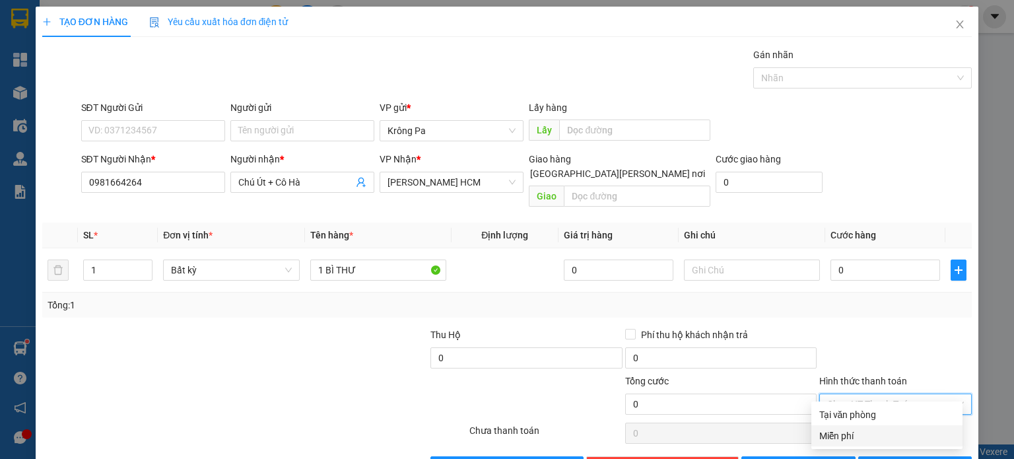
click at [853, 437] on div "Miễn phí" at bounding box center [886, 435] width 135 height 15
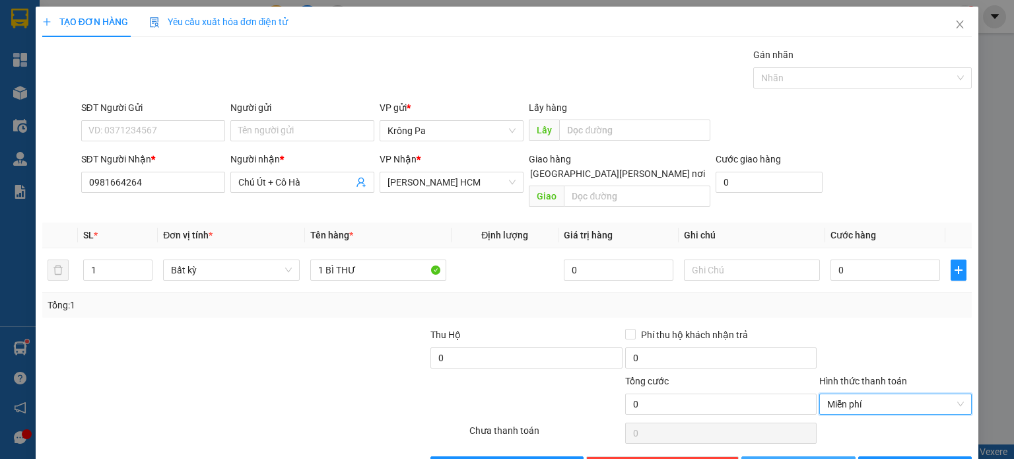
click at [796, 458] on span "[PERSON_NAME]" at bounding box center [805, 466] width 71 height 15
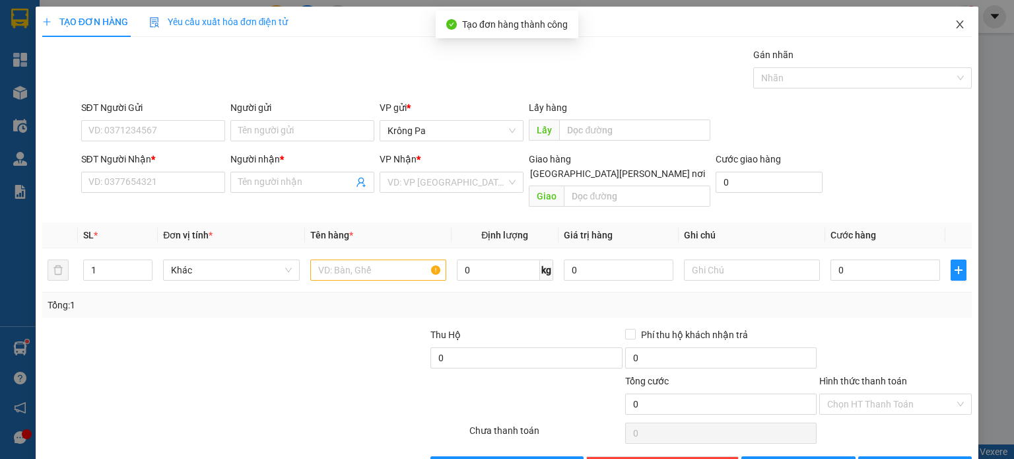
click at [949, 32] on span "Close" at bounding box center [959, 25] width 37 height 37
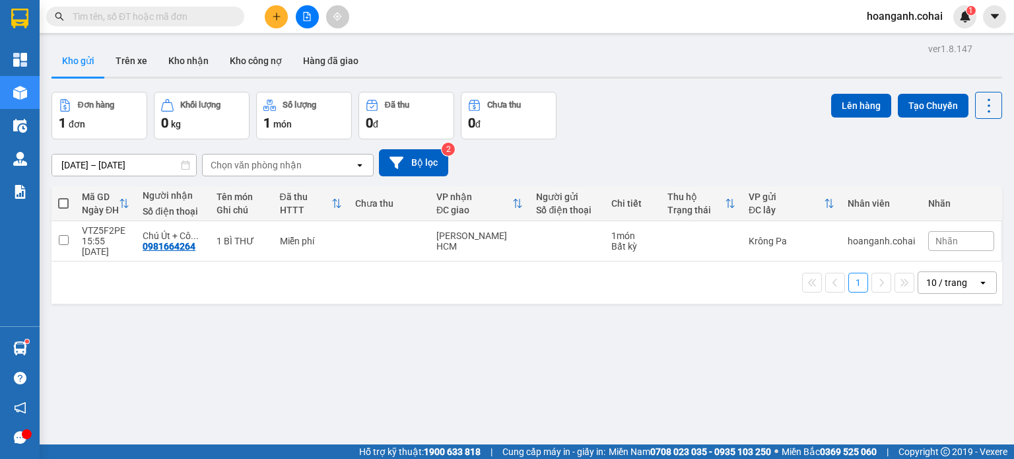
click at [61, 200] on span at bounding box center [63, 203] width 11 height 11
click at [63, 197] on input "checkbox" at bounding box center [63, 197] width 0 height 0
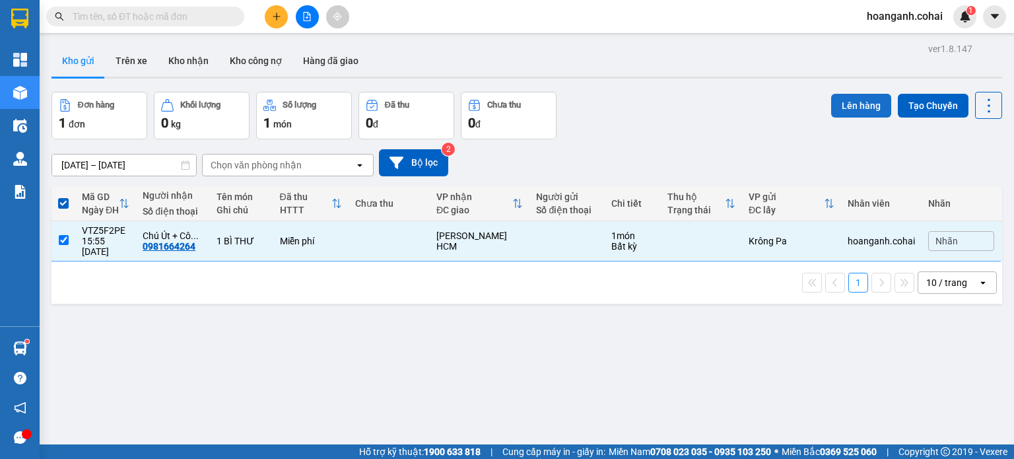
click at [850, 106] on button "Lên hàng" at bounding box center [861, 106] width 60 height 24
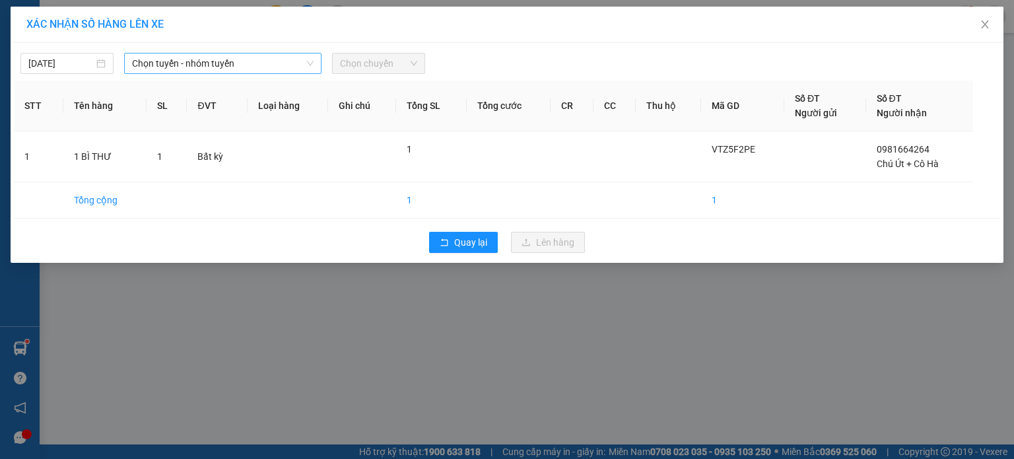
click at [306, 65] on icon "down" at bounding box center [310, 63] width 8 height 8
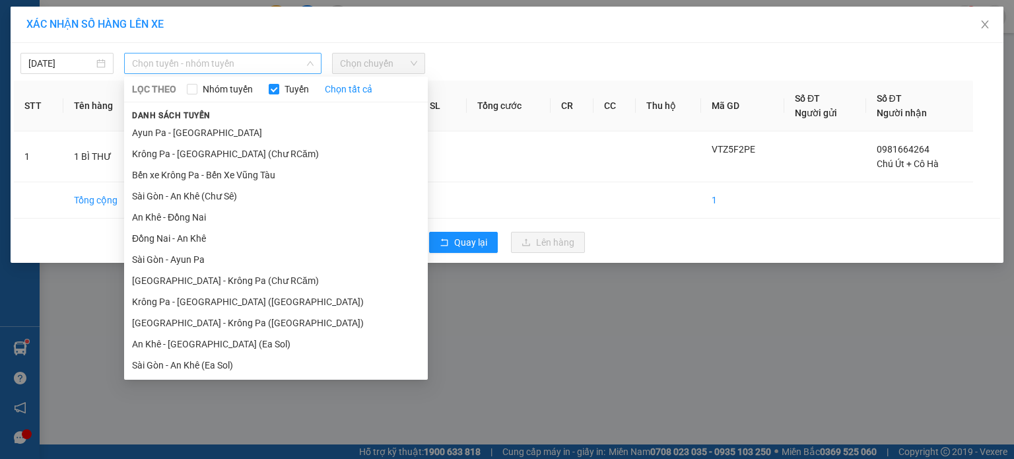
click at [300, 72] on span "Chọn tuyến - nhóm tuyến" at bounding box center [222, 63] width 181 height 20
click at [266, 158] on li "Krông Pa - [GEOGRAPHIC_DATA] (Chư RCăm)" at bounding box center [276, 153] width 304 height 21
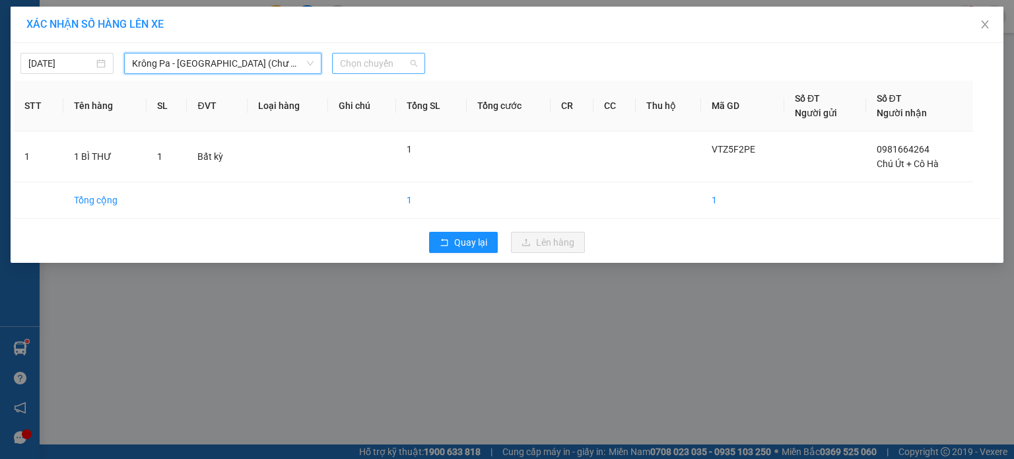
click at [387, 60] on span "Chọn chuyến" at bounding box center [378, 63] width 77 height 20
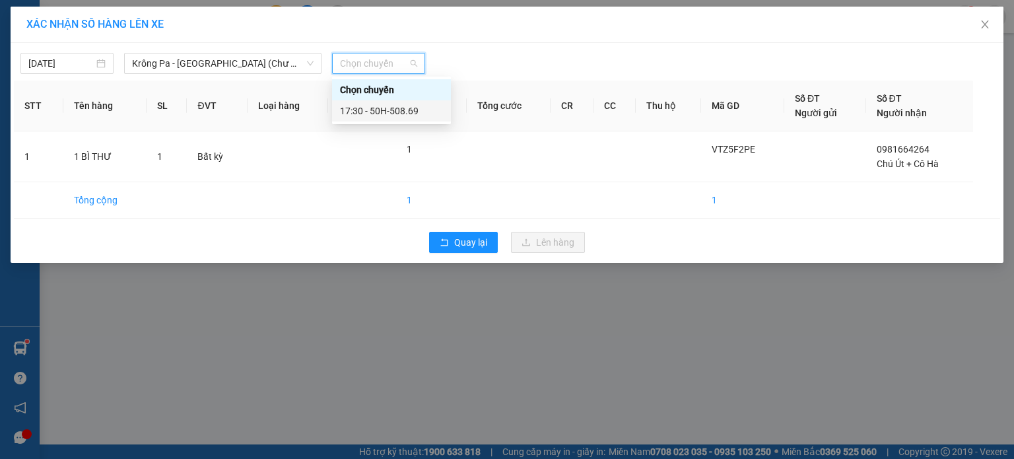
click at [404, 107] on div "17:30 - 50H-508.69" at bounding box center [391, 111] width 103 height 15
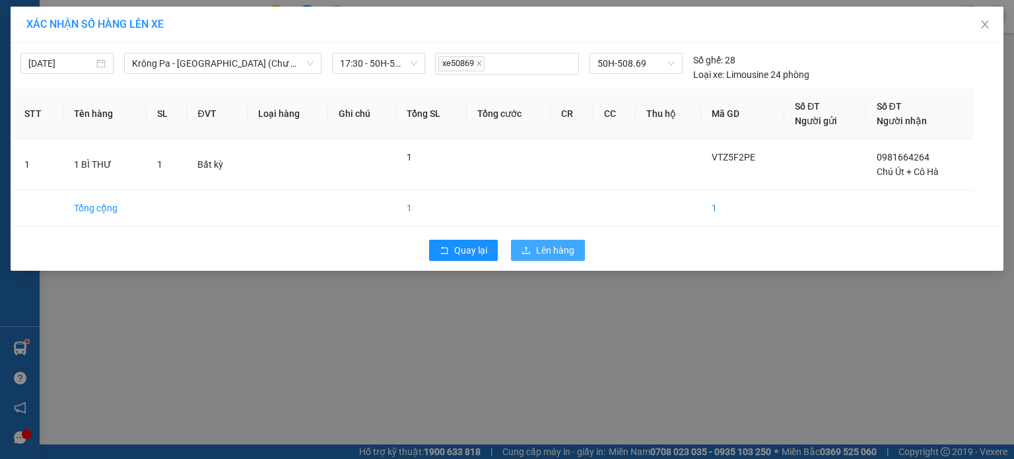
click at [540, 249] on span "Lên hàng" at bounding box center [555, 250] width 38 height 15
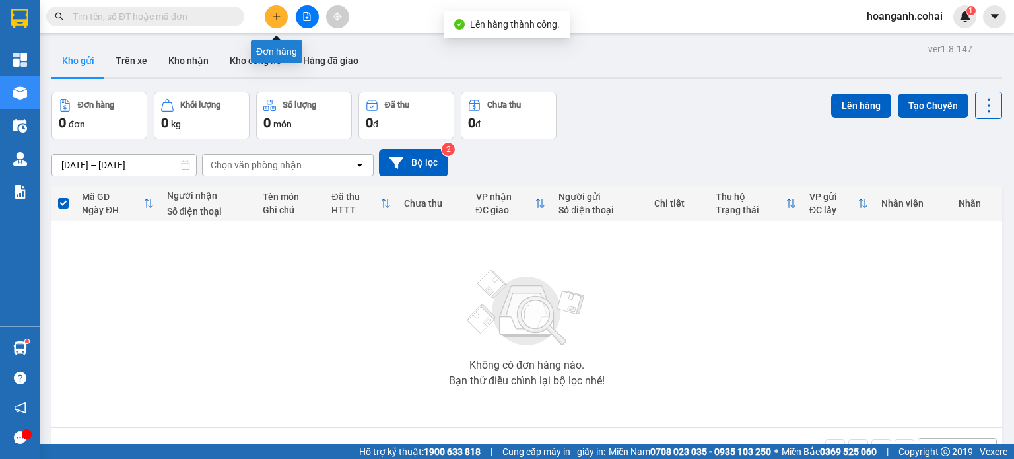
click at [271, 15] on button at bounding box center [276, 16] width 23 height 23
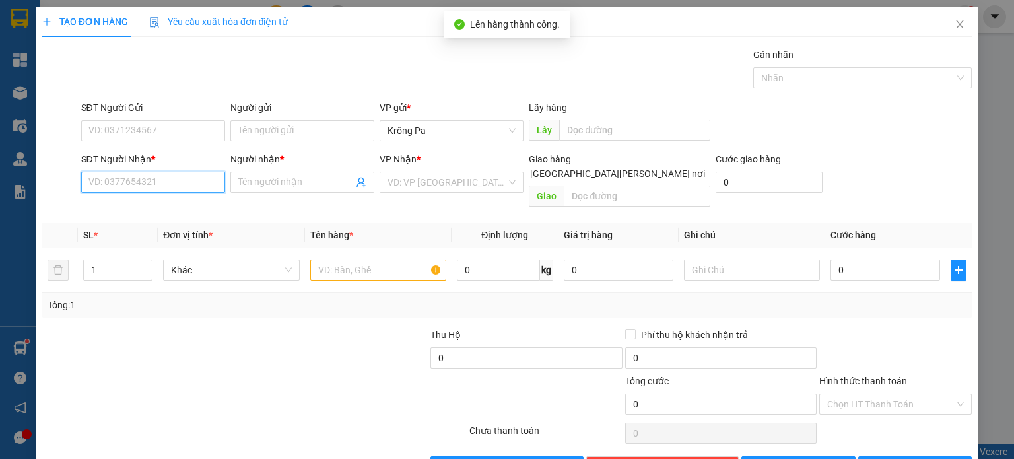
click at [188, 185] on input "SĐT Người Nhận *" at bounding box center [153, 182] width 144 height 21
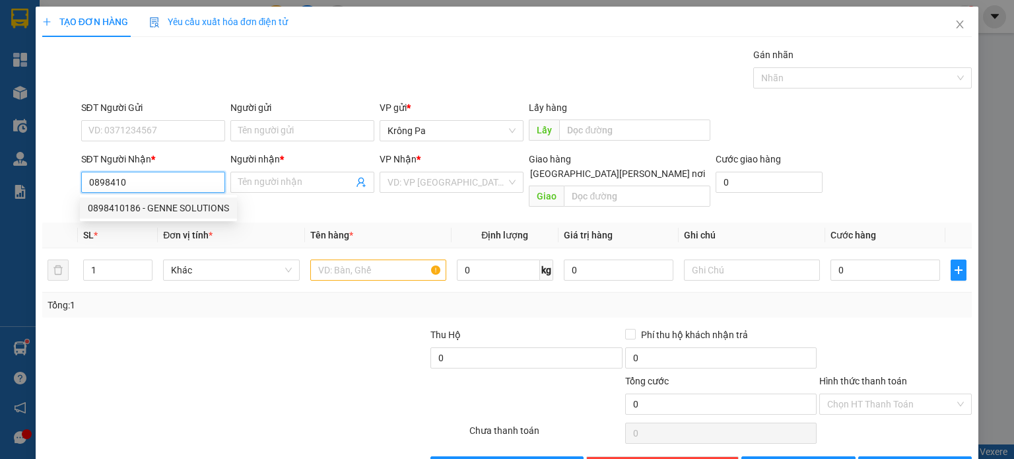
drag, startPoint x: 198, startPoint y: 213, endPoint x: 191, endPoint y: 207, distance: 9.3
click at [197, 213] on div "0898410186 - GENNE SOLUTIONS" at bounding box center [158, 208] width 141 height 15
type input "0898410186"
type input "GENNE SOLUTIONS"
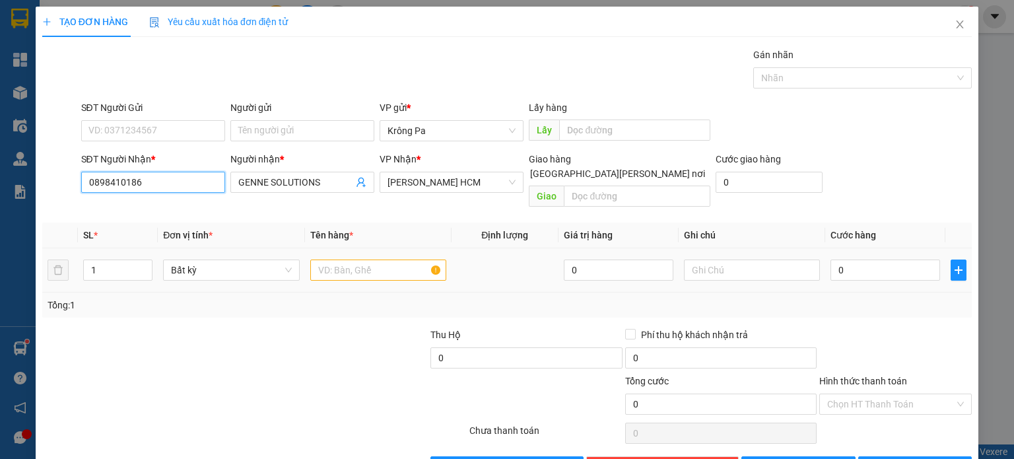
type input "0898410186"
click at [345, 259] on input "text" at bounding box center [378, 269] width 136 height 21
type input "1 GÓI"
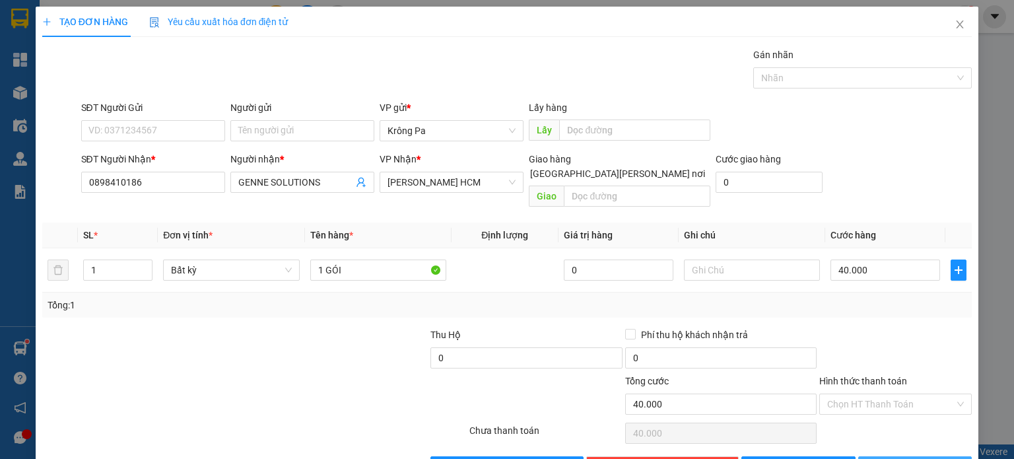
click at [917, 458] on span "[PERSON_NAME] và In" at bounding box center [929, 466] width 92 height 15
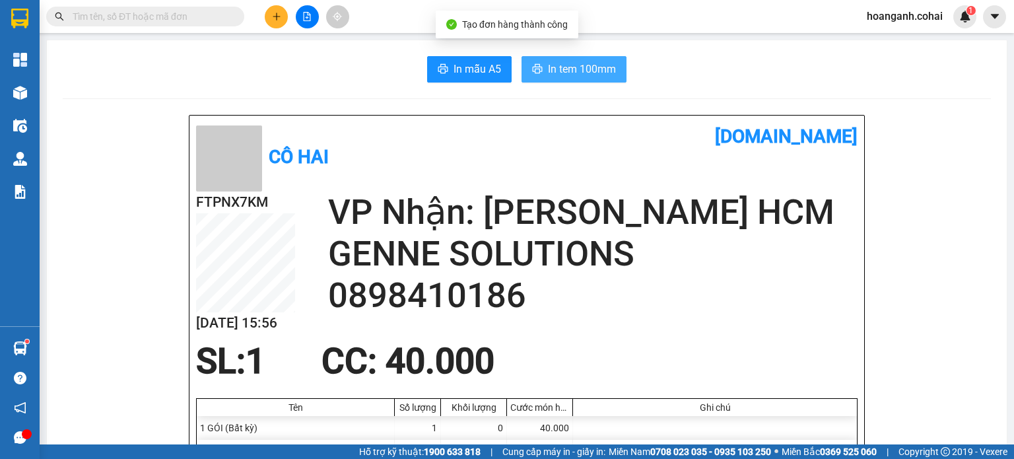
click at [575, 73] on span "In tem 100mm" at bounding box center [582, 69] width 68 height 16
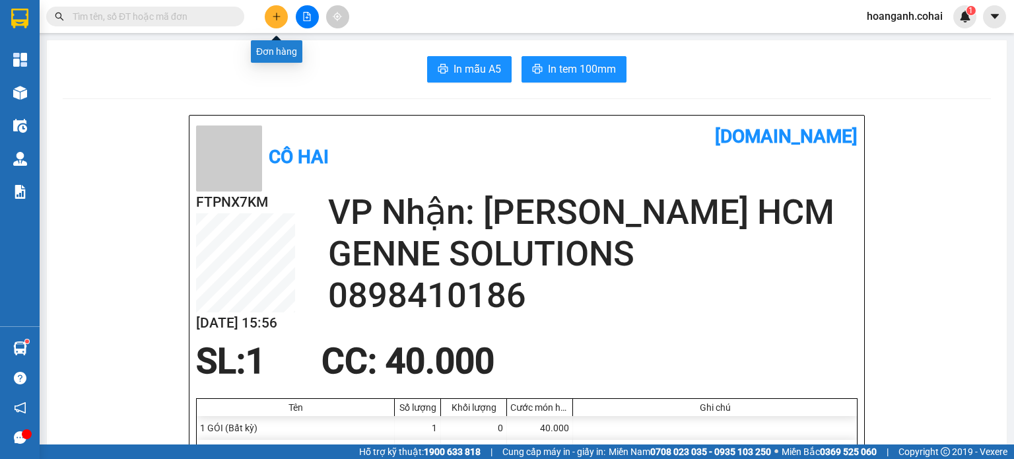
click at [277, 15] on icon "plus" at bounding box center [276, 16] width 9 height 9
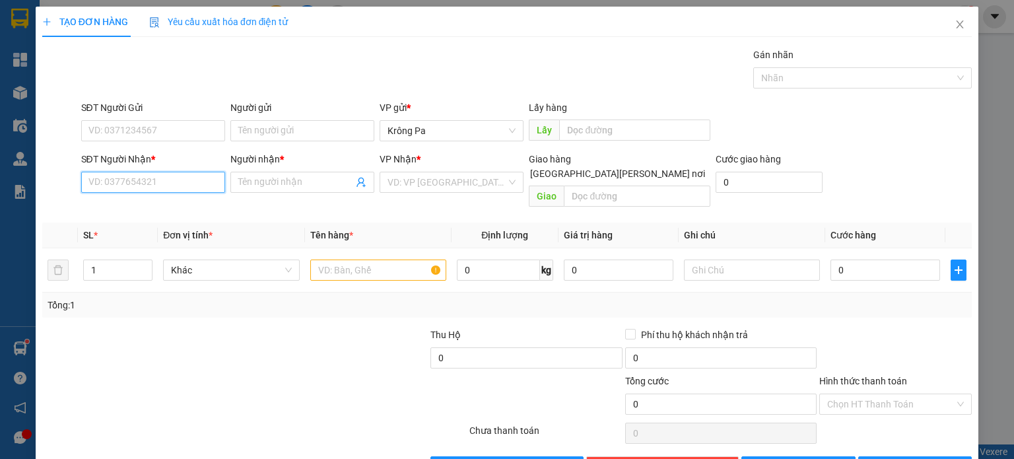
click at [206, 179] on input "SĐT Người Nhận *" at bounding box center [153, 182] width 144 height 21
click at [193, 210] on div "0974052512 - LP Đ.Phương" at bounding box center [151, 208] width 127 height 15
type input "0974052512"
type input "LP Đ.Phương"
type input "0974052512"
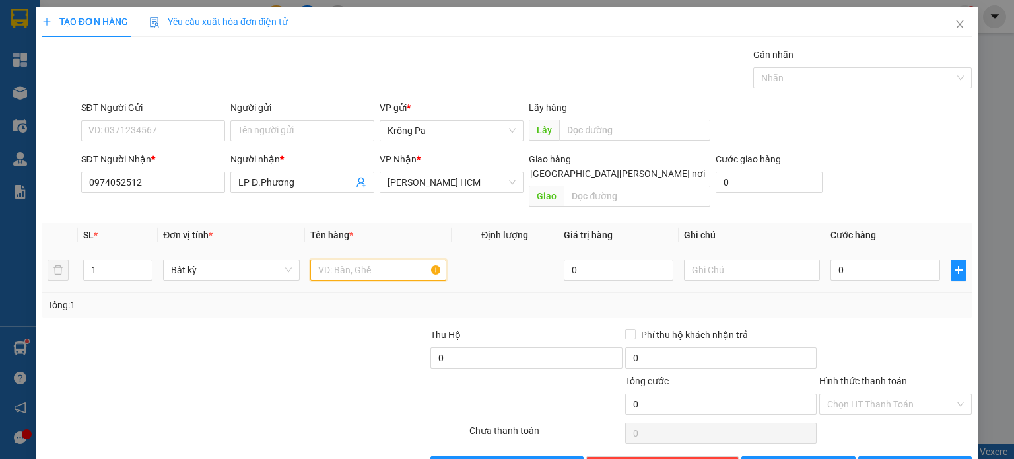
click at [350, 259] on input "text" at bounding box center [378, 269] width 136 height 21
type input "1 HỘP"
click at [904, 456] on button "[PERSON_NAME] và In" at bounding box center [915, 466] width 114 height 21
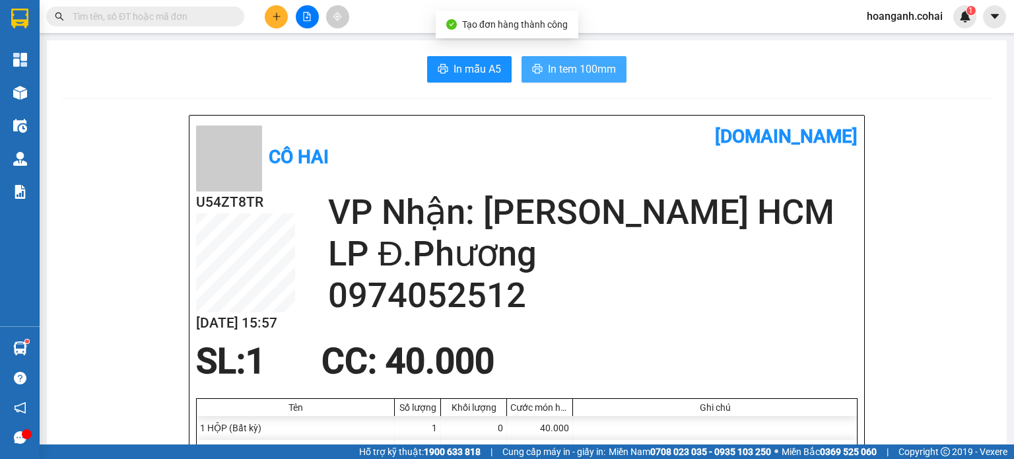
click at [560, 75] on span "In tem 100mm" at bounding box center [582, 69] width 68 height 16
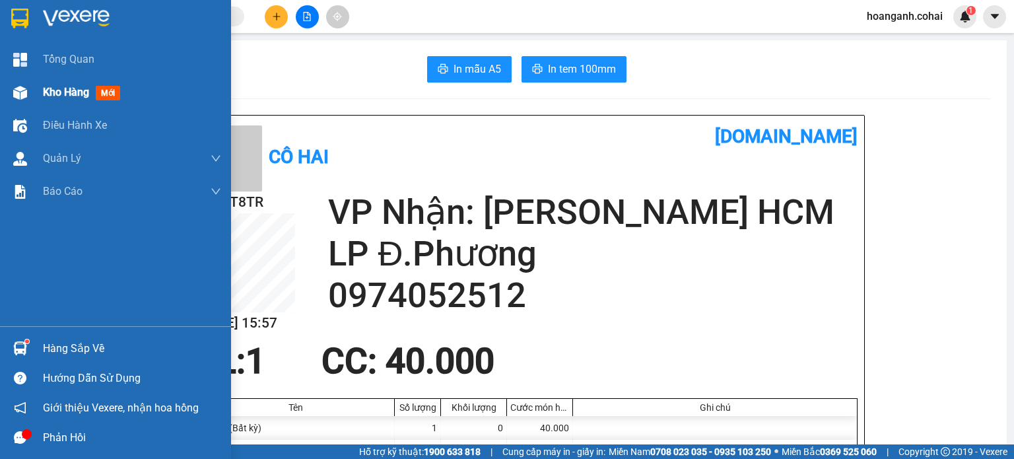
click at [58, 89] on span "Kho hàng" at bounding box center [66, 92] width 46 height 13
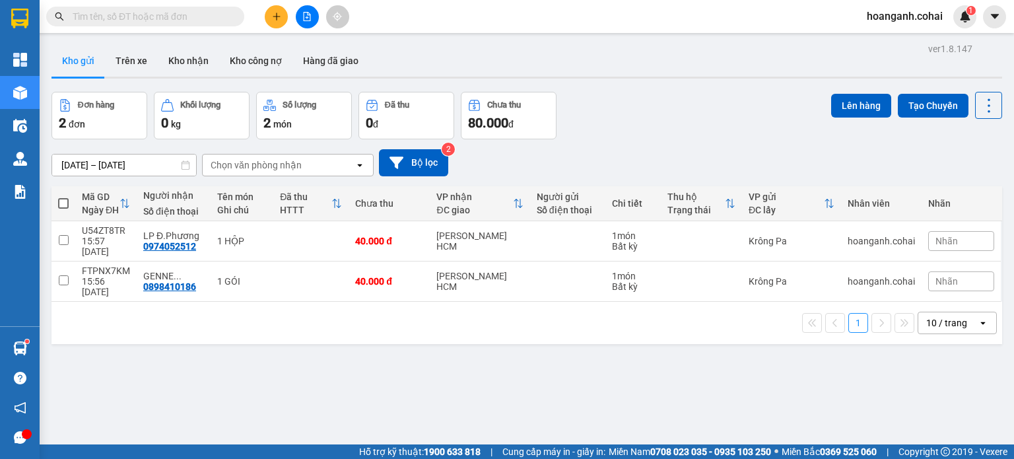
click at [65, 199] on span at bounding box center [63, 203] width 11 height 11
click at [63, 197] on input "checkbox" at bounding box center [63, 197] width 0 height 0
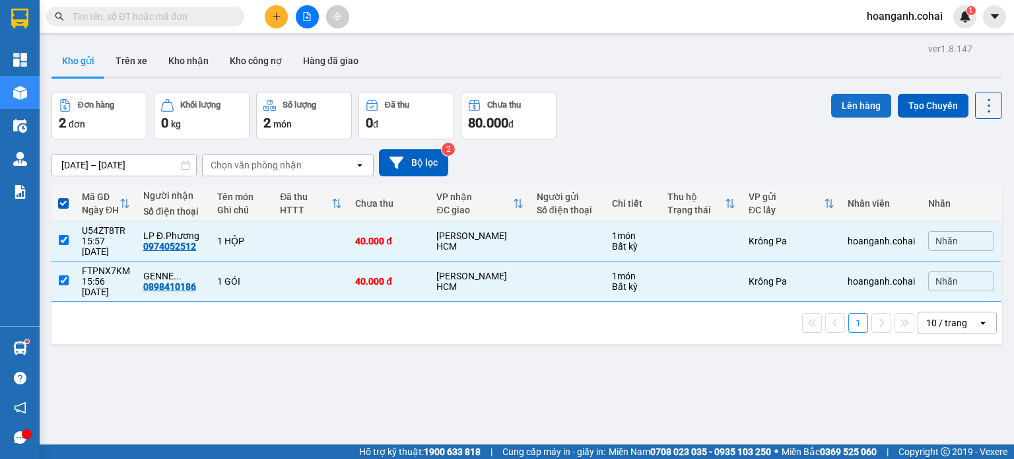
click at [837, 109] on button "Lên hàng" at bounding box center [861, 106] width 60 height 24
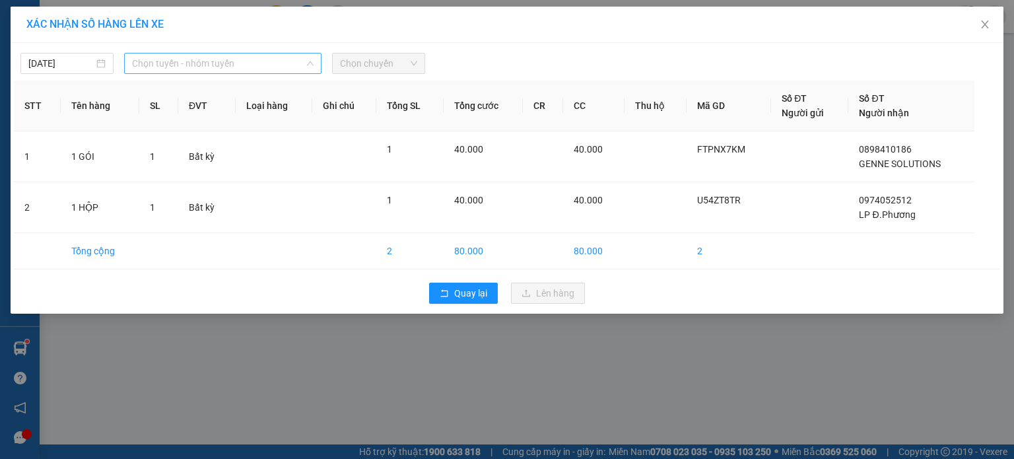
click at [238, 63] on span "Chọn tuyến - nhóm tuyến" at bounding box center [222, 63] width 181 height 20
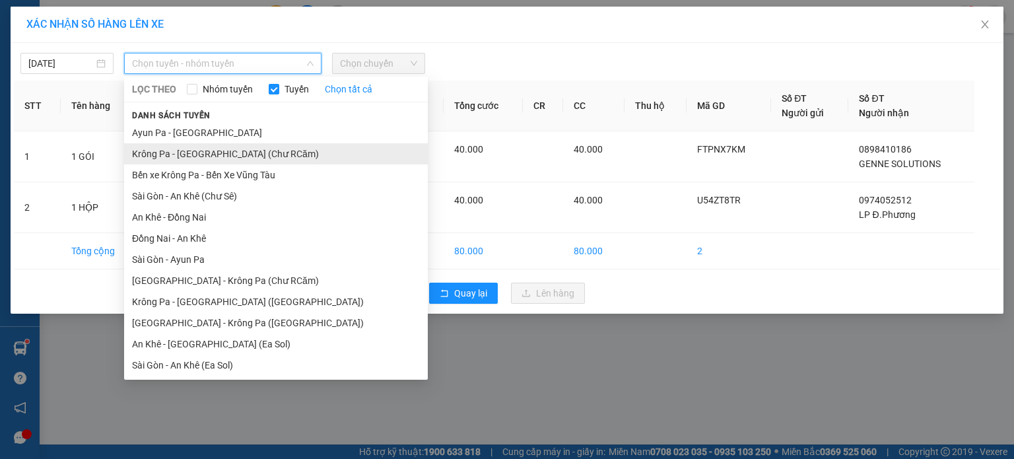
click at [244, 160] on li "Krông Pa - [GEOGRAPHIC_DATA] (Chư RCăm)" at bounding box center [276, 153] width 304 height 21
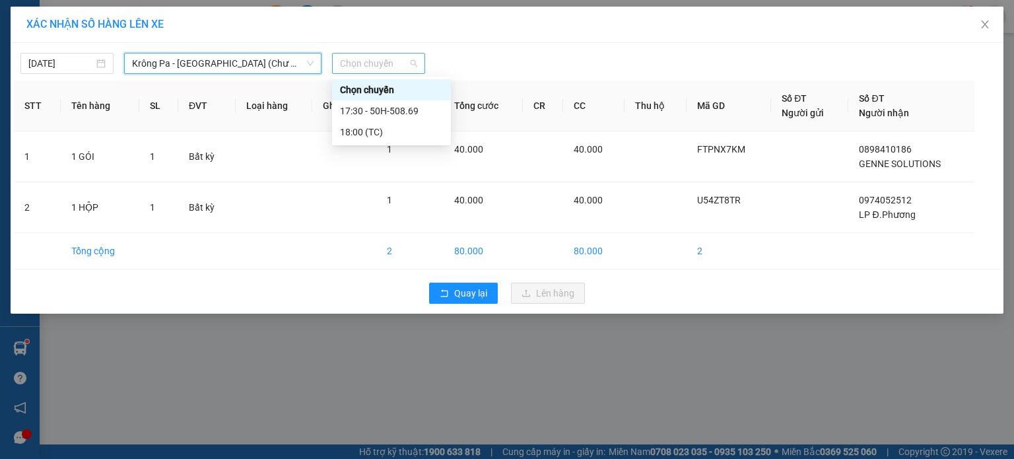
click at [408, 65] on span "Chọn chuyến" at bounding box center [378, 63] width 77 height 20
click at [390, 108] on div "17:30 - 50H-508.69" at bounding box center [391, 111] width 103 height 15
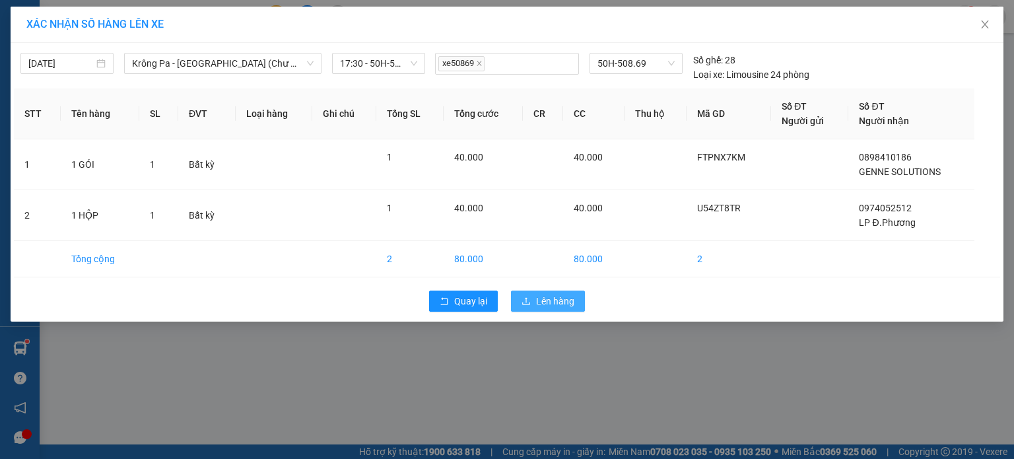
click at [549, 304] on span "Lên hàng" at bounding box center [555, 301] width 38 height 15
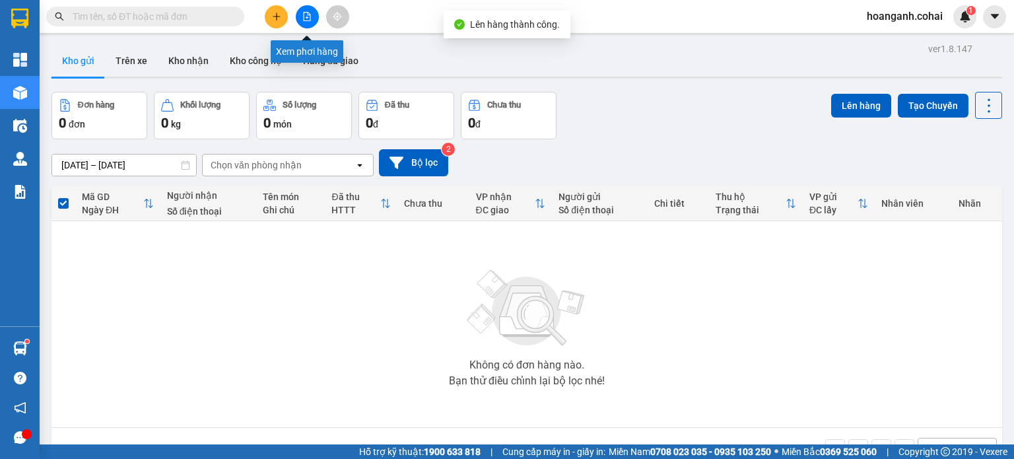
click at [312, 20] on button at bounding box center [307, 16] width 23 height 23
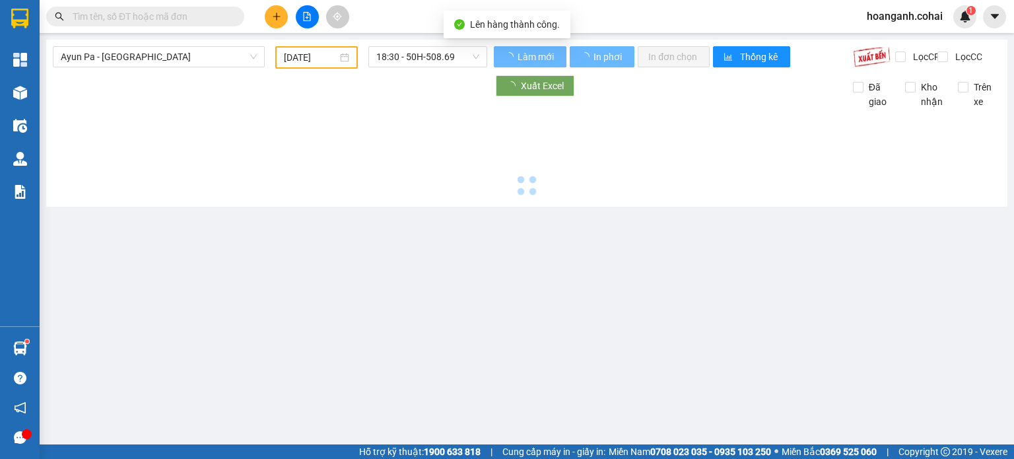
type input "[DATE]"
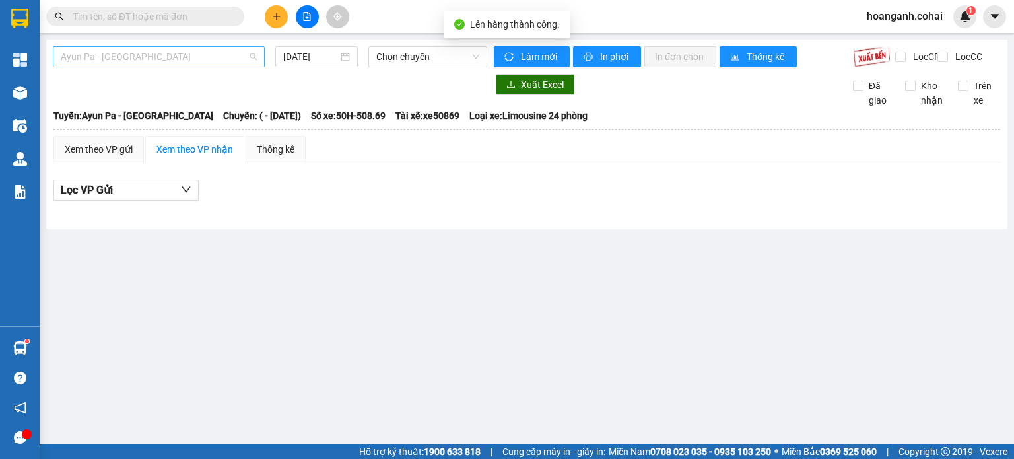
click at [189, 48] on span "Ayun Pa - [GEOGRAPHIC_DATA]" at bounding box center [159, 57] width 196 height 20
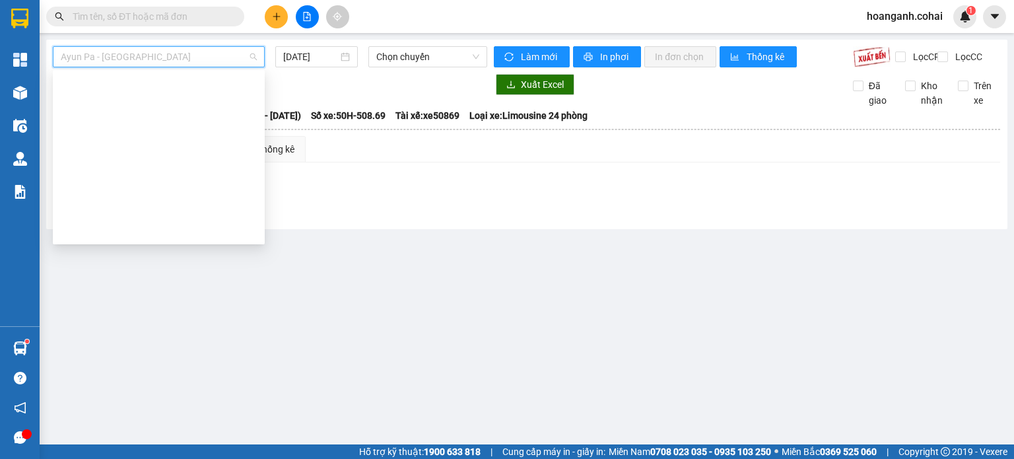
click at [166, 414] on div "BX Krông Pa - BX Miền Tây ([PERSON_NAME] - [PERSON_NAME][GEOGRAPHIC_DATA])" at bounding box center [159, 421] width 196 height 15
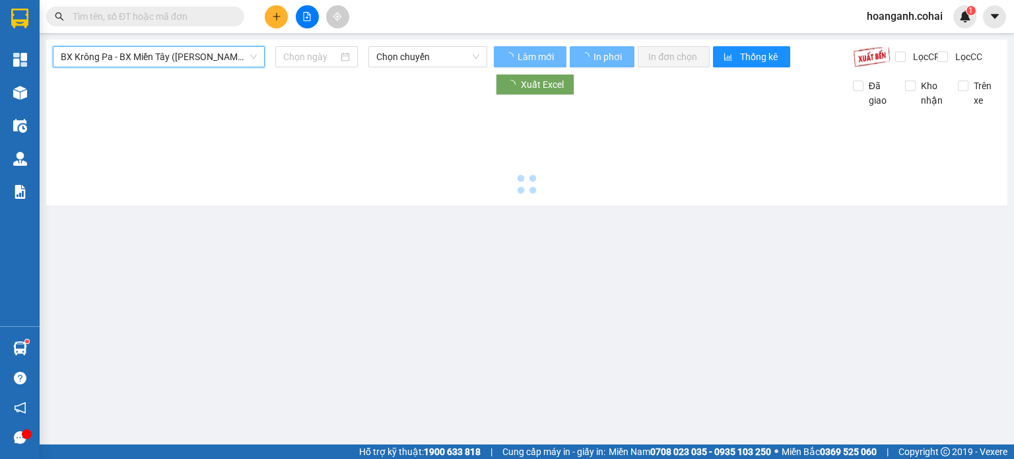
type input "[DATE]"
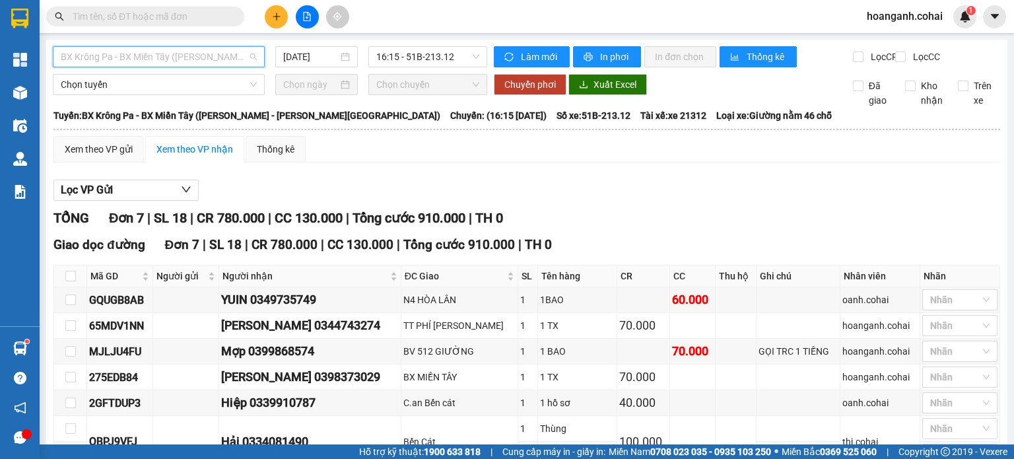
click at [213, 65] on span "BX Krông Pa - BX Miền Tây ([PERSON_NAME] - [PERSON_NAME][GEOGRAPHIC_DATA])" at bounding box center [159, 57] width 196 height 20
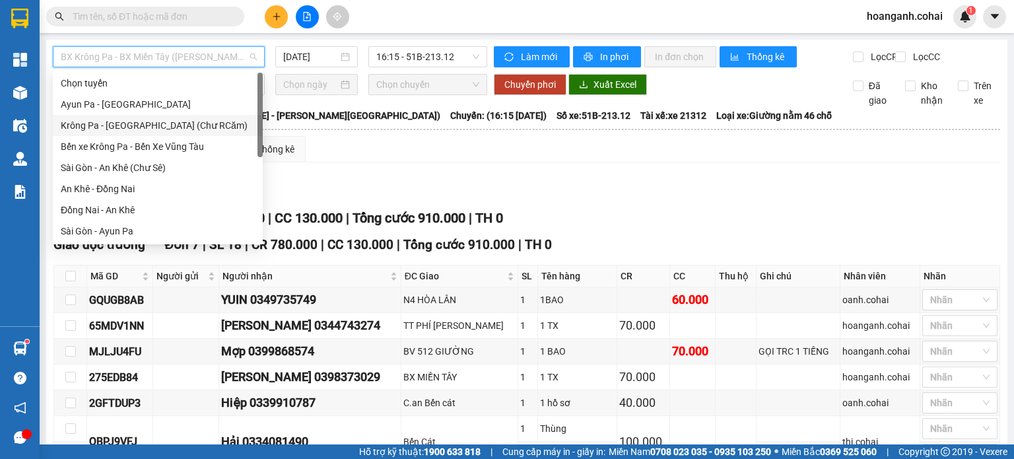
click at [174, 123] on div "Krông Pa - [GEOGRAPHIC_DATA] (Chư RCăm)" at bounding box center [158, 125] width 194 height 15
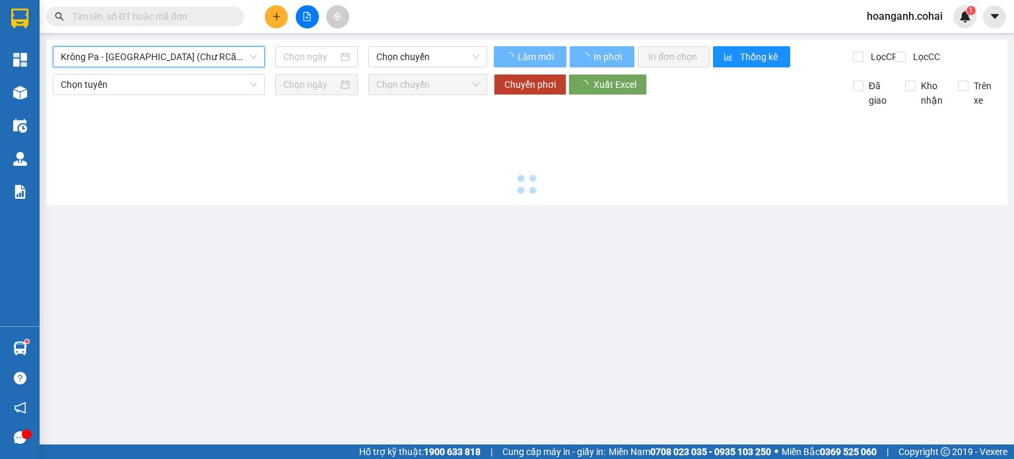
type input "[DATE]"
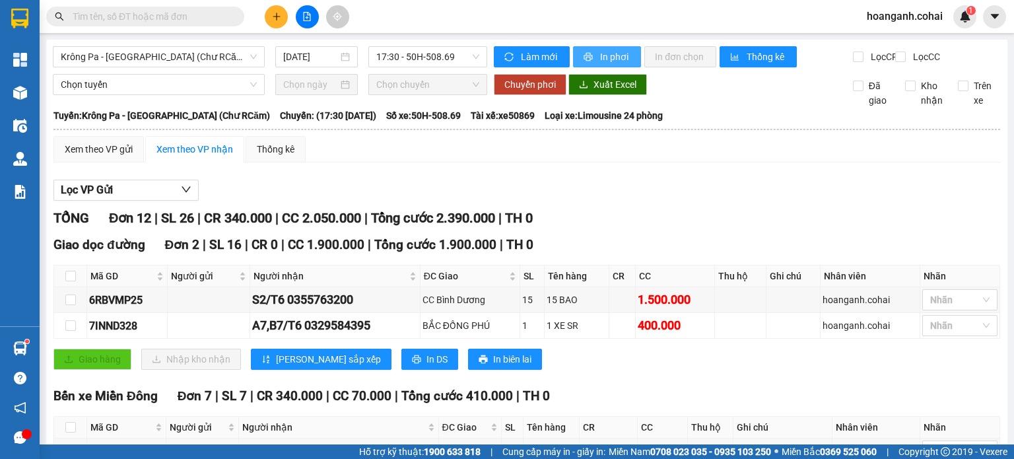
click at [626, 60] on button "In phơi" at bounding box center [607, 56] width 68 height 21
click at [232, 54] on span "Krông Pa - [GEOGRAPHIC_DATA] (Chư RCăm)" at bounding box center [159, 57] width 196 height 20
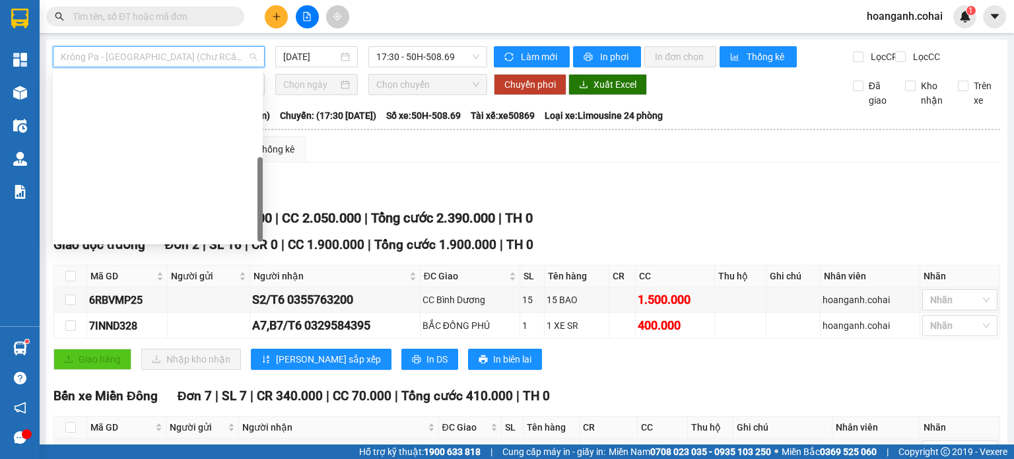
click at [164, 414] on div "BX Krông Pa - BX Miền Tây ([PERSON_NAME] - [PERSON_NAME][GEOGRAPHIC_DATA])" at bounding box center [158, 421] width 194 height 15
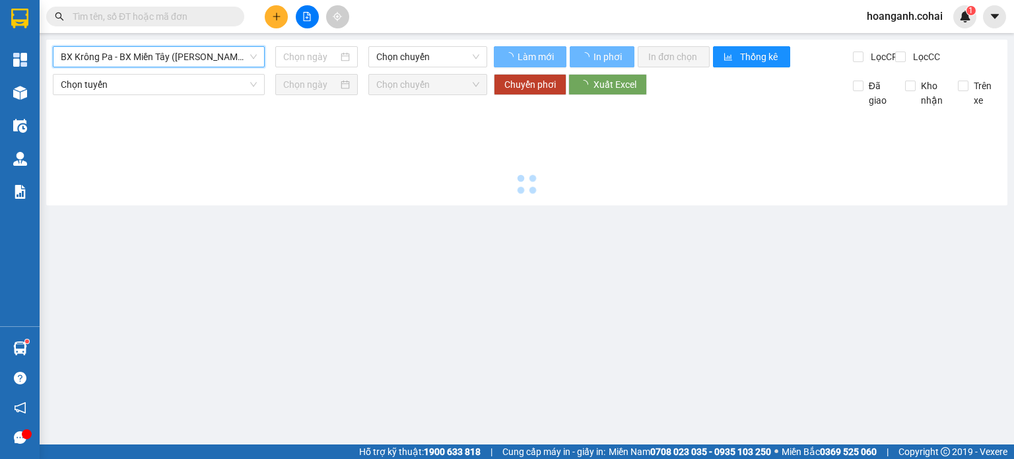
type input "[DATE]"
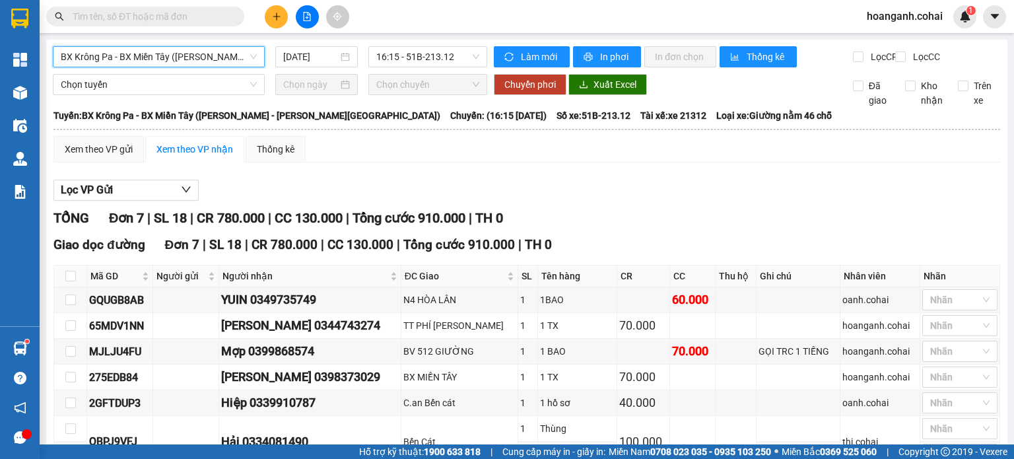
click at [251, 63] on span "BX Krông Pa - BX Miền Tây ([PERSON_NAME] - [PERSON_NAME][GEOGRAPHIC_DATA])" at bounding box center [159, 57] width 196 height 20
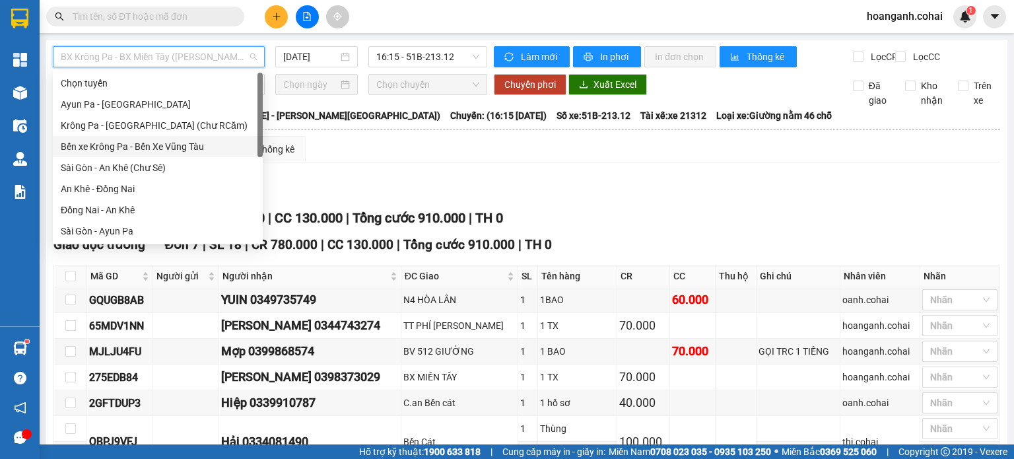
click at [203, 148] on div "Bến xe Krông Pa - Bến Xe Vũng Tàu" at bounding box center [158, 146] width 194 height 15
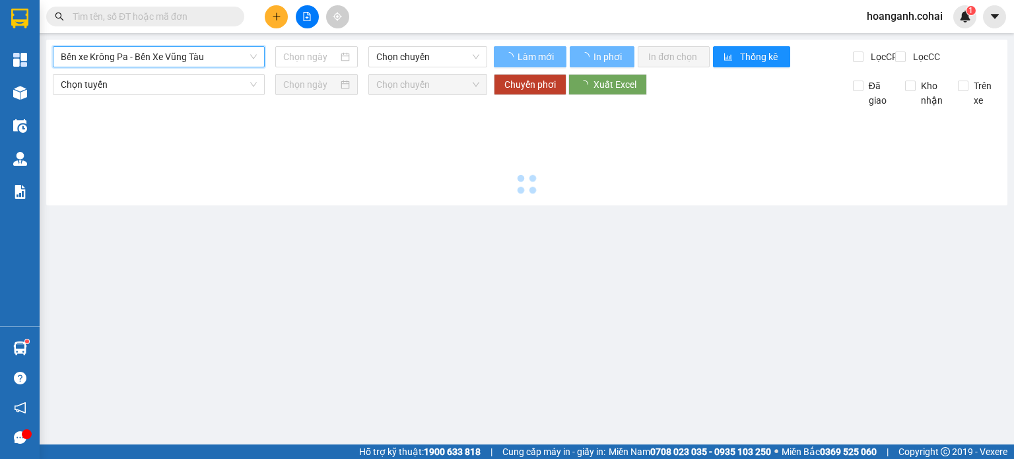
type input "[DATE]"
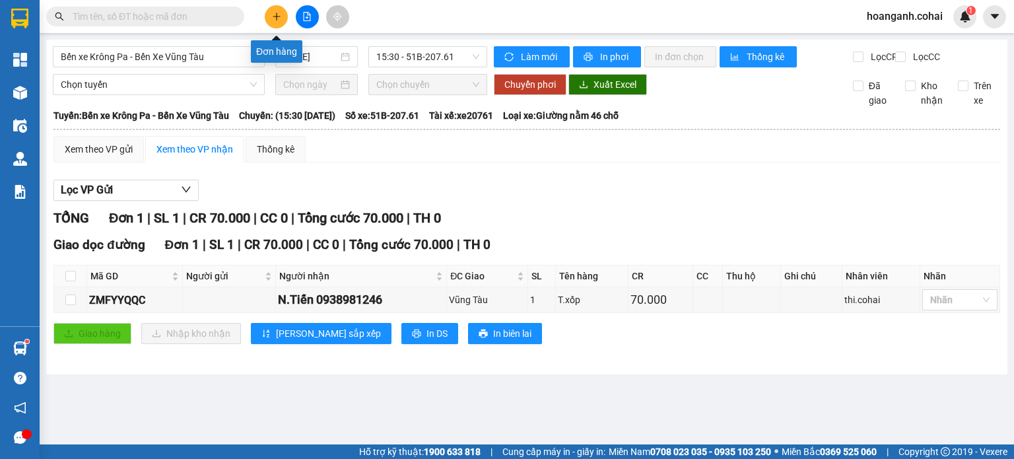
click at [272, 9] on button at bounding box center [276, 16] width 23 height 23
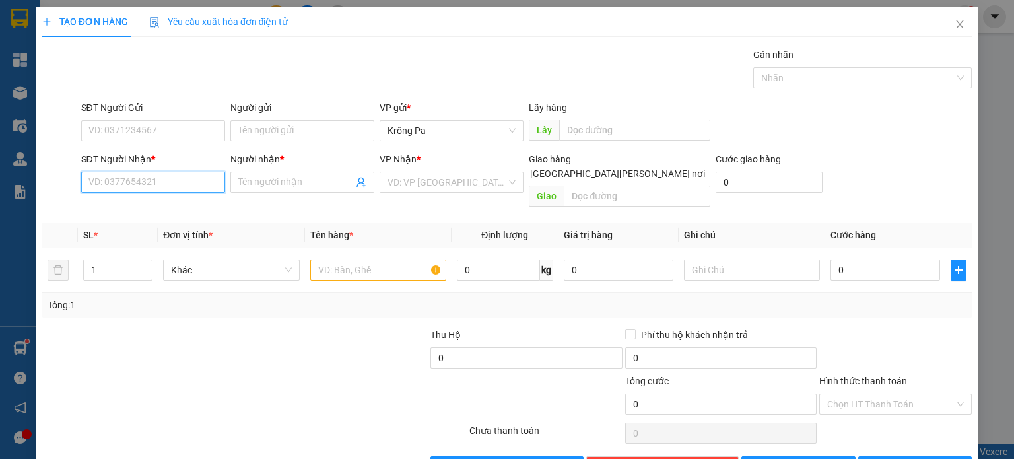
drag, startPoint x: 181, startPoint y: 189, endPoint x: 189, endPoint y: 189, distance: 7.3
click at [183, 189] on input "SĐT Người Nhận *" at bounding box center [153, 182] width 144 height 21
type input "0933535923"
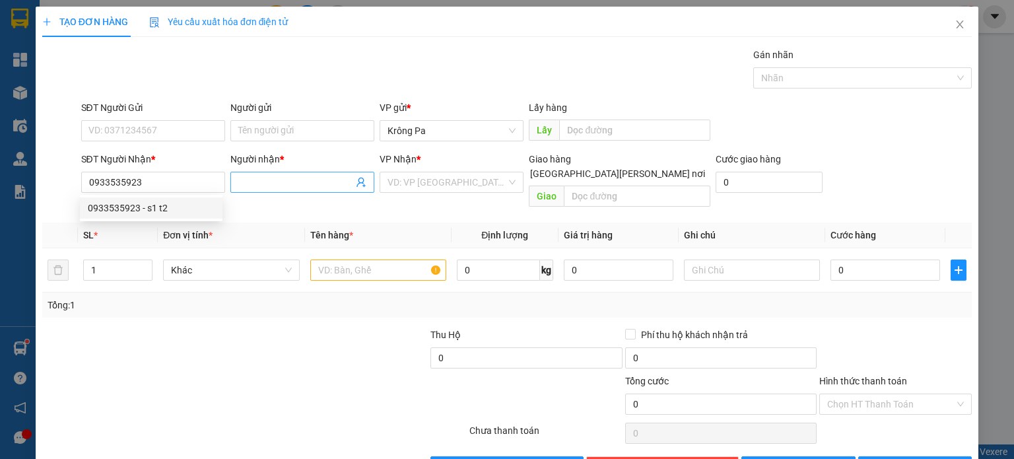
click at [253, 185] on input "Người nhận *" at bounding box center [295, 182] width 115 height 15
type input "A1,B1/T2"
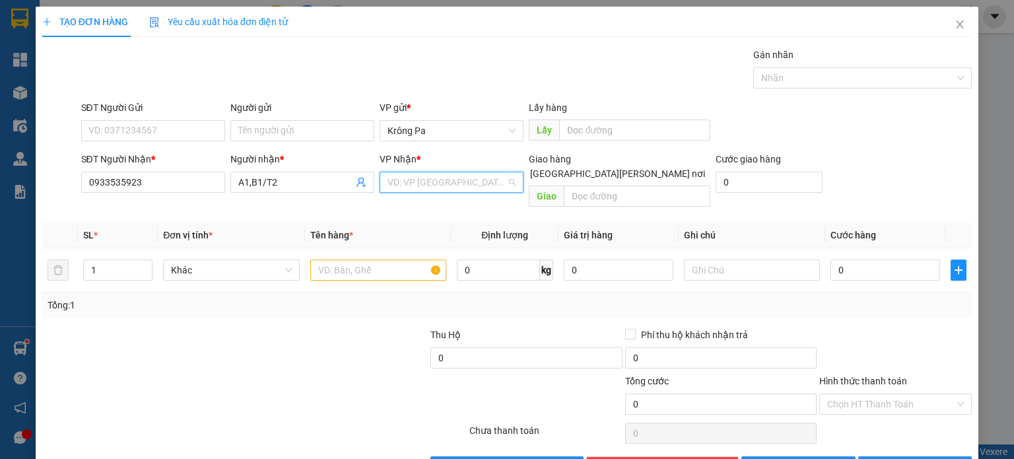
click at [468, 179] on input "search" at bounding box center [446, 182] width 119 height 20
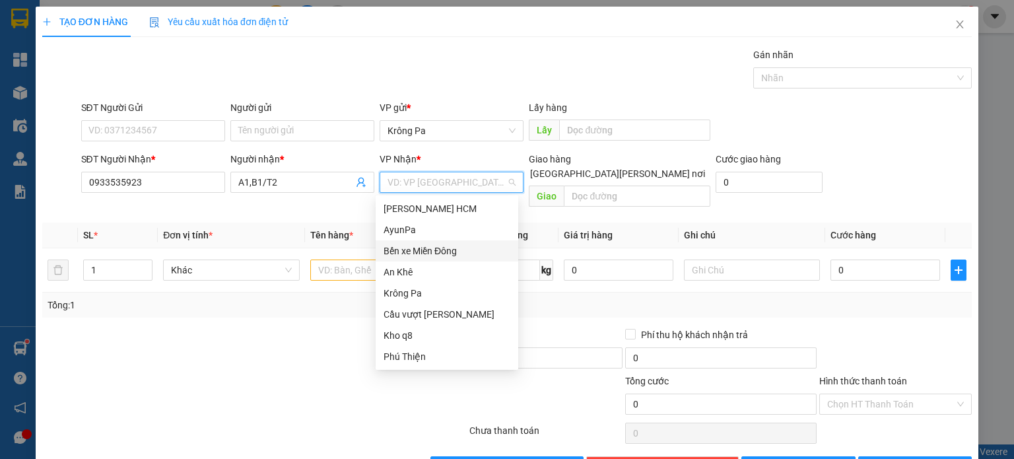
click at [454, 253] on div "Bến xe Miền Đông" at bounding box center [446, 250] width 127 height 15
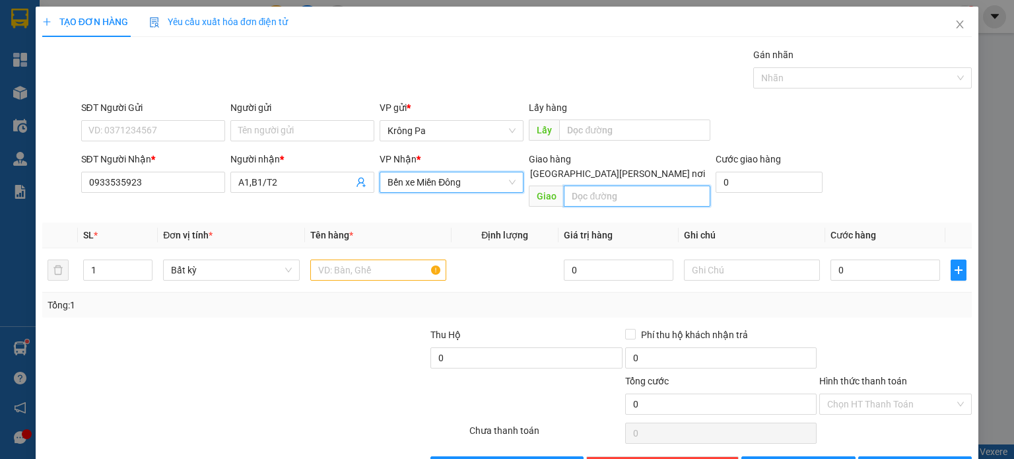
click at [621, 185] on input "text" at bounding box center [637, 195] width 146 height 21
type input "BẾN CAM"
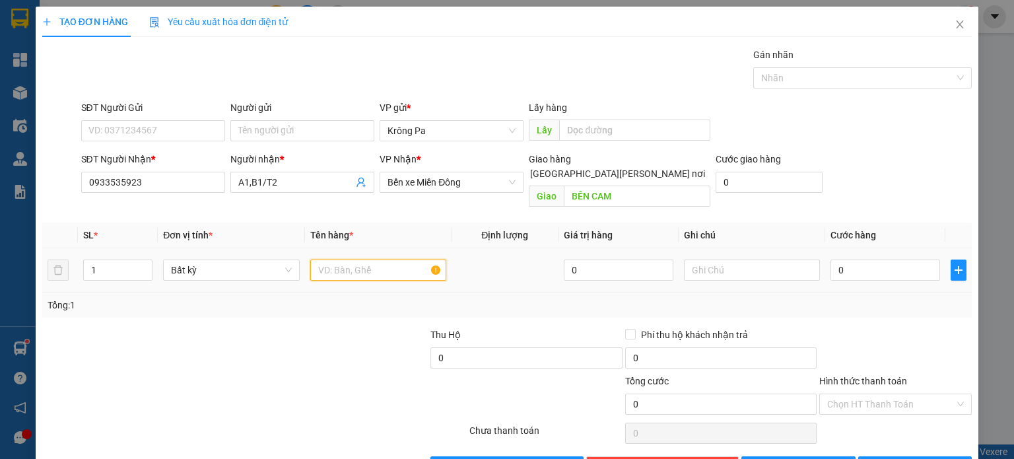
click at [372, 259] on input "text" at bounding box center [378, 269] width 136 height 21
type input "1 XE SR"
click at [883, 259] on input "0" at bounding box center [885, 269] width 110 height 21
type input "4"
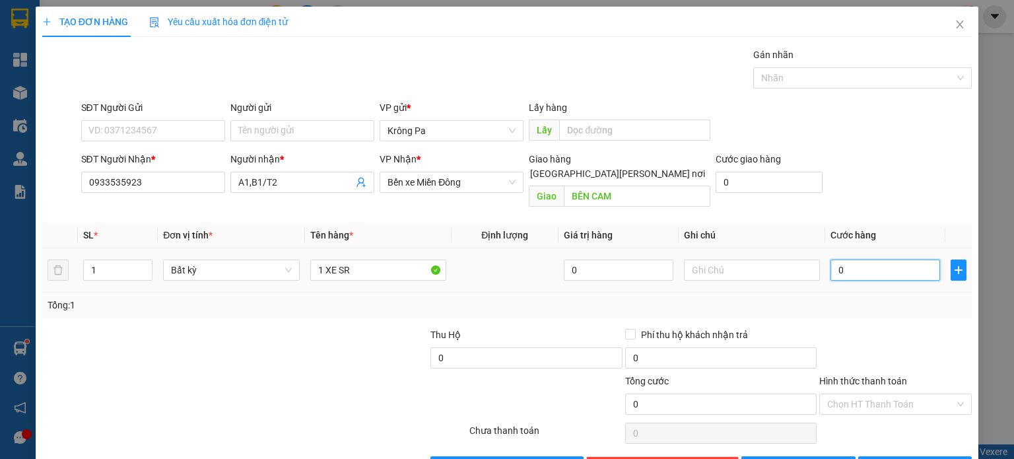
type input "4"
type input "40"
type input "400"
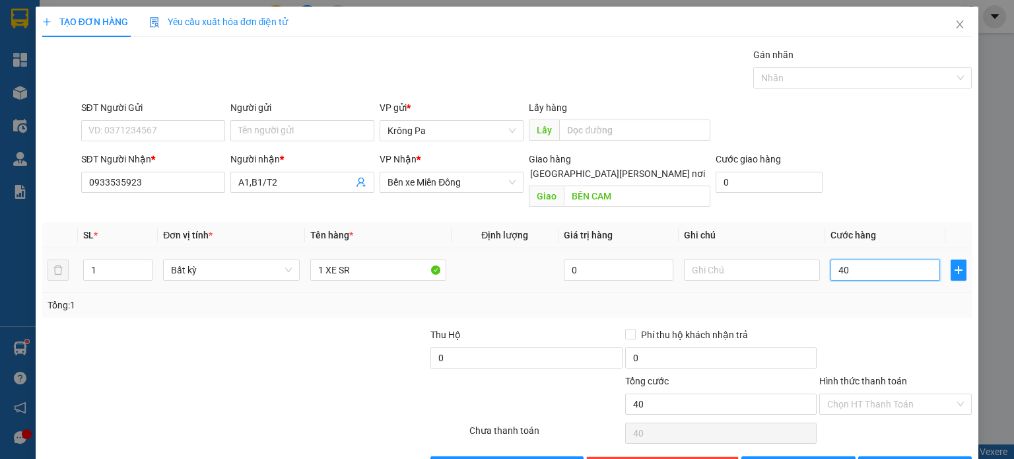
type input "400"
type input "400.000"
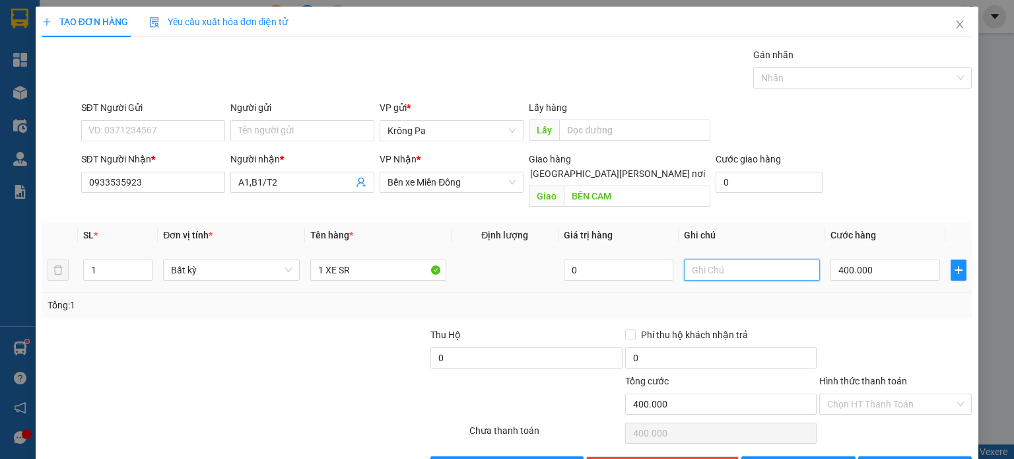
click at [752, 259] on input "text" at bounding box center [752, 269] width 136 height 21
type input "D"
type input "Đ"
type input "NINH BXKPA GT"
click at [813, 456] on button "[PERSON_NAME]" at bounding box center [798, 466] width 114 height 21
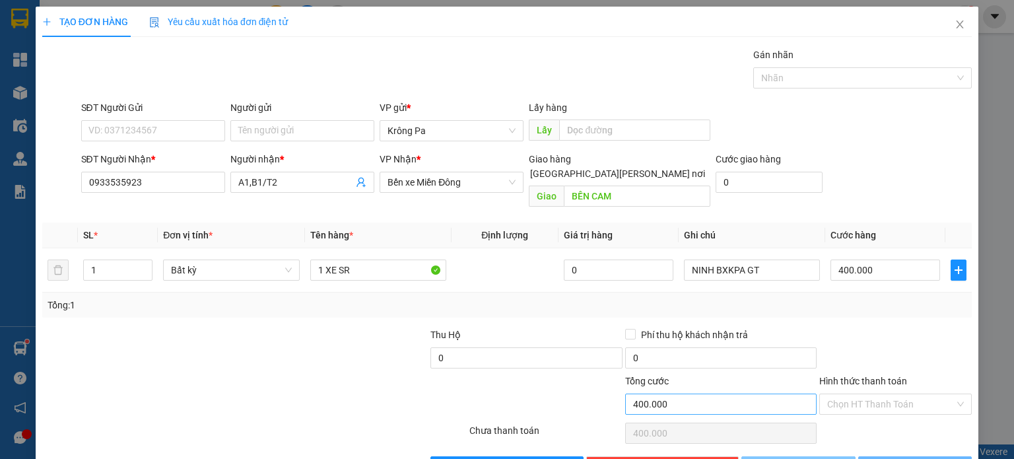
type input "0"
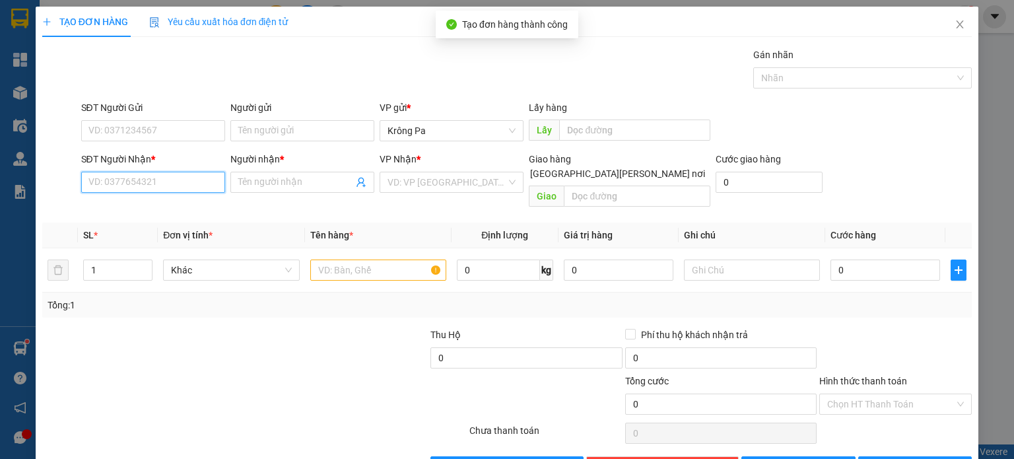
click at [148, 172] on input "SĐT Người Nhận *" at bounding box center [153, 182] width 144 height 21
type input "0392936544"
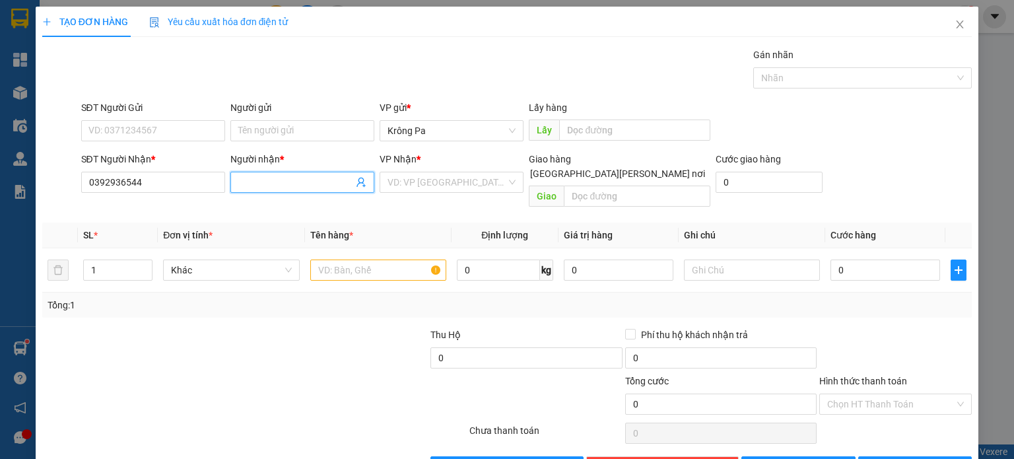
click at [282, 175] on input "Người nhận *" at bounding box center [295, 182] width 115 height 15
type input "A2/T2"
click at [428, 172] on input "search" at bounding box center [446, 182] width 119 height 20
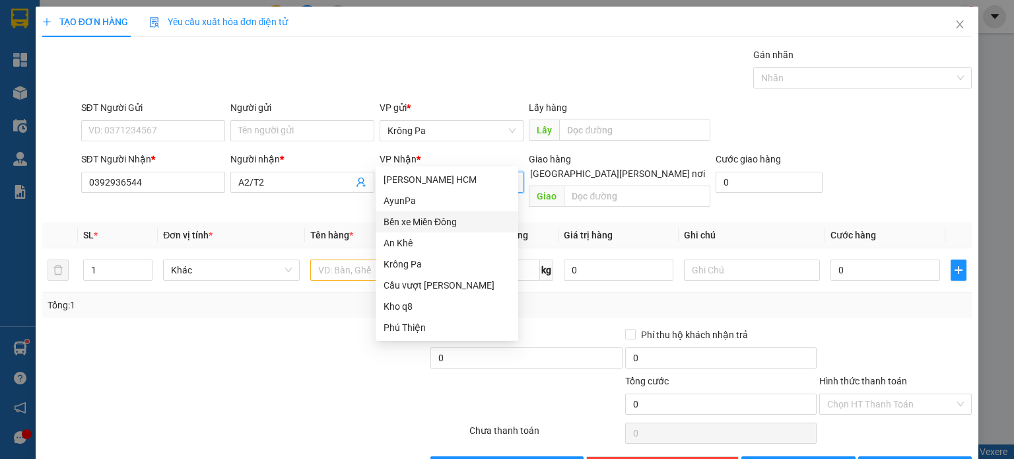
click at [430, 221] on div "Bến xe Miền Đông" at bounding box center [446, 221] width 127 height 15
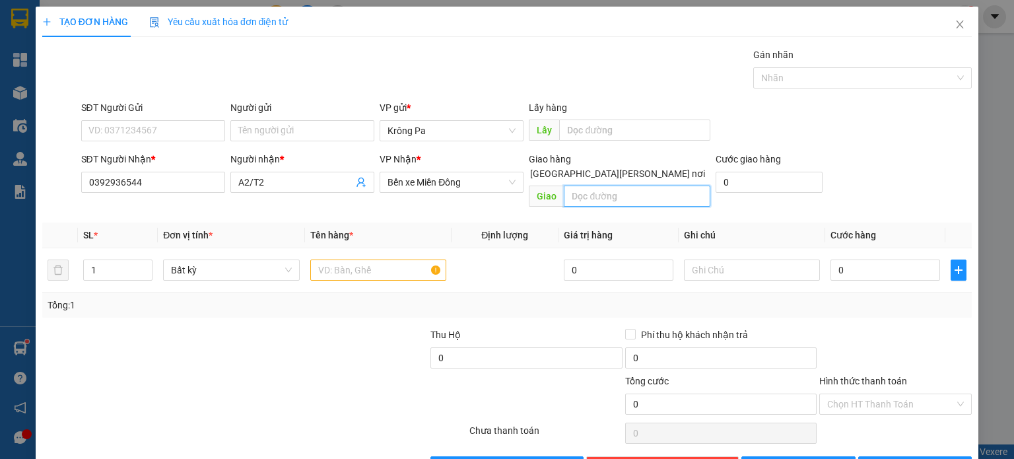
click at [596, 185] on input "text" at bounding box center [637, 195] width 146 height 21
type input "D"
type input "ĐỒNG XOÀI 3"
click at [385, 259] on input "text" at bounding box center [378, 269] width 136 height 21
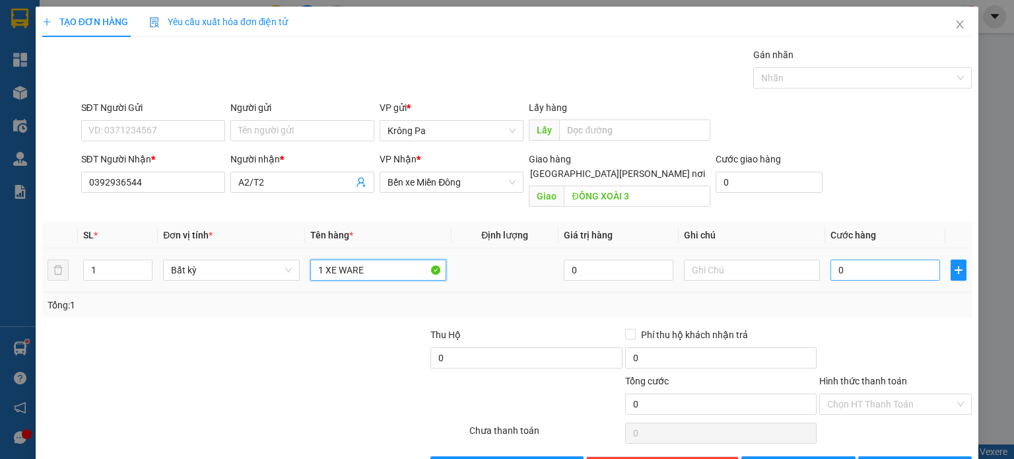
type input "1 XE WARE"
click at [905, 259] on input "0" at bounding box center [885, 269] width 110 height 21
type input "4"
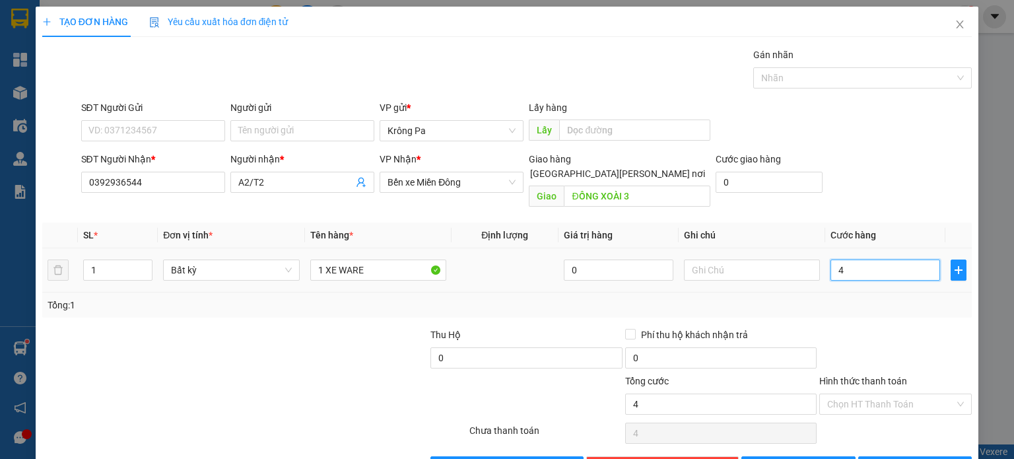
type input "40"
type input "400"
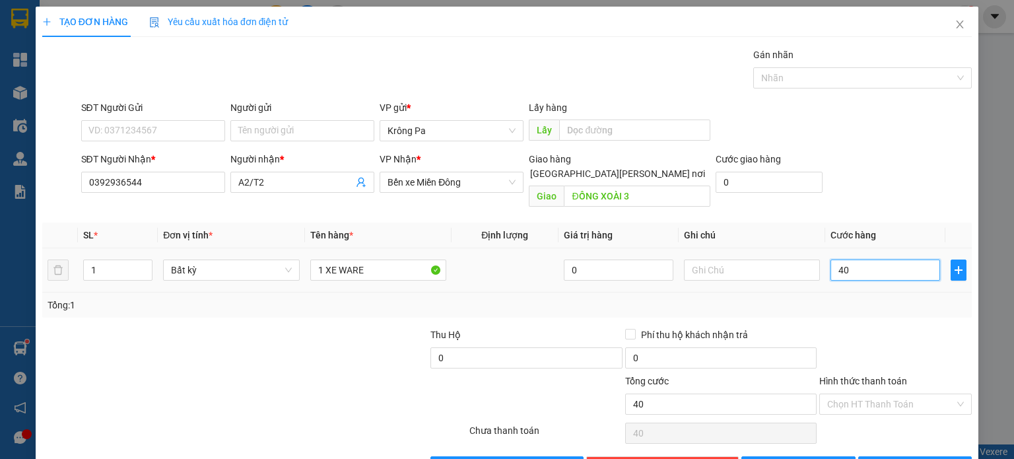
type input "400"
type input "400.000"
click at [723, 259] on input "text" at bounding box center [752, 269] width 136 height 21
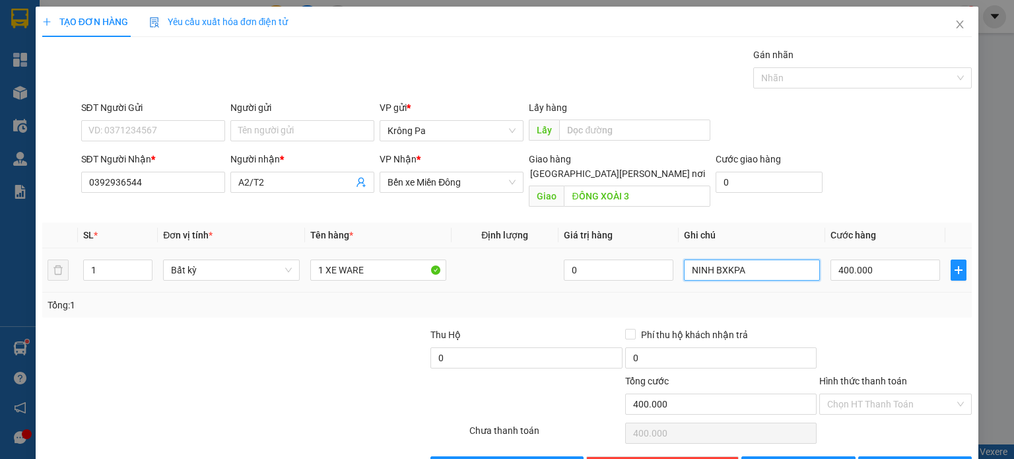
type input "NINH BXKPA G"
click at [805, 456] on button "[PERSON_NAME]" at bounding box center [798, 466] width 114 height 21
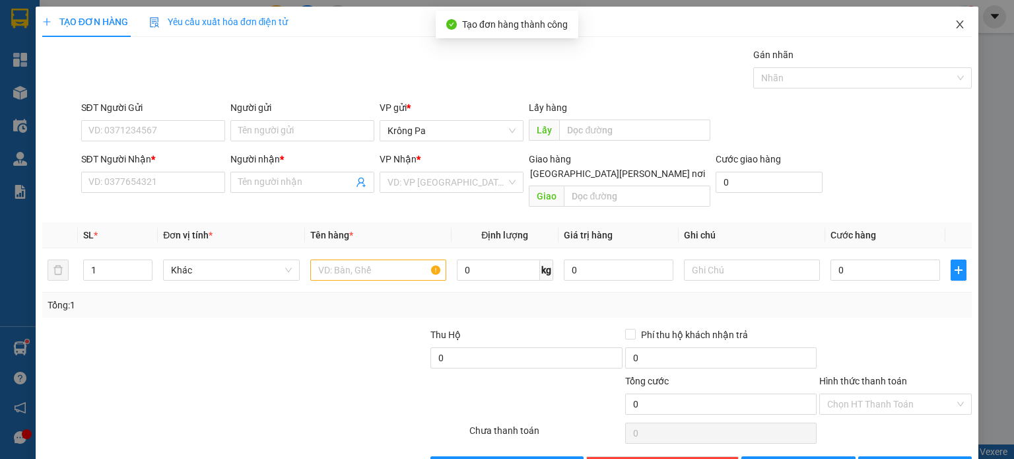
click at [955, 32] on span "Close" at bounding box center [959, 25] width 37 height 37
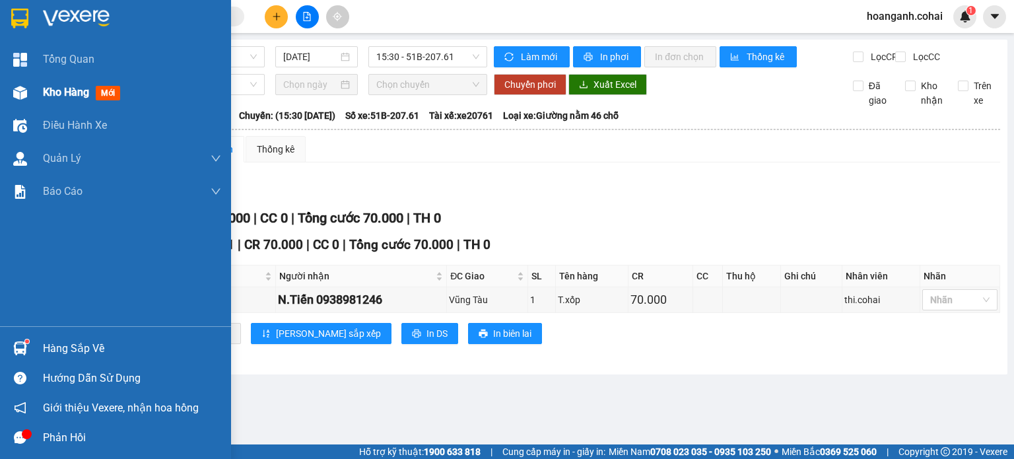
click at [55, 90] on span "Kho hàng" at bounding box center [66, 92] width 46 height 13
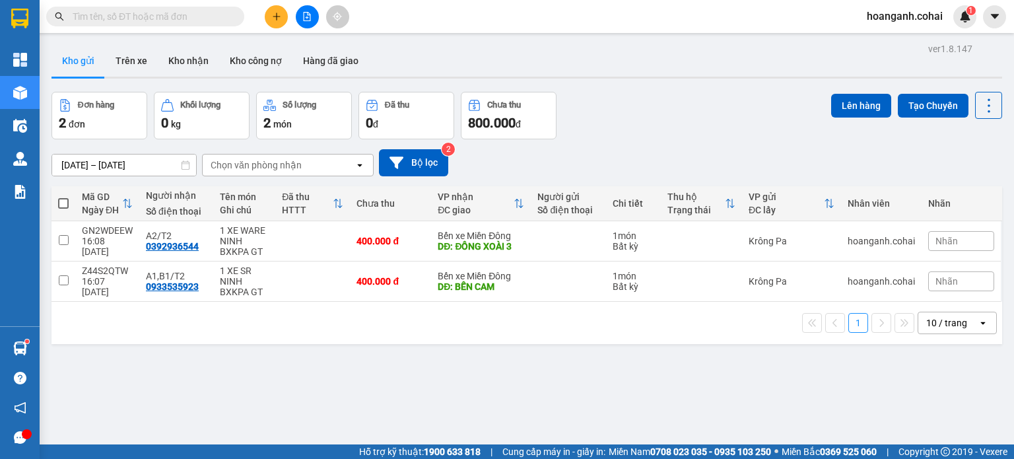
click at [65, 203] on span at bounding box center [63, 203] width 11 height 11
click at [63, 197] on input "checkbox" at bounding box center [63, 197] width 0 height 0
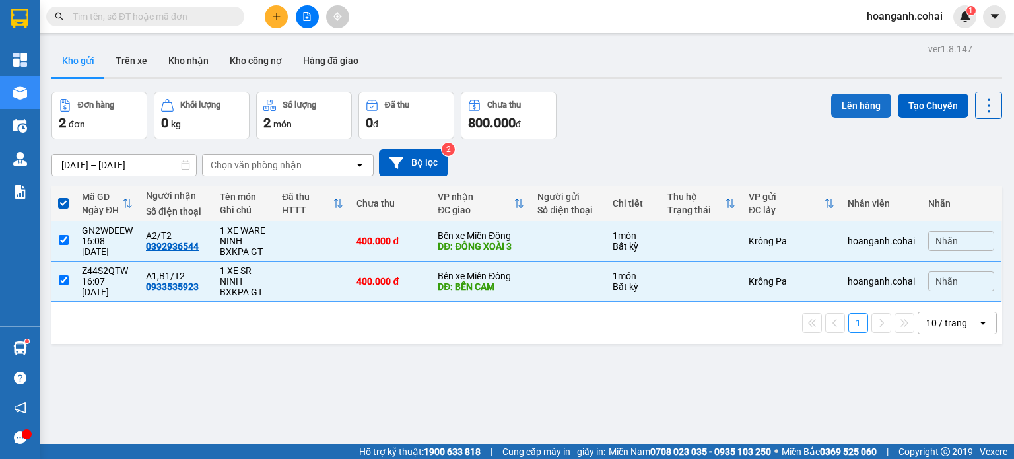
click at [855, 104] on button "Lên hàng" at bounding box center [861, 106] width 60 height 24
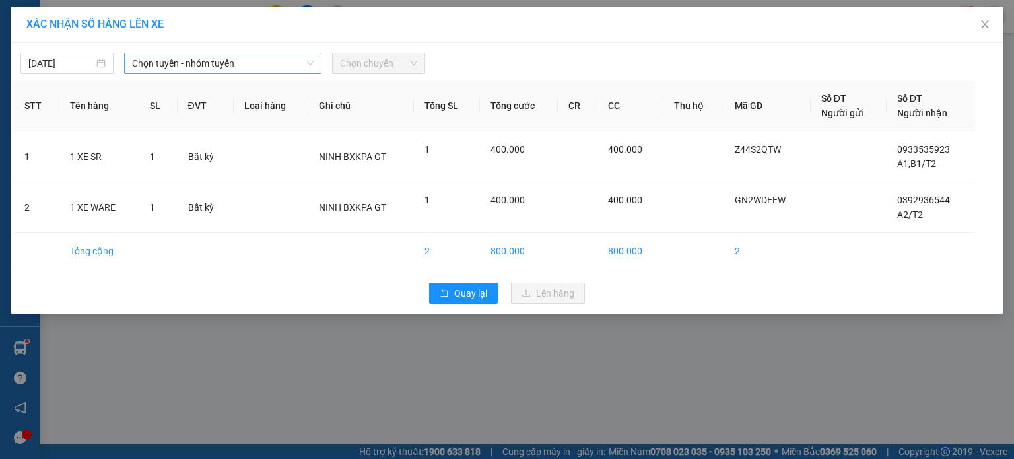
click at [240, 63] on span "Chọn tuyến - nhóm tuyến" at bounding box center [222, 63] width 181 height 20
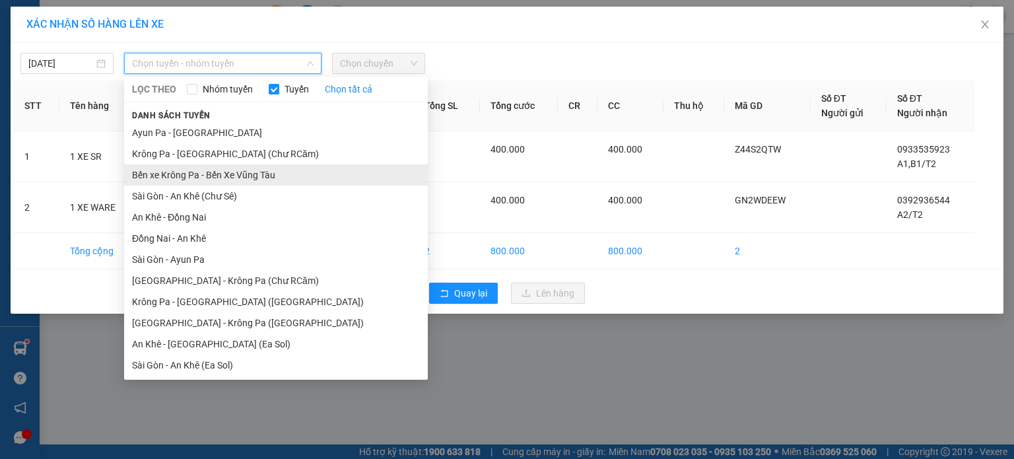
click at [235, 177] on li "Bến xe Krông Pa - Bến Xe Vũng Tàu" at bounding box center [276, 174] width 304 height 21
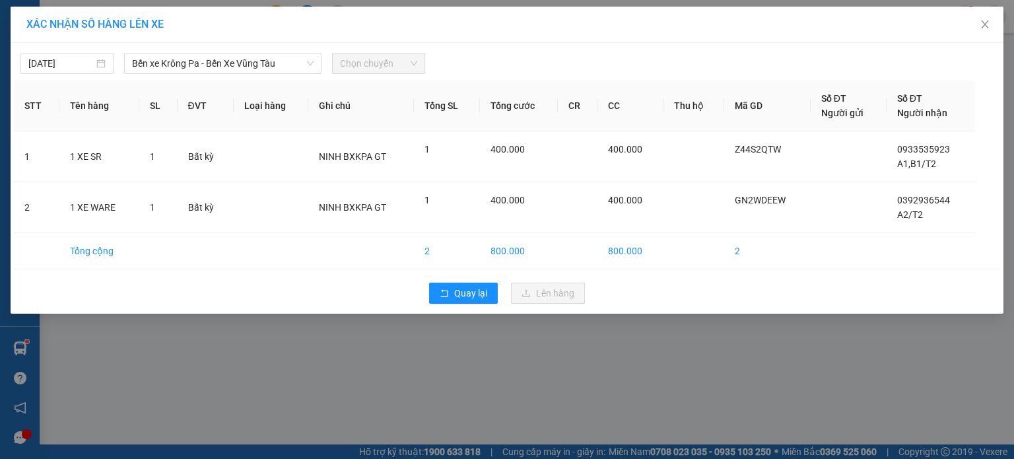
click at [415, 73] on div "[DATE] Bến xe [GEOGRAPHIC_DATA] - Bến Xe Vũng [GEOGRAPHIC_DATA] LỌC THEO Nhóm […" at bounding box center [507, 178] width 992 height 271
click at [412, 61] on span "Chọn chuyến" at bounding box center [378, 63] width 77 height 20
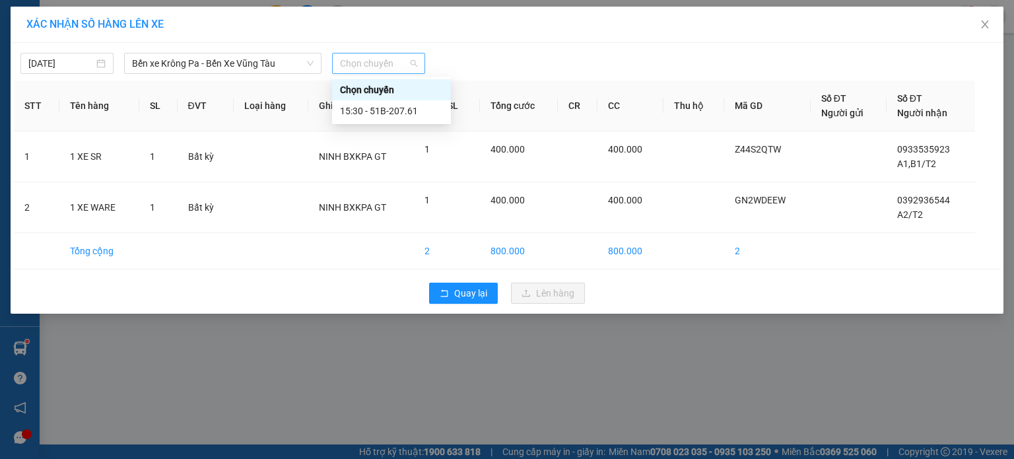
click at [390, 68] on span "Chọn chuyến" at bounding box center [378, 63] width 77 height 20
click at [375, 113] on div "15:30 - 51B-207.61" at bounding box center [391, 111] width 103 height 15
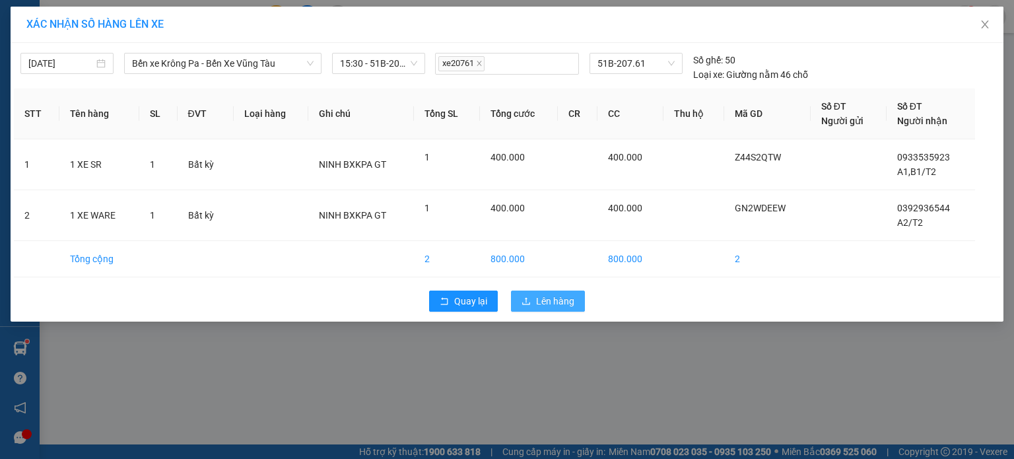
click at [560, 298] on span "Lên hàng" at bounding box center [555, 301] width 38 height 15
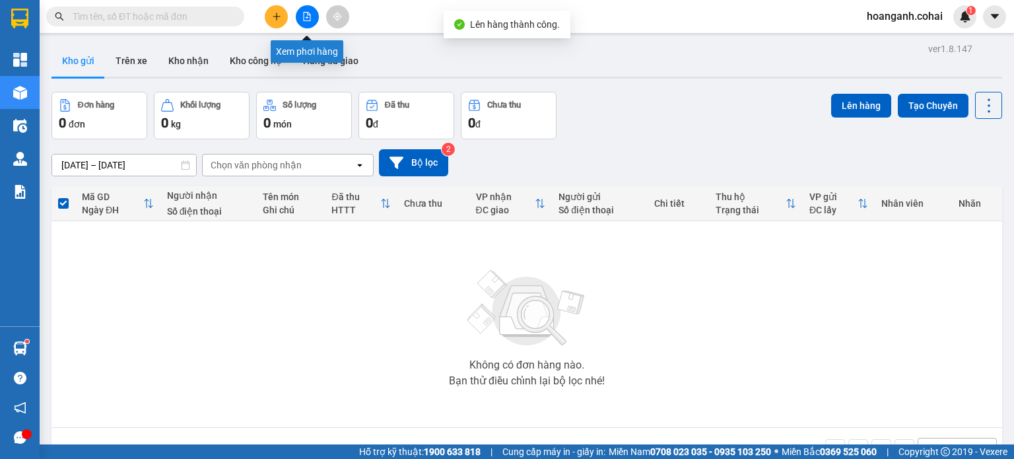
click at [302, 16] on icon "file-add" at bounding box center [306, 16] width 9 height 9
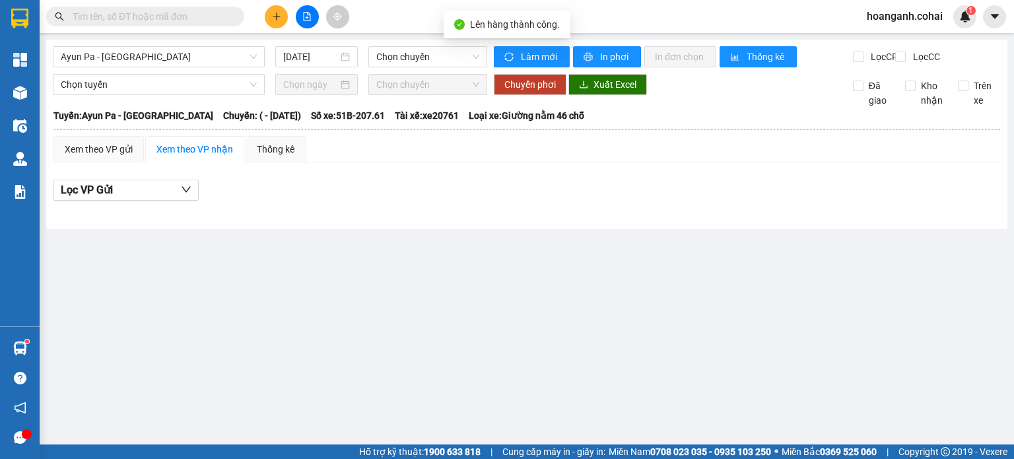
click at [215, 67] on div "Ayun Pa - [GEOGRAPHIC_DATA] [DATE] [PERSON_NAME]" at bounding box center [270, 56] width 434 height 21
click at [222, 53] on span "Ayun Pa - [GEOGRAPHIC_DATA]" at bounding box center [159, 57] width 196 height 20
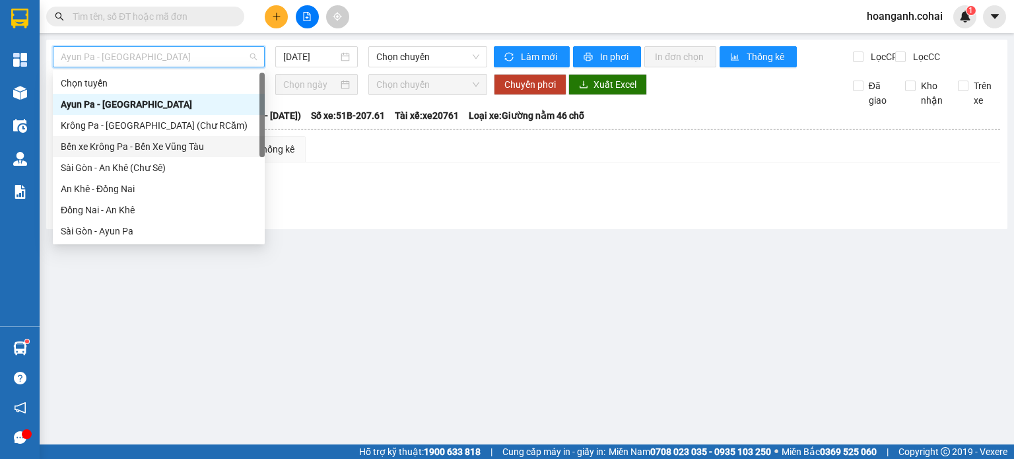
click at [186, 148] on div "Bến xe Krông Pa - Bến Xe Vũng Tàu" at bounding box center [159, 146] width 196 height 15
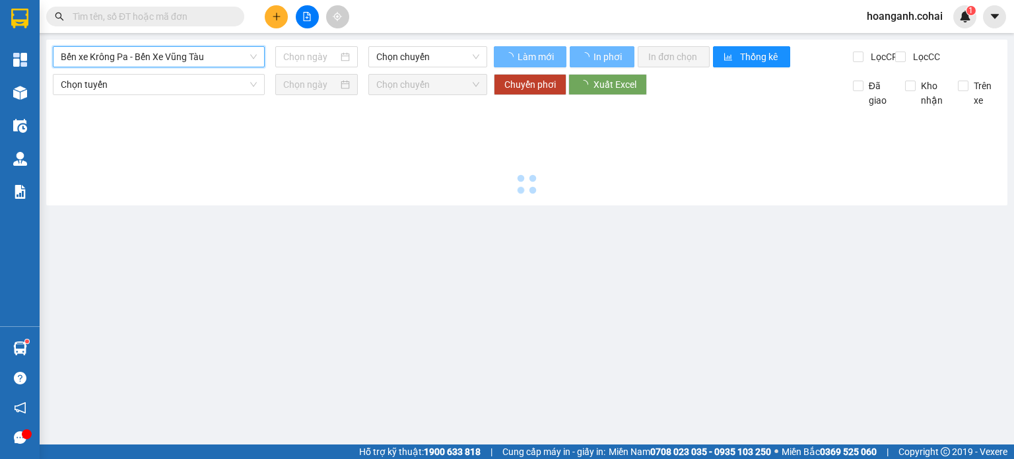
type input "[DATE]"
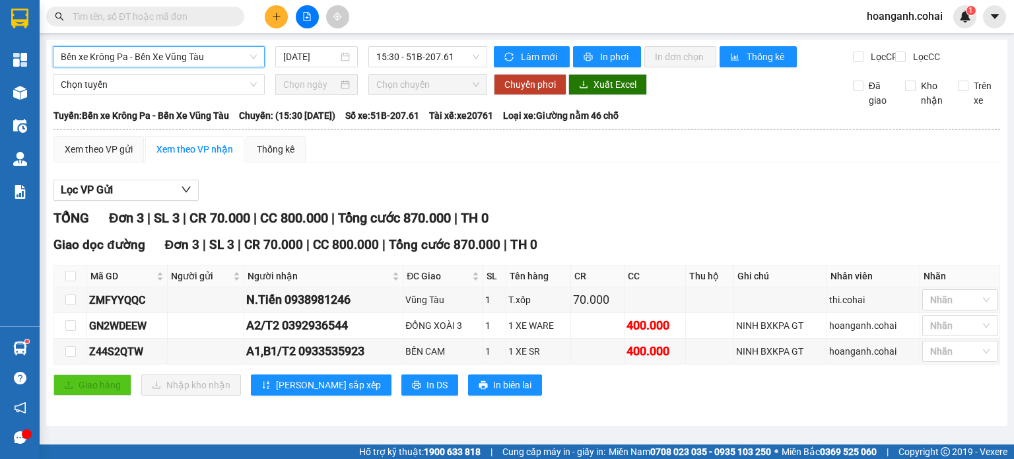
click at [214, 61] on span "Bến xe Krông Pa - Bến Xe Vũng Tàu" at bounding box center [159, 57] width 196 height 20
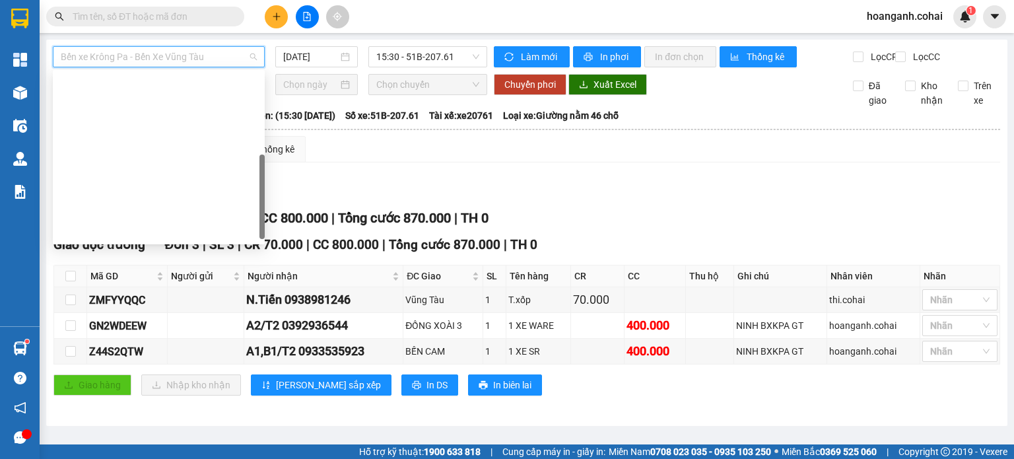
click at [157, 266] on div "Krông Pa - [GEOGRAPHIC_DATA] ([GEOGRAPHIC_DATA])" at bounding box center [159, 273] width 196 height 15
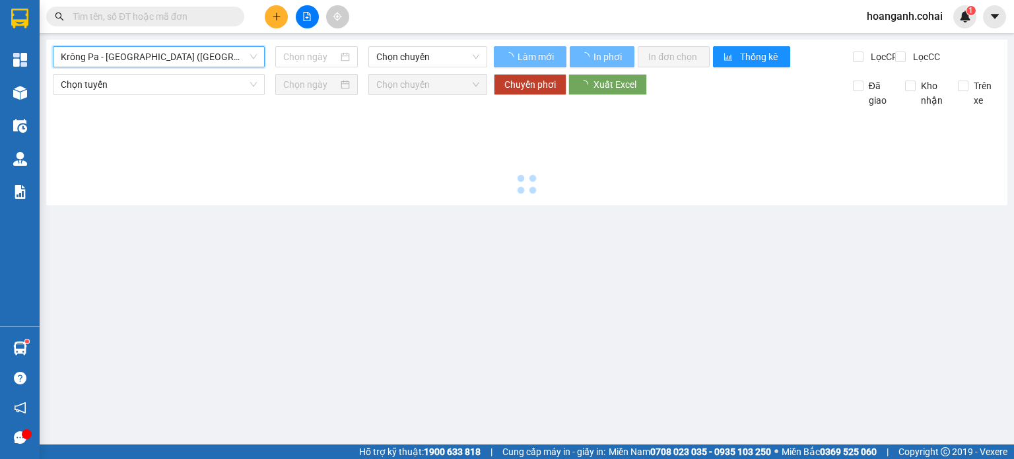
type input "[DATE]"
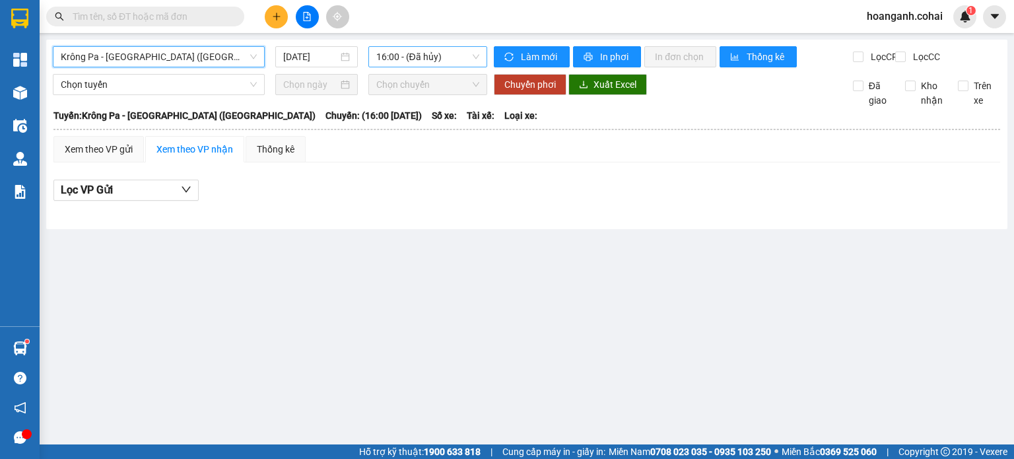
click at [463, 59] on span "16:00 - (Đã hủy)" at bounding box center [428, 57] width 104 height 20
click at [165, 55] on span "Krông Pa - [GEOGRAPHIC_DATA] ([GEOGRAPHIC_DATA])" at bounding box center [159, 57] width 196 height 20
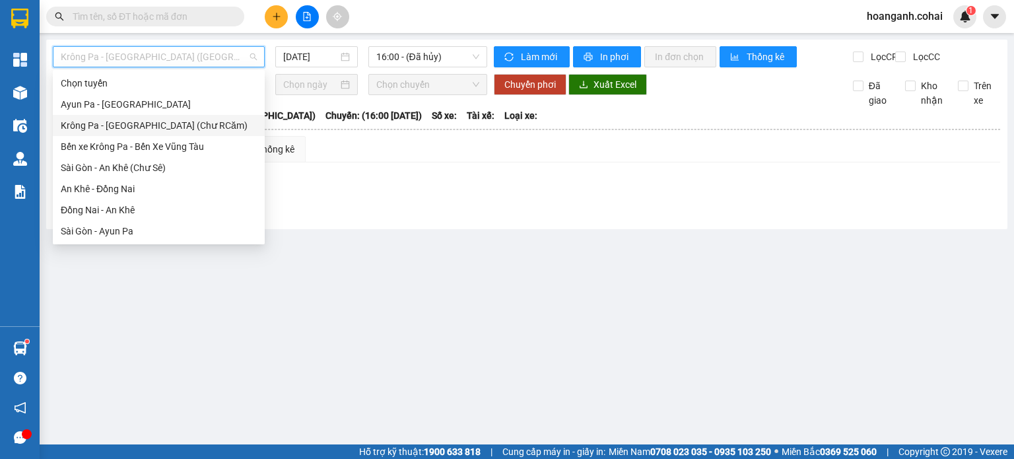
click at [186, 124] on div "Krông Pa - [GEOGRAPHIC_DATA] (Chư RCăm)" at bounding box center [159, 125] width 196 height 15
type input "[DATE]"
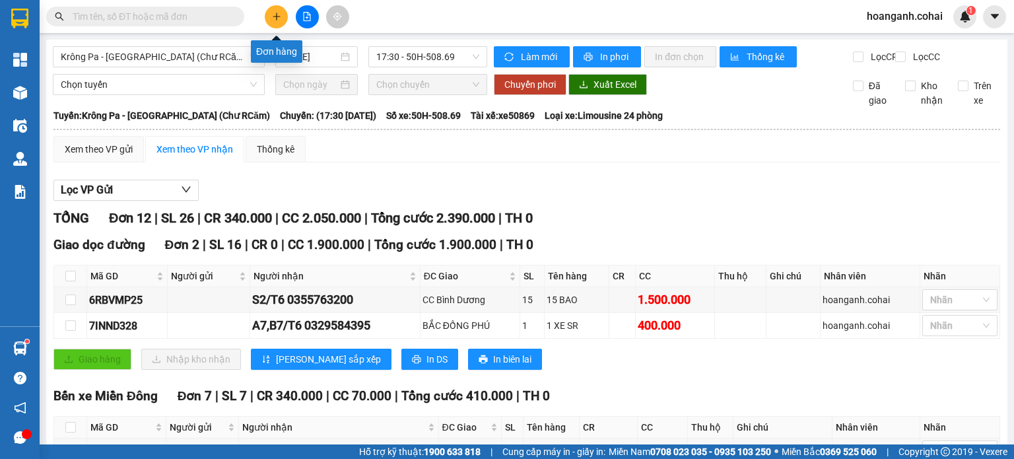
click at [269, 13] on button at bounding box center [276, 16] width 23 height 23
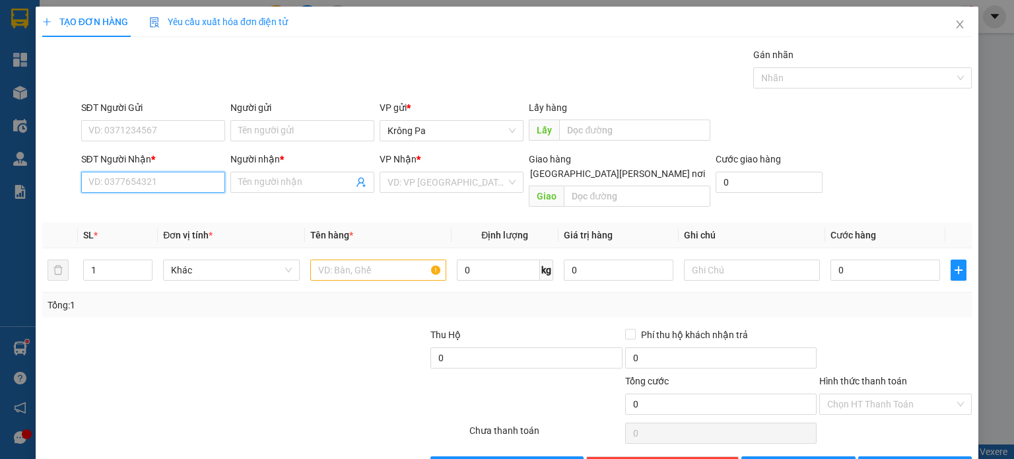
click at [127, 187] on input "SĐT Người Nhận *" at bounding box center [153, 182] width 144 height 21
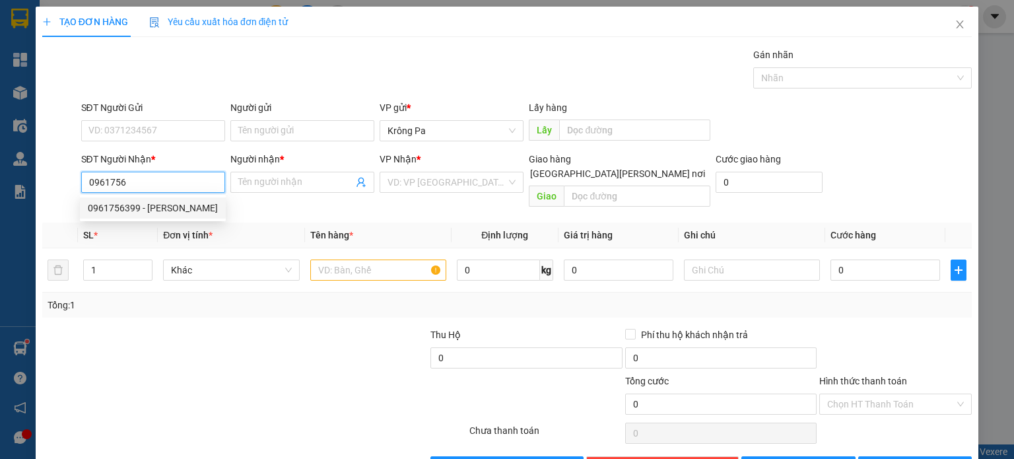
click at [183, 208] on div "0961756399 - [PERSON_NAME]" at bounding box center [153, 208] width 130 height 15
type input "0961756399"
type input "[PERSON_NAME]"
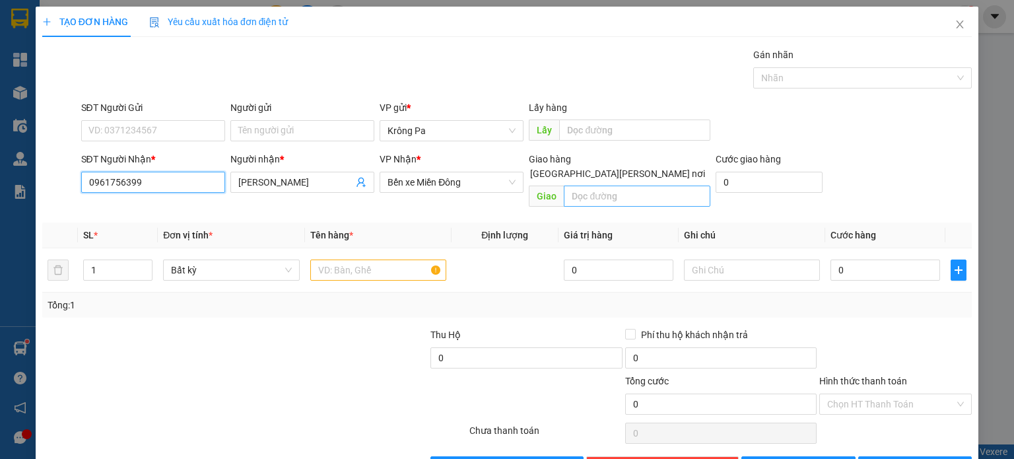
type input "0961756399"
click at [602, 191] on input "text" at bounding box center [637, 195] width 146 height 21
type input "N3 [PERSON_NAME]"
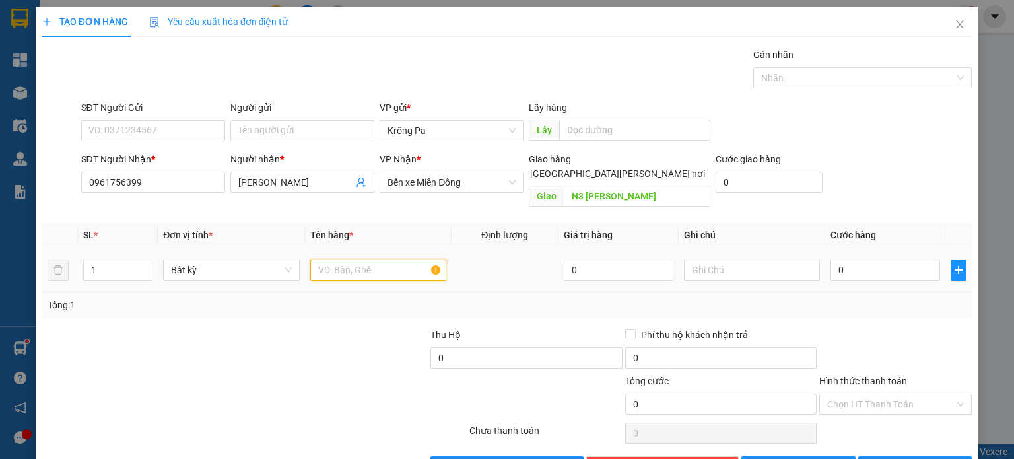
click at [370, 259] on input "text" at bounding box center [378, 269] width 136 height 21
type input "1 TX"
click at [874, 259] on input "0" at bounding box center [885, 269] width 110 height 21
click at [903, 458] on span "[PERSON_NAME] và In" at bounding box center [929, 466] width 92 height 15
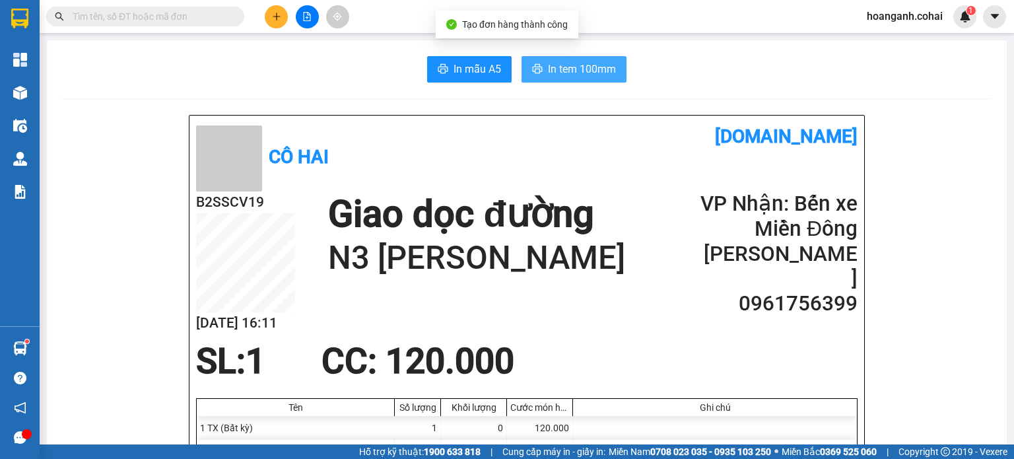
click at [594, 72] on span "In tem 100mm" at bounding box center [582, 69] width 68 height 16
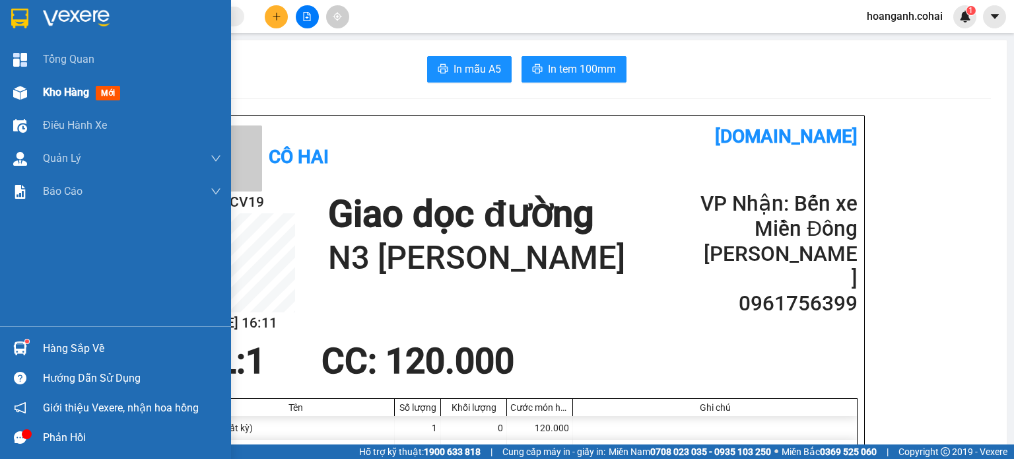
click at [48, 93] on span "Kho hàng" at bounding box center [66, 92] width 46 height 13
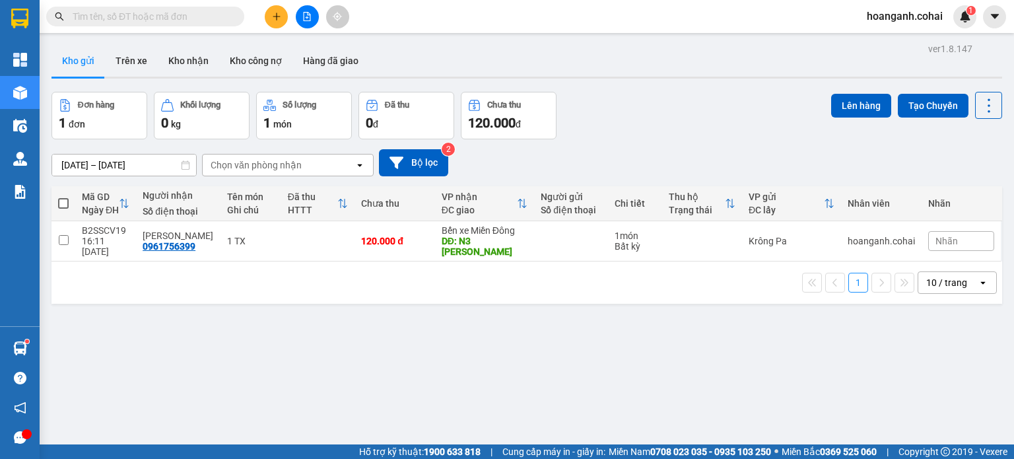
click at [60, 201] on span at bounding box center [63, 203] width 11 height 11
click at [63, 197] on input "checkbox" at bounding box center [63, 197] width 0 height 0
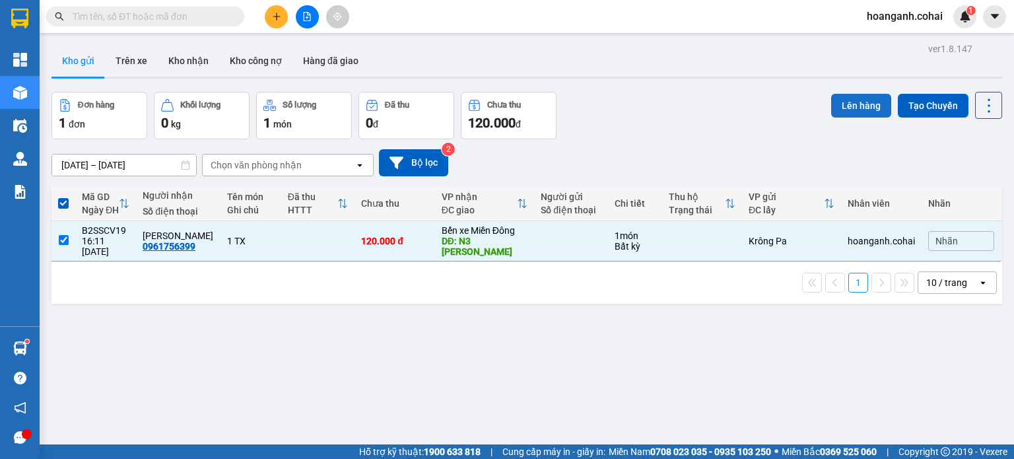
click at [849, 105] on button "Lên hàng" at bounding box center [861, 106] width 60 height 24
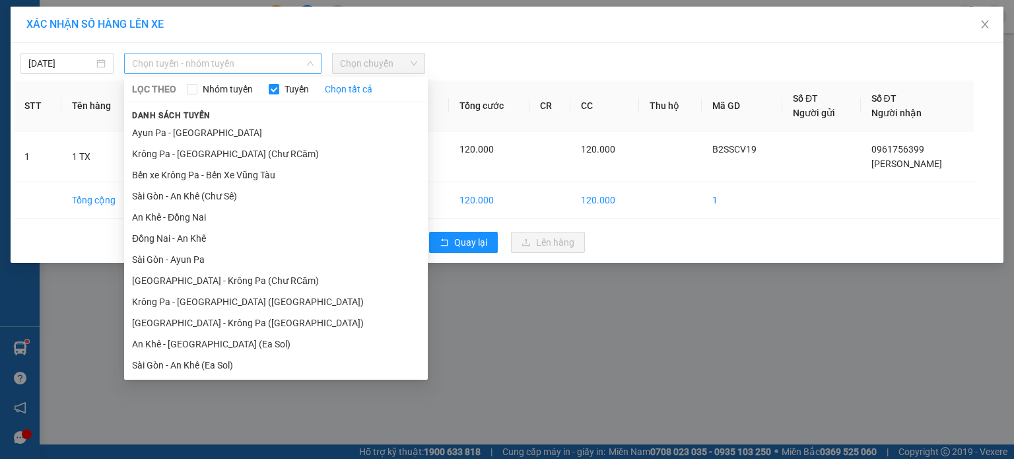
click at [288, 65] on span "Chọn tuyến - nhóm tuyến" at bounding box center [222, 63] width 181 height 20
drag, startPoint x: 273, startPoint y: 150, endPoint x: 298, endPoint y: 131, distance: 31.1
click at [298, 131] on ul "Ayun Pa - [GEOGRAPHIC_DATA] Krông Pa - [GEOGRAPHIC_DATA] (Chư RCăm) Bến xe Krôn…" at bounding box center [276, 248] width 304 height 252
click at [291, 154] on li "Krông Pa - [GEOGRAPHIC_DATA] (Chư RCăm)" at bounding box center [276, 153] width 304 height 21
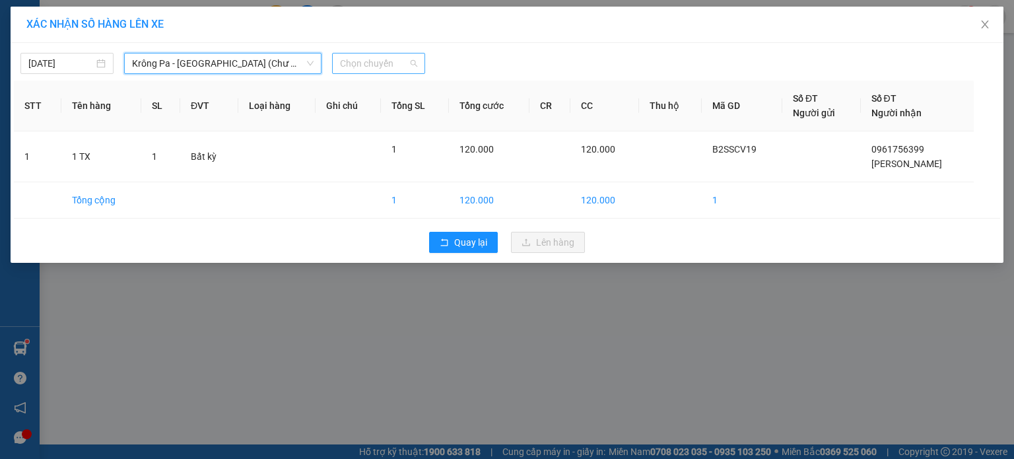
click at [398, 67] on span "Chọn chuyến" at bounding box center [378, 63] width 77 height 20
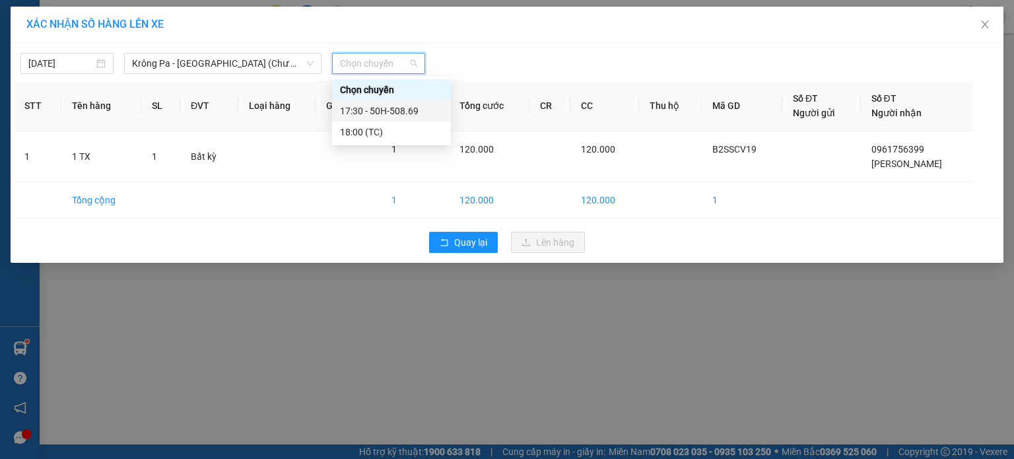
click at [398, 113] on div "17:30 - 50H-508.69" at bounding box center [391, 111] width 103 height 15
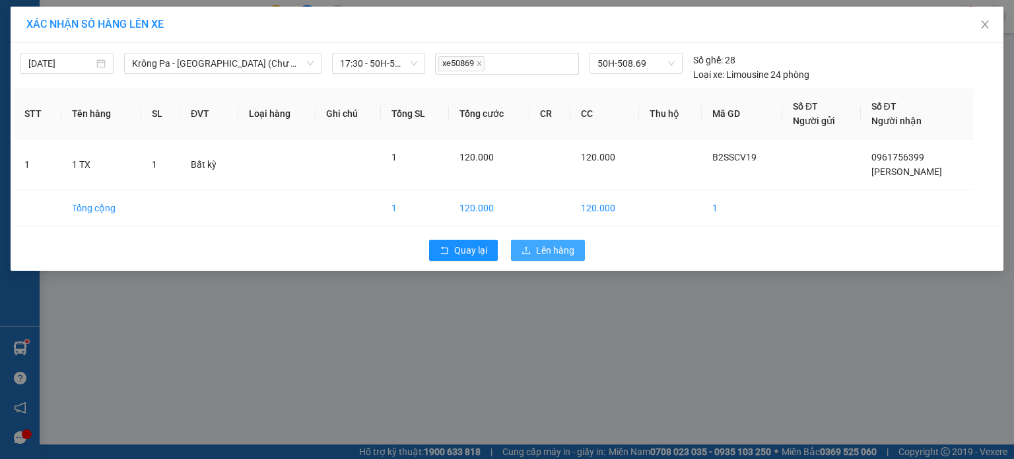
click at [552, 258] on button "Lên hàng" at bounding box center [548, 250] width 74 height 21
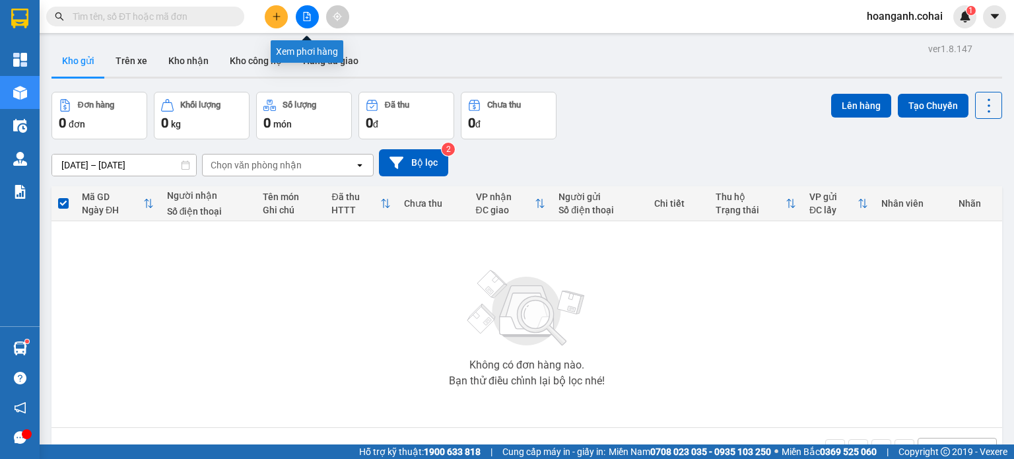
click at [303, 18] on icon "file-add" at bounding box center [306, 16] width 9 height 9
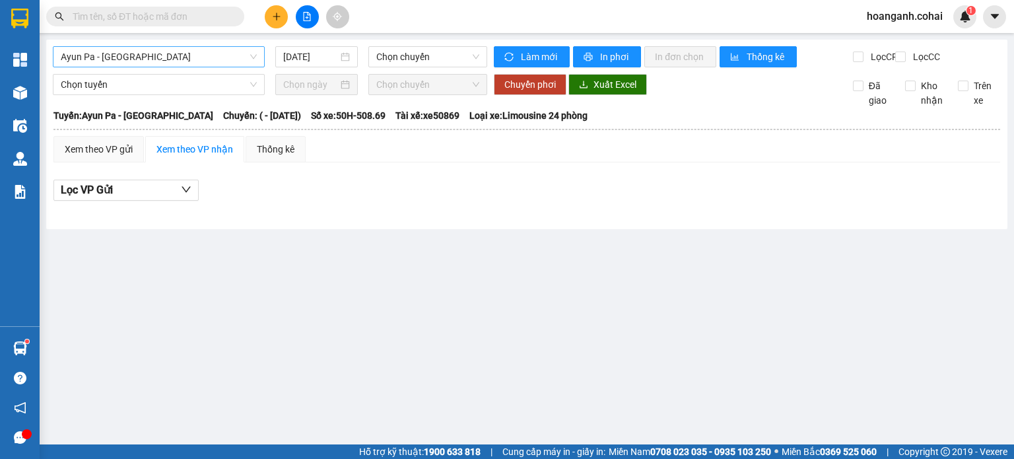
click at [190, 62] on span "Ayun Pa - [GEOGRAPHIC_DATA]" at bounding box center [159, 57] width 196 height 20
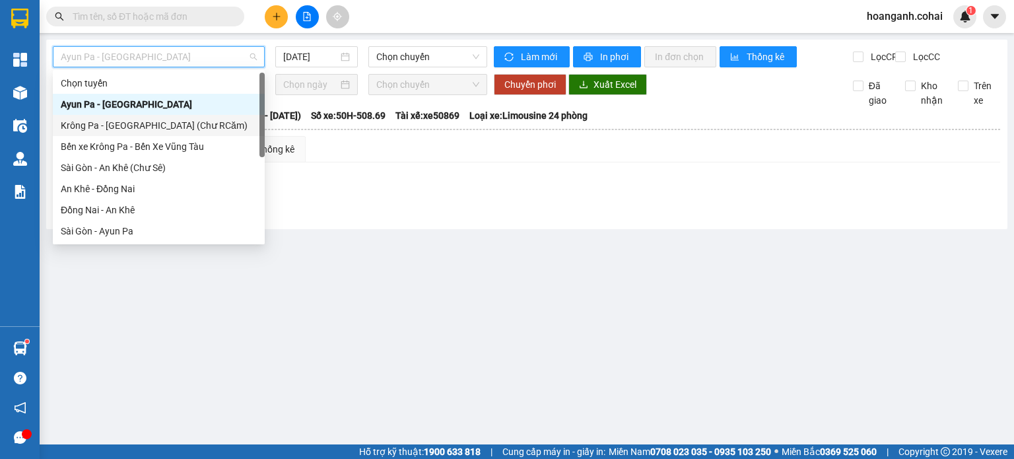
click at [172, 121] on div "Krông Pa - [GEOGRAPHIC_DATA] (Chư RCăm)" at bounding box center [159, 125] width 196 height 15
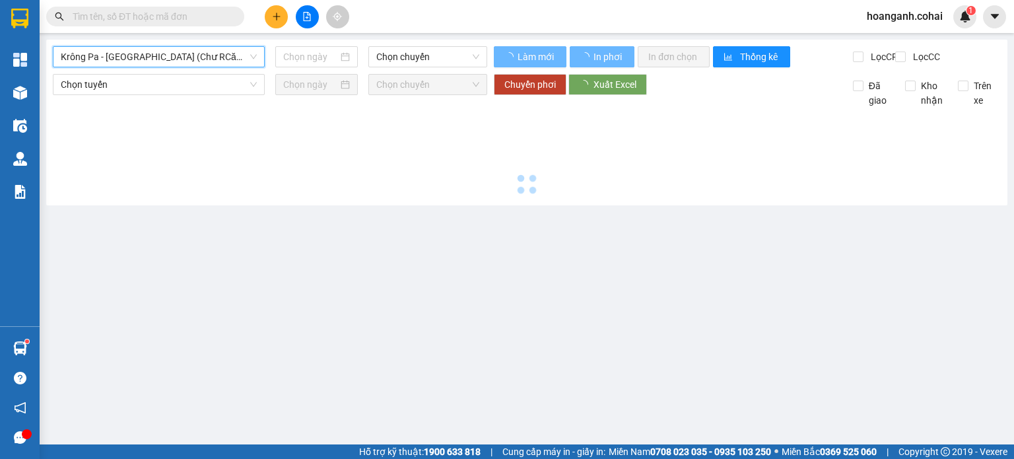
type input "[DATE]"
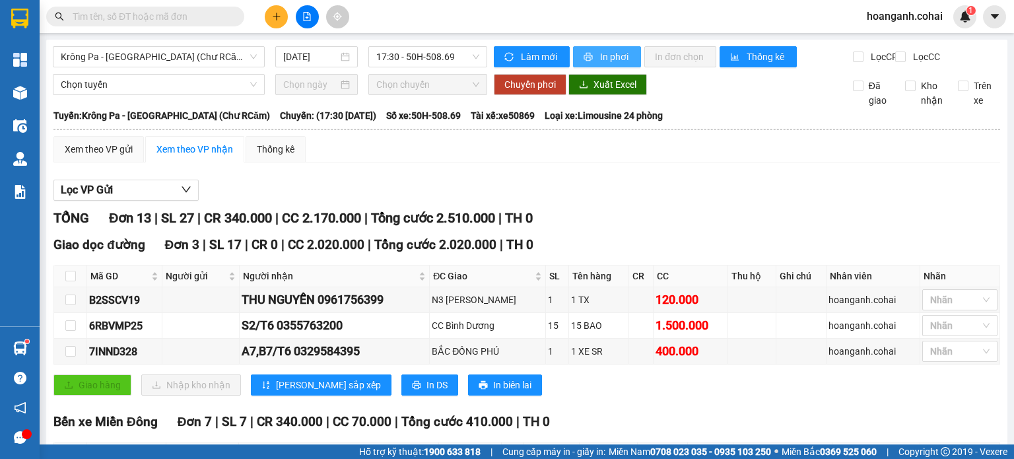
click at [600, 62] on span "In phơi" at bounding box center [615, 56] width 30 height 15
click at [223, 57] on span "Krông Pa - [GEOGRAPHIC_DATA] (Chư RCăm)" at bounding box center [159, 57] width 196 height 20
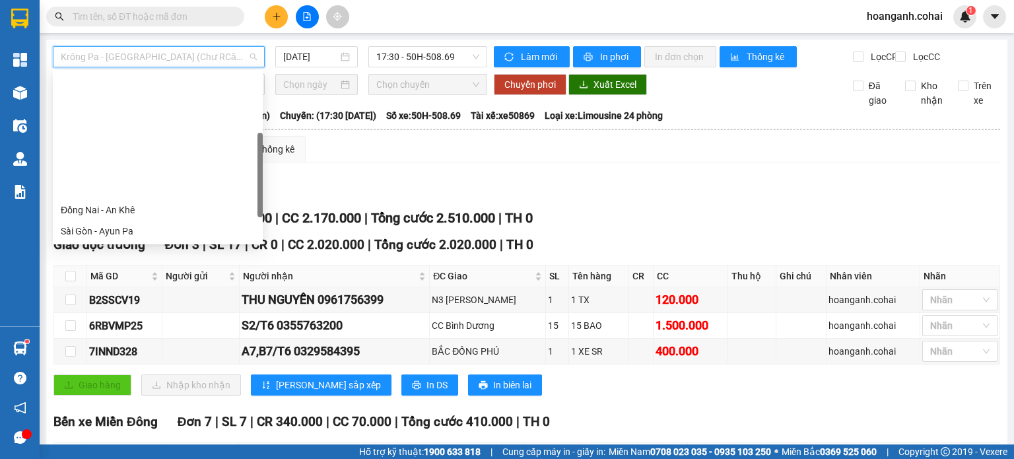
click at [150, 287] on div "[GEOGRAPHIC_DATA] - Krông Pa ([GEOGRAPHIC_DATA])" at bounding box center [158, 294] width 194 height 15
type input "[DATE]"
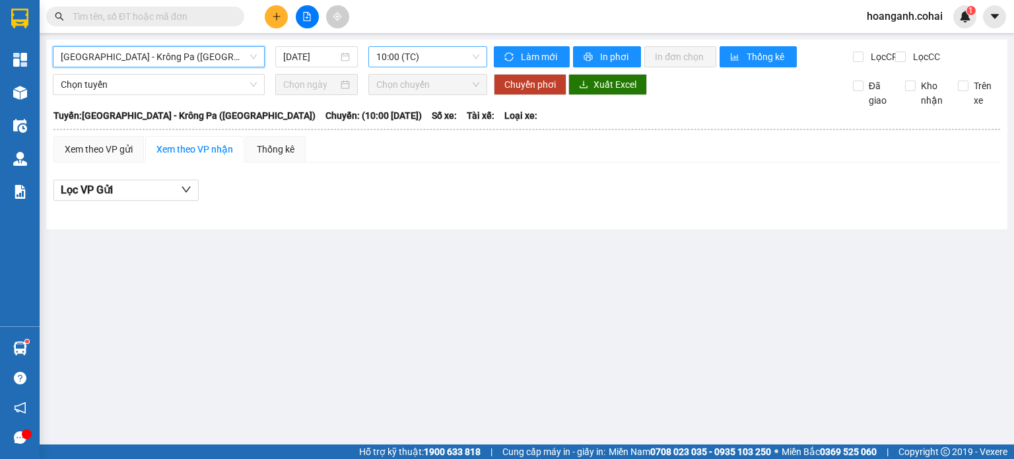
click at [467, 51] on span "10:00 (TC)" at bounding box center [428, 57] width 104 height 20
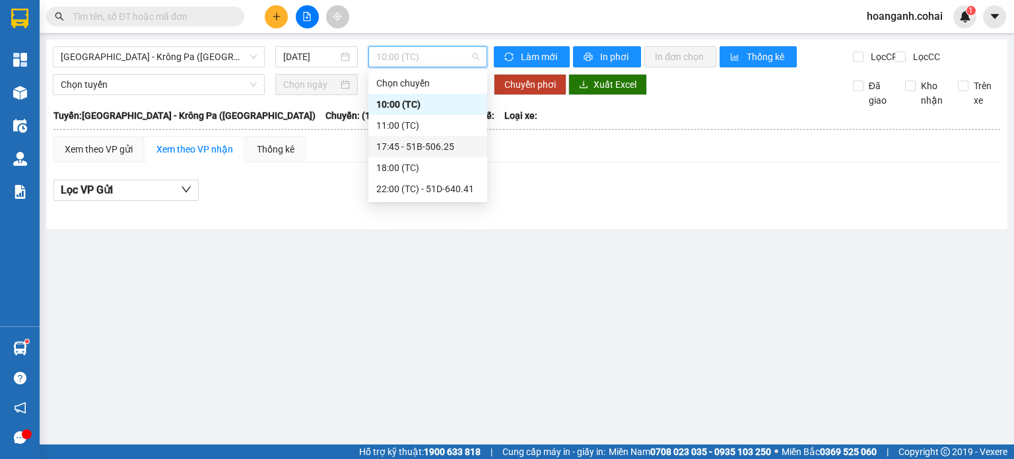
click at [456, 147] on div "17:45 - 51B-506.25" at bounding box center [427, 146] width 103 height 15
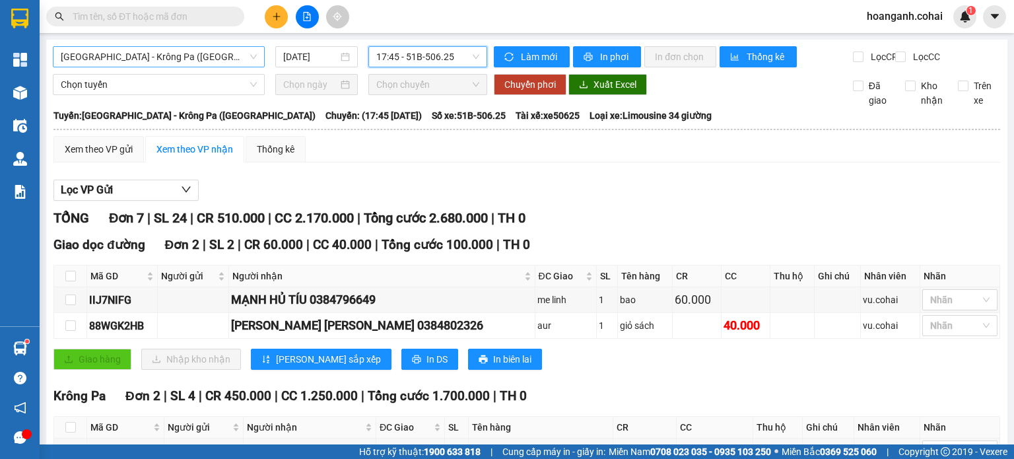
click at [232, 49] on span "[GEOGRAPHIC_DATA] - Krông Pa ([GEOGRAPHIC_DATA])" at bounding box center [159, 57] width 196 height 20
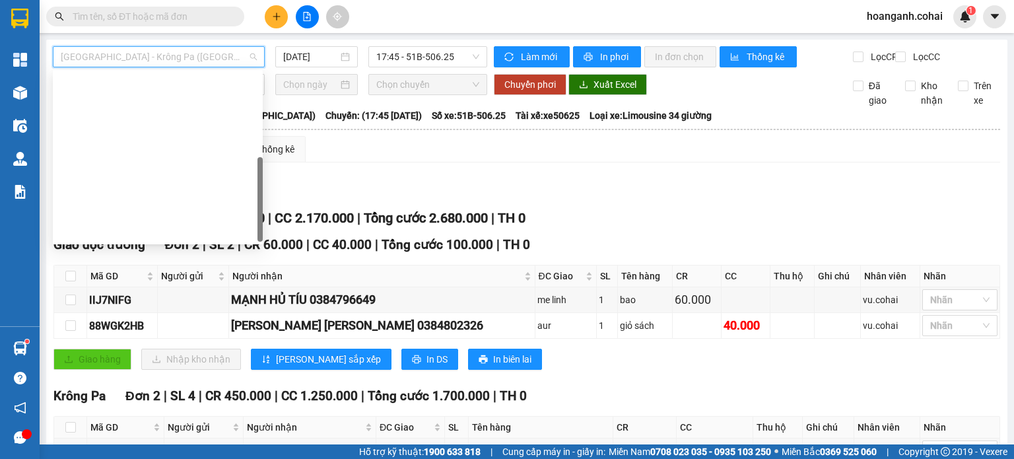
scroll to position [190, 0]
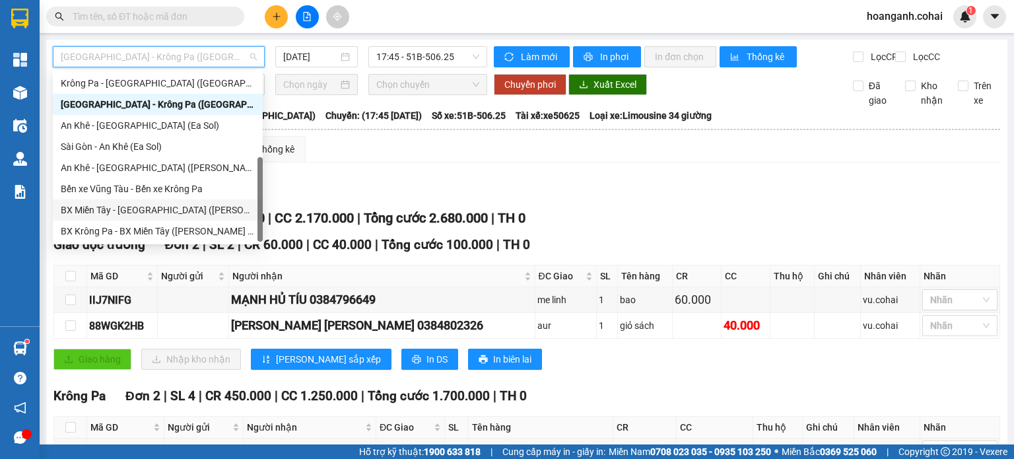
click at [156, 213] on div "BX Miền Tây - [GEOGRAPHIC_DATA] ([PERSON_NAME] - [PERSON_NAME][GEOGRAPHIC_DATA])" at bounding box center [158, 210] width 194 height 15
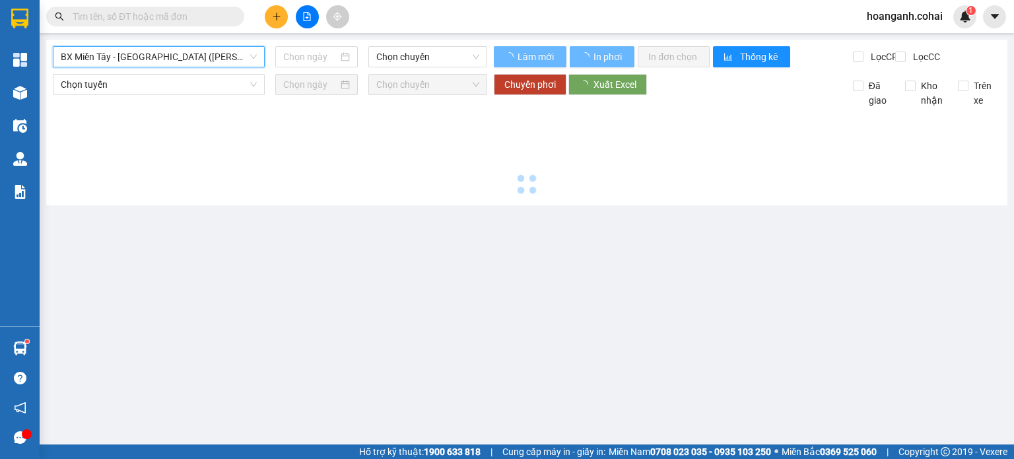
type input "[DATE]"
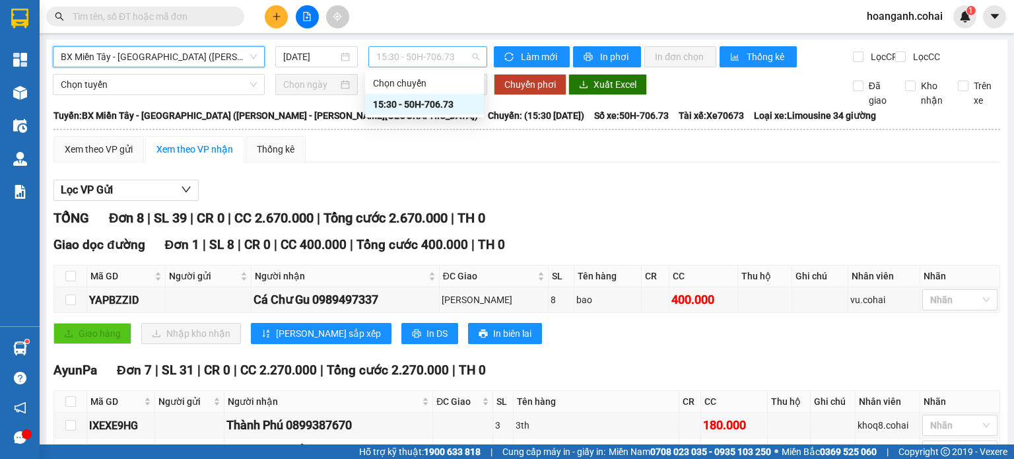
click at [430, 59] on span "15:30 - 50H-706.73" at bounding box center [428, 57] width 104 height 20
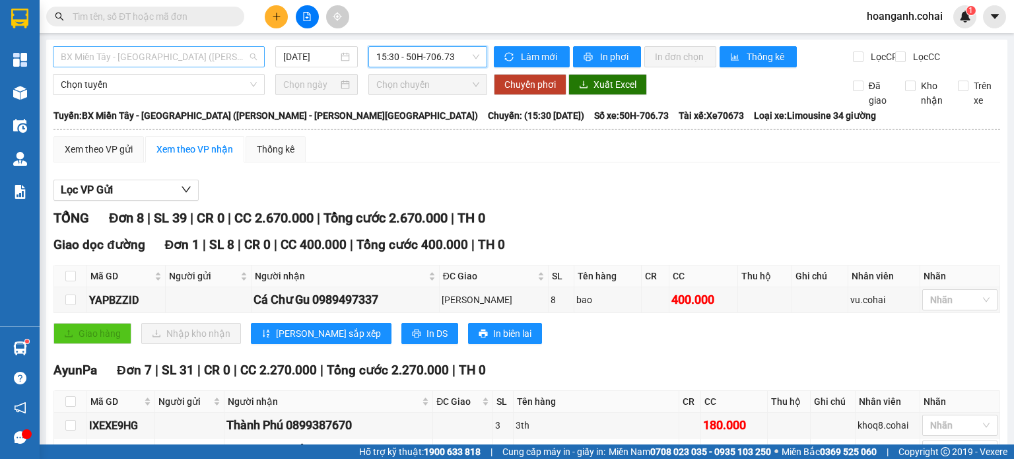
click at [185, 59] on span "BX Miền Tây - [GEOGRAPHIC_DATA] ([PERSON_NAME] - [PERSON_NAME][GEOGRAPHIC_DATA])" at bounding box center [159, 57] width 196 height 20
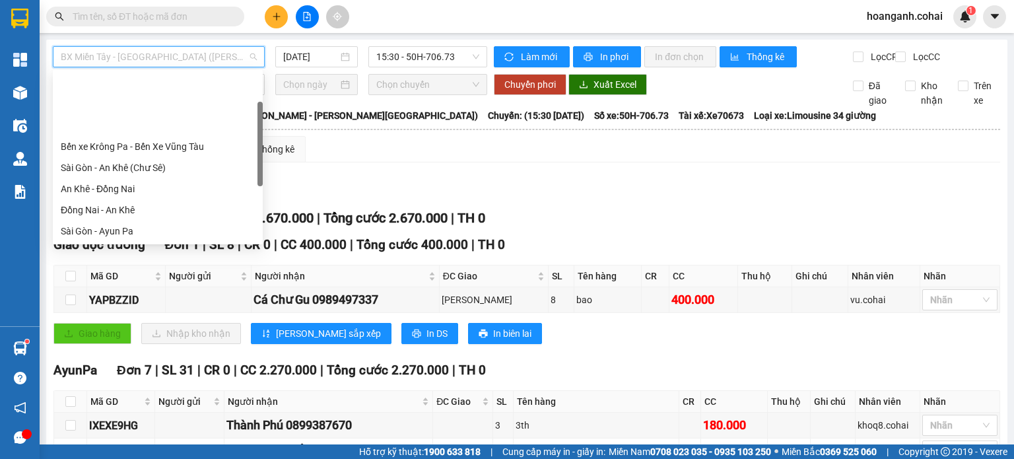
scroll to position [132, 0]
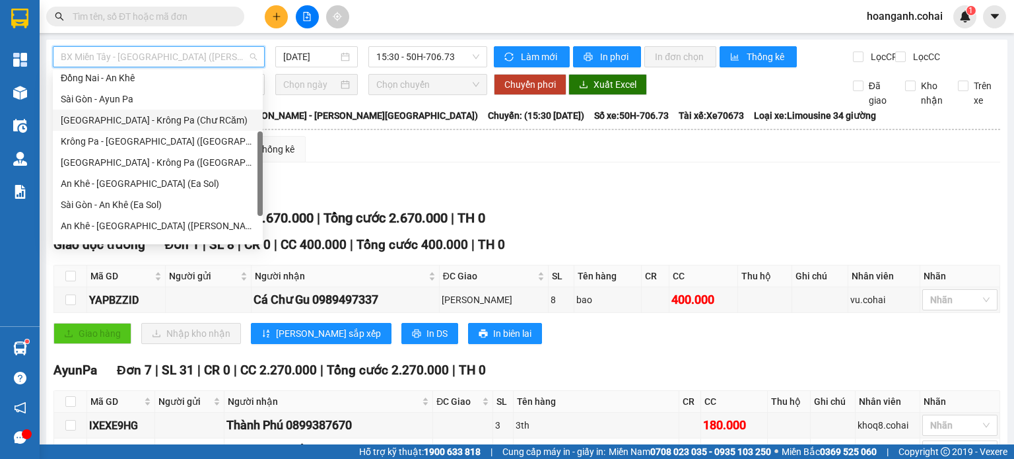
click at [195, 115] on div "[GEOGRAPHIC_DATA] - Krông Pa (Chư RCăm)" at bounding box center [158, 120] width 194 height 15
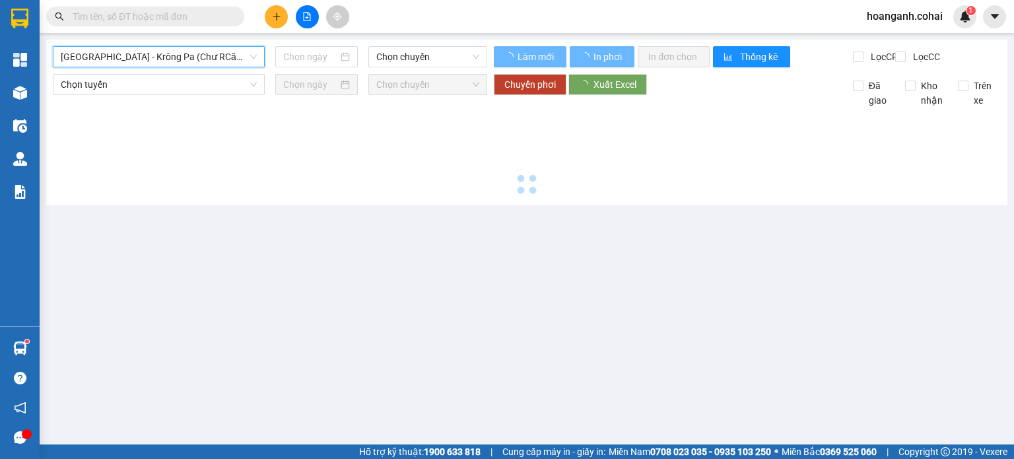
type input "[DATE]"
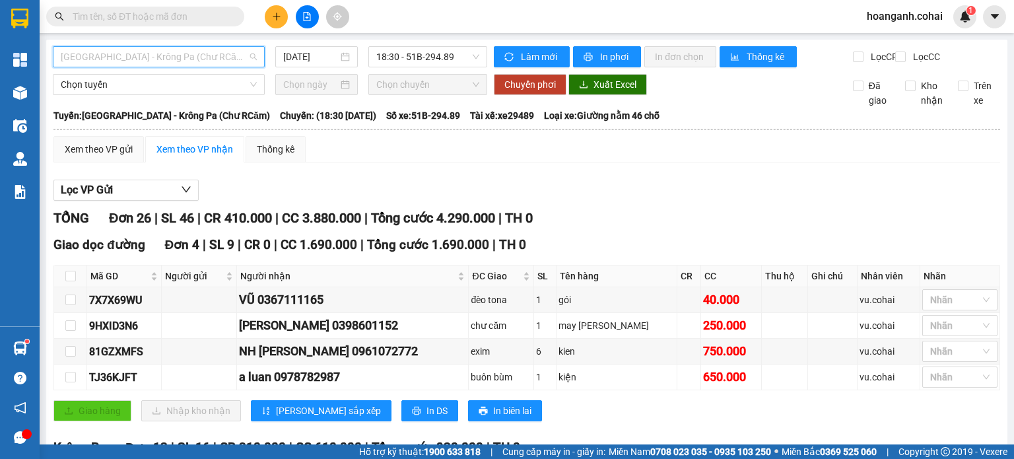
click at [245, 52] on span "[GEOGRAPHIC_DATA] - Krông Pa (Chư RCăm)" at bounding box center [159, 57] width 196 height 20
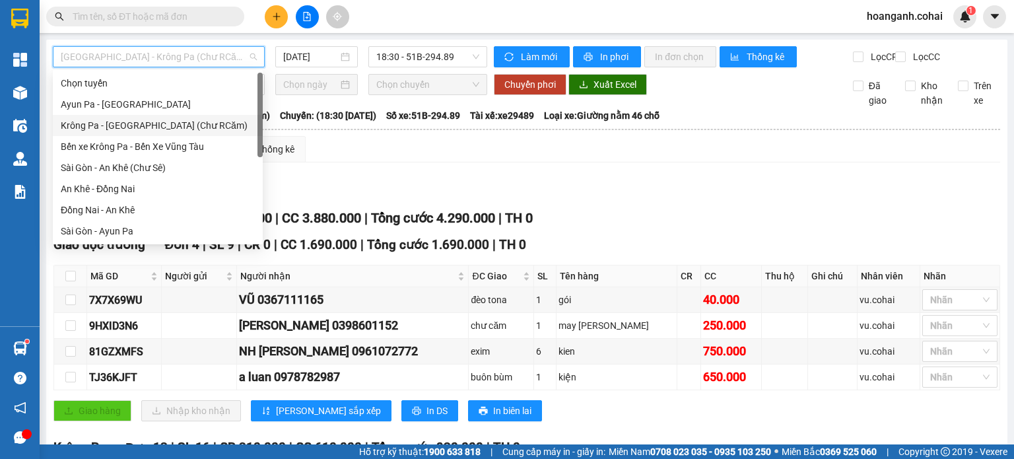
click at [201, 131] on div "Krông Pa - [GEOGRAPHIC_DATA] (Chư RCăm)" at bounding box center [158, 125] width 194 height 15
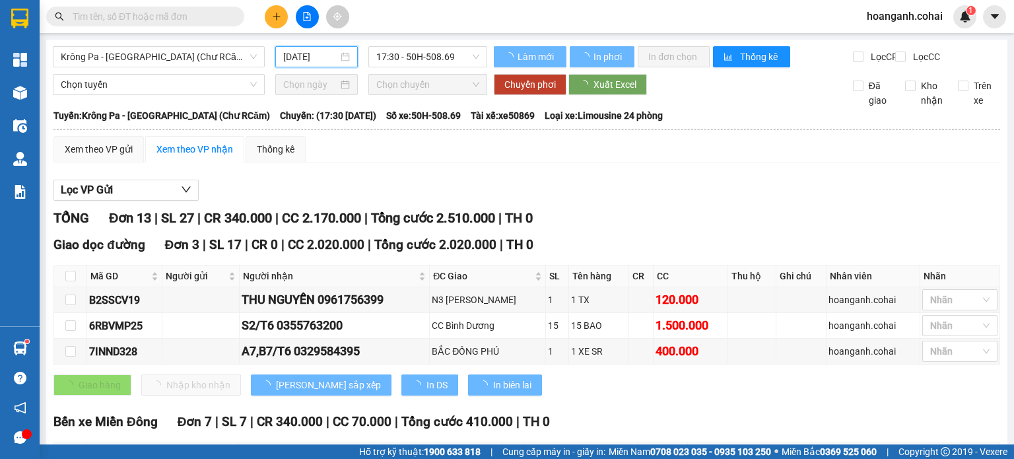
click at [321, 57] on input "[DATE]" at bounding box center [310, 56] width 54 height 15
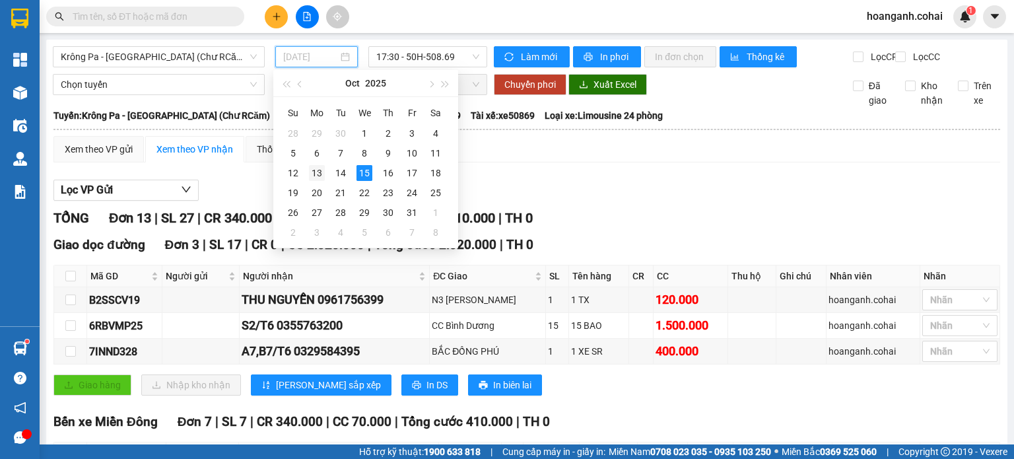
click at [320, 176] on div "13" at bounding box center [317, 173] width 16 height 16
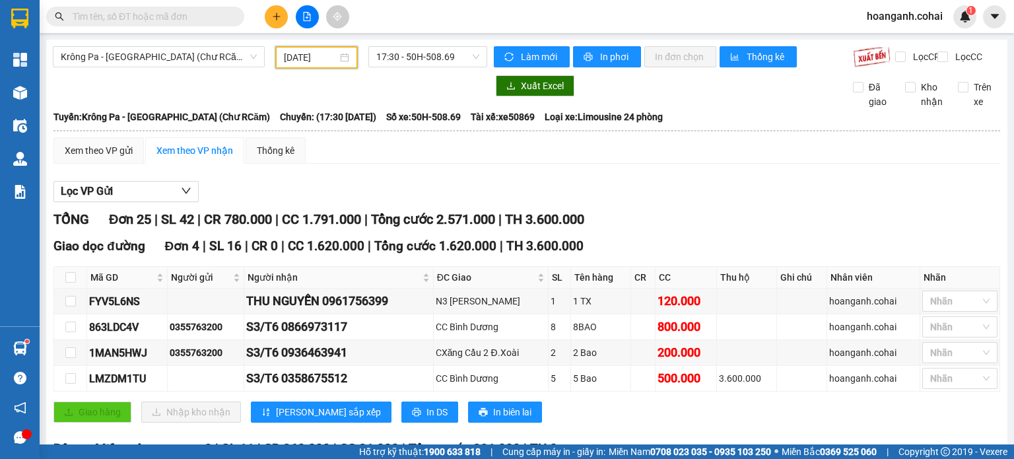
click at [309, 63] on input "[DATE]" at bounding box center [310, 57] width 53 height 15
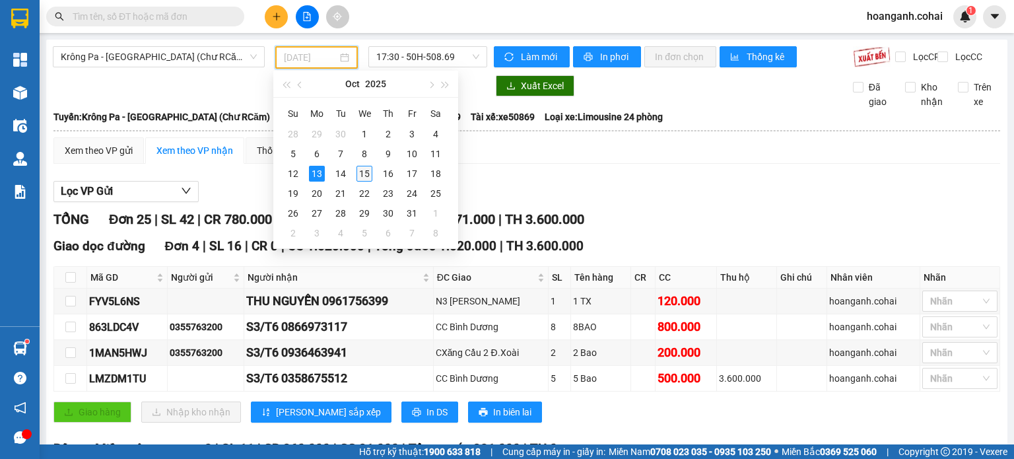
click at [362, 168] on div "15" at bounding box center [364, 174] width 16 height 16
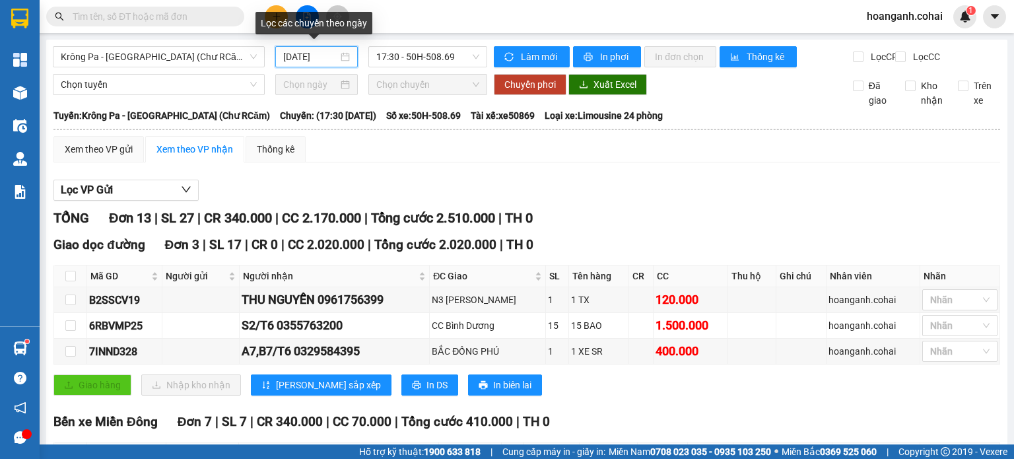
click at [319, 60] on input "[DATE]" at bounding box center [310, 56] width 54 height 15
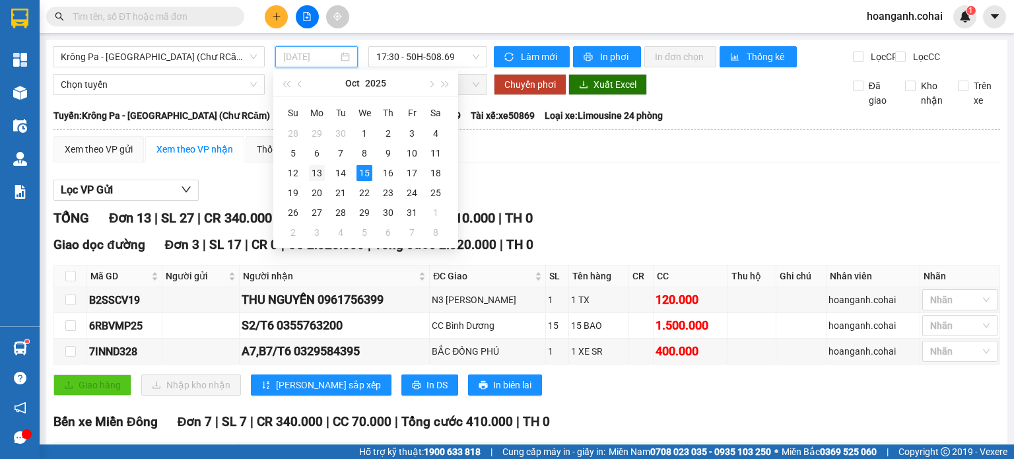
click at [317, 174] on div "13" at bounding box center [317, 173] width 16 height 16
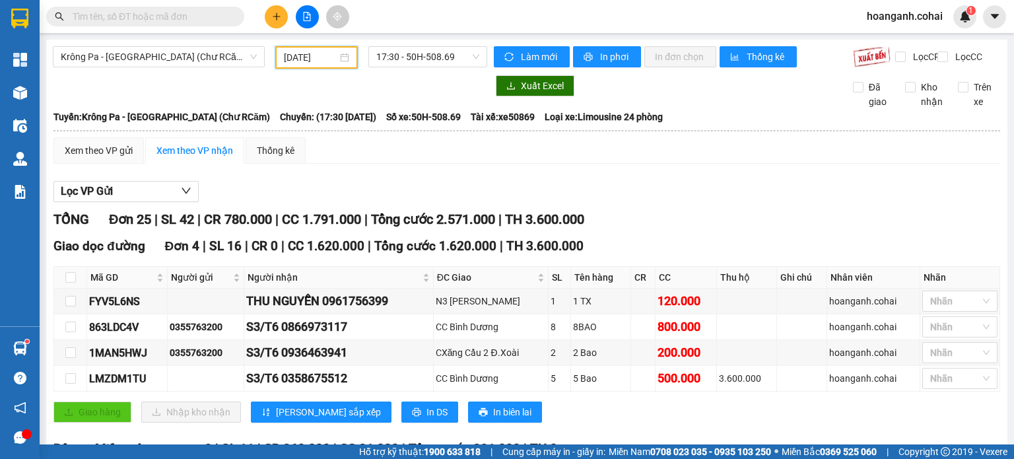
click at [306, 50] on input "[DATE]" at bounding box center [310, 57] width 53 height 15
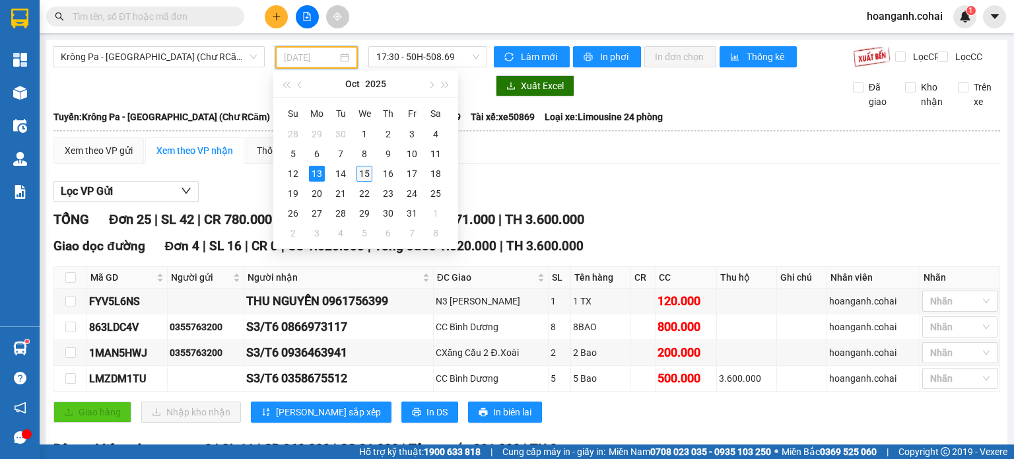
click at [370, 174] on div "15" at bounding box center [364, 174] width 16 height 16
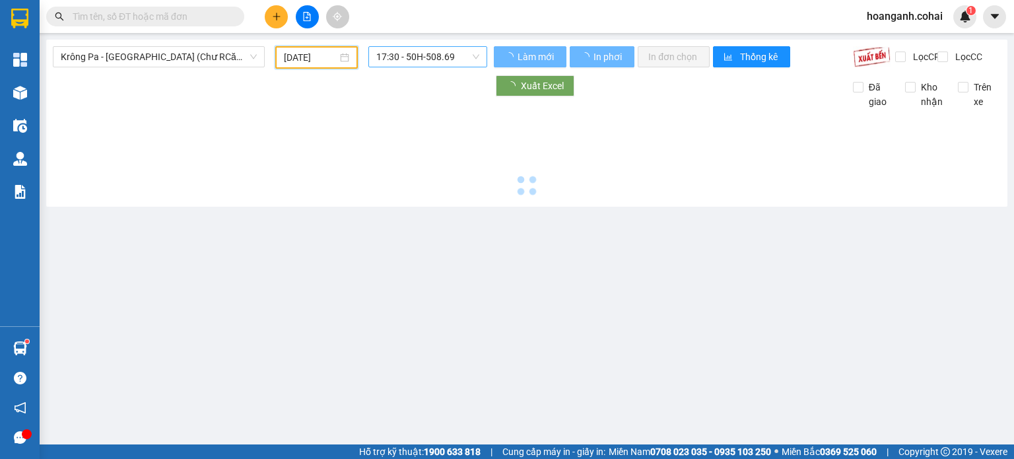
type input "[DATE]"
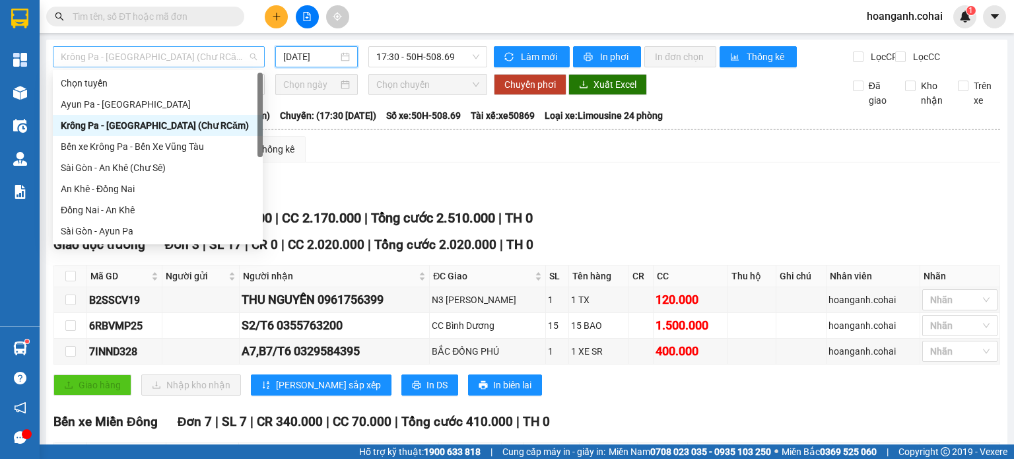
click at [192, 55] on span "Krông Pa - [GEOGRAPHIC_DATA] (Chư RCăm)" at bounding box center [159, 57] width 196 height 20
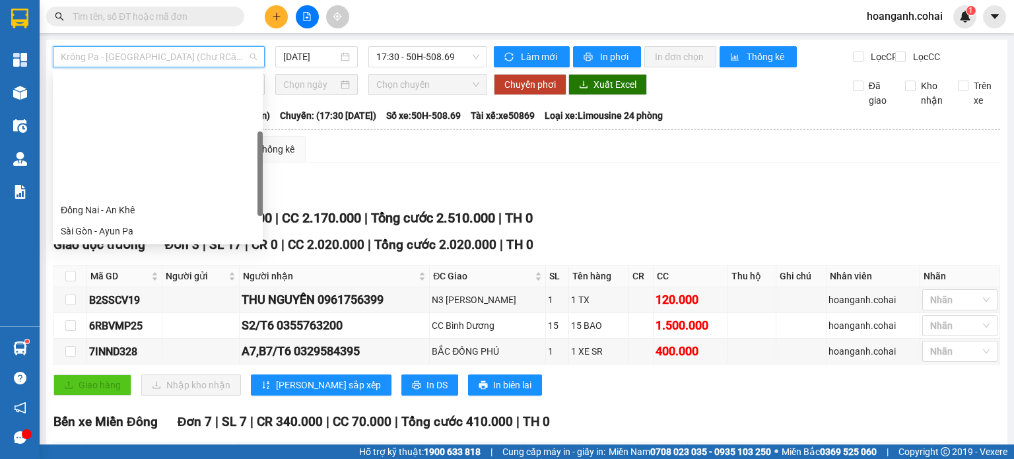
scroll to position [132, 0]
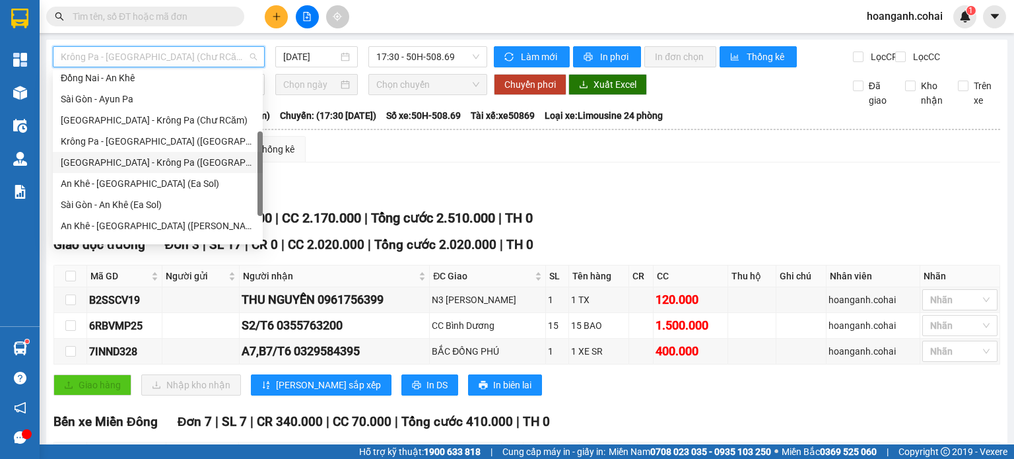
click at [151, 162] on div "[GEOGRAPHIC_DATA] - Krông Pa ([GEOGRAPHIC_DATA])" at bounding box center [158, 162] width 194 height 15
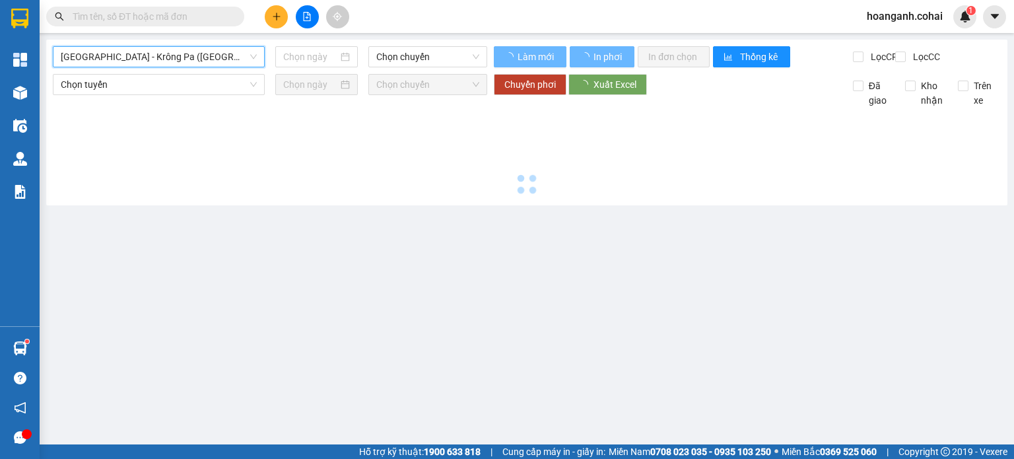
type input "[DATE]"
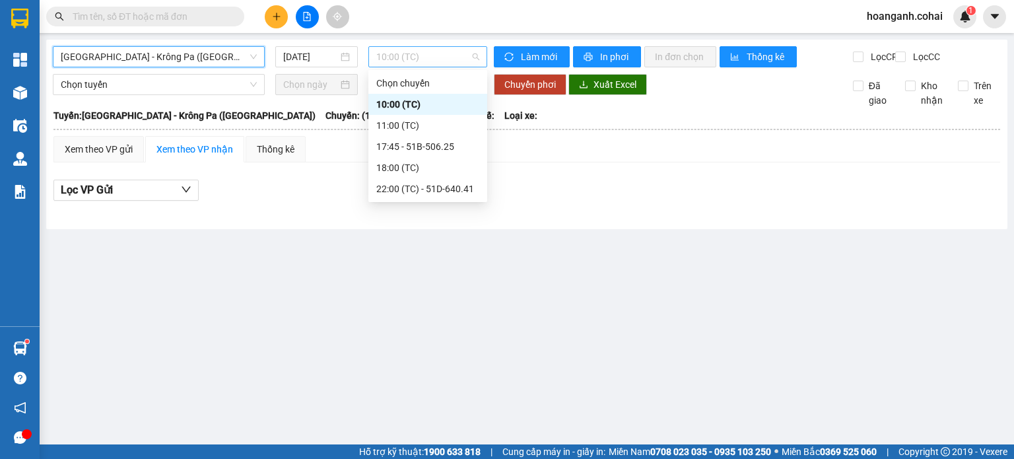
click at [463, 52] on span "10:00 (TC)" at bounding box center [428, 57] width 104 height 20
click at [440, 143] on div "17:45 - 51B-506.25" at bounding box center [427, 146] width 103 height 15
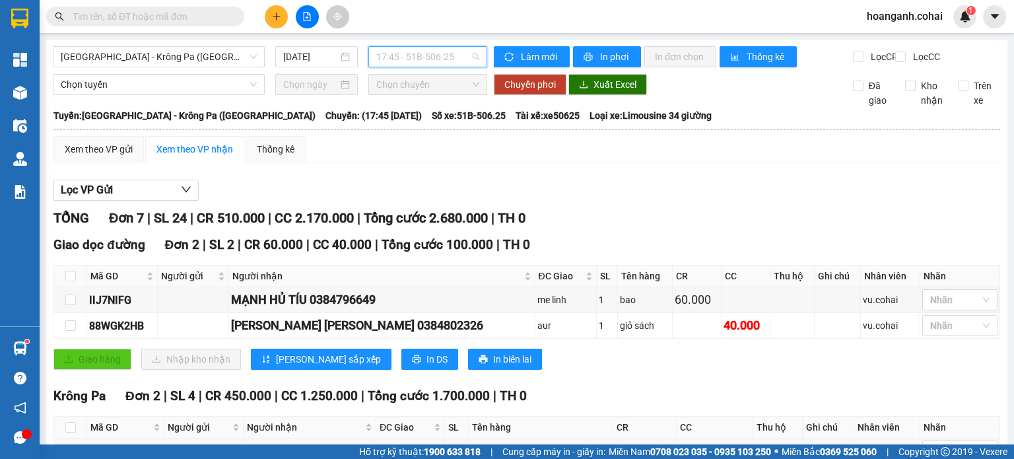
click at [476, 59] on div "17:45 - 51B-506.25" at bounding box center [427, 56] width 119 height 21
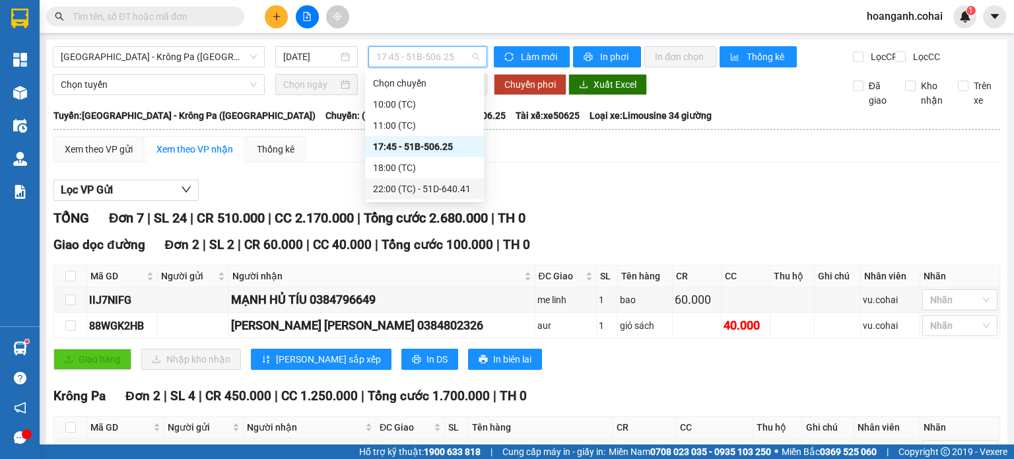
click at [446, 185] on div "22:00 (TC) - 51D-640.41" at bounding box center [424, 188] width 103 height 15
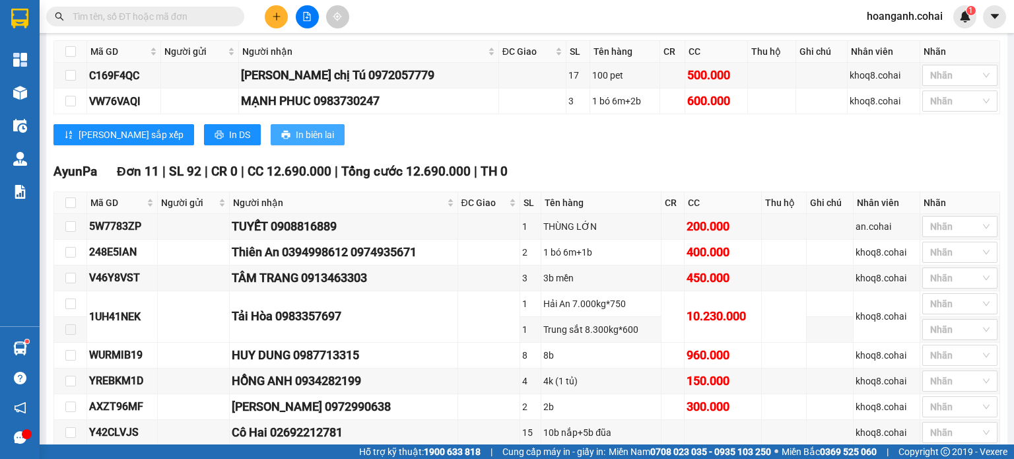
scroll to position [434, 0]
